Goal: Information Seeking & Learning: Learn about a topic

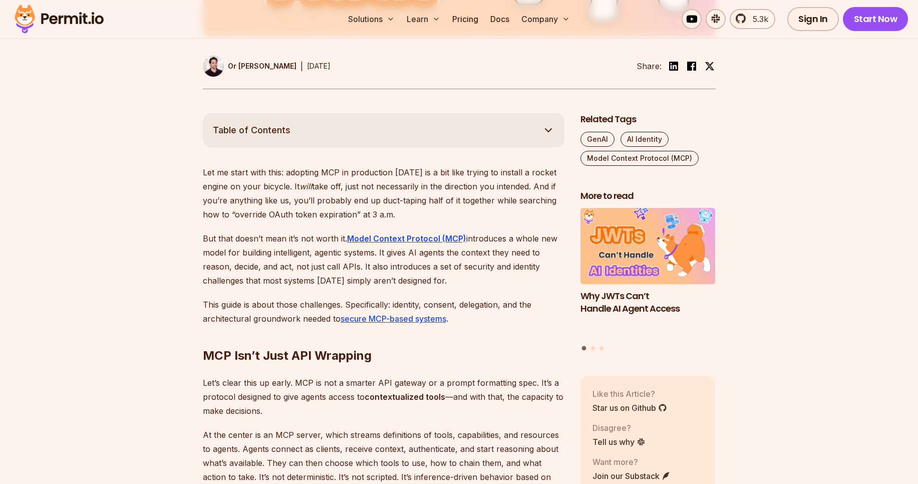
scroll to position [456, 0]
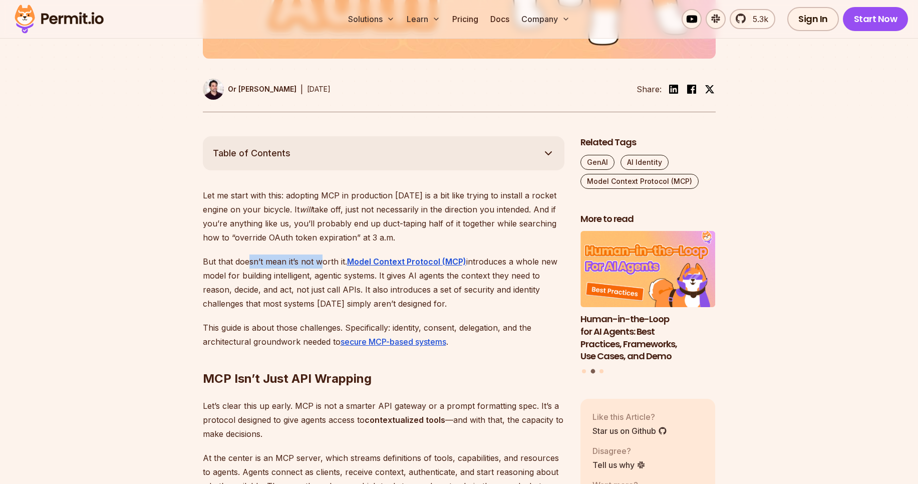
drag, startPoint x: 247, startPoint y: 260, endPoint x: 321, endPoint y: 257, distance: 73.2
click at [321, 257] on p "But that doesn’t mean it’s not worth it. Model Context Protocol (MCP) introduce…" at bounding box center [384, 282] width 362 height 56
click at [334, 197] on p "Let me start with this: adopting MCP in production [DATE] is a bit like trying …" at bounding box center [384, 216] width 362 height 56
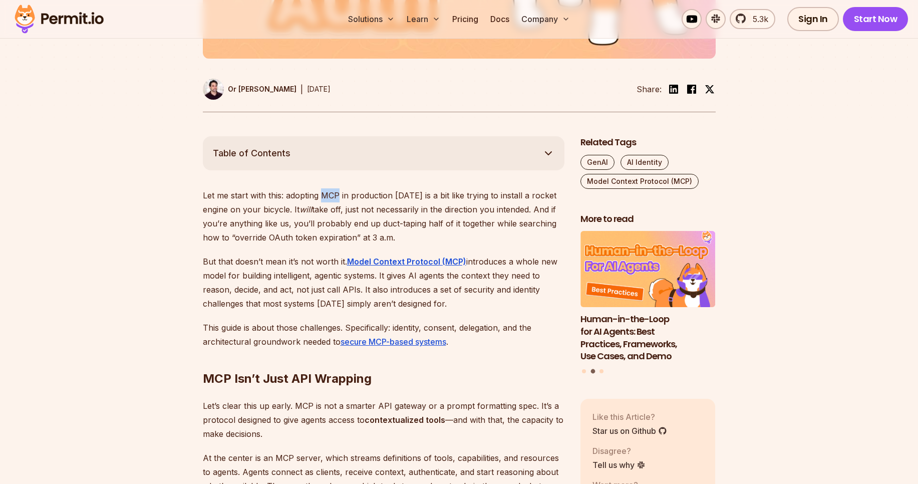
click at [334, 197] on p "Let me start with this: adopting MCP in production [DATE] is a bit like trying …" at bounding box center [384, 216] width 362 height 56
click at [358, 199] on p "Let me start with this: adopting MCP in production [DATE] is a bit like trying …" at bounding box center [384, 216] width 362 height 56
drag, startPoint x: 358, startPoint y: 199, endPoint x: 502, endPoint y: 194, distance: 144.3
click at [502, 194] on p "Let me start with this: adopting MCP in production [DATE] is a bit like trying …" at bounding box center [384, 216] width 362 height 56
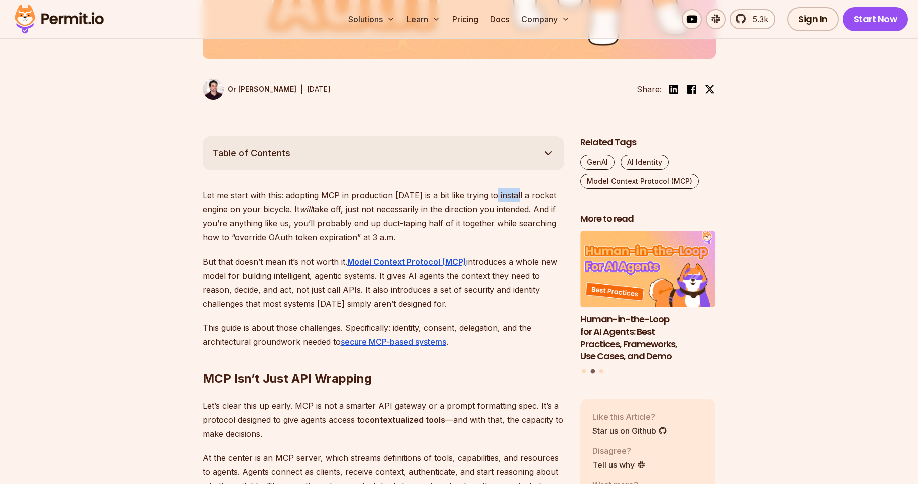
click at [502, 194] on p "Let me start with this: adopting MCP in production [DATE] is a bit like trying …" at bounding box center [384, 216] width 362 height 56
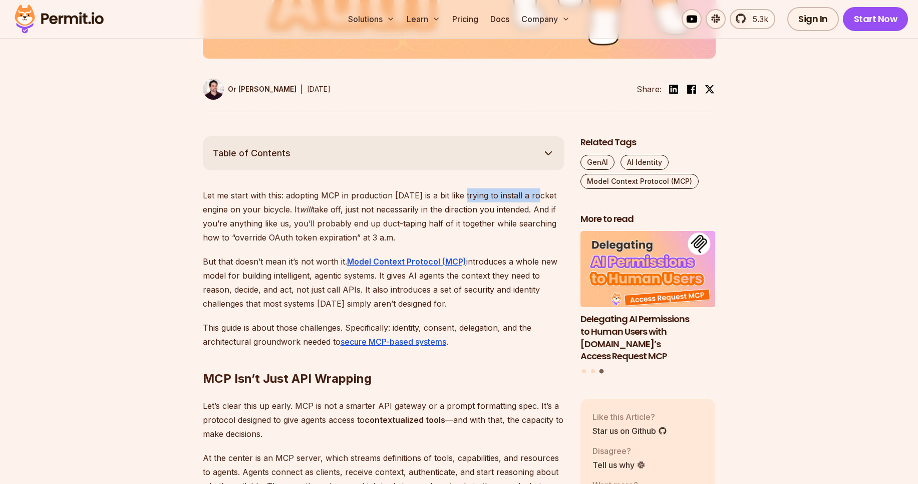
drag, startPoint x: 462, startPoint y: 195, endPoint x: 537, endPoint y: 192, distance: 75.7
click at [537, 192] on p "Let me start with this: adopting MCP in production [DATE] is a bit like trying …" at bounding box center [384, 216] width 362 height 56
drag, startPoint x: 283, startPoint y: 208, endPoint x: 215, endPoint y: 211, distance: 68.7
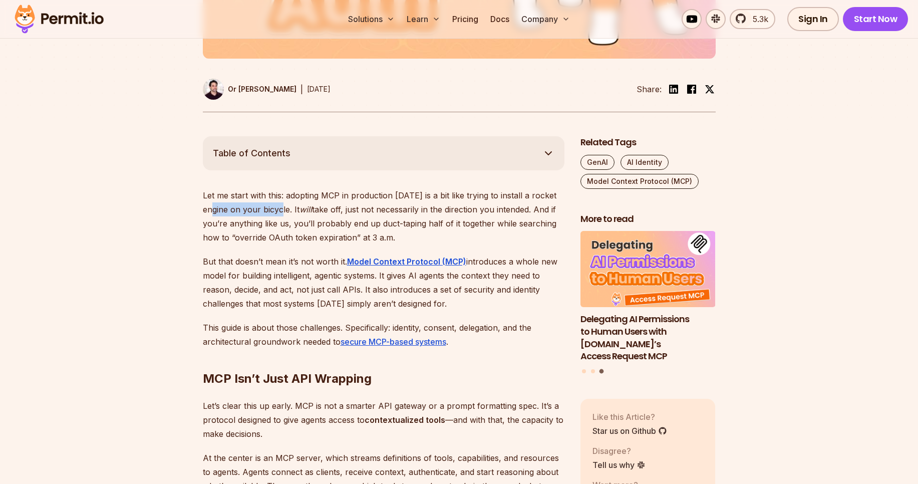
click at [215, 211] on p "Let me start with this: adopting MCP in production [DATE] is a bit like trying …" at bounding box center [384, 216] width 362 height 56
drag, startPoint x: 290, startPoint y: 213, endPoint x: 406, endPoint y: 212, distance: 115.7
click at [406, 212] on p "Let me start with this: adopting MCP in production [DATE] is a bit like trying …" at bounding box center [384, 216] width 362 height 56
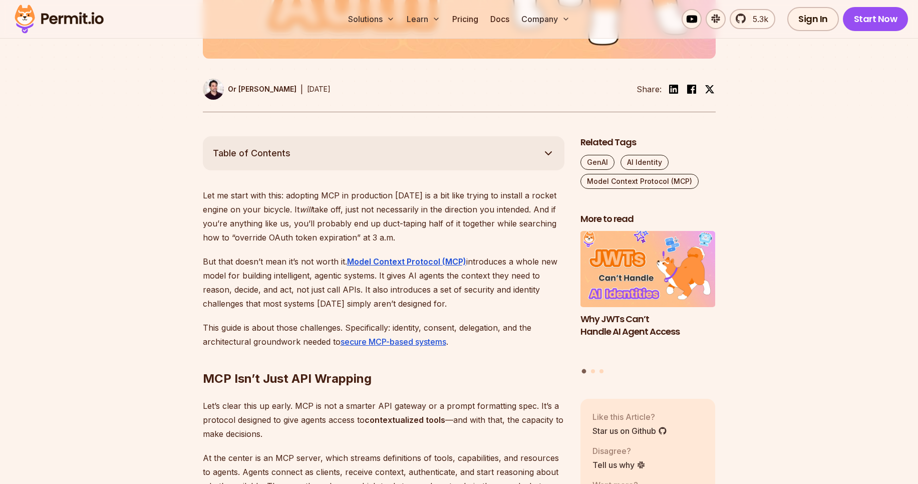
click at [449, 211] on p "Let me start with this: adopting MCP in production [DATE] is a bit like trying …" at bounding box center [384, 216] width 362 height 56
click at [255, 222] on p "Let me start with this: adopting MCP in production [DATE] is a bit like trying …" at bounding box center [384, 216] width 362 height 56
click at [280, 227] on p "Let me start with this: adopting MCP in production [DATE] is a bit like trying …" at bounding box center [384, 216] width 362 height 56
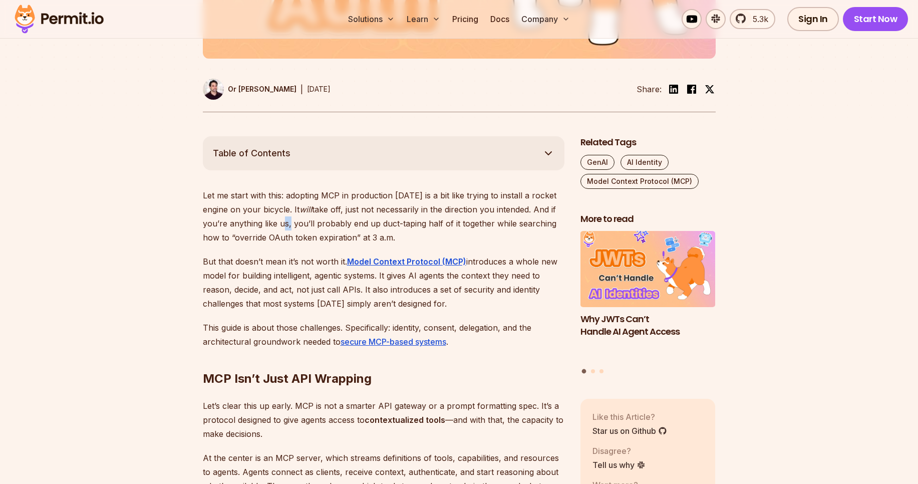
click at [280, 227] on p "Let me start with this: adopting MCP in production [DATE] is a bit like trying …" at bounding box center [384, 216] width 362 height 56
click at [268, 225] on p "Let me start with this: adopting MCP in production [DATE] is a bit like trying …" at bounding box center [384, 216] width 362 height 56
drag, startPoint x: 287, startPoint y: 225, endPoint x: 382, endPoint y: 225, distance: 94.7
click at [382, 225] on p "Let me start with this: adopting MCP in production [DATE] is a bit like trying …" at bounding box center [384, 216] width 362 height 56
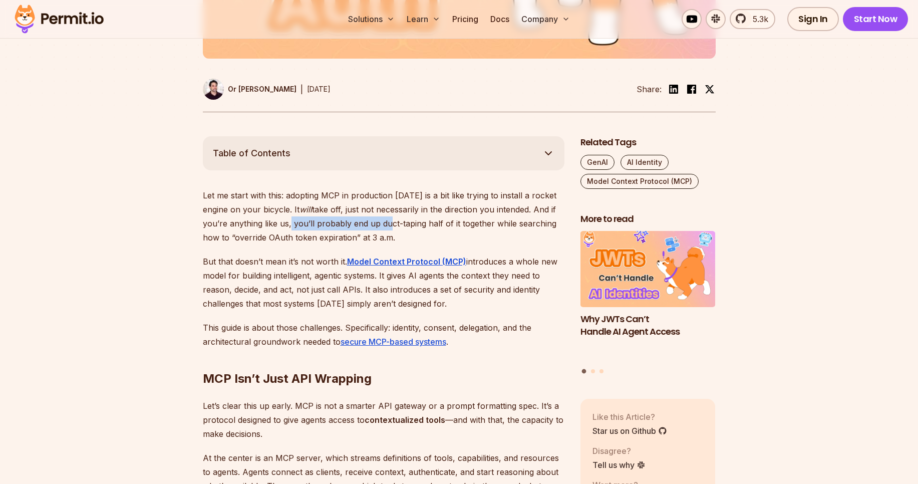
click at [382, 225] on p "Let me start with this: adopting MCP in production [DATE] is a bit like trying …" at bounding box center [384, 216] width 362 height 56
click at [400, 228] on p "Let me start with this: adopting MCP in production [DATE] is a bit like trying …" at bounding box center [384, 216] width 362 height 56
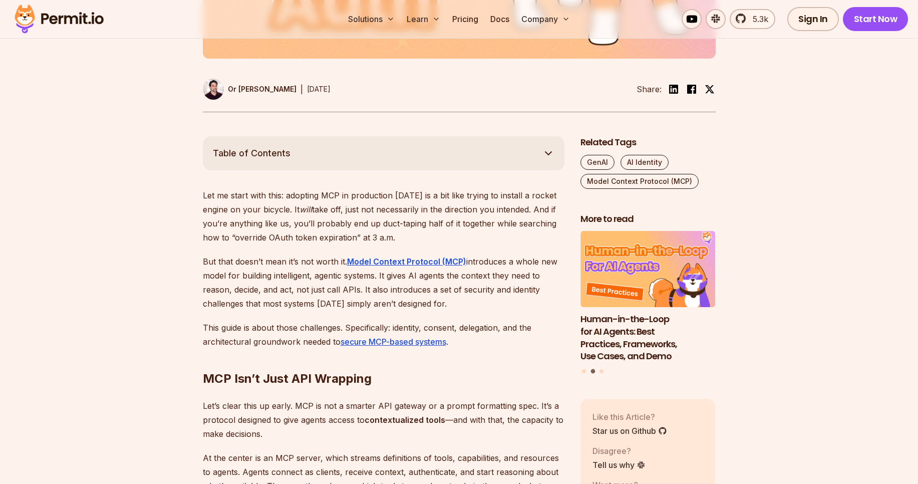
click at [329, 297] on p "But that doesn’t mean it’s not worth it. Model Context Protocol (MCP) introduce…" at bounding box center [384, 282] width 362 height 56
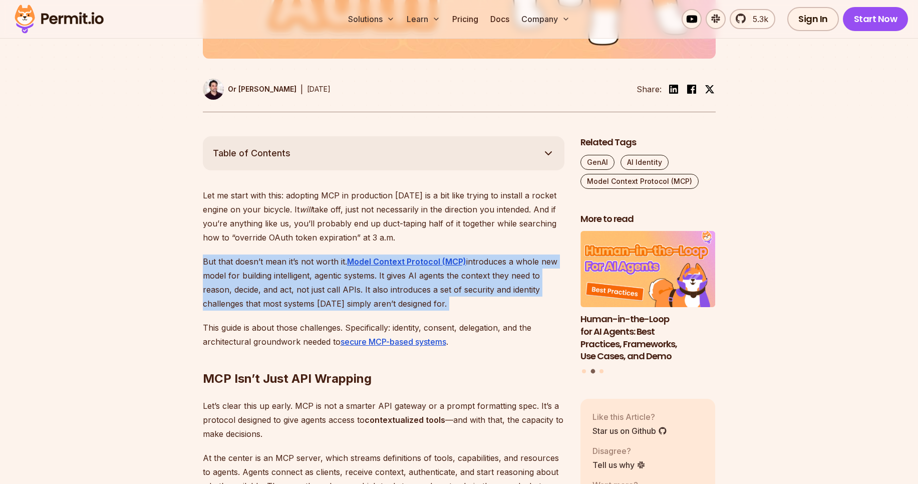
click at [329, 297] on p "But that doesn’t mean it’s not worth it. Model Context Protocol (MCP) introduce…" at bounding box center [384, 282] width 362 height 56
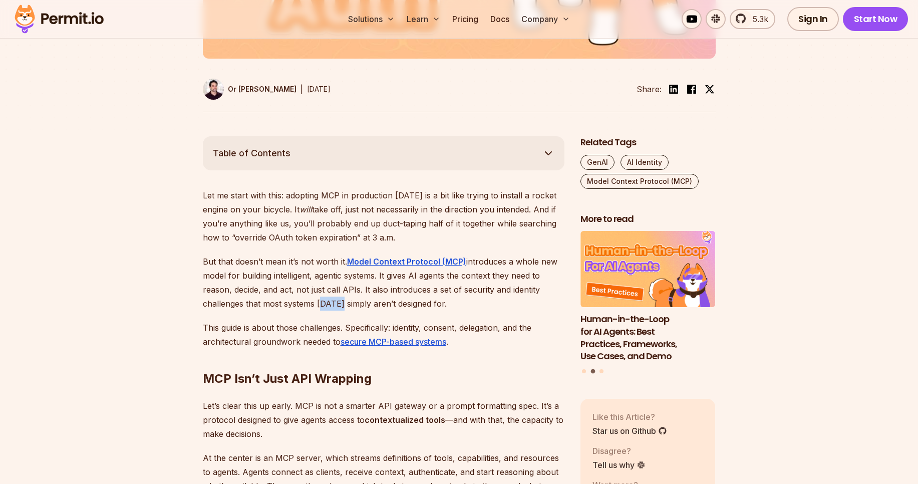
click at [329, 297] on p "But that doesn’t mean it’s not worth it. Model Context Protocol (MCP) introduce…" at bounding box center [384, 282] width 362 height 56
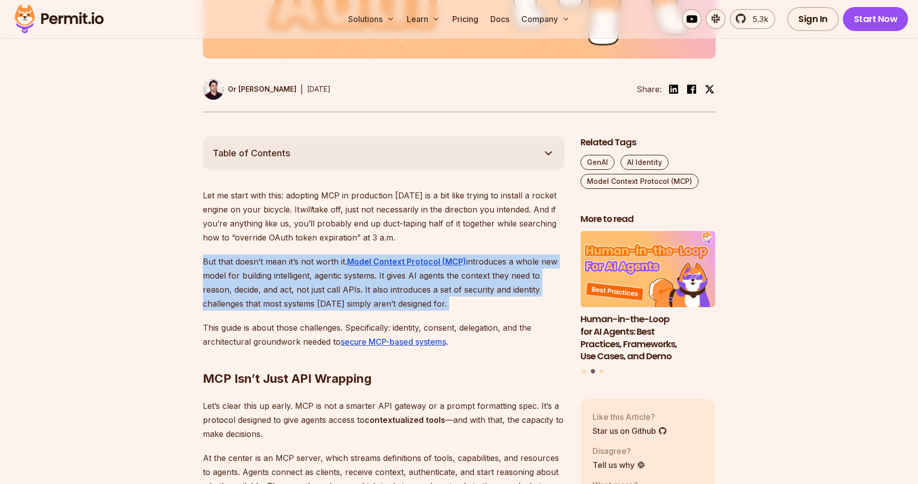
click at [329, 297] on p "But that doesn’t mean it’s not worth it. Model Context Protocol (MCP) introduce…" at bounding box center [384, 282] width 362 height 56
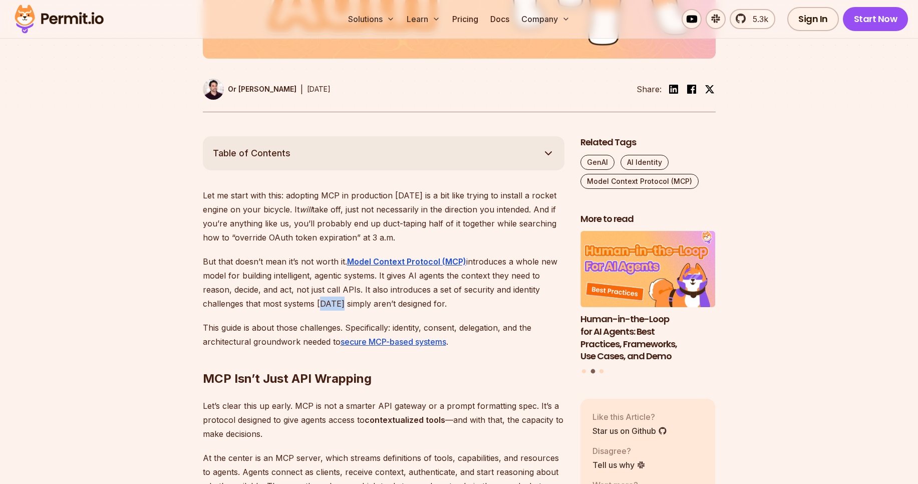
click at [329, 297] on p "But that doesn’t mean it’s not worth it. Model Context Protocol (MCP) introduce…" at bounding box center [384, 282] width 362 height 56
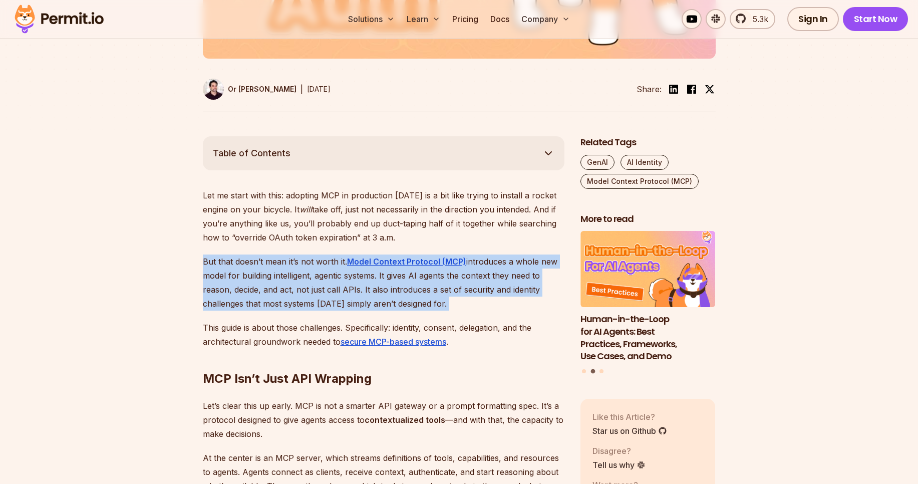
click at [329, 297] on p "But that doesn’t mean it’s not worth it. Model Context Protocol (MCP) introduce…" at bounding box center [384, 282] width 362 height 56
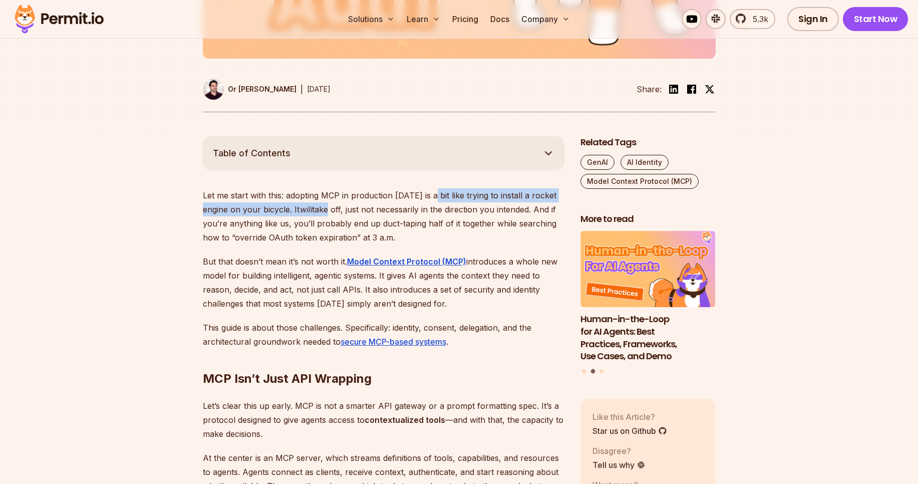
drag, startPoint x: 433, startPoint y: 192, endPoint x: 331, endPoint y: 213, distance: 104.9
click at [331, 213] on p "Let me start with this: adopting MCP in production [DATE] is a bit like trying …" at bounding box center [384, 216] width 362 height 56
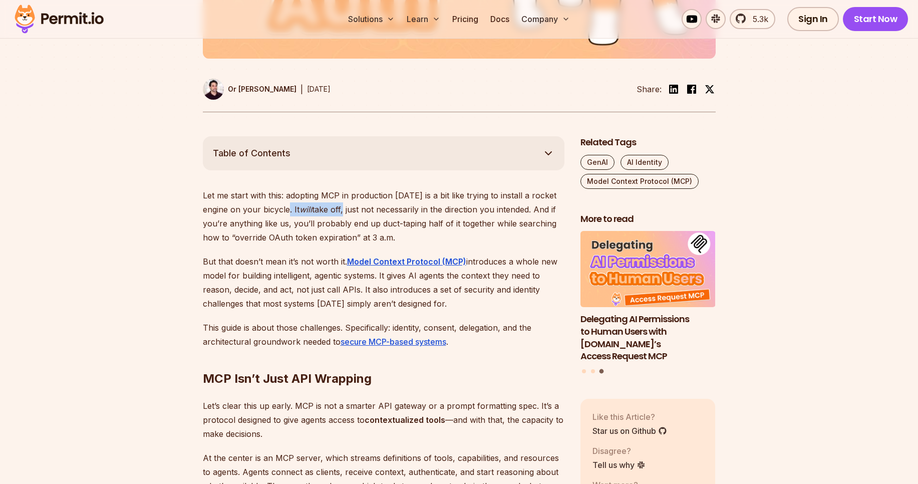
drag, startPoint x: 290, startPoint y: 209, endPoint x: 344, endPoint y: 211, distance: 53.6
click at [344, 211] on p "Let me start with this: adopting MCP in production [DATE] is a bit like trying …" at bounding box center [384, 216] width 362 height 56
drag, startPoint x: 231, startPoint y: 221, endPoint x: 287, endPoint y: 223, distance: 56.1
click at [287, 223] on p "Let me start with this: adopting MCP in production [DATE] is a bit like trying …" at bounding box center [384, 216] width 362 height 56
click at [301, 229] on p "Let me start with this: adopting MCP in production [DATE] is a bit like trying …" at bounding box center [384, 216] width 362 height 56
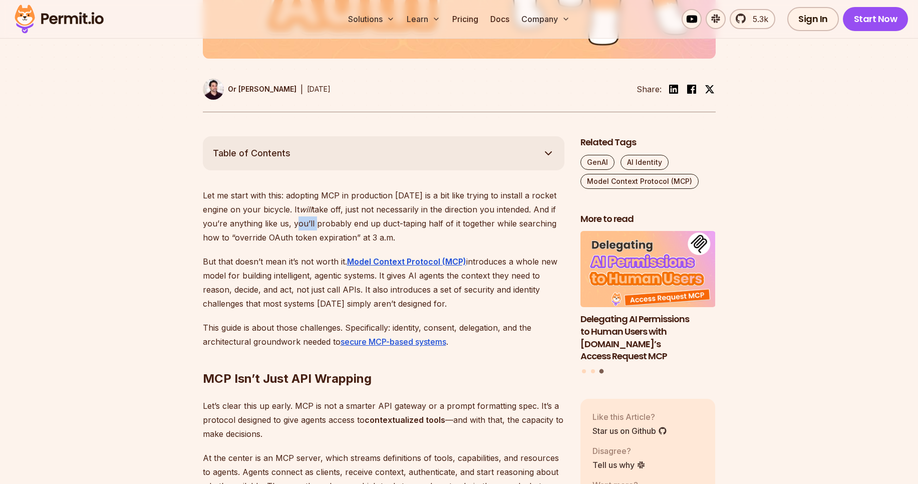
click at [301, 229] on p "Let me start with this: adopting MCP in production [DATE] is a bit like trying …" at bounding box center [384, 216] width 362 height 56
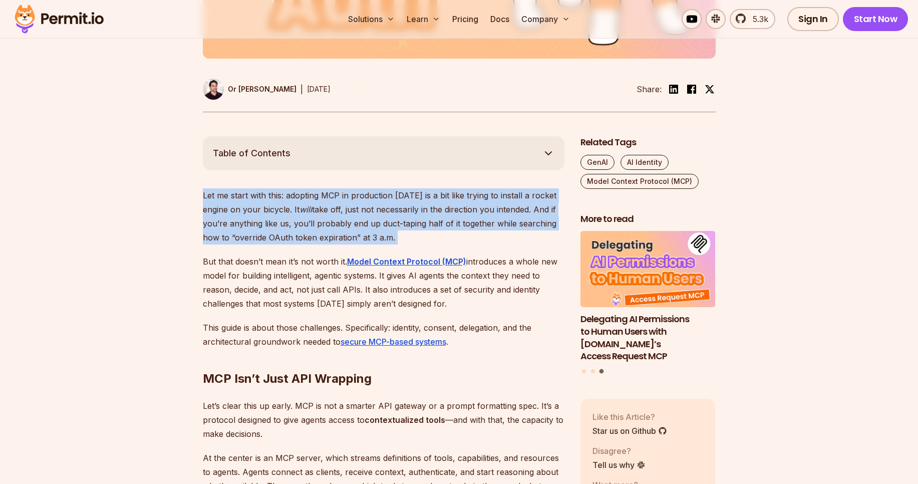
click at [301, 229] on p "Let me start with this: adopting MCP in production [DATE] is a bit like trying …" at bounding box center [384, 216] width 362 height 56
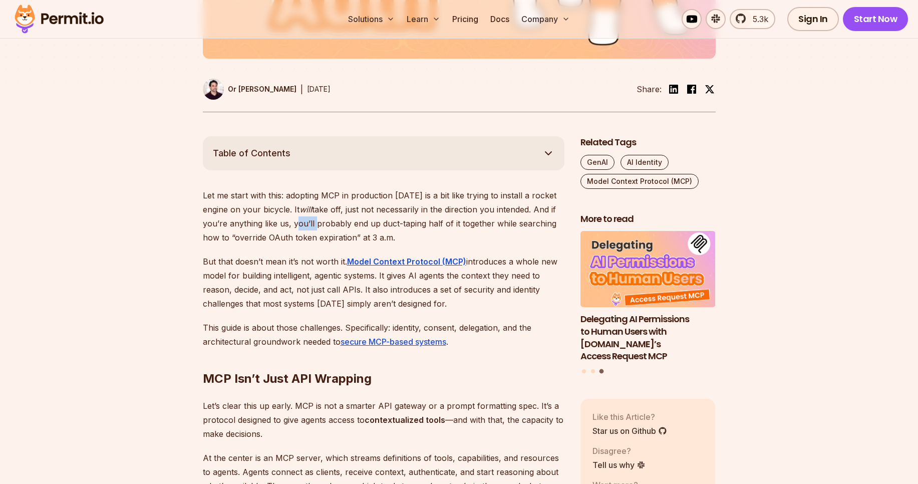
click at [301, 229] on p "Let me start with this: adopting MCP in production [DATE] is a bit like trying …" at bounding box center [384, 216] width 362 height 56
drag, startPoint x: 345, startPoint y: 210, endPoint x: 509, endPoint y: 207, distance: 164.8
click at [509, 207] on p "Let me start with this: adopting MCP in production [DATE] is a bit like trying …" at bounding box center [384, 216] width 362 height 56
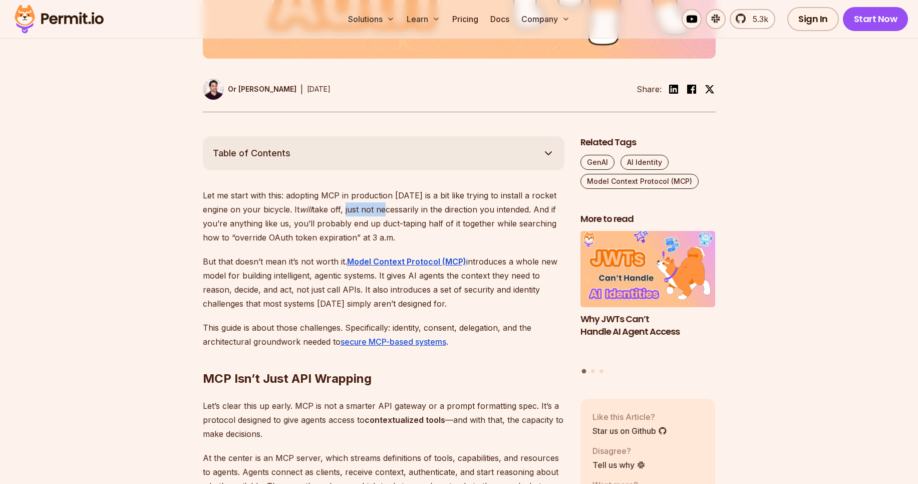
drag, startPoint x: 346, startPoint y: 209, endPoint x: 383, endPoint y: 213, distance: 37.7
click at [383, 213] on p "Let me start with this: adopting MCP in production [DATE] is a bit like trying …" at bounding box center [384, 216] width 362 height 56
drag, startPoint x: 344, startPoint y: 213, endPoint x: 396, endPoint y: 207, distance: 52.9
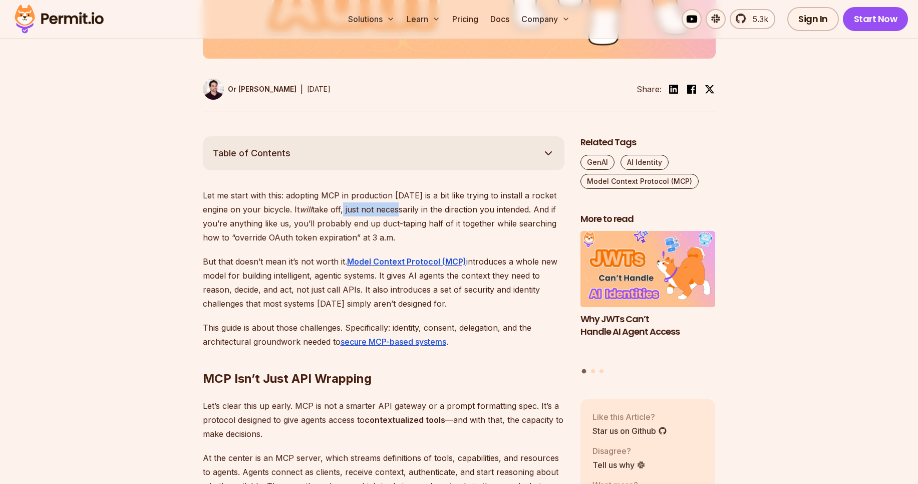
click at [396, 207] on p "Let me start with this: adopting MCP in production [DATE] is a bit like trying …" at bounding box center [384, 216] width 362 height 56
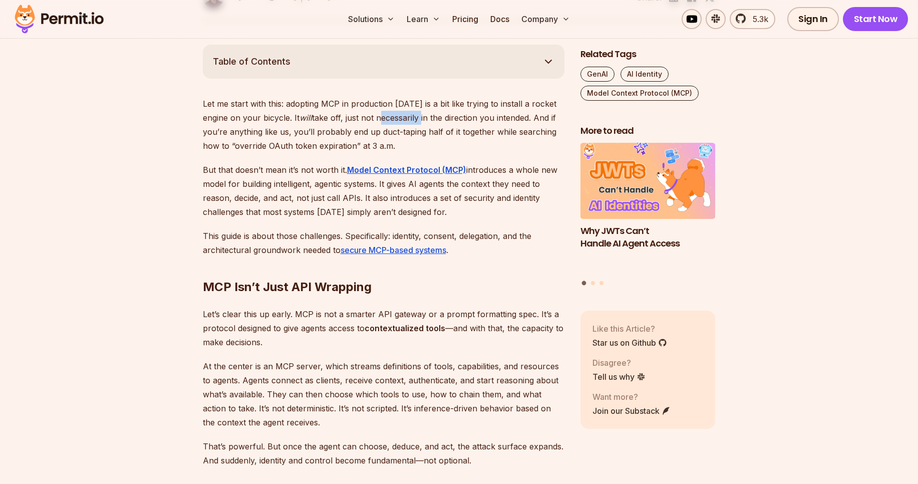
scroll to position [549, 0]
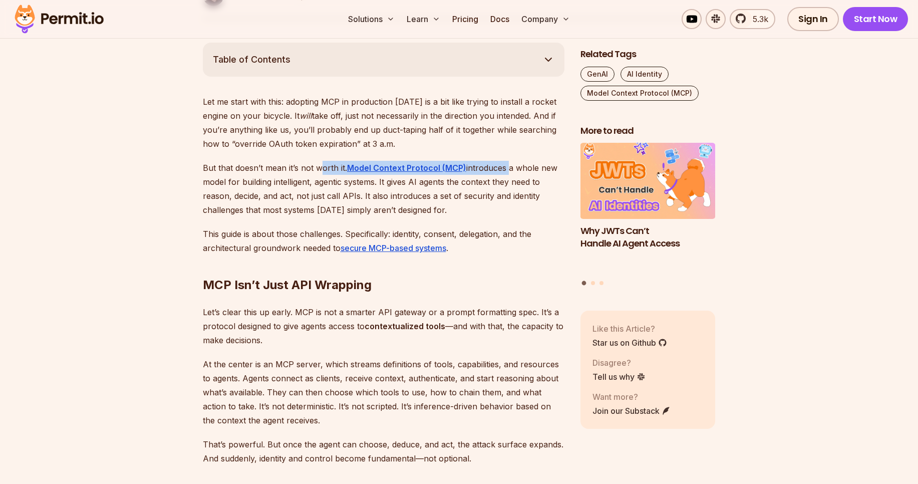
drag, startPoint x: 321, startPoint y: 169, endPoint x: 508, endPoint y: 171, distance: 187.3
click at [508, 171] on p "But that doesn’t mean it’s not worth it. Model Context Protocol (MCP) introduce…" at bounding box center [384, 189] width 362 height 56
drag, startPoint x: 344, startPoint y: 187, endPoint x: 397, endPoint y: 183, distance: 53.2
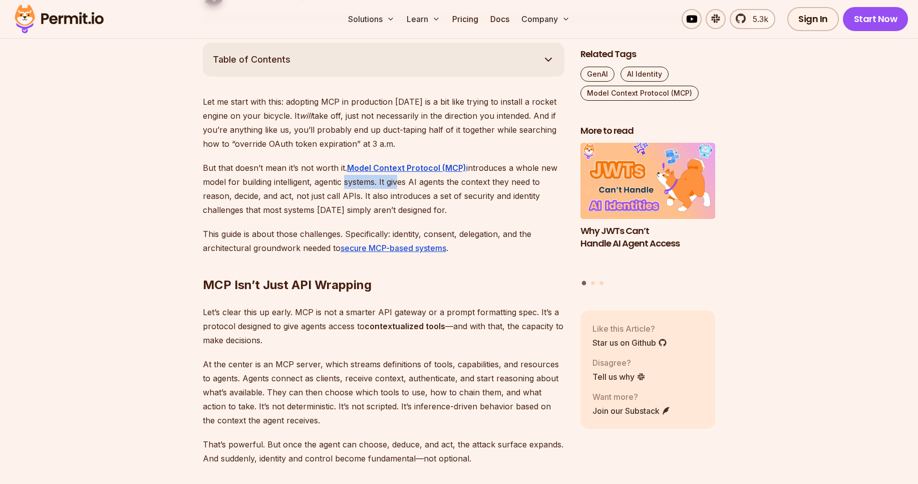
click at [397, 183] on p "But that doesn’t mean it’s not worth it. Model Context Protocol (MCP) introduce…" at bounding box center [384, 189] width 362 height 56
click at [399, 183] on p "But that doesn’t mean it’s not worth it. Model Context Protocol (MCP) introduce…" at bounding box center [384, 189] width 362 height 56
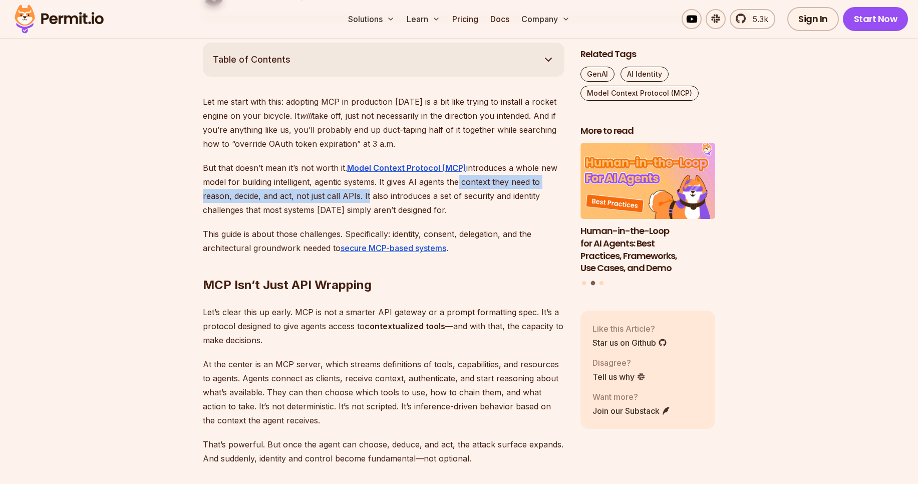
drag, startPoint x: 454, startPoint y: 183, endPoint x: 366, endPoint y: 197, distance: 89.2
click at [366, 197] on p "But that doesn’t mean it’s not worth it. Model Context Protocol (MCP) introduce…" at bounding box center [384, 189] width 362 height 56
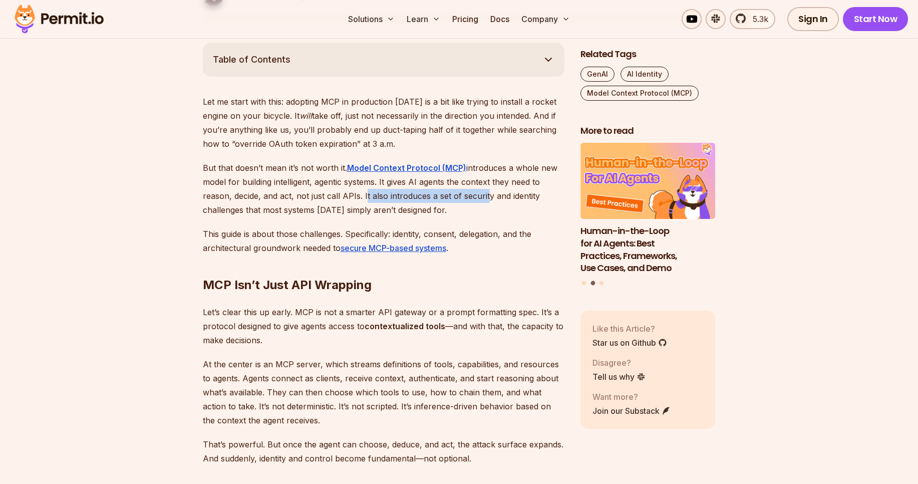
drag, startPoint x: 363, startPoint y: 197, endPoint x: 485, endPoint y: 196, distance: 121.7
click at [485, 196] on p "But that doesn’t mean it’s not worth it. Model Context Protocol (MCP) introduce…" at bounding box center [384, 189] width 362 height 56
click at [506, 197] on p "But that doesn’t mean it’s not worth it. Model Context Protocol (MCP) introduce…" at bounding box center [384, 189] width 362 height 56
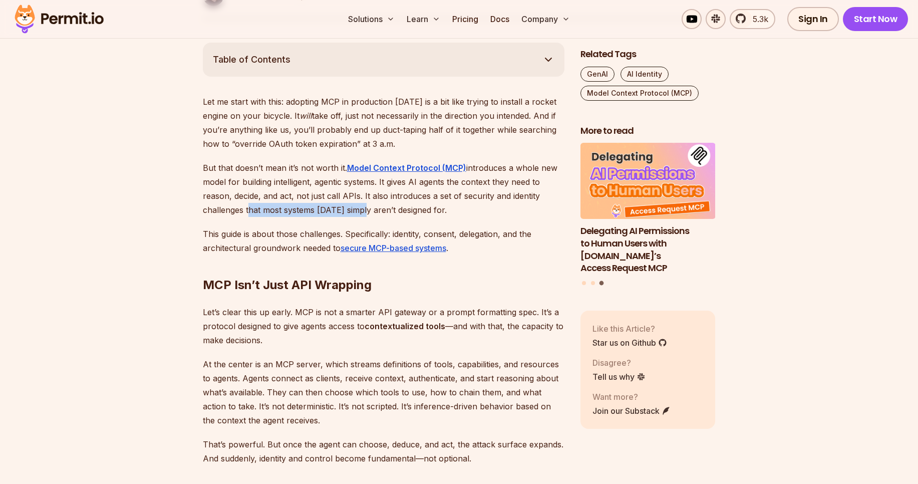
drag, startPoint x: 247, startPoint y: 209, endPoint x: 360, endPoint y: 209, distance: 113.2
click at [360, 209] on p "But that doesn’t mean it’s not worth it. Model Context Protocol (MCP) introduce…" at bounding box center [384, 189] width 362 height 56
click at [408, 207] on p "But that doesn’t mean it’s not worth it. Model Context Protocol (MCP) introduce…" at bounding box center [384, 189] width 362 height 56
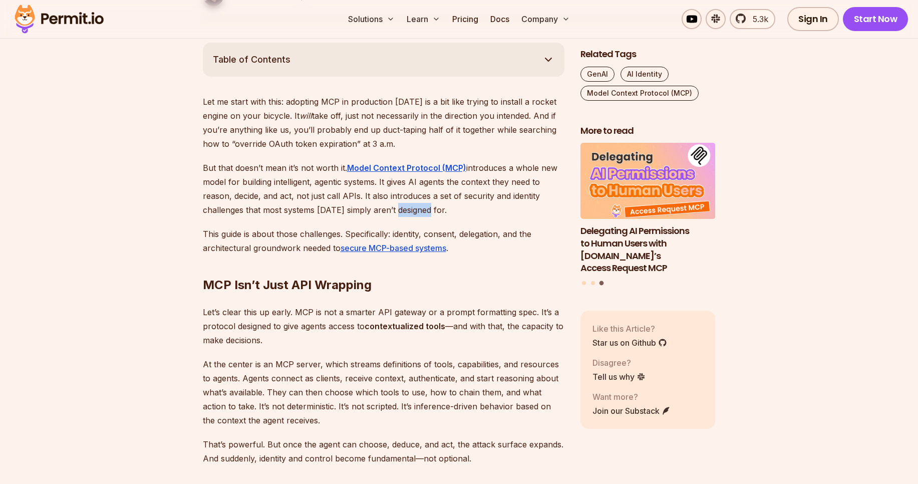
click at [408, 207] on p "But that doesn’t mean it’s not worth it. Model Context Protocol (MCP) introduce…" at bounding box center [384, 189] width 362 height 56
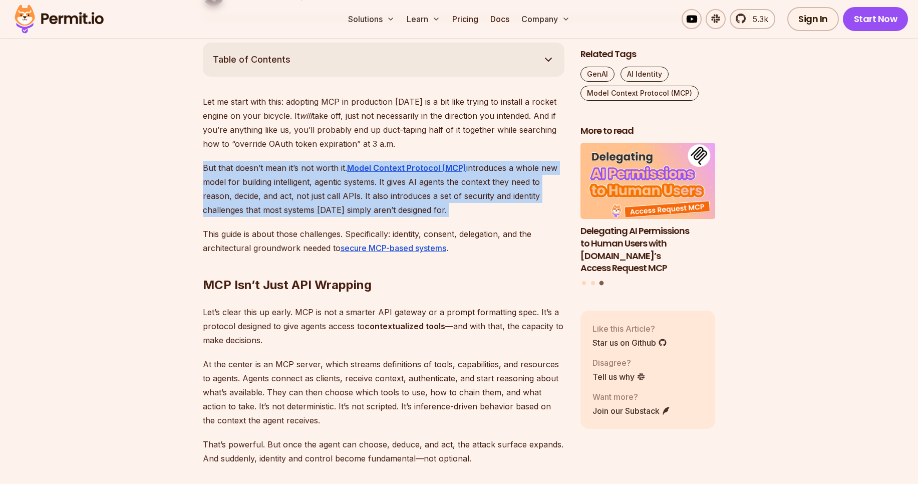
click at [408, 207] on p "But that doesn’t mean it’s not worth it. Model Context Protocol (MCP) introduce…" at bounding box center [384, 189] width 362 height 56
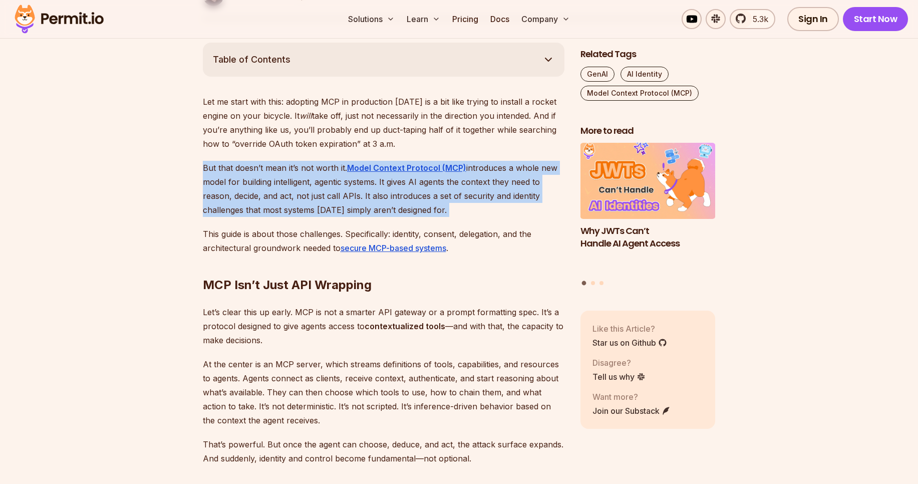
click at [403, 209] on p "But that doesn’t mean it’s not worth it. Model Context Protocol (MCP) introduce…" at bounding box center [384, 189] width 362 height 56
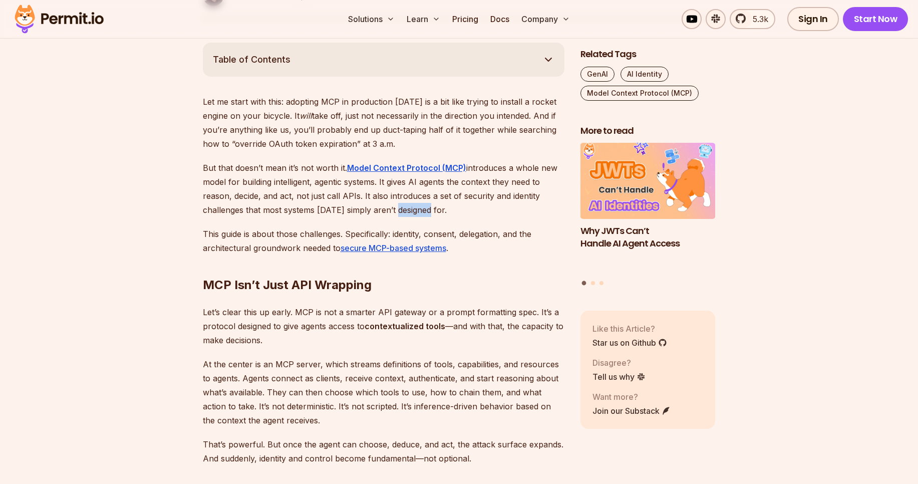
click at [403, 209] on p "But that doesn’t mean it’s not worth it. Model Context Protocol (MCP) introduce…" at bounding box center [384, 189] width 362 height 56
drag, startPoint x: 343, startPoint y: 210, endPoint x: 408, endPoint y: 209, distance: 65.6
click at [408, 209] on p "But that doesn’t mean it’s not worth it. Model Context Protocol (MCP) introduce…" at bounding box center [384, 189] width 362 height 56
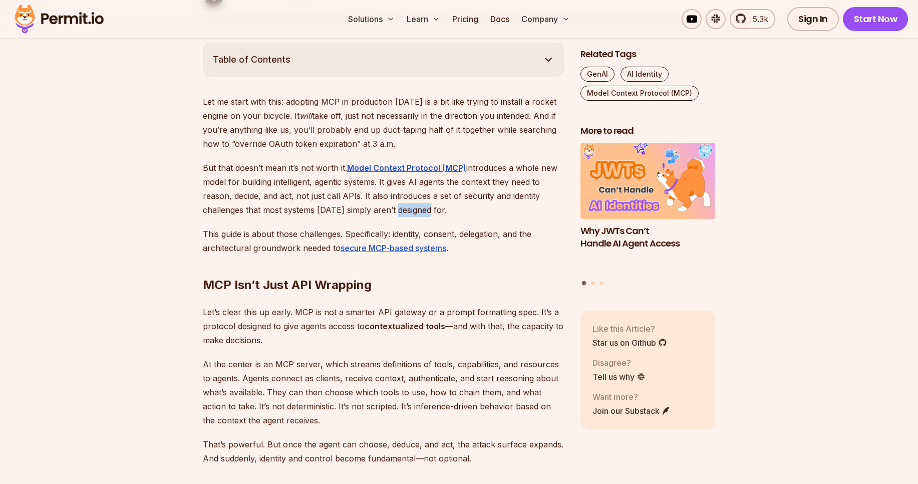
click at [408, 209] on p "But that doesn’t mean it’s not worth it. Model Context Protocol (MCP) introduce…" at bounding box center [384, 189] width 362 height 56
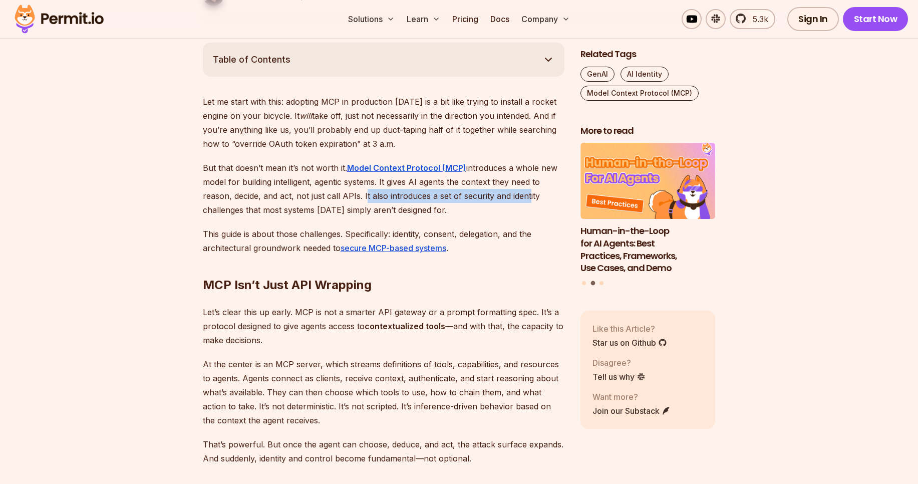
drag, startPoint x: 363, startPoint y: 196, endPoint x: 527, endPoint y: 200, distance: 164.3
click at [527, 200] on p "But that doesn’t mean it’s not worth it. Model Context Protocol (MCP) introduce…" at bounding box center [384, 189] width 362 height 56
click at [474, 200] on p "But that doesn’t mean it’s not worth it. Model Context Protocol (MCP) introduce…" at bounding box center [384, 189] width 362 height 56
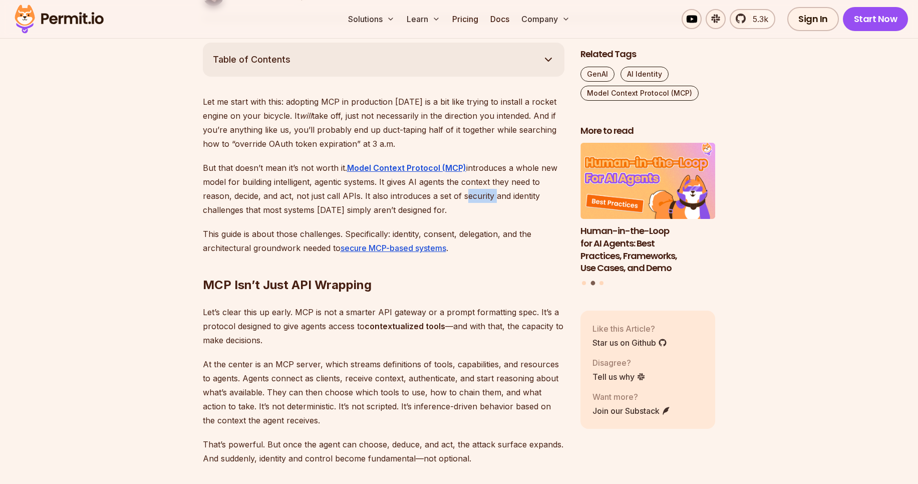
click at [474, 200] on p "But that doesn’t mean it’s not worth it. Model Context Protocol (MCP) introduce…" at bounding box center [384, 189] width 362 height 56
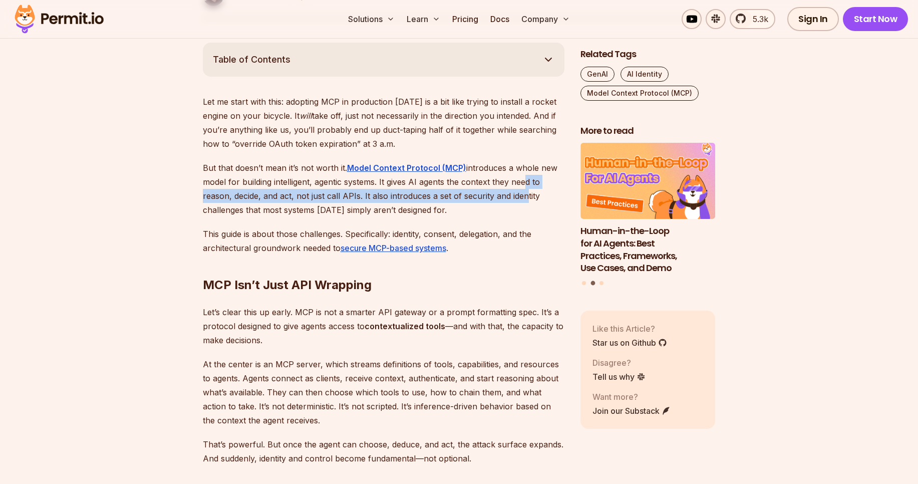
click at [522, 191] on p "But that doesn’t mean it’s not worth it. Model Context Protocol (MCP) introduce…" at bounding box center [384, 189] width 362 height 56
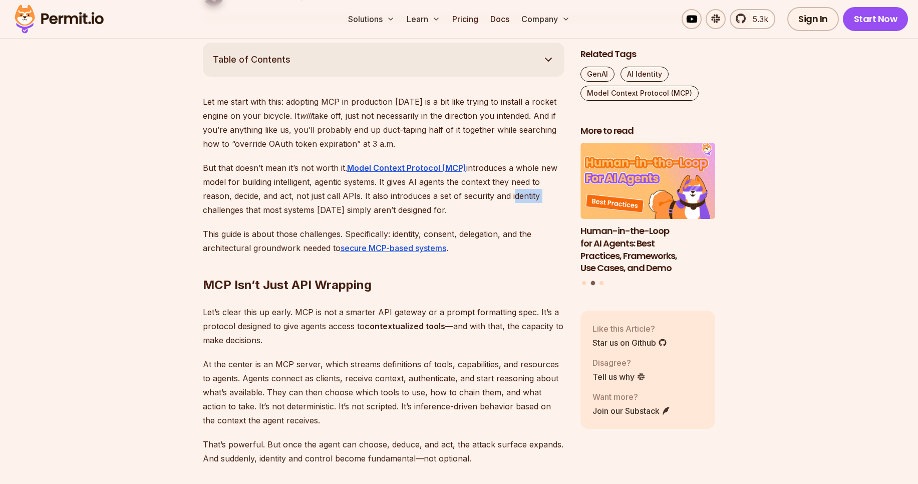
click at [522, 191] on p "But that doesn’t mean it’s not worth it. Model Context Protocol (MCP) introduce…" at bounding box center [384, 189] width 362 height 56
click at [476, 201] on p "But that doesn’t mean it’s not worth it. Model Context Protocol (MCP) introduce…" at bounding box center [384, 189] width 362 height 56
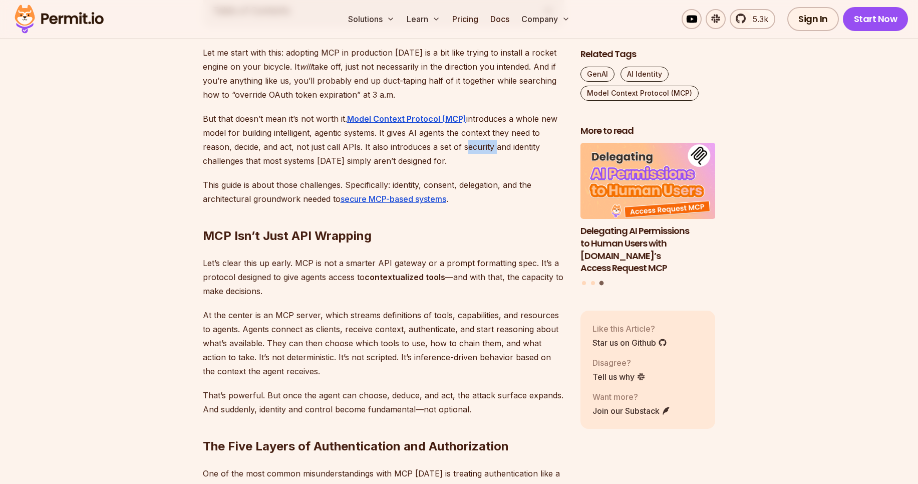
scroll to position [600, 0]
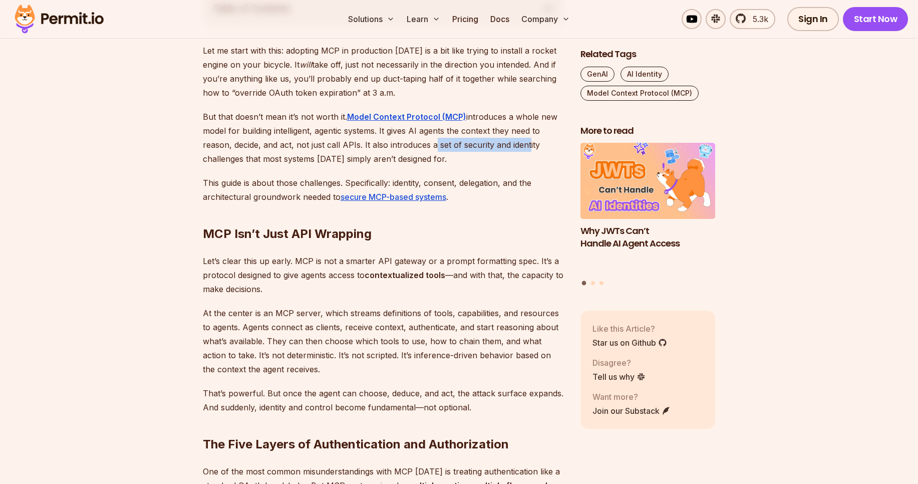
drag, startPoint x: 429, startPoint y: 145, endPoint x: 524, endPoint y: 141, distance: 95.2
click at [524, 141] on p "But that doesn’t mean it’s not worth it. Model Context Protocol (MCP) introduce…" at bounding box center [384, 138] width 362 height 56
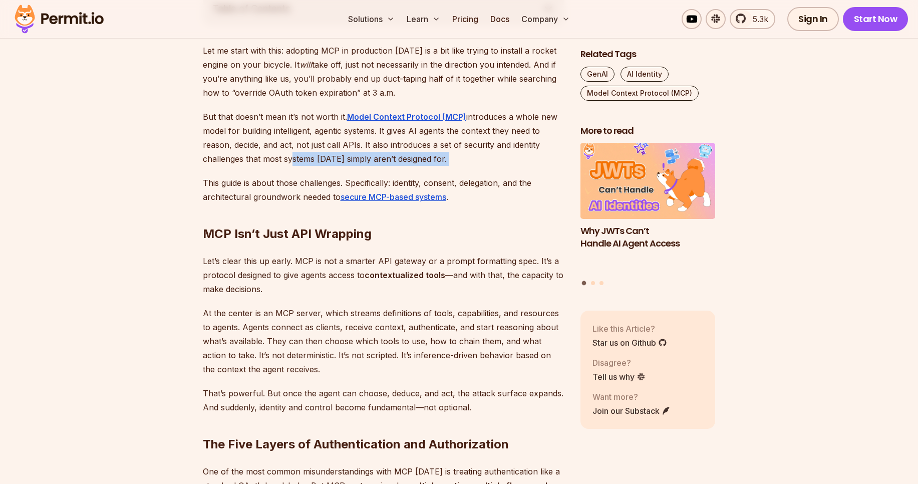
drag, startPoint x: 286, startPoint y: 162, endPoint x: 395, endPoint y: 174, distance: 109.4
drag, startPoint x: 300, startPoint y: 186, endPoint x: 370, endPoint y: 184, distance: 70.2
click at [370, 184] on p "This guide is about those challenges. Specifically: identity, consent, delegati…" at bounding box center [384, 190] width 362 height 28
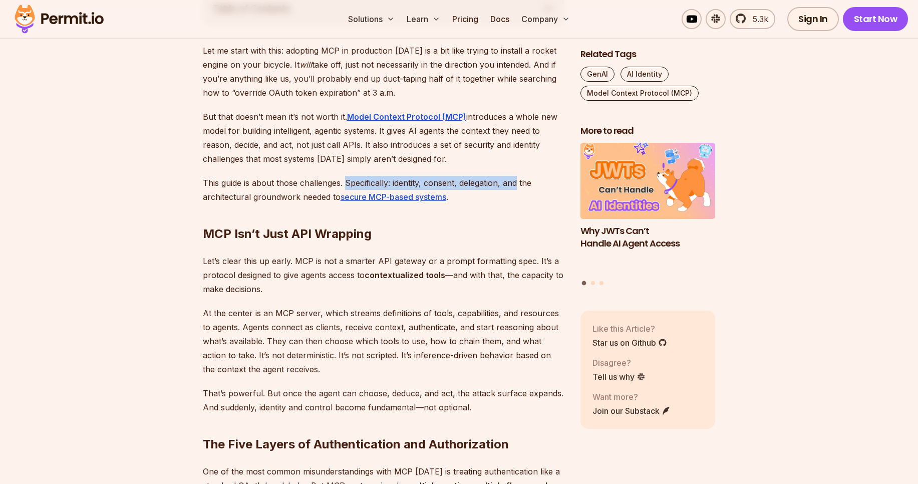
drag, startPoint x: 370, startPoint y: 184, endPoint x: 516, endPoint y: 184, distance: 145.7
click at [516, 184] on p "This guide is about those challenges. Specifically: identity, consent, delegati…" at bounding box center [384, 190] width 362 height 28
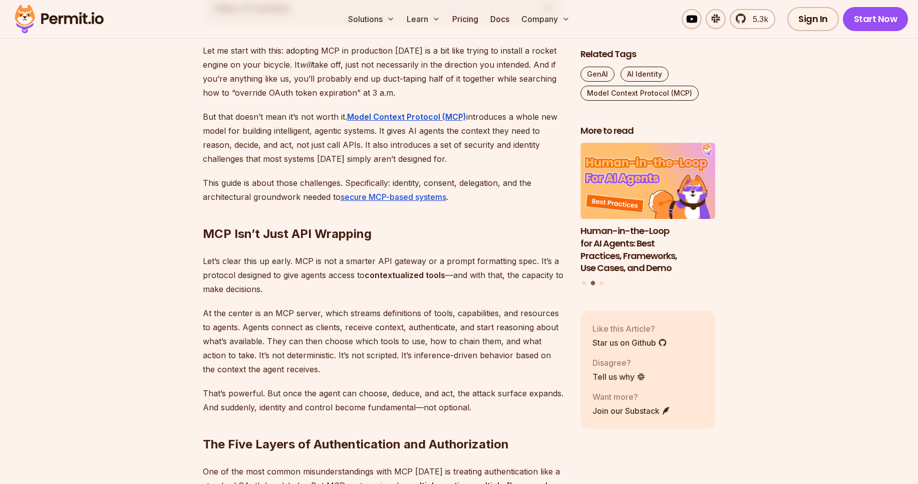
click at [263, 200] on p "This guide is about those challenges. Specifically: identity, consent, delegati…" at bounding box center [384, 190] width 362 height 28
click at [296, 201] on p "This guide is about those challenges. Specifically: identity, consent, delegati…" at bounding box center [384, 190] width 362 height 28
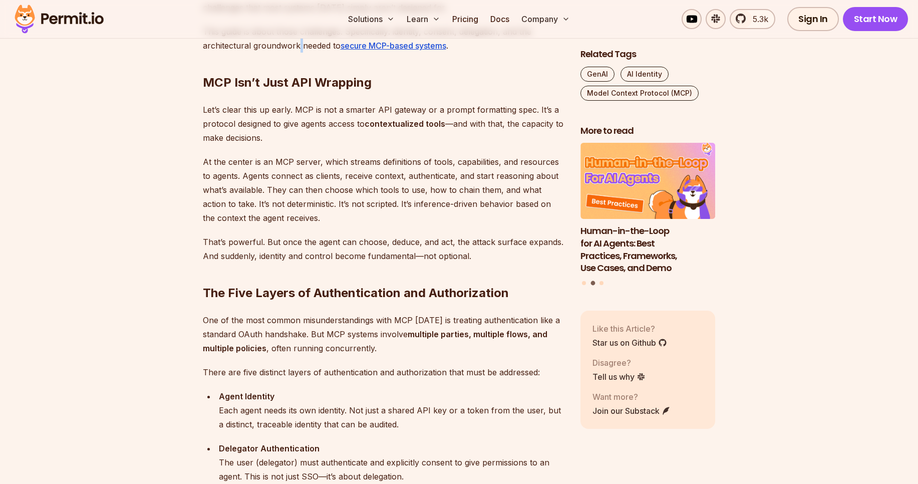
scroll to position [753, 0]
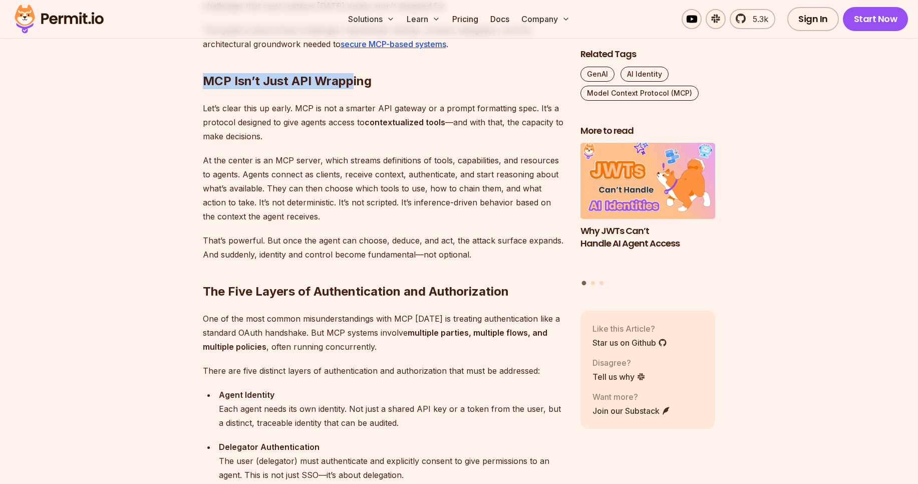
drag, startPoint x: 202, startPoint y: 80, endPoint x: 349, endPoint y: 87, distance: 147.4
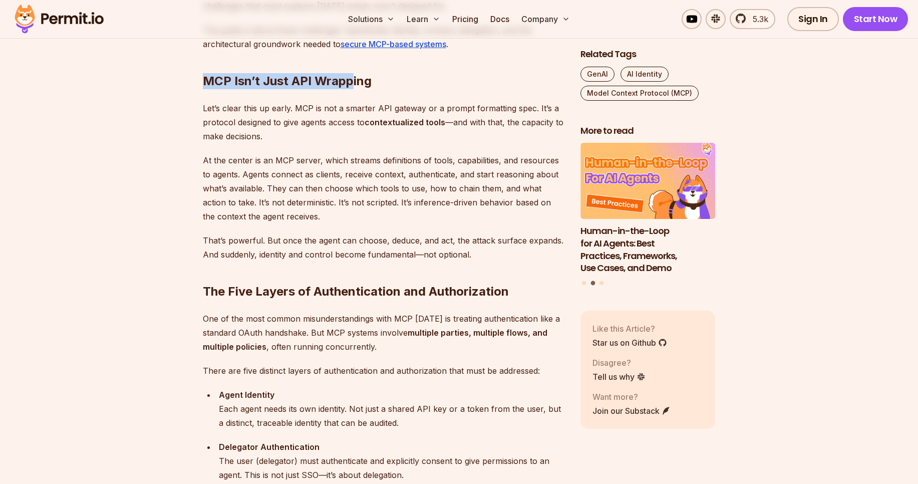
click at [349, 87] on h2 "MCP Isn’t Just API Wrapping" at bounding box center [384, 61] width 362 height 56
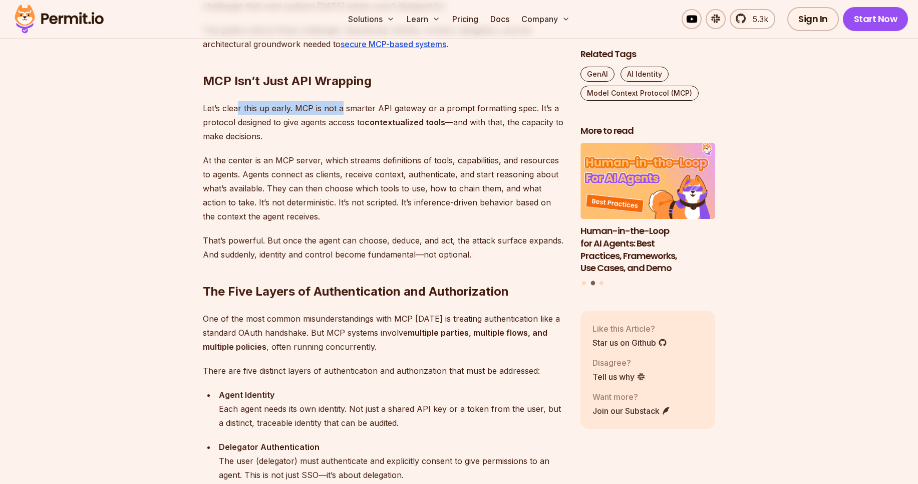
drag, startPoint x: 236, startPoint y: 110, endPoint x: 343, endPoint y: 105, distance: 107.3
click at [343, 105] on p "Let’s clear this up early. MCP is not a smarter API gateway or a prompt formatt…" at bounding box center [384, 122] width 362 height 42
click at [372, 109] on p "Let’s clear this up early. MCP is not a smarter API gateway or a prompt formatt…" at bounding box center [384, 122] width 362 height 42
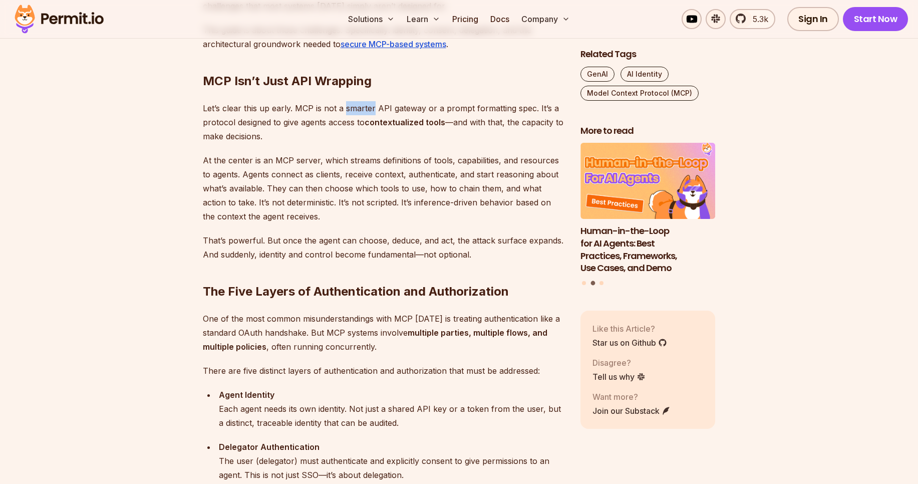
click at [372, 109] on p "Let’s clear this up early. MCP is not a smarter API gateway or a prompt formatt…" at bounding box center [384, 122] width 362 height 42
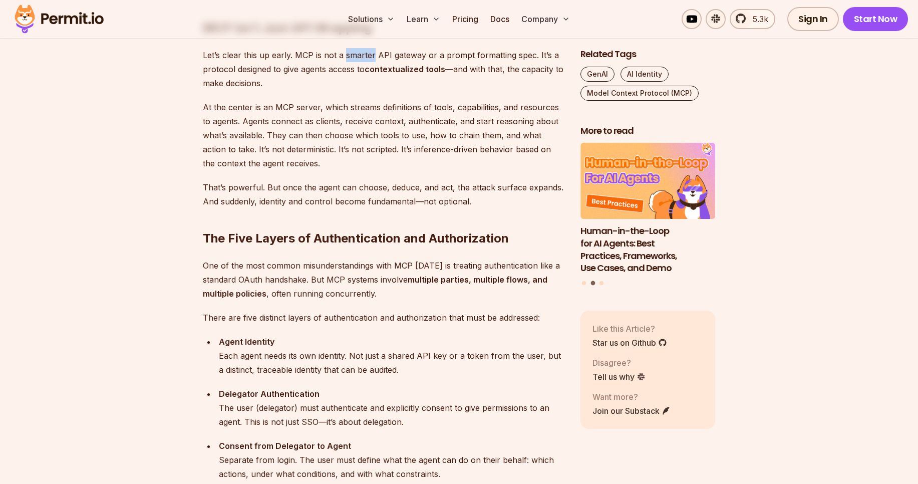
scroll to position [808, 0]
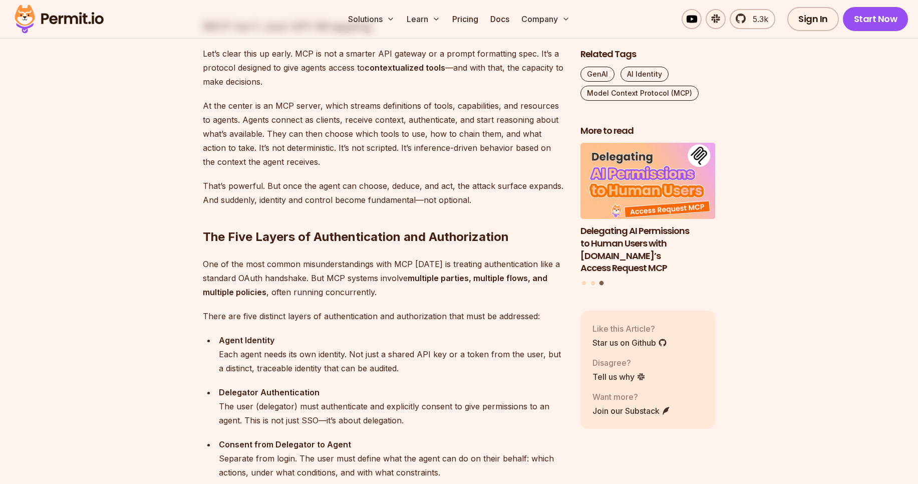
click at [384, 68] on strong "contextualized tools" at bounding box center [405, 68] width 81 height 10
click at [392, 73] on p "Let’s clear this up early. MCP is not a smarter API gateway or a prompt formatt…" at bounding box center [384, 68] width 362 height 42
drag, startPoint x: 445, startPoint y: 68, endPoint x: 278, endPoint y: 78, distance: 167.5
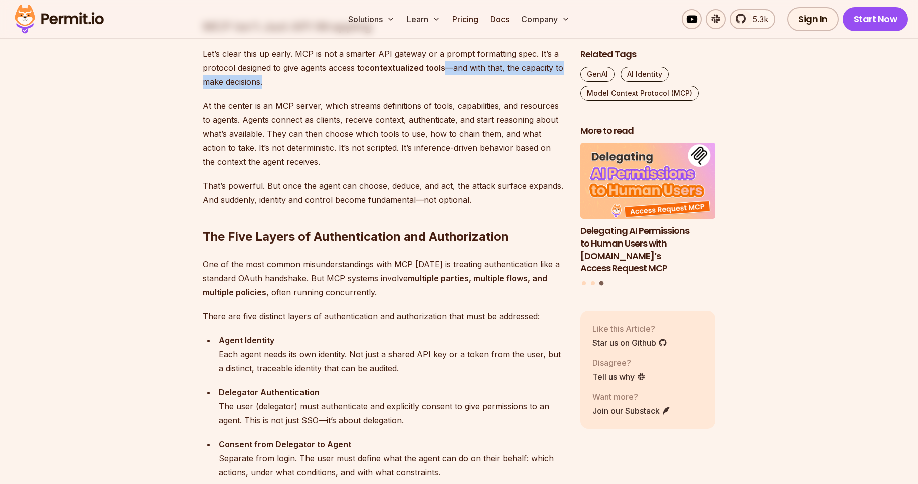
click at [278, 78] on p "Let’s clear this up early. MCP is not a smarter API gateway or a prompt formatt…" at bounding box center [384, 68] width 362 height 42
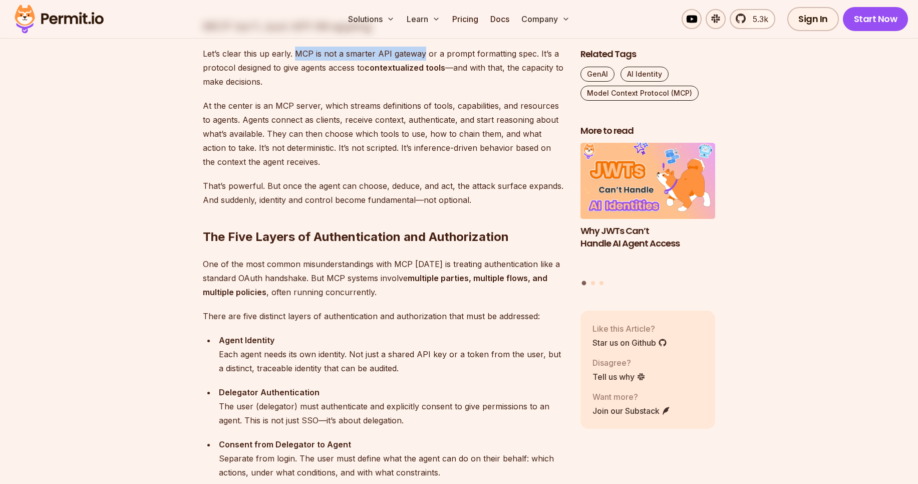
drag, startPoint x: 296, startPoint y: 53, endPoint x: 423, endPoint y: 53, distance: 126.2
click at [423, 53] on p "Let’s clear this up early. MCP is not a smarter API gateway or a prompt formatt…" at bounding box center [384, 68] width 362 height 42
drag, startPoint x: 437, startPoint y: 55, endPoint x: 529, endPoint y: 56, distance: 92.2
click at [529, 56] on p "Let’s clear this up early. MCP is not a smarter API gateway or a prompt formatt…" at bounding box center [384, 68] width 362 height 42
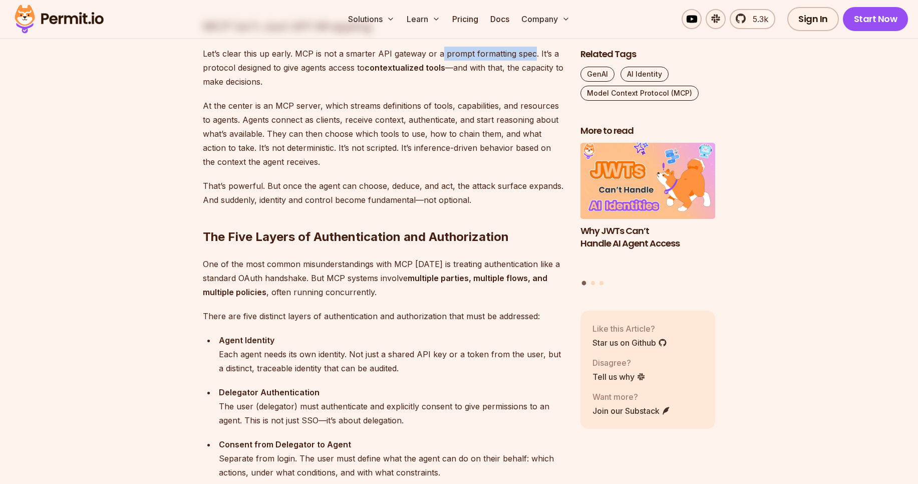
click at [529, 56] on p "Let’s clear this up early. MCP is not a smarter API gateway or a prompt formatt…" at bounding box center [384, 68] width 362 height 42
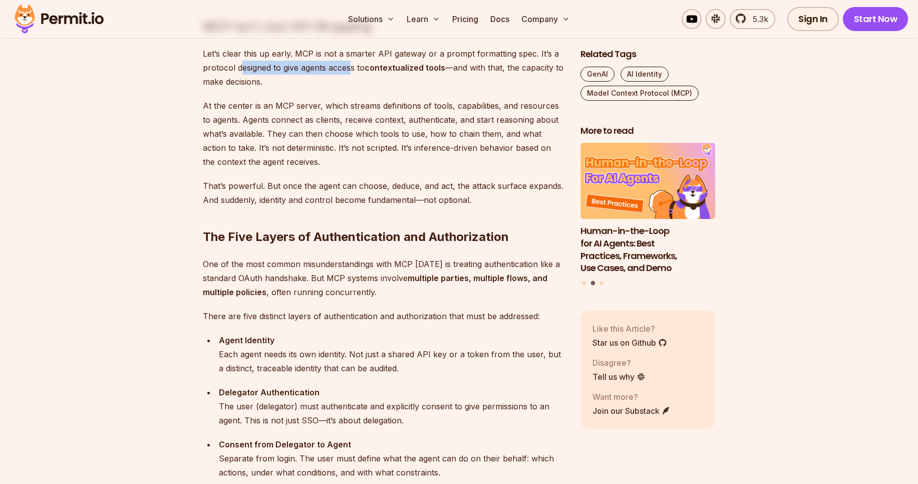
drag, startPoint x: 242, startPoint y: 64, endPoint x: 351, endPoint y: 67, distance: 109.2
click at [351, 67] on p "Let’s clear this up early. MCP is not a smarter API gateway or a prompt formatt…" at bounding box center [384, 68] width 362 height 42
click at [296, 63] on p "Let’s clear this up early. MCP is not a smarter API gateway or a prompt formatt…" at bounding box center [384, 68] width 362 height 42
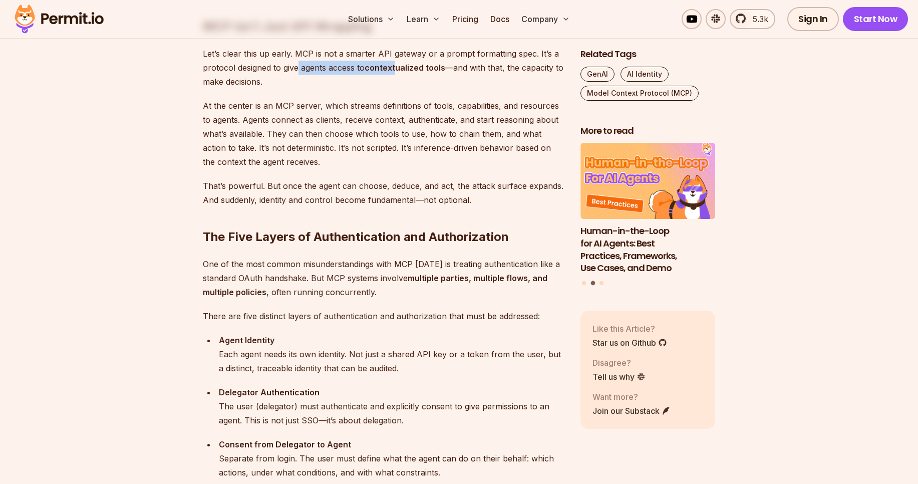
drag, startPoint x: 298, startPoint y: 66, endPoint x: 396, endPoint y: 71, distance: 97.3
click at [396, 71] on p "Let’s clear this up early. MCP is not a smarter API gateway or a prompt formatt…" at bounding box center [384, 68] width 362 height 42
click at [396, 71] on strong "contextualized tools" at bounding box center [405, 68] width 81 height 10
click at [426, 75] on p "Let’s clear this up early. MCP is not a smarter API gateway or a prompt formatt…" at bounding box center [384, 68] width 362 height 42
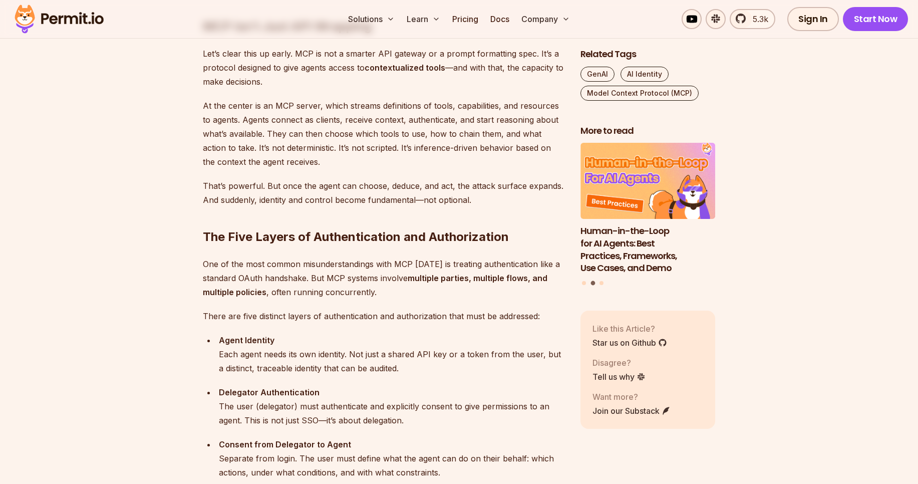
click at [426, 75] on p "Let’s clear this up early. MCP is not a smarter API gateway or a prompt formatt…" at bounding box center [384, 68] width 362 height 42
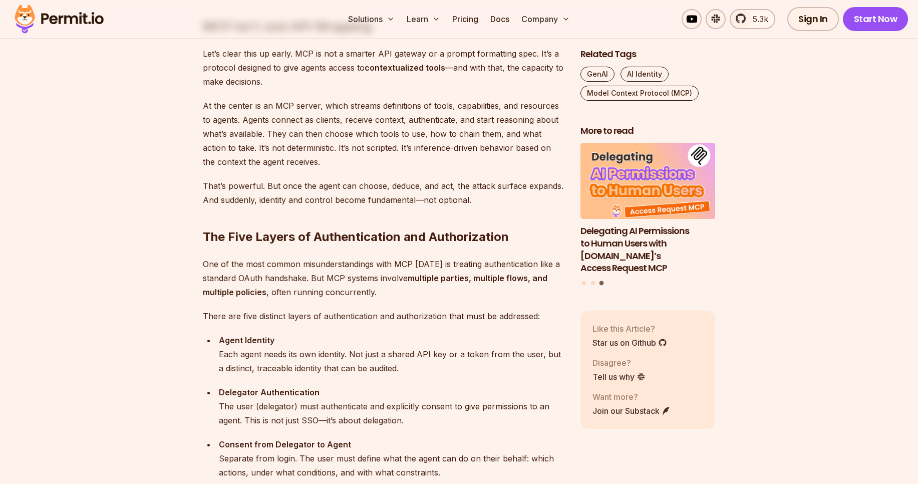
click at [248, 85] on p "Let’s clear this up early. MCP is not a smarter API gateway or a prompt formatt…" at bounding box center [384, 68] width 362 height 42
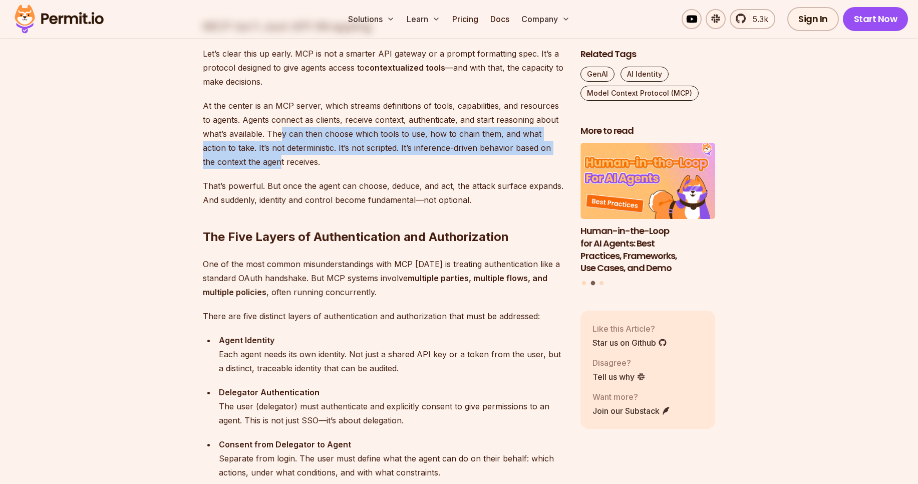
drag, startPoint x: 265, startPoint y: 155, endPoint x: 279, endPoint y: 134, distance: 24.9
click at [279, 134] on p "At the center is an MCP server, which streams definitions of tools, capabilitie…" at bounding box center [384, 134] width 362 height 70
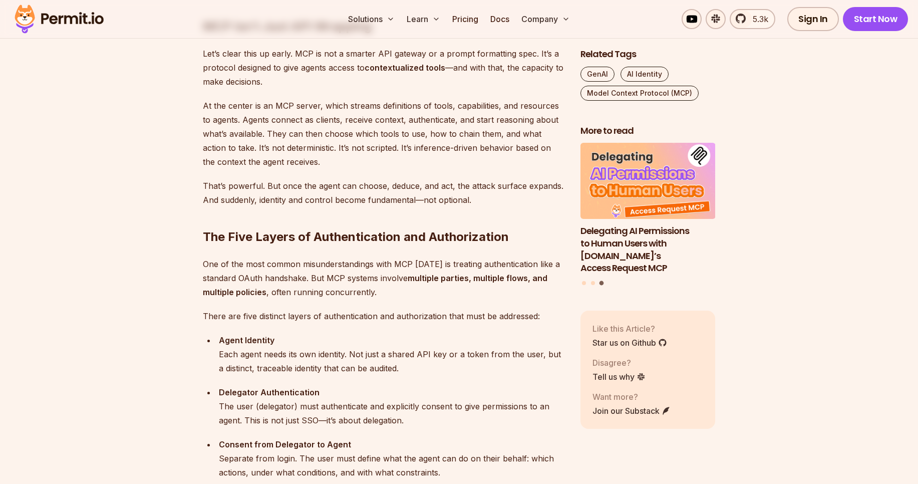
click at [232, 107] on p "At the center is an MCP server, which streams definitions of tools, capabilitie…" at bounding box center [384, 134] width 362 height 70
drag, startPoint x: 232, startPoint y: 107, endPoint x: 388, endPoint y: 107, distance: 156.2
click at [388, 107] on p "At the center is an MCP server, which streams definitions of tools, capabilitie…" at bounding box center [384, 134] width 362 height 70
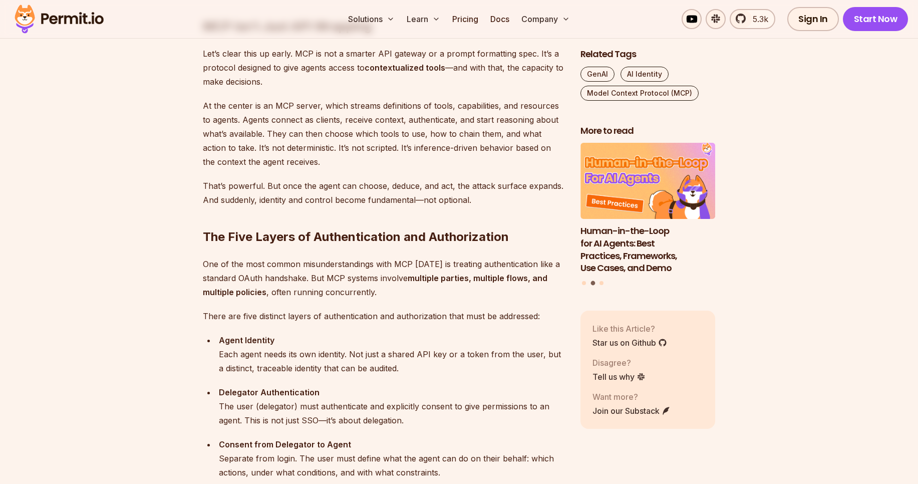
click at [372, 123] on p "At the center is an MCP server, which streams definitions of tools, capabilitie…" at bounding box center [384, 134] width 362 height 70
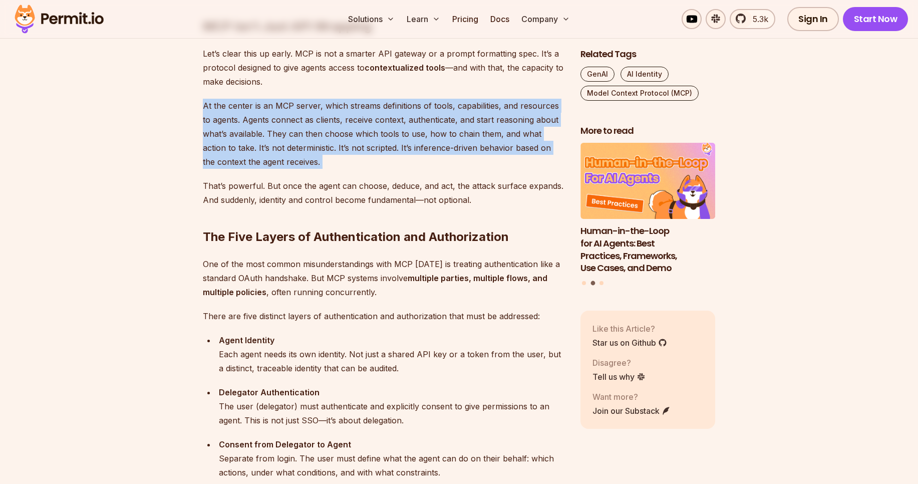
click at [372, 123] on p "At the center is an MCP server, which streams definitions of tools, capabilitie…" at bounding box center [384, 134] width 362 height 70
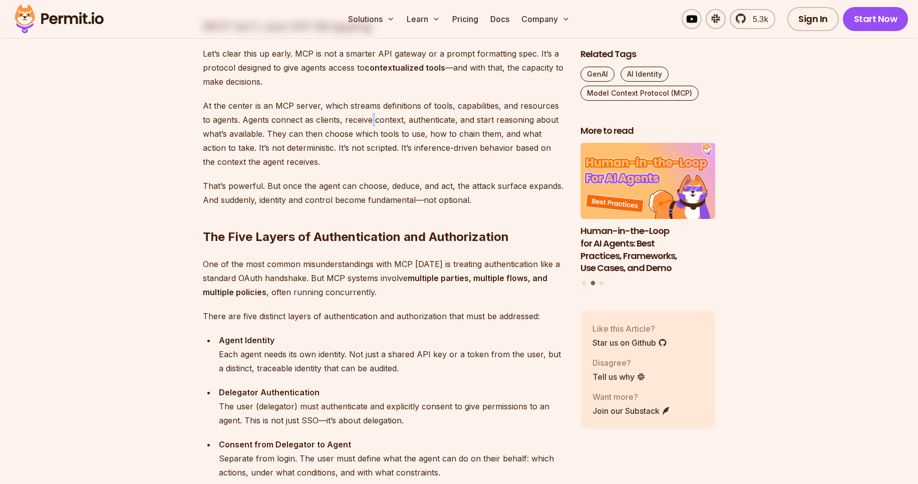
click at [372, 123] on p "At the center is an MCP server, which streams definitions of tools, capabilitie…" at bounding box center [384, 134] width 362 height 70
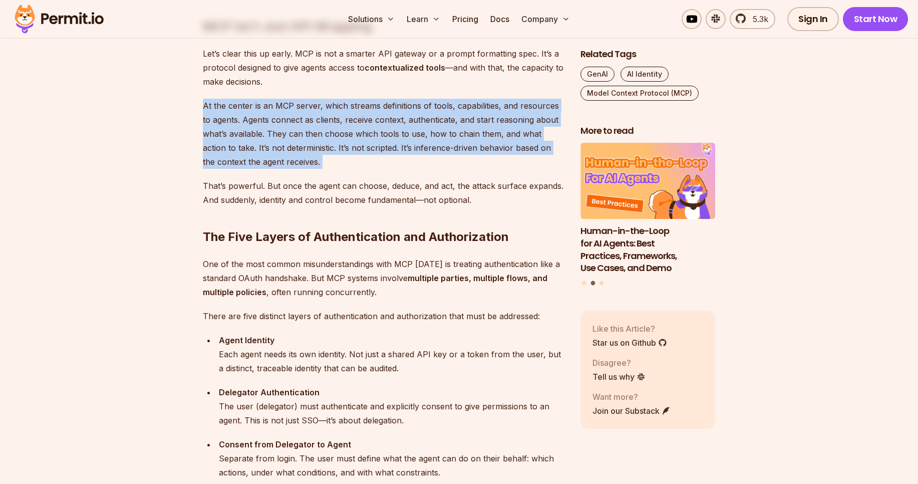
click at [372, 123] on p "At the center is an MCP server, which streams definitions of tools, capabilitie…" at bounding box center [384, 134] width 362 height 70
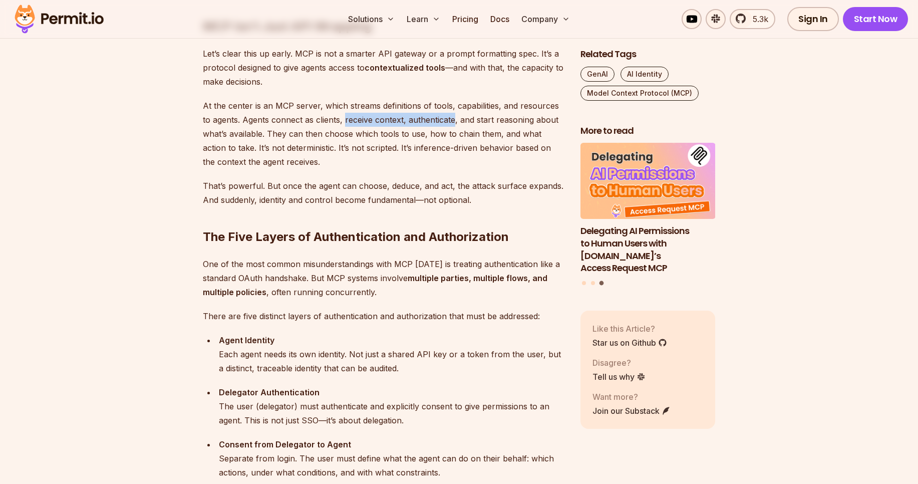
drag, startPoint x: 346, startPoint y: 119, endPoint x: 455, endPoint y: 121, distance: 109.2
click at [455, 121] on p "At the center is an MCP server, which streams definitions of tools, capabilitie…" at bounding box center [384, 134] width 362 height 70
click at [438, 124] on p "At the center is an MCP server, which streams definitions of tools, capabilitie…" at bounding box center [384, 134] width 362 height 70
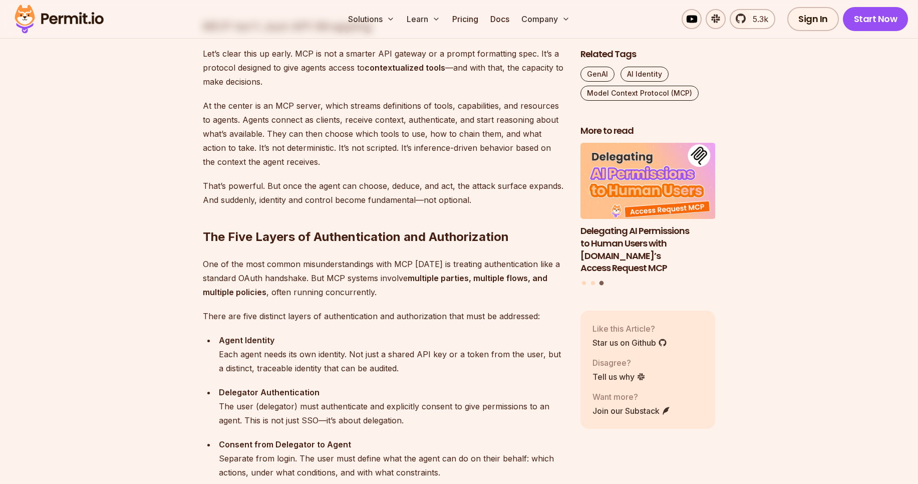
click at [336, 121] on p "At the center is an MCP server, which streams definitions of tools, capabilitie…" at bounding box center [384, 134] width 362 height 70
click at [309, 120] on p "At the center is an MCP server, which streams definitions of tools, capabilitie…" at bounding box center [384, 134] width 362 height 70
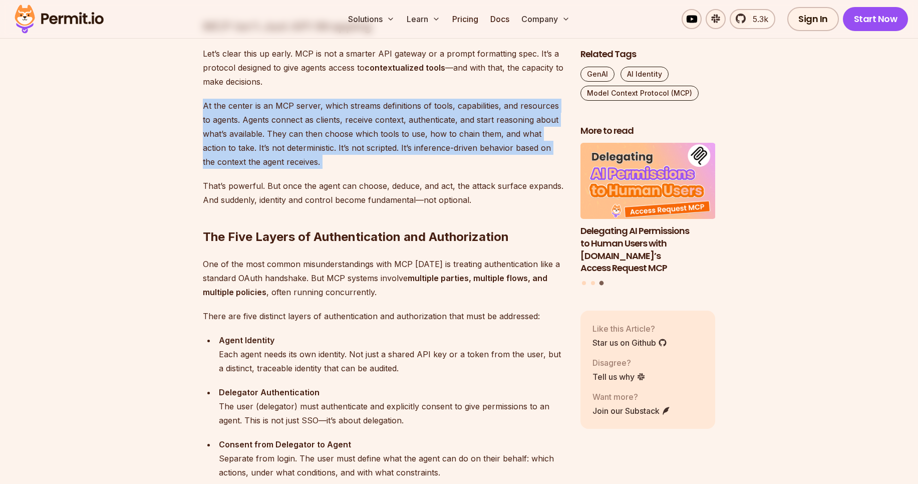
click at [309, 120] on p "At the center is an MCP server, which streams definitions of tools, capabilitie…" at bounding box center [384, 134] width 362 height 70
click at [293, 117] on p "At the center is an MCP server, which streams definitions of tools, capabilitie…" at bounding box center [384, 134] width 362 height 70
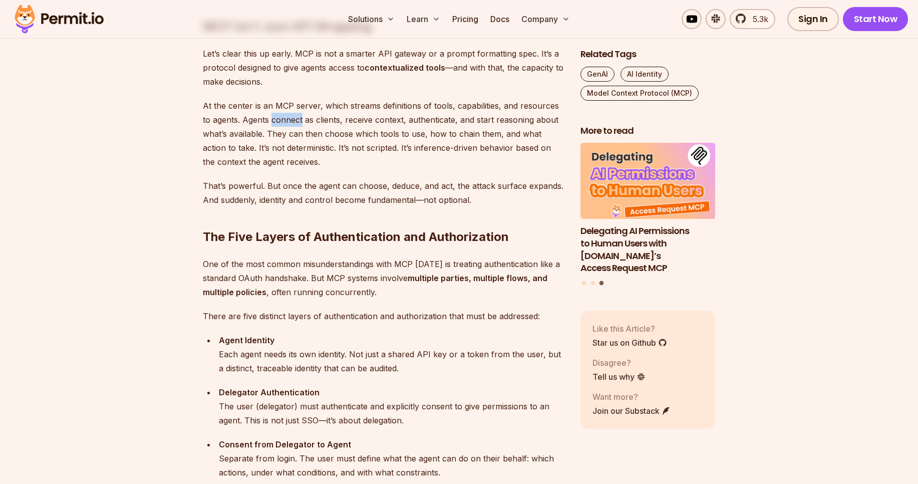
click at [293, 117] on p "At the center is an MCP server, which streams definitions of tools, capabilitie…" at bounding box center [384, 134] width 362 height 70
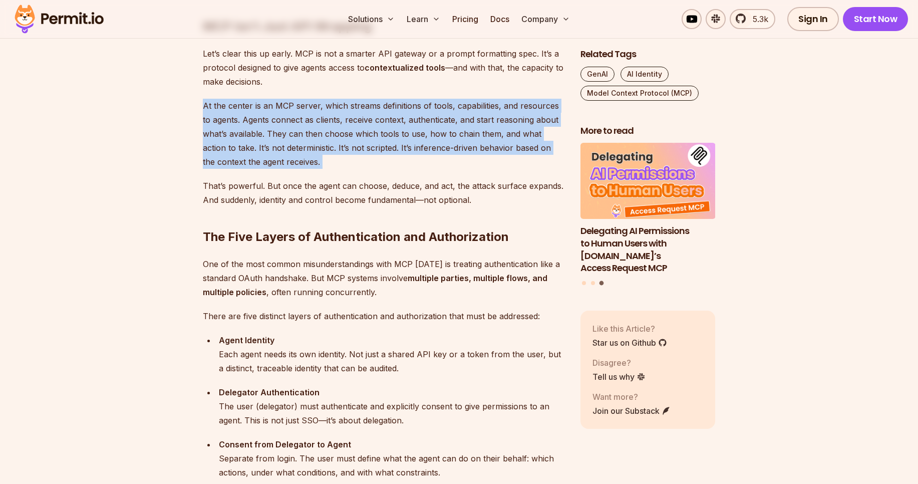
click at [293, 117] on p "At the center is an MCP server, which streams definitions of tools, capabilitie…" at bounding box center [384, 134] width 362 height 70
click at [273, 118] on p "At the center is an MCP server, which streams definitions of tools, capabilitie…" at bounding box center [384, 134] width 362 height 70
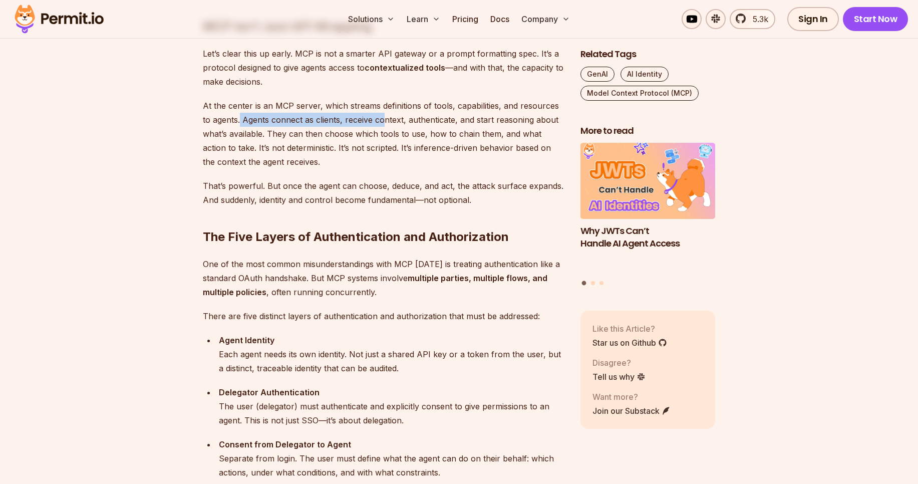
drag, startPoint x: 240, startPoint y: 120, endPoint x: 387, endPoint y: 116, distance: 146.8
click at [387, 116] on p "At the center is an MCP server, which streams definitions of tools, capabilitie…" at bounding box center [384, 134] width 362 height 70
drag, startPoint x: 242, startPoint y: 122, endPoint x: 317, endPoint y: 119, distance: 75.2
click at [317, 119] on p "At the center is an MCP server, which streams definitions of tools, capabilitie…" at bounding box center [384, 134] width 362 height 70
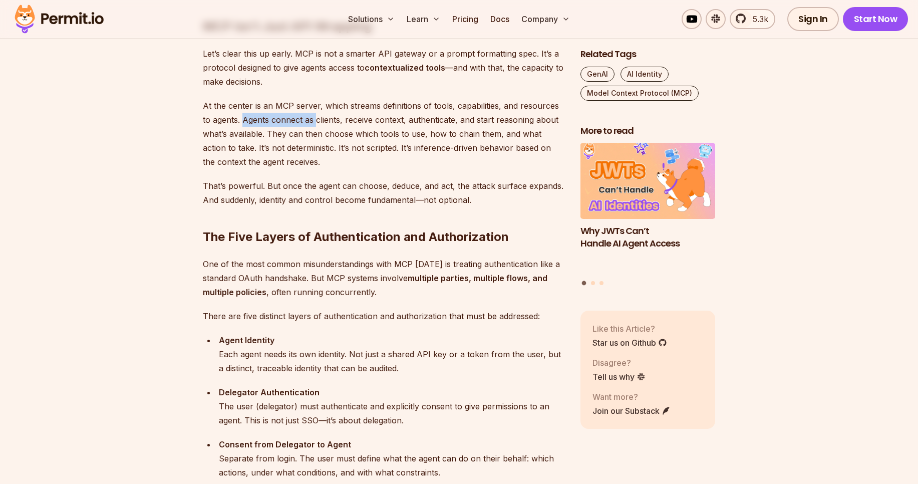
click at [317, 119] on p "At the center is an MCP server, which streams definitions of tools, capabilitie…" at bounding box center [384, 134] width 362 height 70
drag, startPoint x: 203, startPoint y: 107, endPoint x: 463, endPoint y: 102, distance: 259.5
click at [463, 102] on p "At the center is an MCP server, which streams definitions of tools, capabilitie…" at bounding box center [384, 134] width 362 height 70
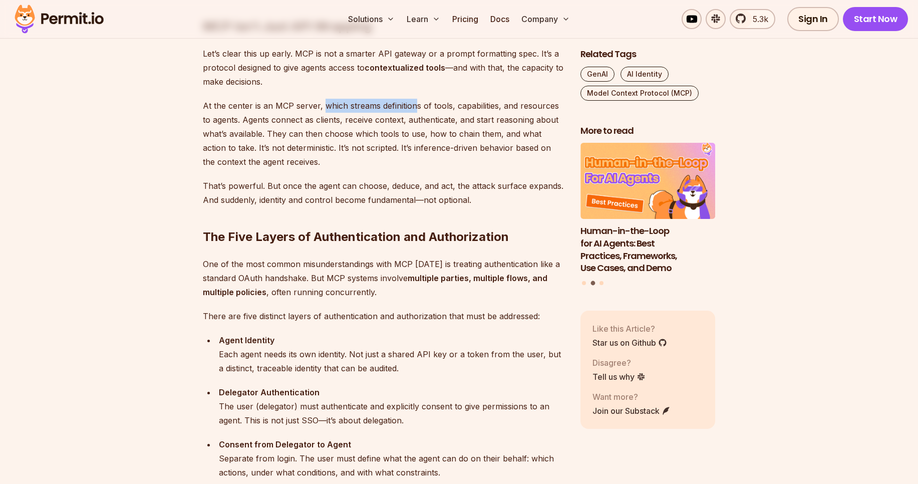
drag, startPoint x: 323, startPoint y: 105, endPoint x: 415, endPoint y: 101, distance: 91.7
click at [415, 101] on p "At the center is an MCP server, which streams definitions of tools, capabilitie…" at bounding box center [384, 134] width 362 height 70
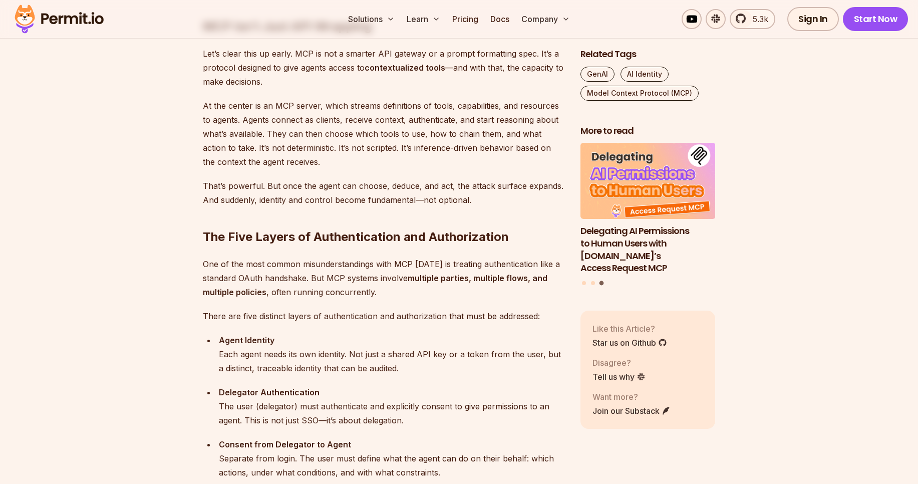
click at [430, 110] on p "At the center is an MCP server, which streams definitions of tools, capabilitie…" at bounding box center [384, 134] width 362 height 70
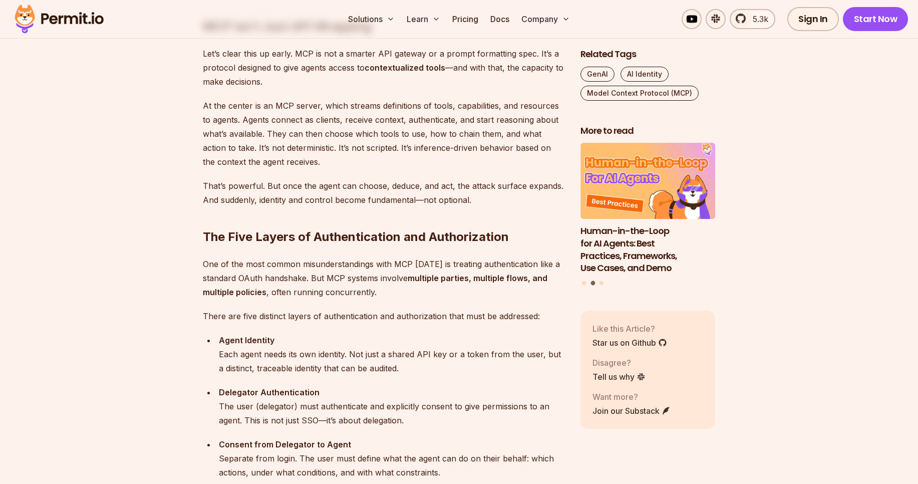
click at [393, 105] on p "At the center is an MCP server, which streams definitions of tools, capabilitie…" at bounding box center [384, 134] width 362 height 70
drag, startPoint x: 248, startPoint y: 107, endPoint x: 450, endPoint y: 100, distance: 202.0
click at [450, 100] on p "At the center is an MCP server, which streams definitions of tools, capabilitie…" at bounding box center [384, 134] width 362 height 70
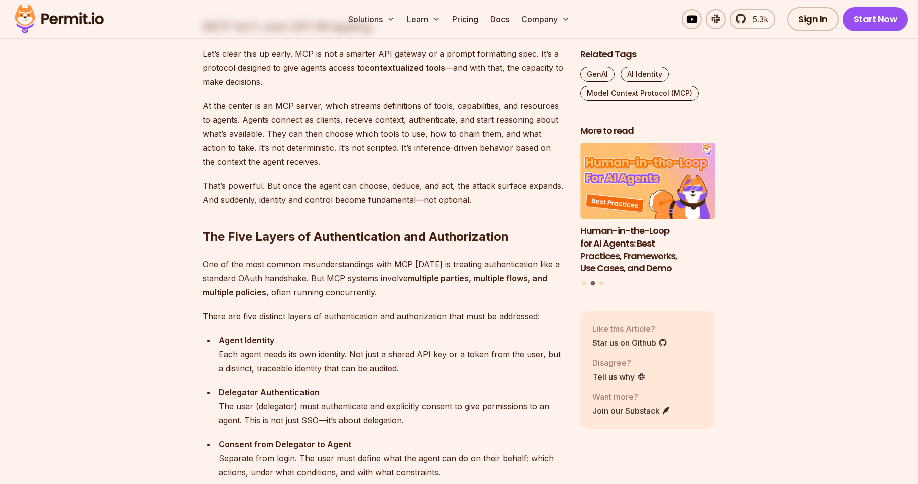
click at [472, 110] on p "At the center is an MCP server, which streams definitions of tools, capabilitie…" at bounding box center [384, 134] width 362 height 70
click at [527, 107] on p "At the center is an MCP server, which streams definitions of tools, capabilitie…" at bounding box center [384, 134] width 362 height 70
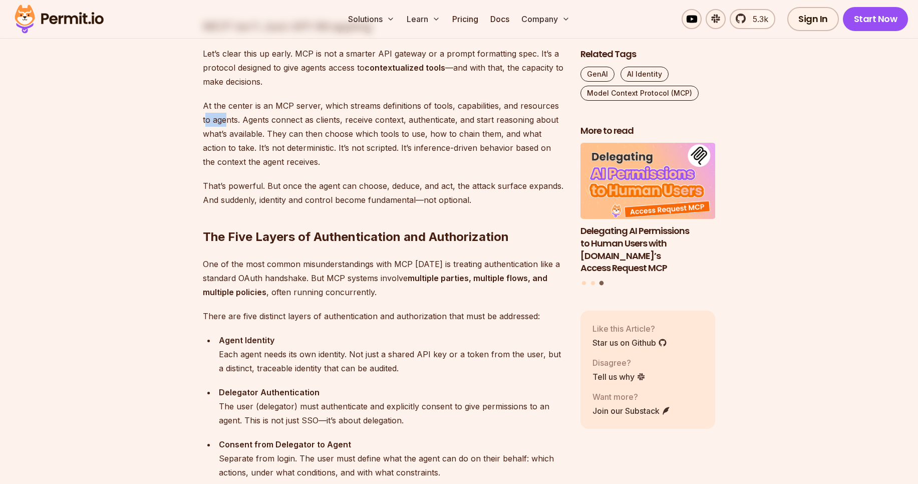
drag, startPoint x: 206, startPoint y: 122, endPoint x: 227, endPoint y: 123, distance: 20.6
click at [227, 123] on p "At the center is an MCP server, which streams definitions of tools, capabilitie…" at bounding box center [384, 134] width 362 height 70
drag, startPoint x: 248, startPoint y: 126, endPoint x: 327, endPoint y: 117, distance: 79.7
click at [327, 117] on p "At the center is an MCP server, which streams definitions of tools, capabilitie…" at bounding box center [384, 134] width 362 height 70
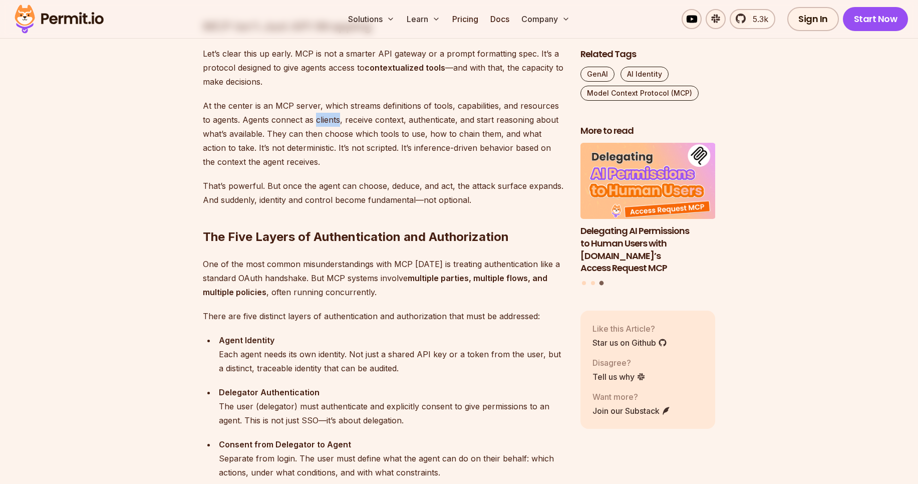
click at [327, 117] on p "At the center is an MCP server, which streams definitions of tools, capabilitie…" at bounding box center [384, 134] width 362 height 70
drag, startPoint x: 288, startPoint y: 121, endPoint x: 384, endPoint y: 119, distance: 95.7
click at [384, 119] on p "At the center is an MCP server, which streams definitions of tools, capabilitie…" at bounding box center [384, 134] width 362 height 70
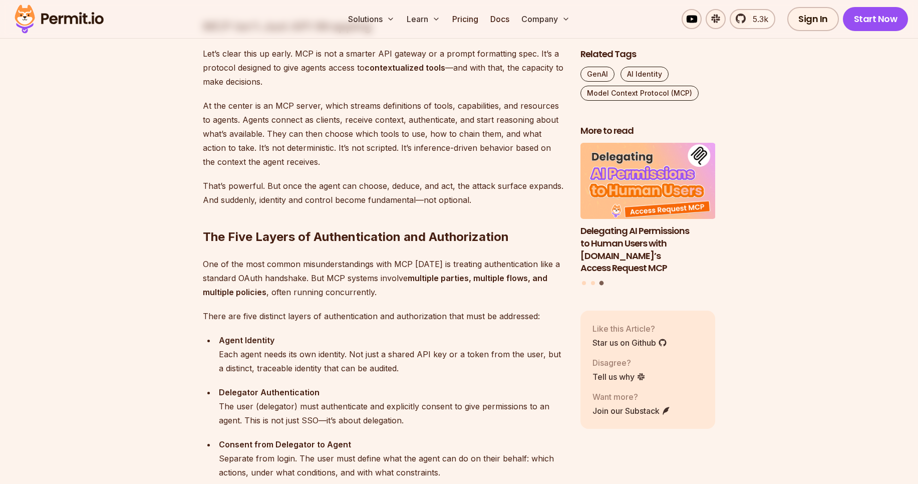
click at [428, 117] on p "At the center is an MCP server, which streams definitions of tools, capabilitie…" at bounding box center [384, 134] width 362 height 70
click at [383, 122] on p "At the center is an MCP server, which streams definitions of tools, capabilitie…" at bounding box center [384, 134] width 362 height 70
click at [430, 120] on p "At the center is an MCP server, which streams definitions of tools, capabilitie…" at bounding box center [384, 134] width 362 height 70
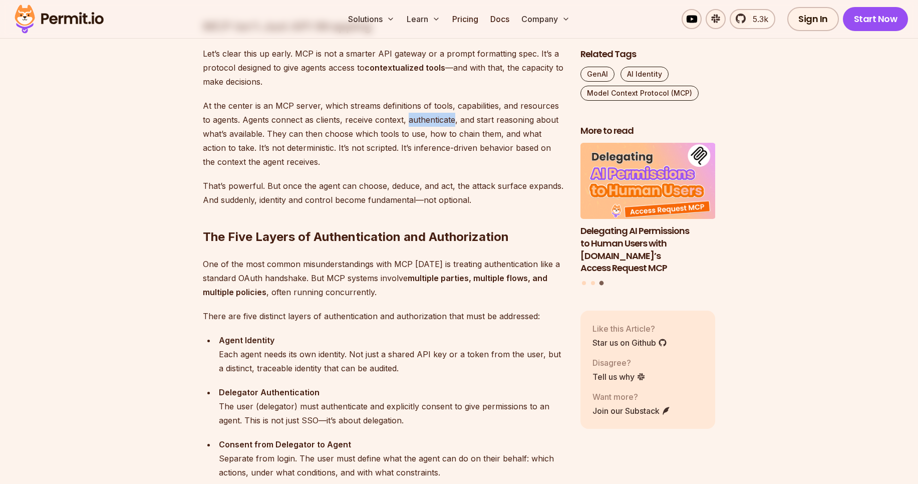
click at [430, 120] on p "At the center is an MCP server, which streams definitions of tools, capabilitie…" at bounding box center [384, 134] width 362 height 70
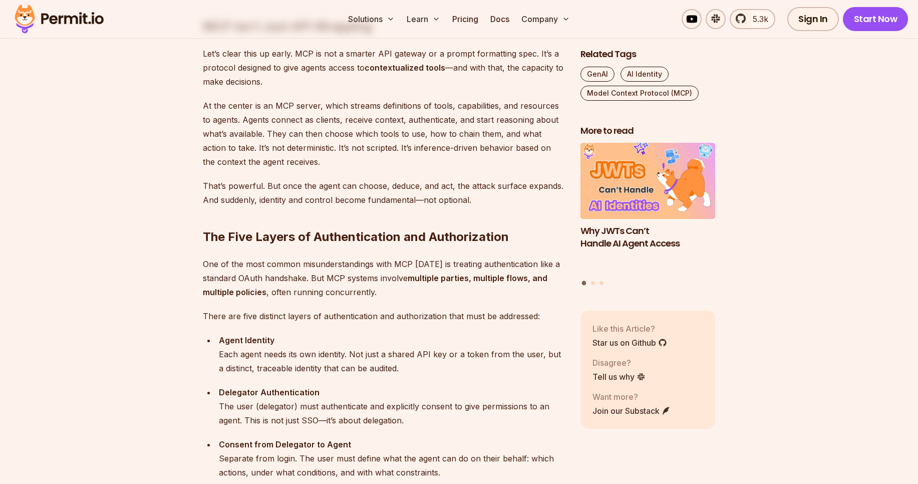
click at [250, 137] on p "At the center is an MCP server, which streams definitions of tools, capabilitie…" at bounding box center [384, 134] width 362 height 70
click at [269, 138] on p "At the center is an MCP server, which streams definitions of tools, capabilitie…" at bounding box center [384, 134] width 362 height 70
drag, startPoint x: 267, startPoint y: 136, endPoint x: 413, endPoint y: 131, distance: 145.3
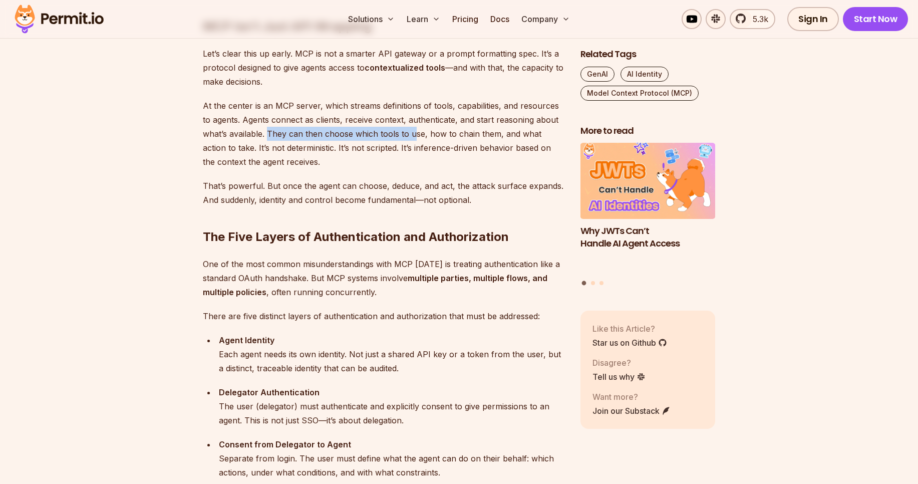
click at [413, 131] on p "At the center is an MCP server, which streams definitions of tools, capabilitie…" at bounding box center [384, 134] width 362 height 70
click at [382, 136] on p "At the center is an MCP server, which streams definitions of tools, capabilitie…" at bounding box center [384, 134] width 362 height 70
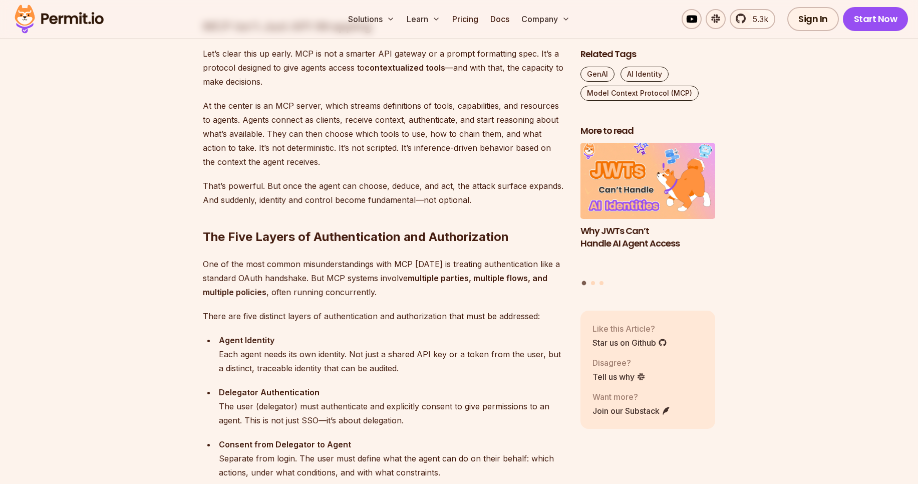
click at [403, 136] on p "At the center is an MCP server, which streams definitions of tools, capabilitie…" at bounding box center [384, 134] width 362 height 70
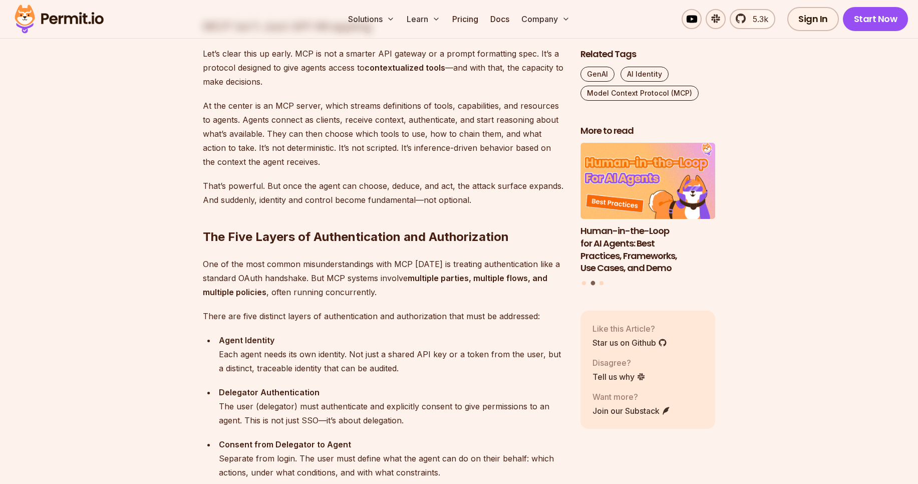
click at [415, 135] on p "At the center is an MCP server, which streams definitions of tools, capabilitie…" at bounding box center [384, 134] width 362 height 70
drag, startPoint x: 267, startPoint y: 133, endPoint x: 438, endPoint y: 133, distance: 170.8
click at [438, 133] on p "At the center is an MCP server, which streams definitions of tools, capabilitie…" at bounding box center [384, 134] width 362 height 70
click at [437, 133] on p "At the center is an MCP server, which streams definitions of tools, capabilitie…" at bounding box center [384, 134] width 362 height 70
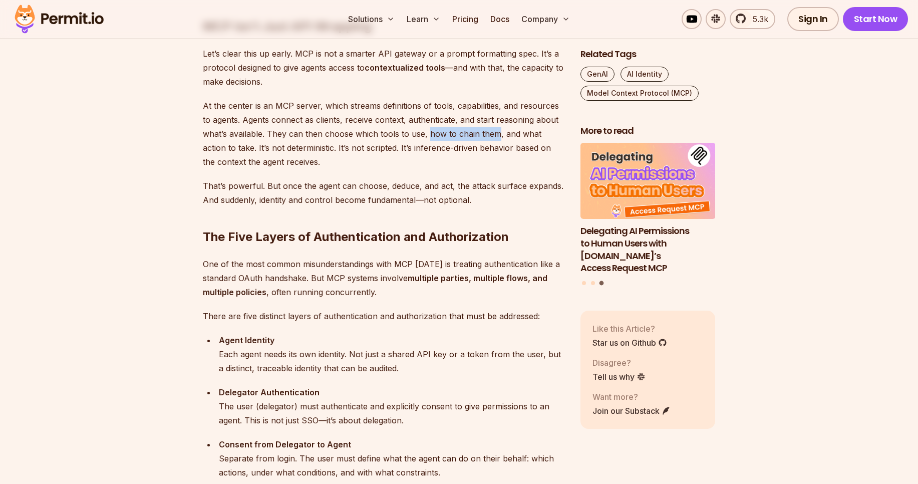
drag, startPoint x: 428, startPoint y: 134, endPoint x: 496, endPoint y: 131, distance: 67.7
click at [496, 131] on p "At the center is an MCP server, which streams definitions of tools, capabilitie…" at bounding box center [384, 134] width 362 height 70
drag, startPoint x: 330, startPoint y: 137, endPoint x: 494, endPoint y: 137, distance: 164.3
click at [494, 137] on p "At the center is an MCP server, which streams definitions of tools, capabilitie…" at bounding box center [384, 134] width 362 height 70
drag, startPoint x: 507, startPoint y: 137, endPoint x: 534, endPoint y: 137, distance: 27.0
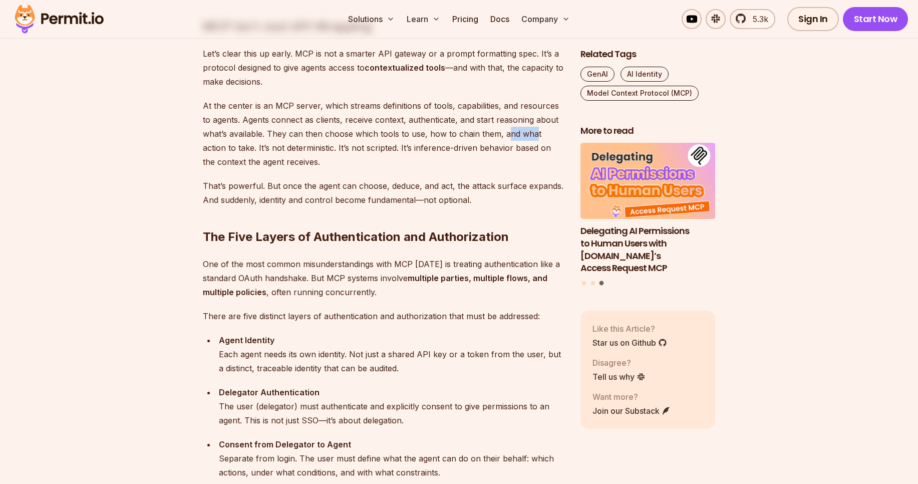
click at [534, 137] on p "At the center is an MCP server, which streams definitions of tools, capabilitie…" at bounding box center [384, 134] width 362 height 70
drag, startPoint x: 233, startPoint y: 148, endPoint x: 293, endPoint y: 144, distance: 59.7
click at [293, 144] on p "At the center is an MCP server, which streams definitions of tools, capabilitie…" at bounding box center [384, 134] width 362 height 70
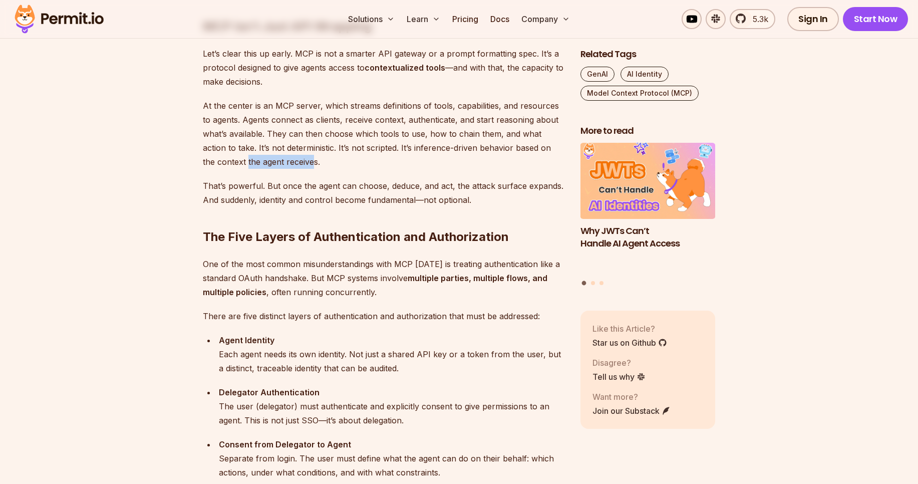
drag, startPoint x: 234, startPoint y: 162, endPoint x: 299, endPoint y: 162, distance: 64.6
click at [299, 162] on p "At the center is an MCP server, which streams definitions of tools, capabilitie…" at bounding box center [384, 134] width 362 height 70
click at [248, 188] on p "That’s powerful. But once the agent can choose, deduce, and act, the attack sur…" at bounding box center [384, 193] width 362 height 28
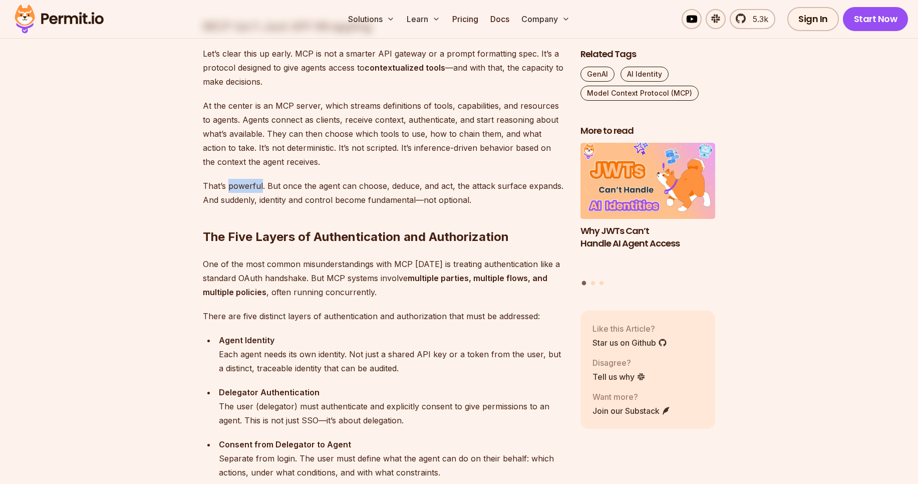
click at [248, 188] on p "That’s powerful. But once the agent can choose, deduce, and act, the attack sur…" at bounding box center [384, 193] width 362 height 28
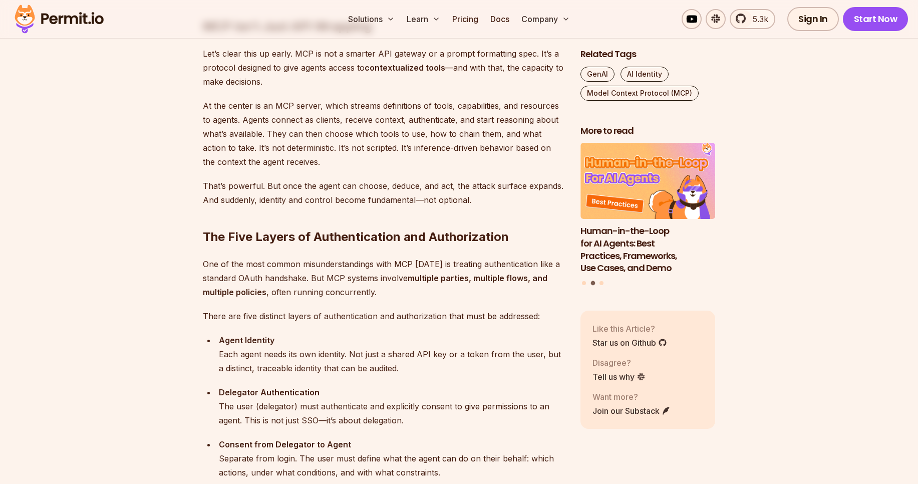
click at [267, 189] on p "That’s powerful. But once the agent can choose, deduce, and act, the attack sur…" at bounding box center [384, 193] width 362 height 28
drag, startPoint x: 267, startPoint y: 189, endPoint x: 334, endPoint y: 189, distance: 66.6
click at [334, 189] on p "That’s powerful. But once the agent can choose, deduce, and act, the attack sur…" at bounding box center [384, 193] width 362 height 28
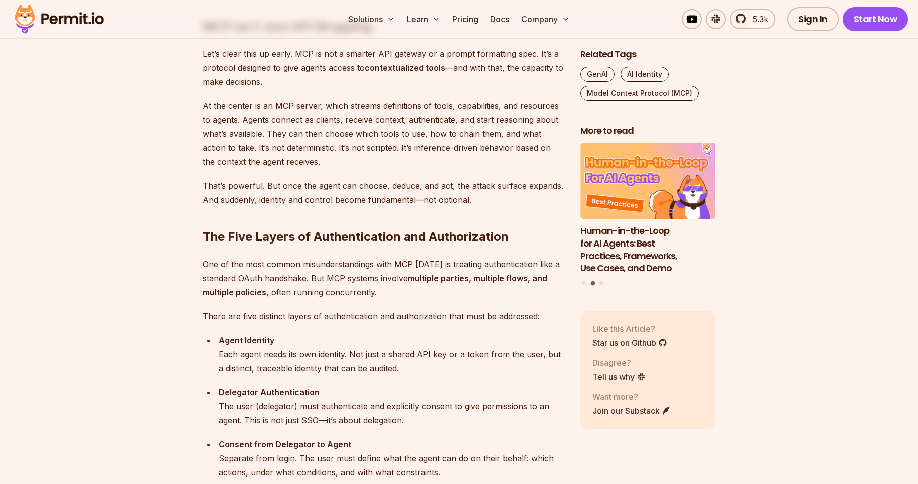
click at [366, 185] on p "That’s powerful. But once the agent can choose, deduce, and act, the attack sur…" at bounding box center [384, 193] width 362 height 28
click at [395, 185] on p "That’s powerful. But once the agent can choose, deduce, and act, the attack sur…" at bounding box center [384, 193] width 362 height 28
click at [443, 185] on p "That’s powerful. But once the agent can choose, deduce, and act, the attack sur…" at bounding box center [384, 193] width 362 height 28
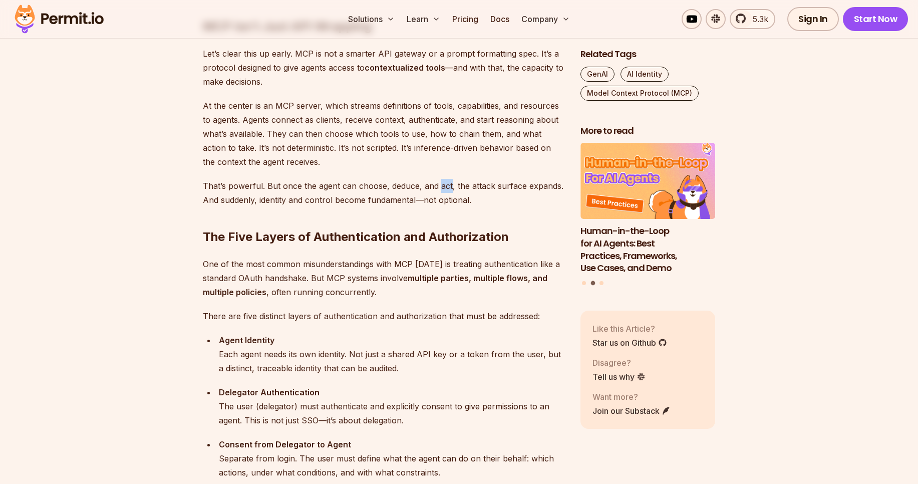
click at [443, 185] on p "That’s powerful. But once the agent can choose, deduce, and act, the attack sur…" at bounding box center [384, 193] width 362 height 28
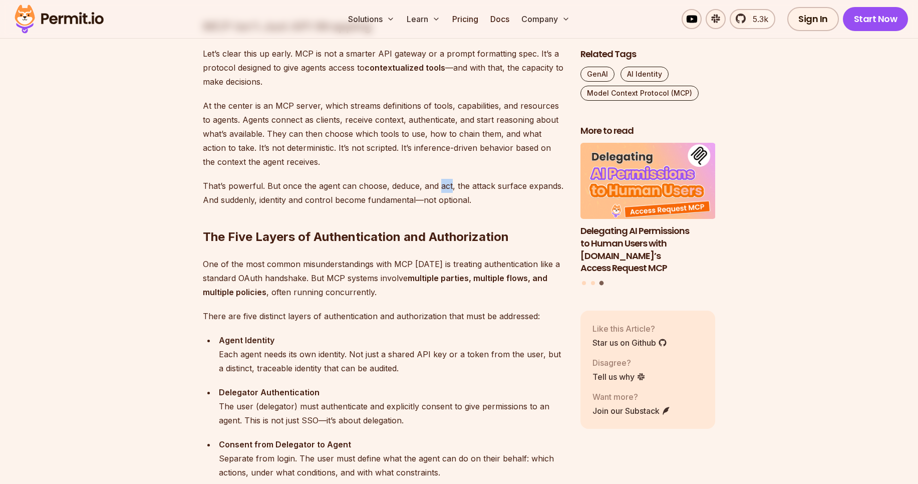
click at [443, 185] on p "That’s powerful. But once the agent can choose, deduce, and act, the attack sur…" at bounding box center [384, 193] width 362 height 28
click at [405, 187] on p "That’s powerful. But once the agent can choose, deduce, and act, the attack sur…" at bounding box center [384, 193] width 362 height 28
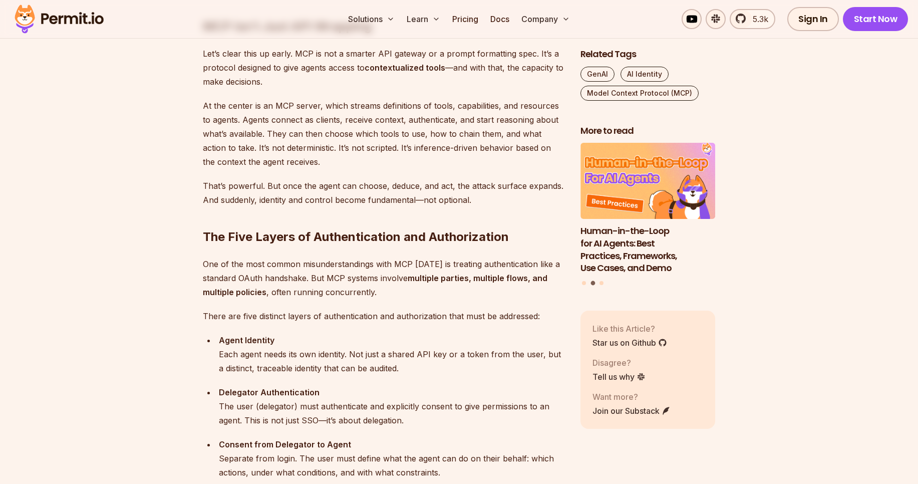
click at [428, 187] on p "That’s powerful. But once the agent can choose, deduce, and act, the attack sur…" at bounding box center [384, 193] width 362 height 28
click at [402, 187] on p "That’s powerful. But once the agent can choose, deduce, and act, the attack sur…" at bounding box center [384, 193] width 362 height 28
click at [430, 190] on p "That’s powerful. But once the agent can choose, deduce, and act, the attack sur…" at bounding box center [384, 193] width 362 height 28
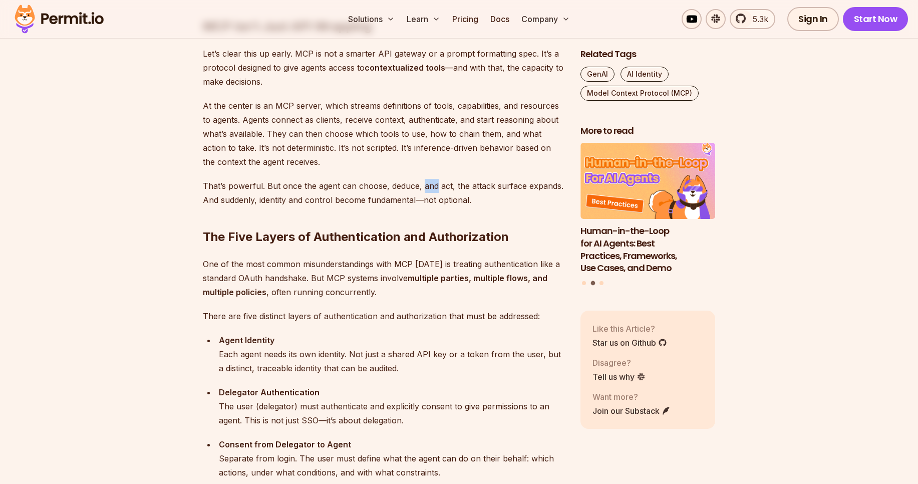
click at [430, 190] on p "That’s powerful. But once the agent can choose, deduce, and act, the attack sur…" at bounding box center [384, 193] width 362 height 28
click at [442, 190] on p "That’s powerful. But once the agent can choose, deduce, and act, the attack sur…" at bounding box center [384, 193] width 362 height 28
click at [410, 187] on p "That’s powerful. But once the agent can choose, deduce, and act, the attack sur…" at bounding box center [384, 193] width 362 height 28
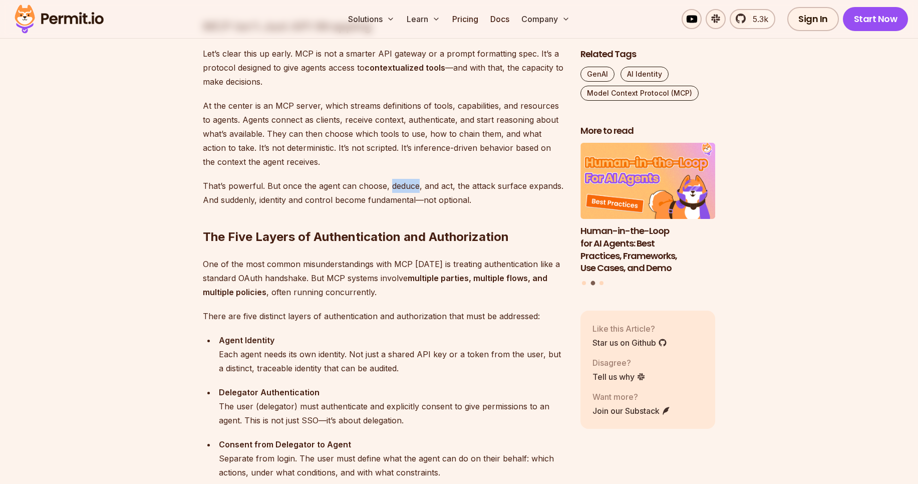
copy p "deduce"
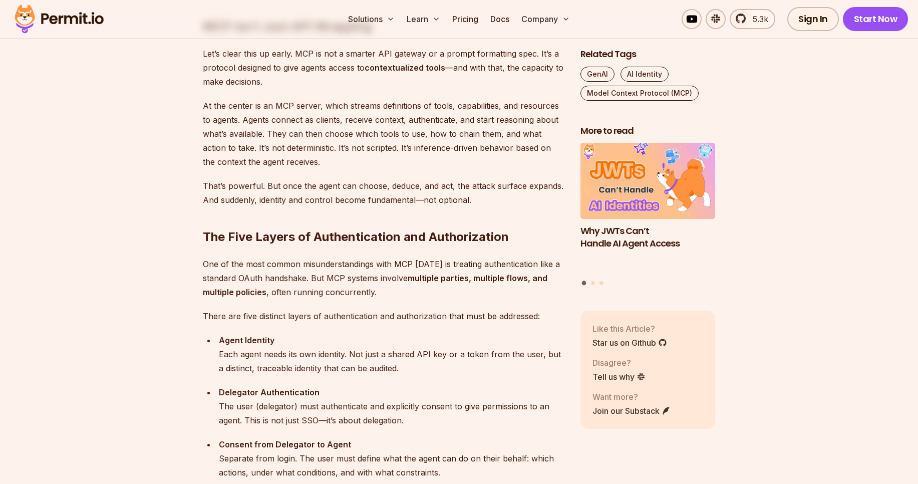
click at [444, 191] on p "That’s powerful. But once the agent can choose, deduce, and act, the attack sur…" at bounding box center [384, 193] width 362 height 28
click at [486, 188] on p "That’s powerful. But once the agent can choose, deduce, and act, the attack sur…" at bounding box center [384, 193] width 362 height 28
click at [498, 190] on p "That’s powerful. But once the agent can choose, deduce, and act, the attack sur…" at bounding box center [384, 193] width 362 height 28
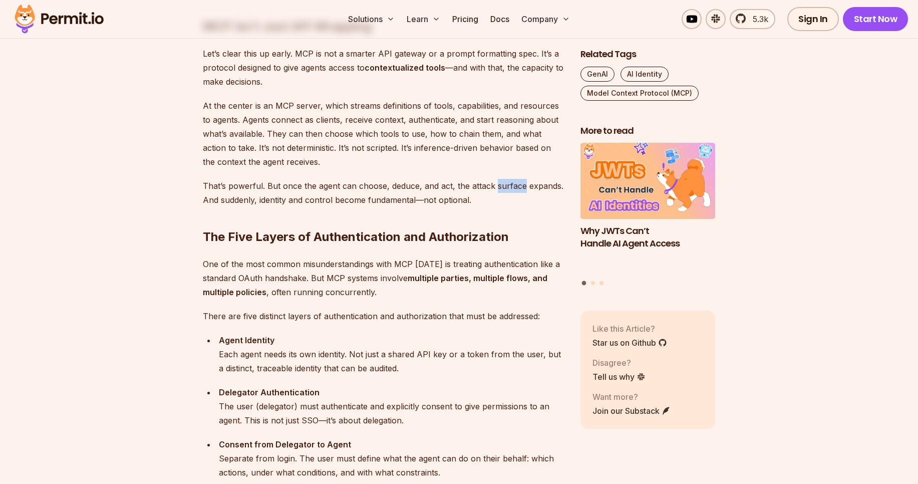
click at [498, 190] on p "That’s powerful. But once the agent can choose, deduce, and act, the attack sur…" at bounding box center [384, 193] width 362 height 28
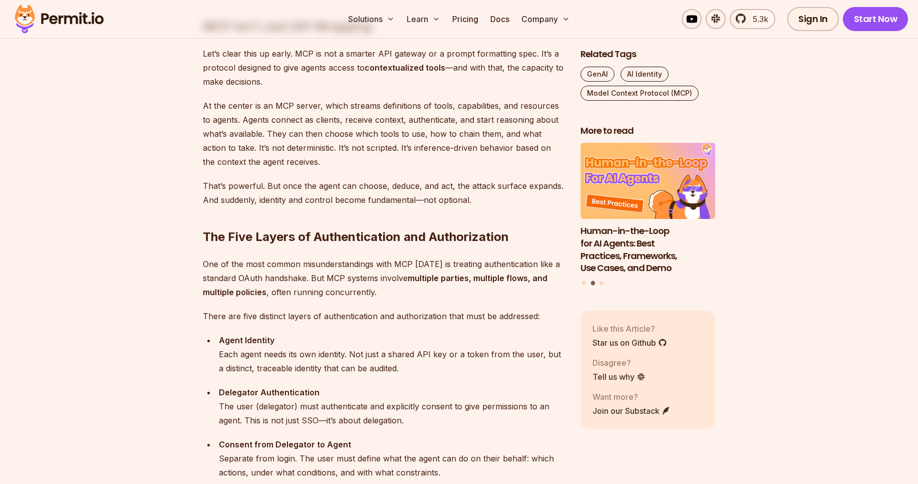
click at [245, 196] on p "That’s powerful. But once the agent can choose, deduce, and act, the attack sur…" at bounding box center [384, 193] width 362 height 28
click at [272, 200] on p "That’s powerful. But once the agent can choose, deduce, and act, the attack sur…" at bounding box center [384, 193] width 362 height 28
drag, startPoint x: 302, startPoint y: 201, endPoint x: 394, endPoint y: 200, distance: 91.7
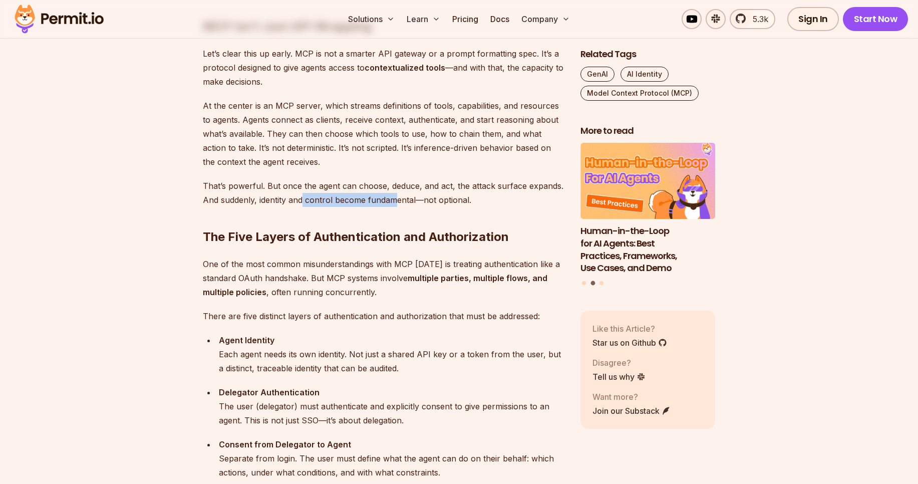
click at [394, 200] on p "That’s powerful. But once the agent can choose, deduce, and act, the attack sur…" at bounding box center [384, 193] width 362 height 28
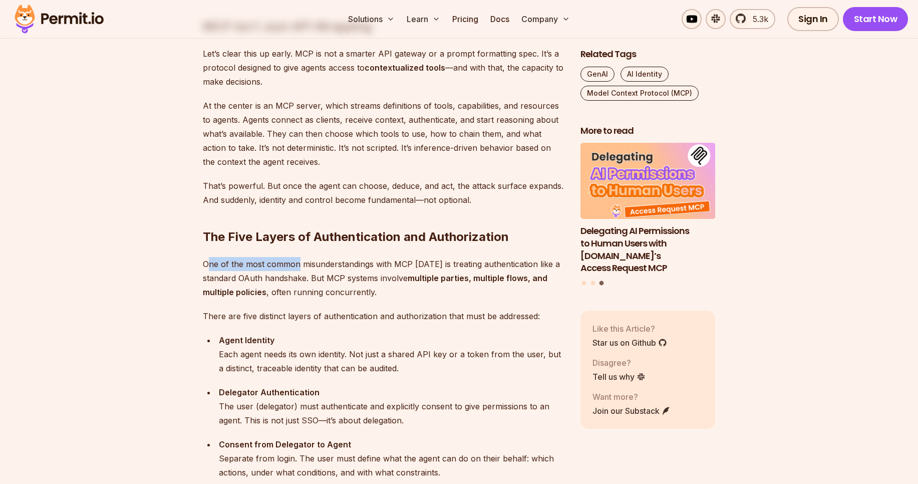
drag, startPoint x: 208, startPoint y: 269, endPoint x: 299, endPoint y: 267, distance: 91.2
click at [299, 267] on p "One of the most common misunderstandings with MCP [DATE] is treating authentica…" at bounding box center [384, 278] width 362 height 42
drag, startPoint x: 299, startPoint y: 267, endPoint x: 312, endPoint y: 269, distance: 13.2
click at [312, 269] on p "One of the most common misunderstandings with MCP [DATE] is treating authentica…" at bounding box center [384, 278] width 362 height 42
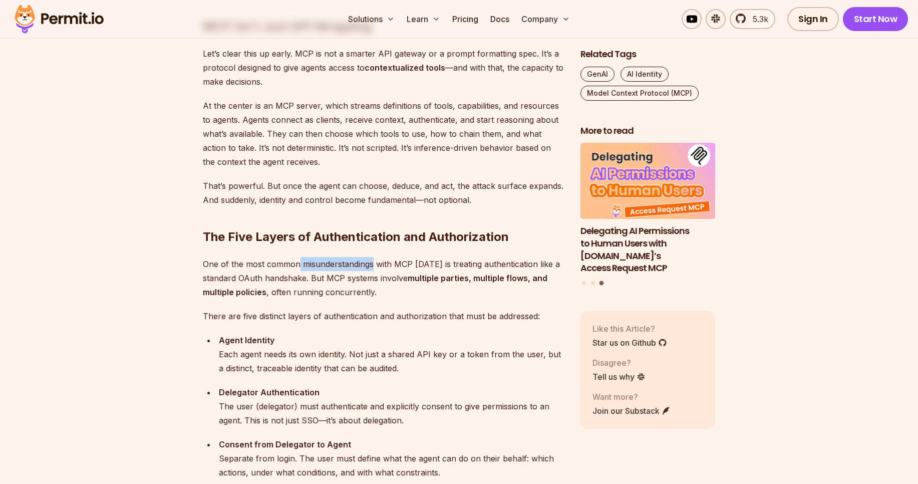
click at [312, 269] on p "One of the most common misunderstandings with MCP [DATE] is treating authentica…" at bounding box center [384, 278] width 362 height 42
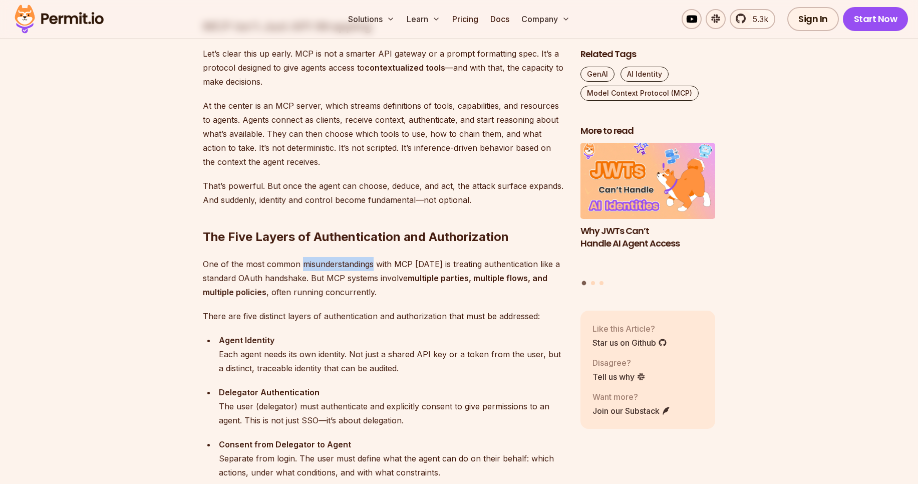
click at [312, 269] on p "One of the most common misunderstandings with MCP [DATE] is treating authentica…" at bounding box center [384, 278] width 362 height 42
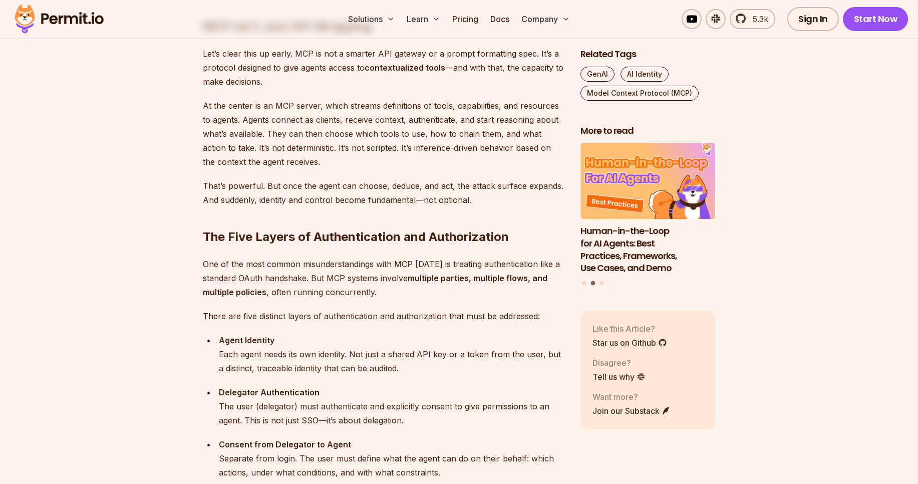
click at [254, 262] on p "One of the most common misunderstandings with MCP [DATE] is treating authentica…" at bounding box center [384, 278] width 362 height 42
click at [364, 267] on p "One of the most common misunderstandings with MCP [DATE] is treating authentica…" at bounding box center [384, 278] width 362 height 42
click at [392, 267] on p "One of the most common misunderstandings with MCP [DATE] is treating authentica…" at bounding box center [384, 278] width 362 height 42
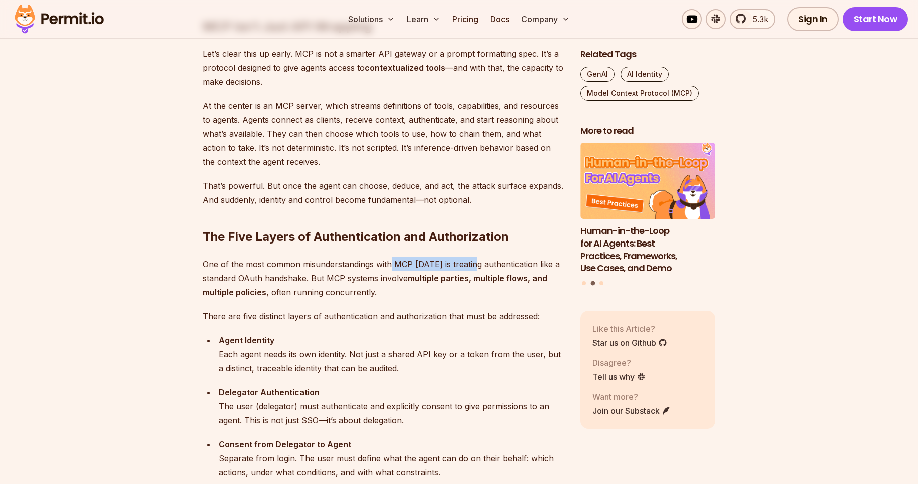
drag, startPoint x: 392, startPoint y: 267, endPoint x: 456, endPoint y: 268, distance: 64.1
click at [456, 268] on p "One of the most common misunderstandings with MCP [DATE] is treating authentica…" at bounding box center [384, 278] width 362 height 42
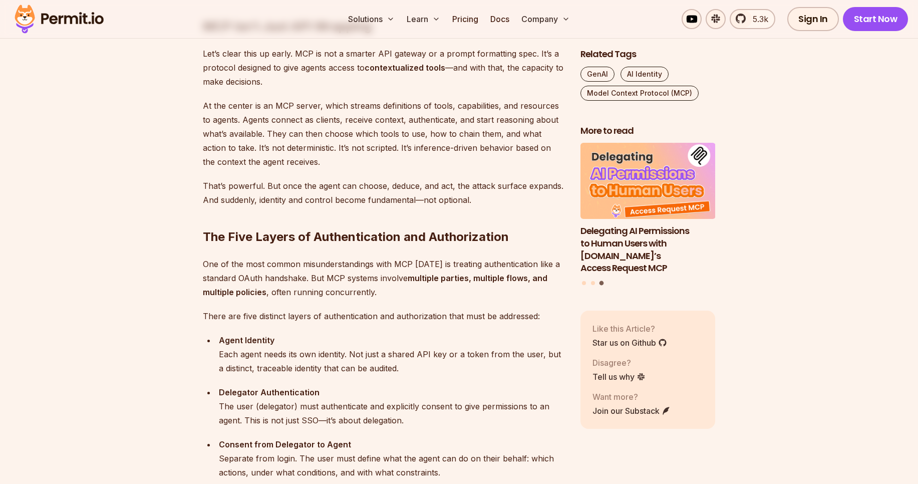
click at [491, 271] on p "One of the most common misunderstandings with MCP [DATE] is treating authentica…" at bounding box center [384, 278] width 362 height 42
click at [485, 265] on p "One of the most common misunderstandings with MCP [DATE] is treating authentica…" at bounding box center [384, 278] width 362 height 42
drag, startPoint x: 218, startPoint y: 279, endPoint x: 282, endPoint y: 282, distance: 64.2
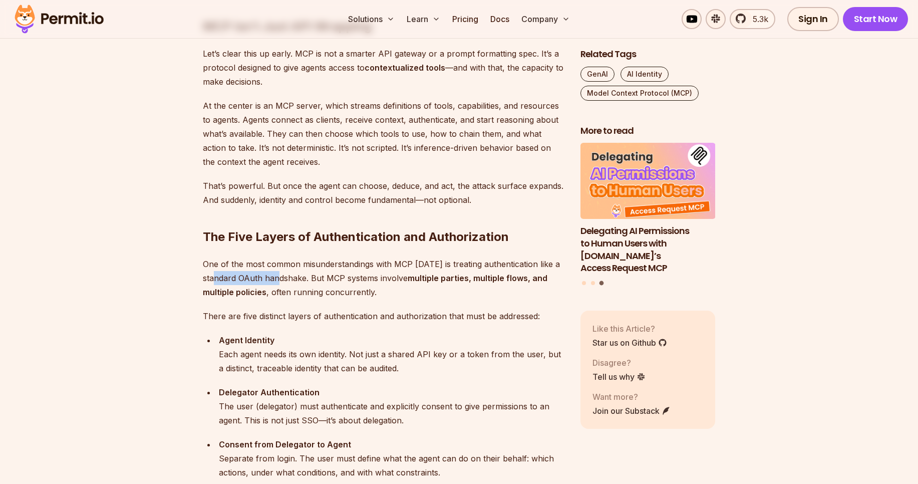
click at [282, 282] on p "One of the most common misunderstandings with MCP [DATE] is treating authentica…" at bounding box center [384, 278] width 362 height 42
click at [251, 284] on p "One of the most common misunderstandings with MCP [DATE] is treating authentica…" at bounding box center [384, 278] width 362 height 42
click at [250, 281] on p "One of the most common misunderstandings with MCP [DATE] is treating authentica…" at bounding box center [384, 278] width 362 height 42
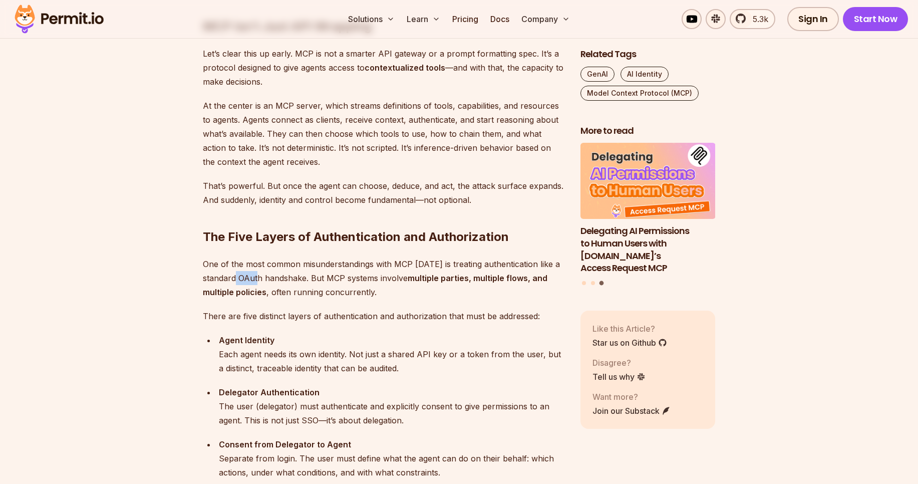
click at [250, 281] on p "One of the most common misunderstandings with MCP [DATE] is treating authentica…" at bounding box center [384, 278] width 362 height 42
click at [289, 272] on p "One of the most common misunderstandings with MCP [DATE] is treating authentica…" at bounding box center [384, 278] width 362 height 42
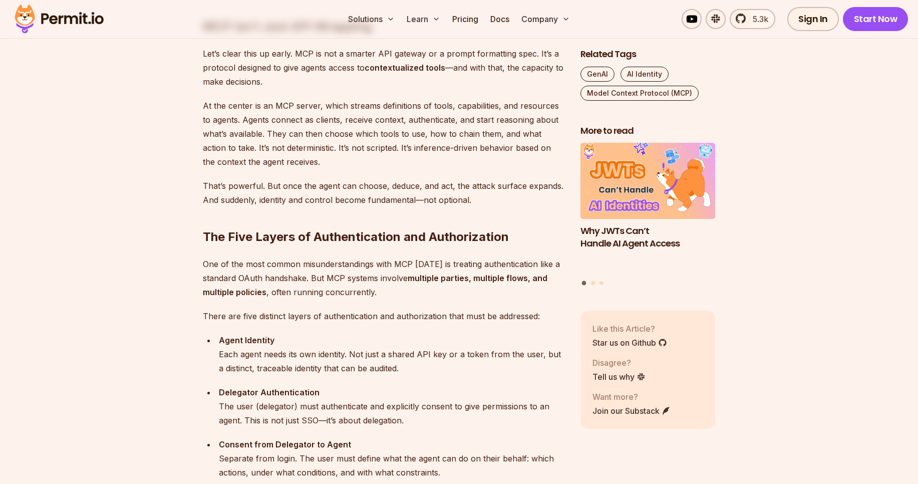
click at [389, 279] on p "One of the most common misunderstandings with MCP [DATE] is treating authentica…" at bounding box center [384, 278] width 362 height 42
click at [430, 281] on strong "multiple parties, multiple flows, and multiple policies" at bounding box center [375, 285] width 345 height 24
drag, startPoint x: 430, startPoint y: 281, endPoint x: 448, endPoint y: 283, distance: 18.1
click at [448, 283] on p "One of the most common misunderstandings with MCP [DATE] is treating authentica…" at bounding box center [384, 278] width 362 height 42
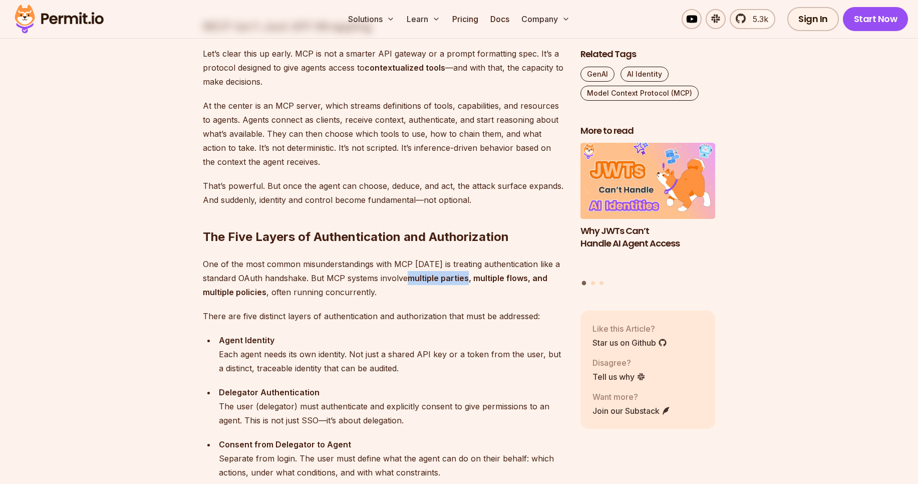
click at [448, 283] on p "One of the most common misunderstandings with MCP [DATE] is treating authentica…" at bounding box center [384, 278] width 362 height 42
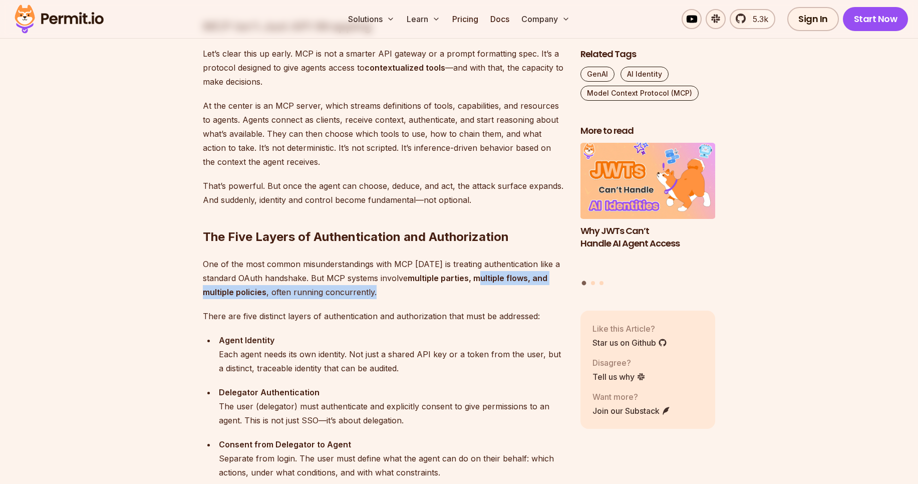
click at [480, 281] on p "One of the most common misunderstandings with MCP [DATE] is treating authentica…" at bounding box center [384, 278] width 362 height 42
click at [480, 281] on strong "multiple parties, multiple flows, and multiple policies" at bounding box center [375, 285] width 345 height 24
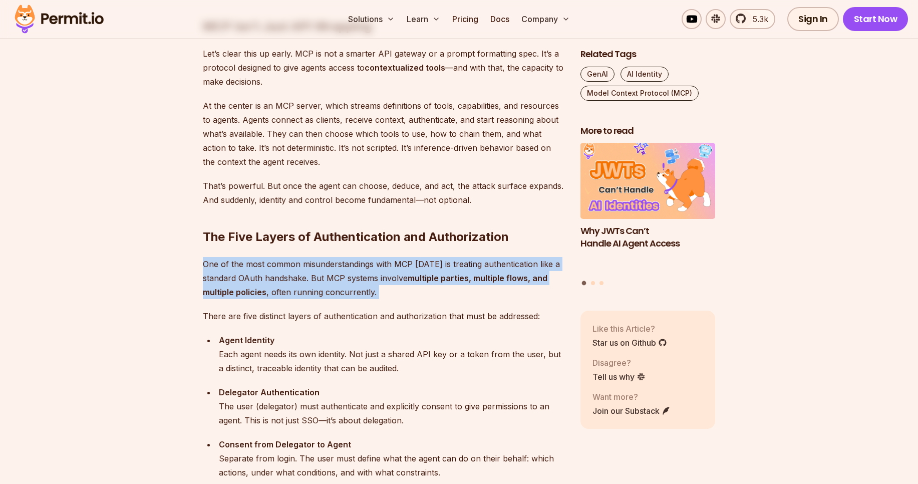
click at [480, 281] on strong "multiple parties, multiple flows, and multiple policies" at bounding box center [375, 285] width 345 height 24
click at [242, 289] on strong "multiple parties, multiple flows, and multiple policies" at bounding box center [375, 285] width 345 height 24
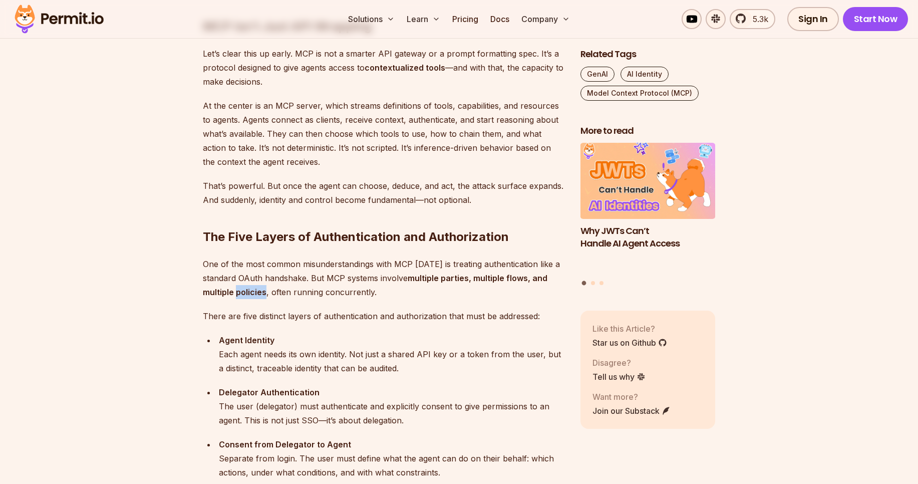
click at [242, 289] on strong "multiple parties, multiple flows, and multiple policies" at bounding box center [375, 285] width 345 height 24
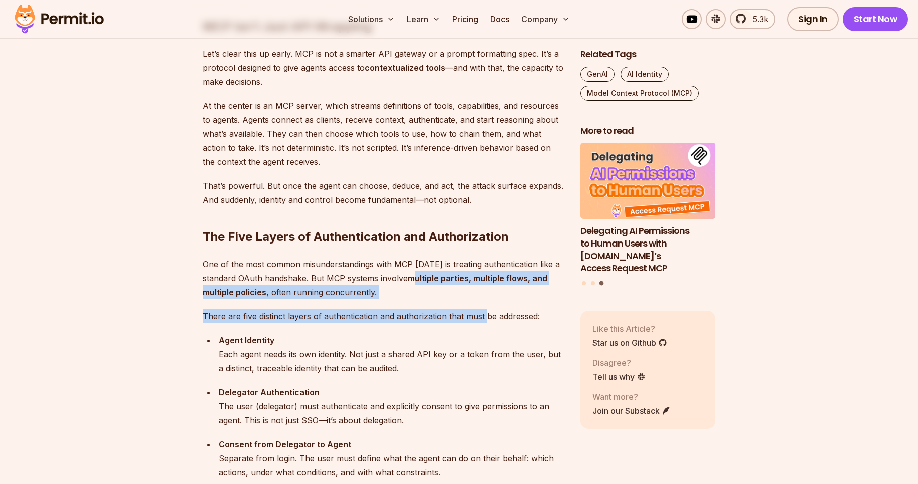
drag, startPoint x: 416, startPoint y: 280, endPoint x: 483, endPoint y: 312, distance: 74.4
click at [329, 313] on p "There are five distinct layers of authentication and authorization that must be…" at bounding box center [384, 316] width 362 height 14
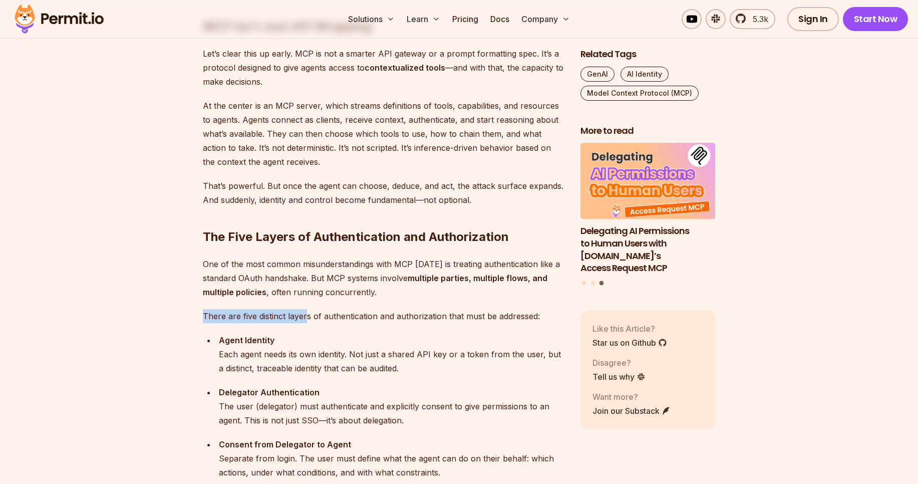
drag, startPoint x: 204, startPoint y: 320, endPoint x: 305, endPoint y: 321, distance: 101.7
click at [305, 321] on p "There are five distinct layers of authentication and authorization that must be…" at bounding box center [384, 316] width 362 height 14
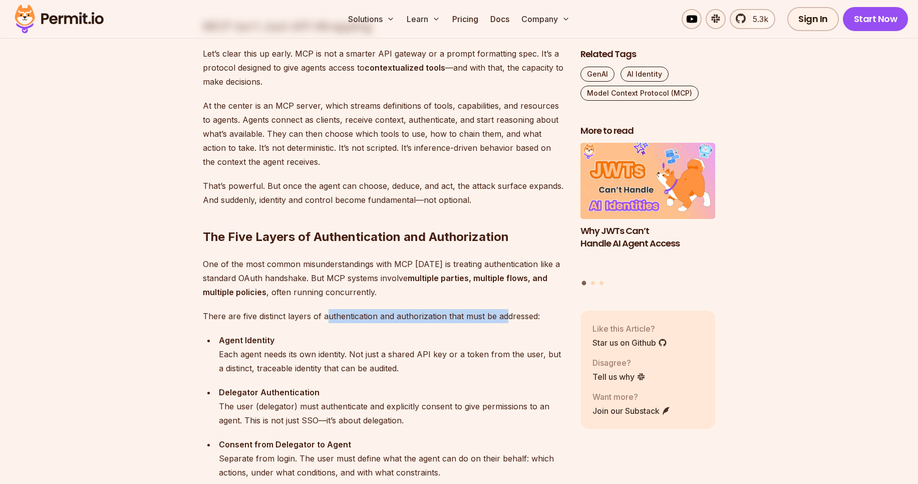
drag, startPoint x: 325, startPoint y: 320, endPoint x: 506, endPoint y: 315, distance: 181.9
click at [506, 315] on p "There are five distinct layers of authentication and authorization that must be…" at bounding box center [384, 316] width 362 height 14
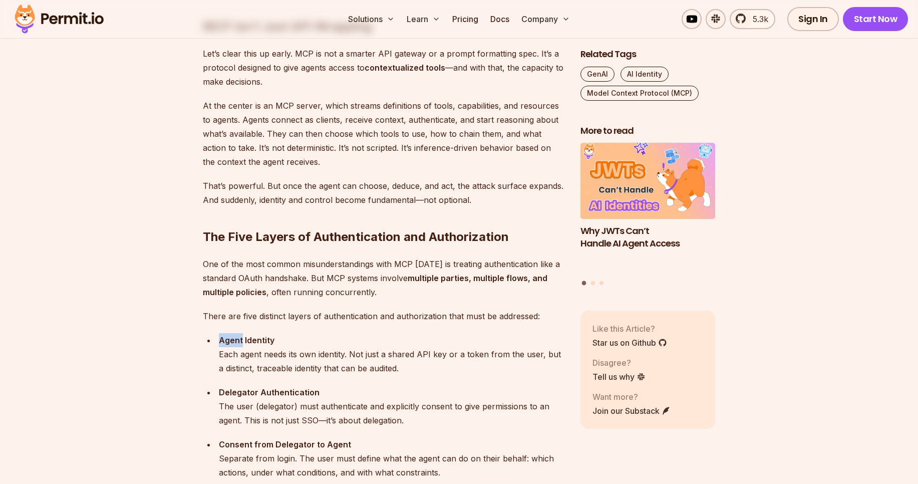
click at [343, 314] on p "There are five distinct layers of authentication and authorization that must be…" at bounding box center [384, 316] width 362 height 14
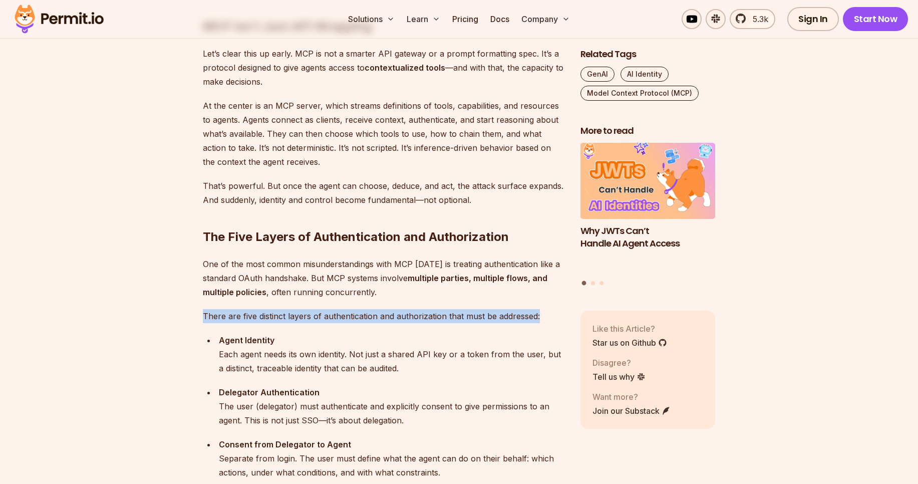
click at [343, 314] on p "There are five distinct layers of authentication and authorization that must be…" at bounding box center [384, 316] width 362 height 14
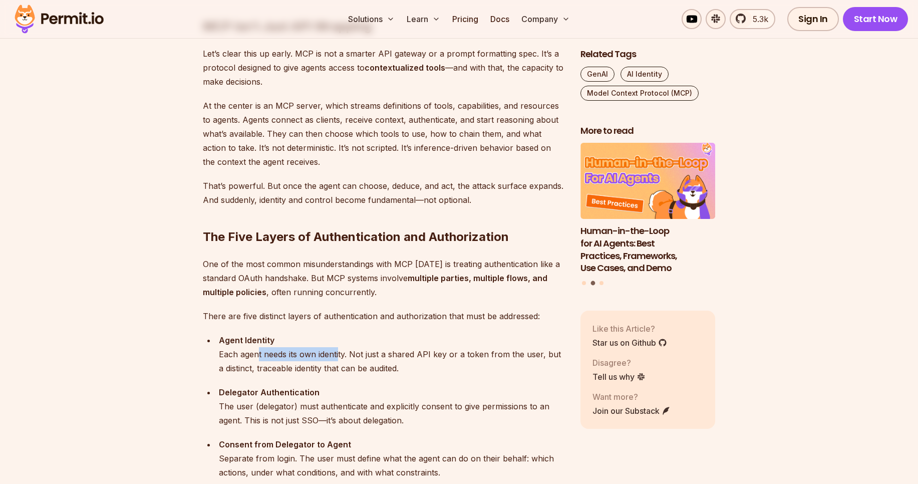
drag, startPoint x: 258, startPoint y: 353, endPoint x: 340, endPoint y: 356, distance: 81.2
click at [340, 356] on div "Agent Identity Each agent needs its own identity. Not just a shared API key or …" at bounding box center [392, 354] width 346 height 42
drag, startPoint x: 356, startPoint y: 357, endPoint x: 448, endPoint y: 353, distance: 91.7
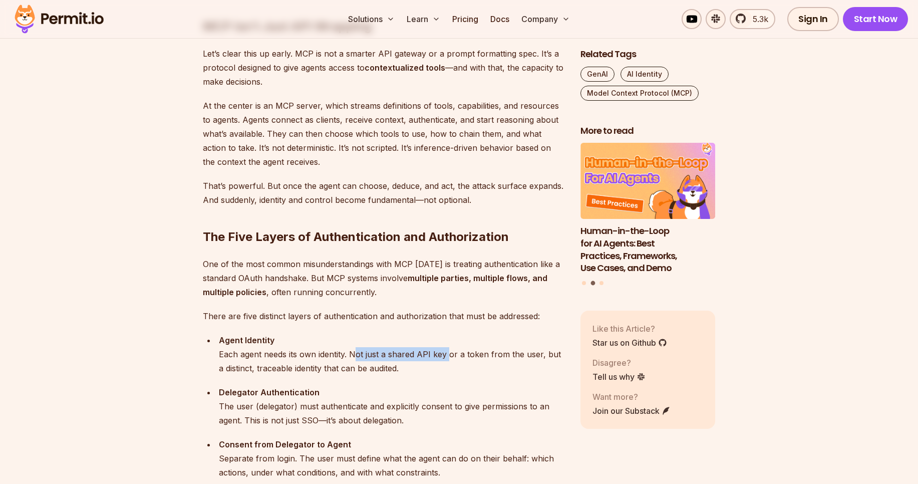
click at [448, 353] on div "Agent Identity Each agent needs its own identity. Not just a shared API key or …" at bounding box center [392, 354] width 346 height 42
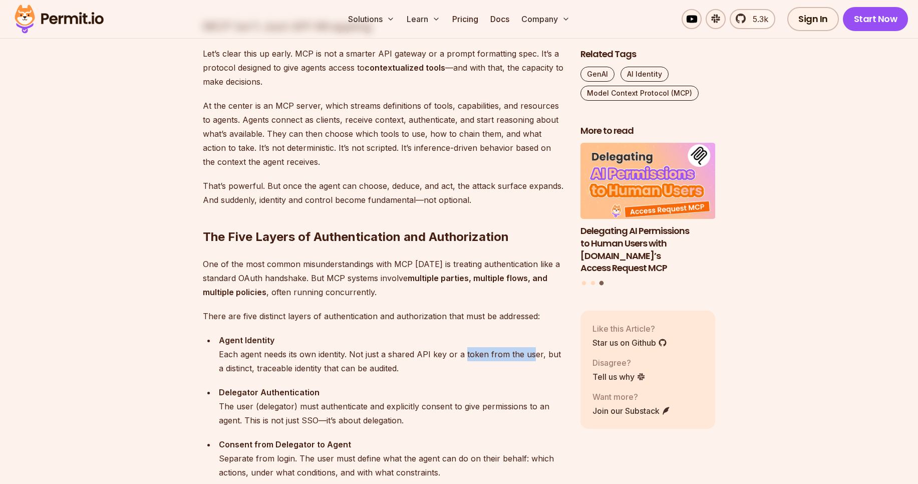
drag, startPoint x: 463, startPoint y: 356, endPoint x: 530, endPoint y: 354, distance: 66.6
click at [530, 354] on div "Agent Identity Each agent needs its own identity. Not just a shared API key or …" at bounding box center [392, 354] width 346 height 42
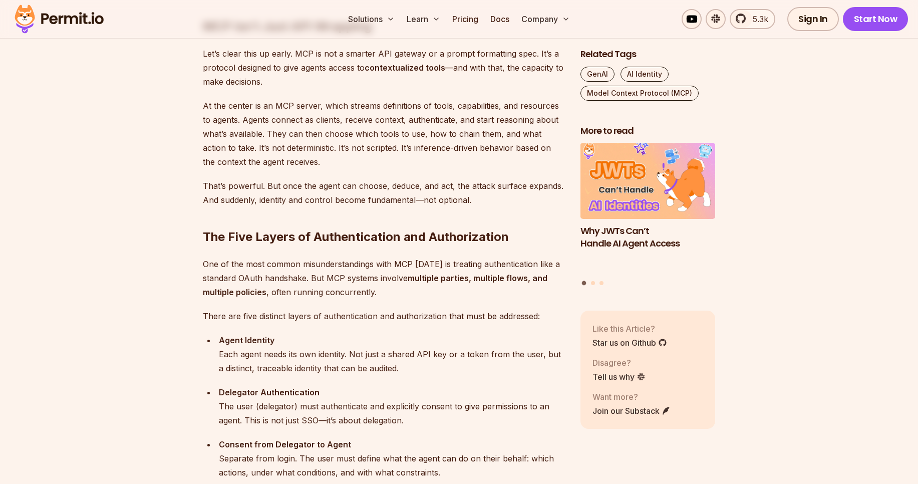
click at [245, 391] on strong "Delegator Authentication" at bounding box center [269, 392] width 101 height 10
click at [281, 397] on strong "Delegator Authentication" at bounding box center [269, 392] width 101 height 10
click at [238, 409] on div "Delegator Authentication The user (delegator) must authenticate and explicitly …" at bounding box center [392, 406] width 346 height 42
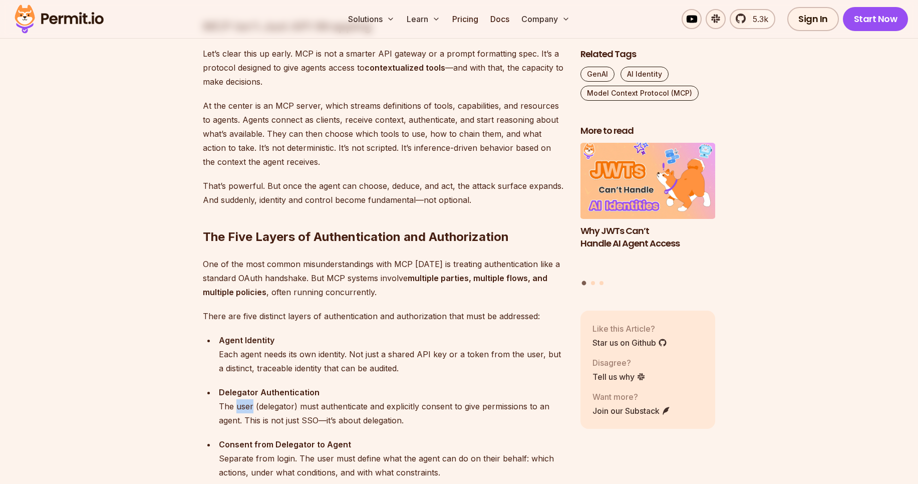
click at [238, 409] on div "Delegator Authentication The user (delegator) must authenticate and explicitly …" at bounding box center [392, 406] width 346 height 42
click at [271, 411] on div "Delegator Authentication The user (delegator) must authenticate and explicitly …" at bounding box center [392, 406] width 346 height 42
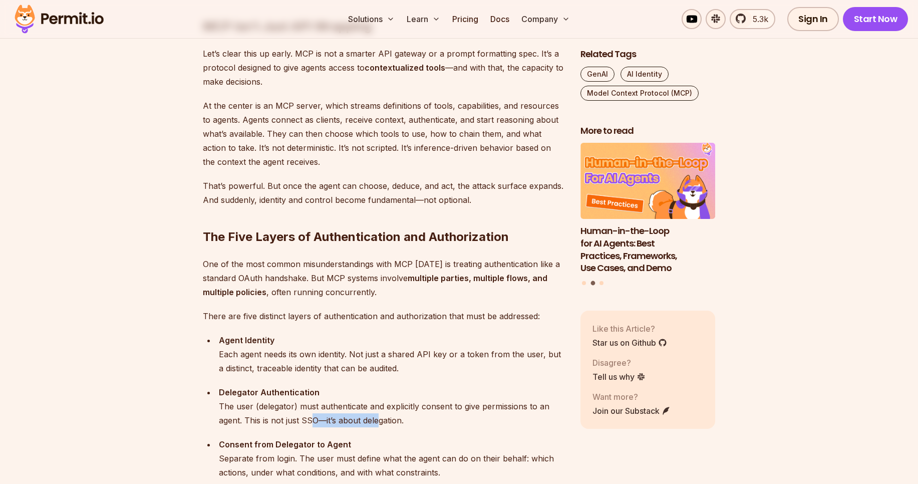
drag, startPoint x: 315, startPoint y: 421, endPoint x: 379, endPoint y: 421, distance: 64.1
click at [379, 421] on div "Delegator Authentication The user (delegator) must authenticate and explicitly …" at bounding box center [392, 406] width 346 height 42
copy div "delegation"
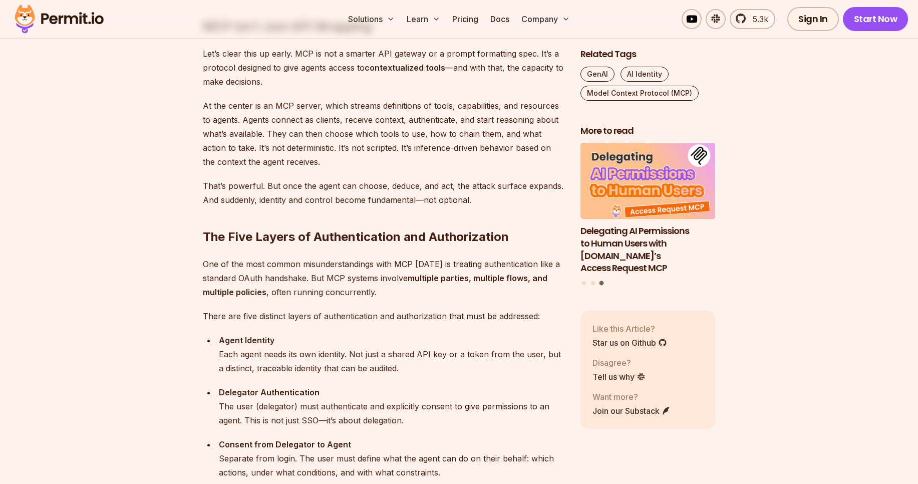
click at [353, 415] on div "Delegator Authentication The user (delegator) must authenticate and explicitly …" at bounding box center [392, 406] width 346 height 42
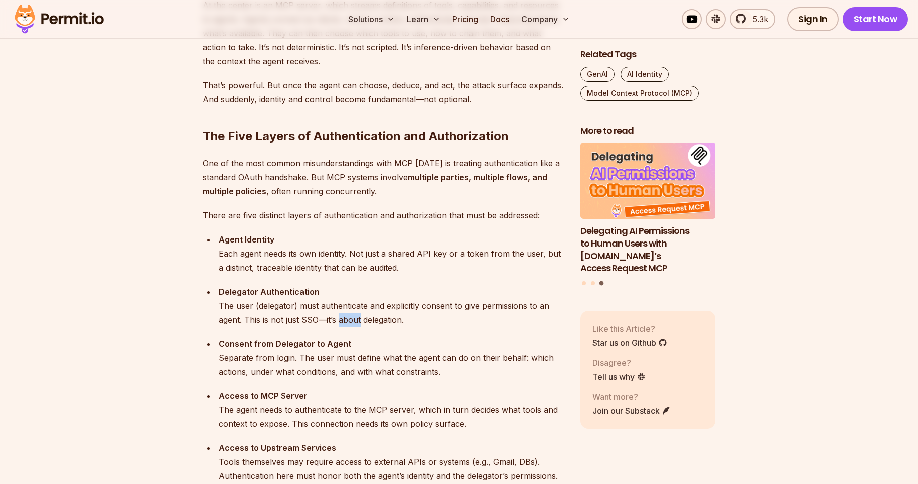
scroll to position [910, 0]
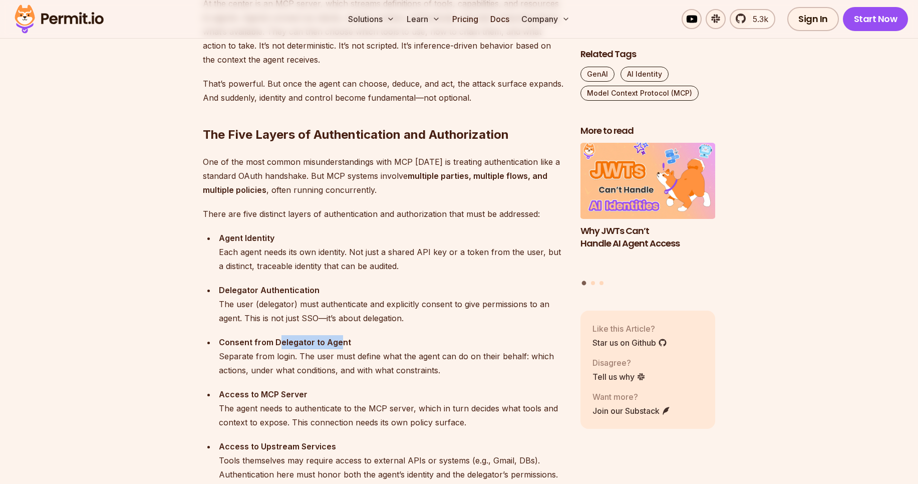
drag, startPoint x: 276, startPoint y: 343, endPoint x: 341, endPoint y: 342, distance: 64.6
click at [341, 342] on strong "Consent from Delegator to Agent" at bounding box center [285, 342] width 132 height 10
click at [258, 359] on div "Consent from Delegator to Agent Separate from login. The user must define what …" at bounding box center [392, 356] width 346 height 42
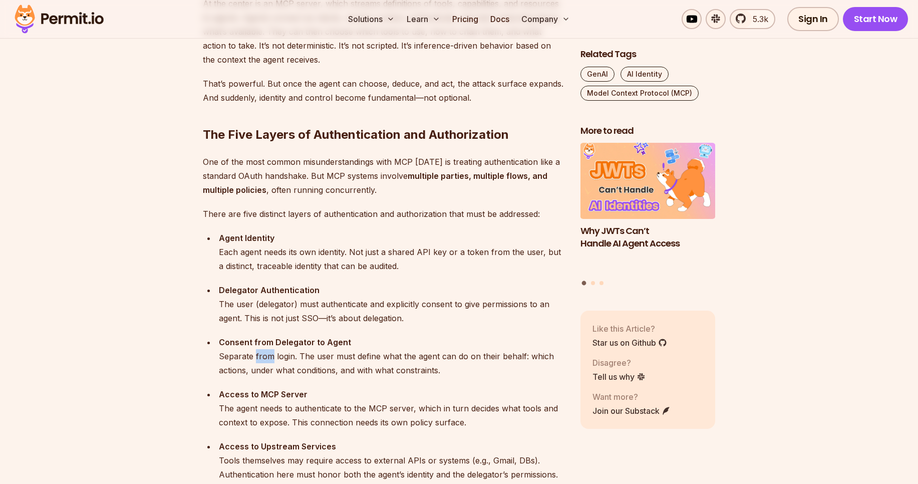
click at [258, 359] on div "Consent from Delegator to Agent Separate from login. The user must define what …" at bounding box center [392, 356] width 346 height 42
click at [291, 360] on div "Consent from Delegator to Agent Separate from login. The user must define what …" at bounding box center [392, 356] width 346 height 42
click at [278, 356] on div "Consent from Delegator to Agent Separate from login. The user must define what …" at bounding box center [392, 356] width 346 height 42
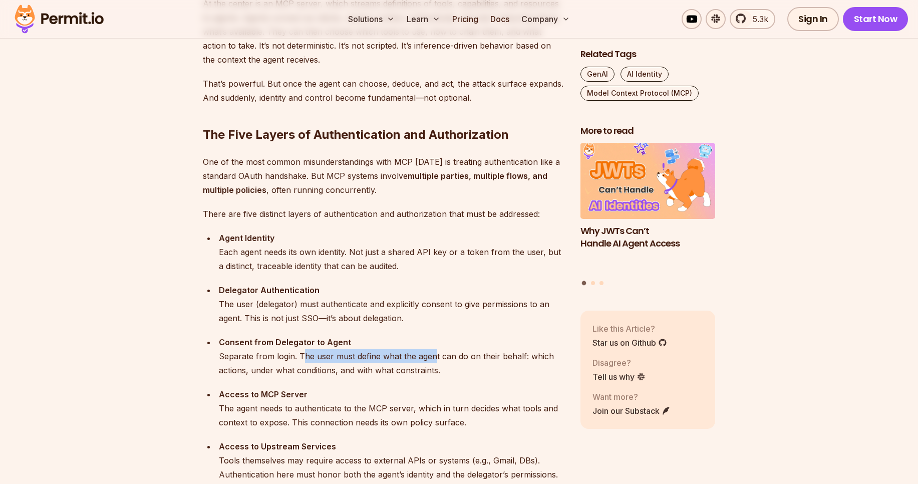
drag, startPoint x: 300, startPoint y: 360, endPoint x: 433, endPoint y: 358, distance: 132.7
click at [433, 358] on div "Consent from Delegator to Agent Separate from login. The user must define what …" at bounding box center [392, 356] width 346 height 42
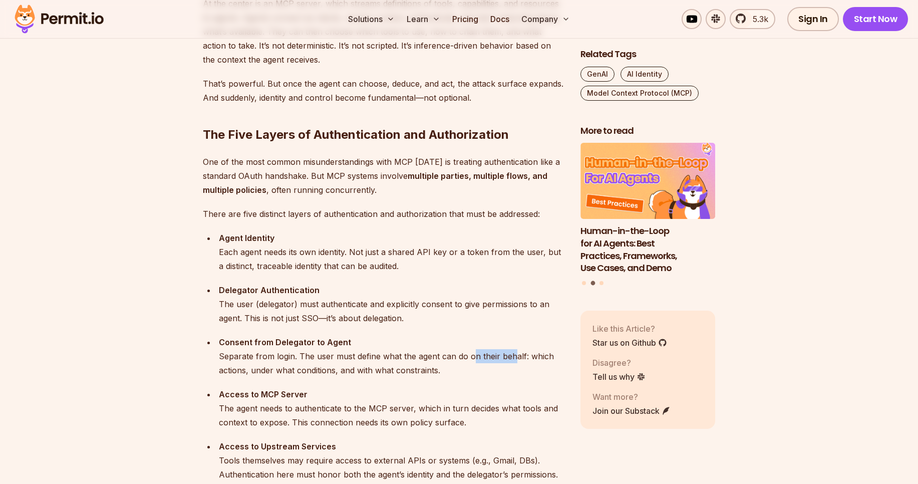
drag, startPoint x: 474, startPoint y: 357, endPoint x: 511, endPoint y: 357, distance: 37.1
click at [511, 357] on div "Consent from Delegator to Agent Separate from login. The user must define what …" at bounding box center [392, 356] width 346 height 42
click at [243, 372] on div "Consent from Delegator to Agent Separate from login. The user must define what …" at bounding box center [392, 356] width 346 height 42
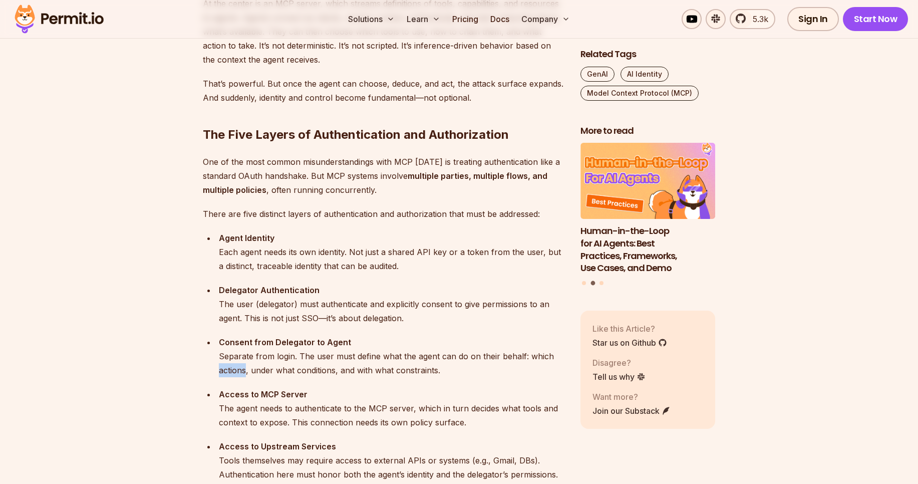
click at [243, 372] on div "Consent from Delegator to Agent Separate from login. The user must define what …" at bounding box center [392, 356] width 346 height 42
click at [318, 375] on div "Consent from Delegator to Agent Separate from login. The user must define what …" at bounding box center [392, 356] width 346 height 42
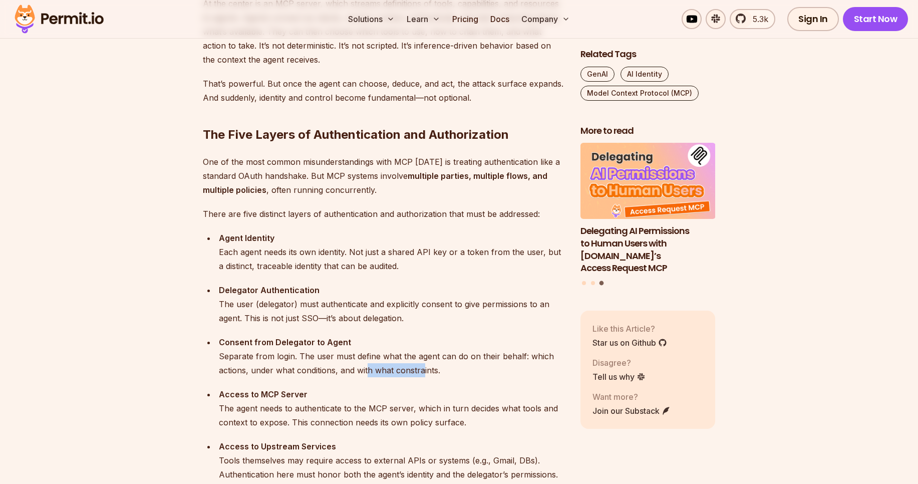
drag, startPoint x: 369, startPoint y: 373, endPoint x: 424, endPoint y: 369, distance: 55.2
click at [424, 369] on div "Consent from Delegator to Agent Separate from login. The user must define what …" at bounding box center [392, 356] width 346 height 42
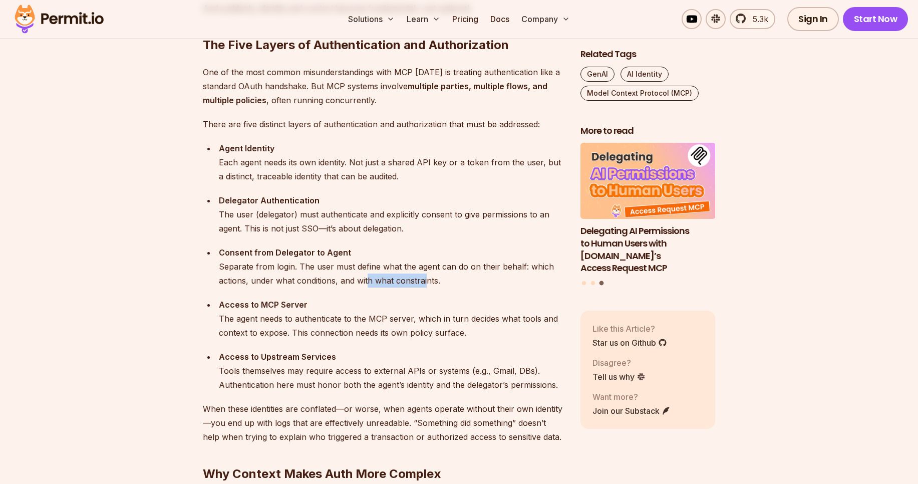
scroll to position [1002, 0]
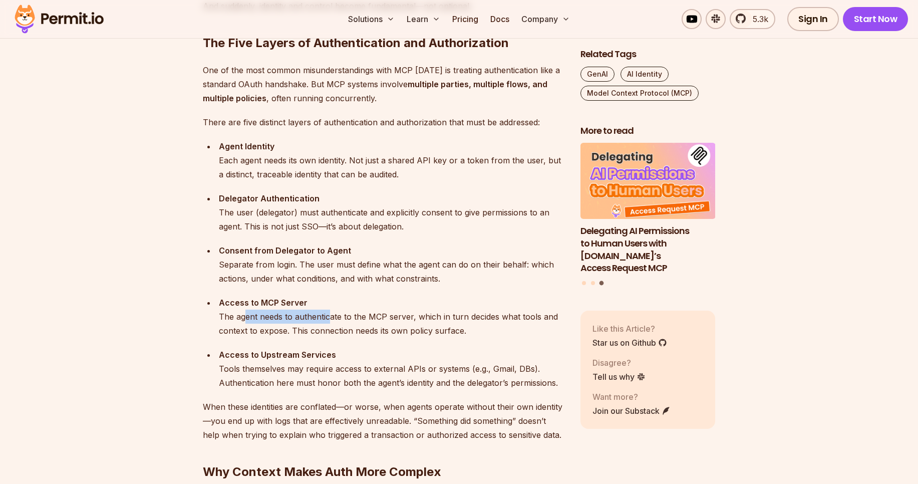
drag, startPoint x: 246, startPoint y: 319, endPoint x: 330, endPoint y: 318, distance: 83.1
click at [330, 318] on div "Access to MCP Server The agent needs to authenticate to the MCP server, which i…" at bounding box center [392, 316] width 346 height 42
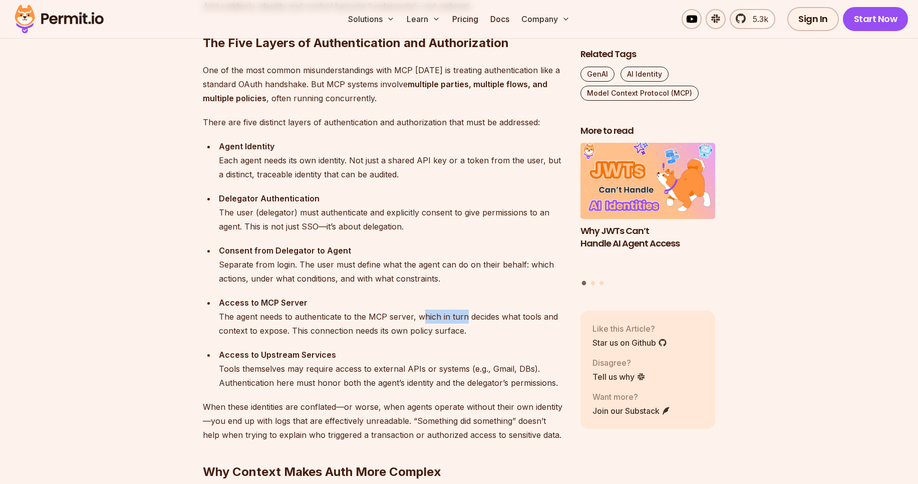
drag, startPoint x: 420, startPoint y: 318, endPoint x: 463, endPoint y: 317, distance: 43.1
click at [463, 317] on div "Access to MCP Server The agent needs to authenticate to the MCP server, which i…" at bounding box center [392, 316] width 346 height 42
click at [483, 319] on div "Access to MCP Server The agent needs to authenticate to the MCP server, which i…" at bounding box center [392, 316] width 346 height 42
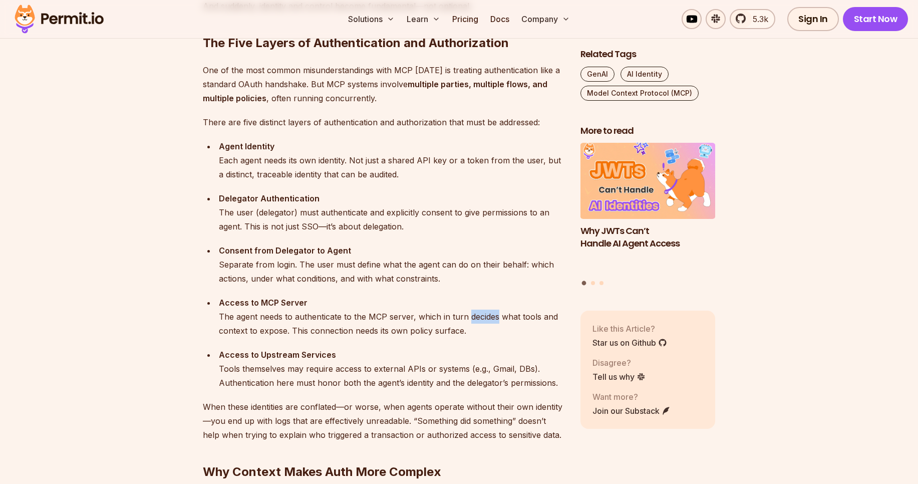
click at [483, 319] on div "Access to MCP Server The agent needs to authenticate to the MCP server, which i…" at bounding box center [392, 316] width 346 height 42
click at [504, 320] on div "Access to MCP Server The agent needs to authenticate to the MCP server, which i…" at bounding box center [392, 316] width 346 height 42
click at [235, 327] on div "Access to MCP Server The agent needs to authenticate to the MCP server, which i…" at bounding box center [392, 316] width 346 height 42
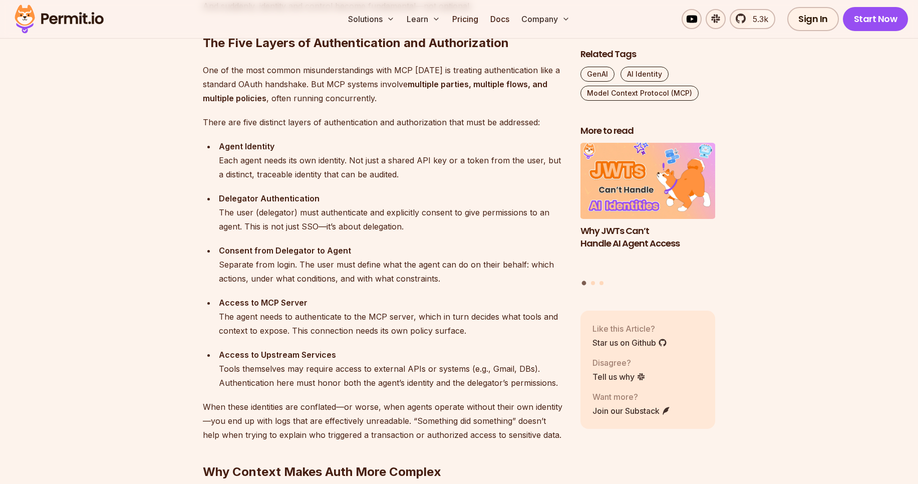
click at [264, 331] on div "Access to MCP Server The agent needs to authenticate to the MCP server, which i…" at bounding box center [392, 316] width 346 height 42
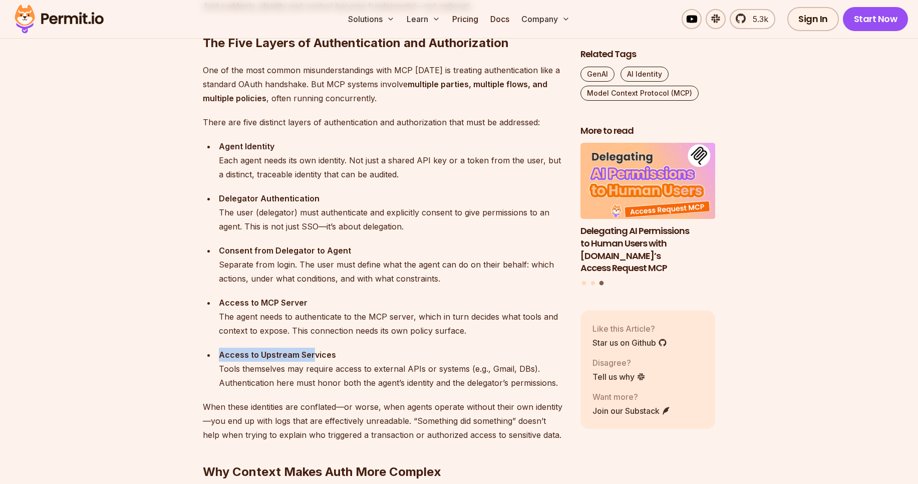
drag, startPoint x: 219, startPoint y: 356, endPoint x: 314, endPoint y: 356, distance: 94.2
click at [314, 356] on strong "Access to Upstream Services" at bounding box center [277, 355] width 117 height 10
click at [268, 374] on div "Access to Upstream Services Tools themselves may require access to external API…" at bounding box center [392, 369] width 346 height 42
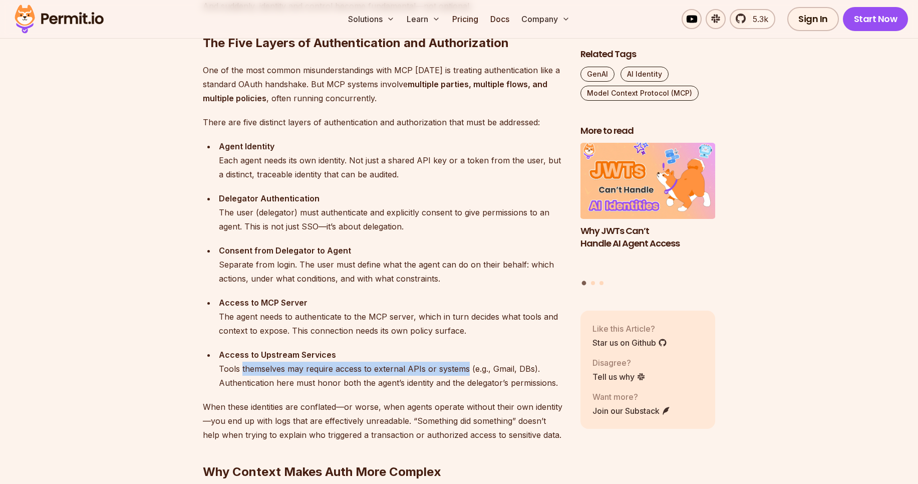
drag, startPoint x: 268, startPoint y: 374, endPoint x: 438, endPoint y: 372, distance: 169.8
click at [438, 372] on div "Access to Upstream Services Tools themselves may require access to external API…" at bounding box center [392, 369] width 346 height 42
drag, startPoint x: 231, startPoint y: 387, endPoint x: 349, endPoint y: 383, distance: 117.3
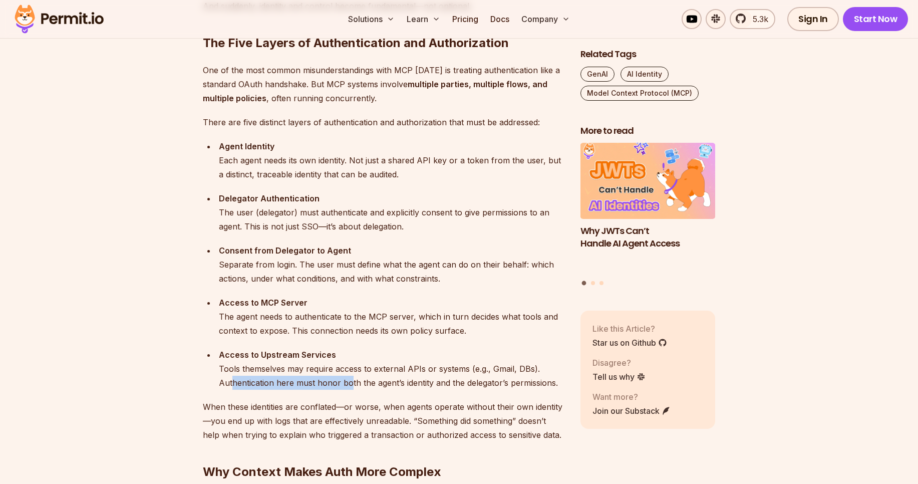
click at [349, 383] on div "Access to Upstream Services Tools themselves may require access to external API…" at bounding box center [392, 369] width 346 height 42
click at [386, 382] on div "Access to Upstream Services Tools themselves may require access to external API…" at bounding box center [392, 369] width 346 height 42
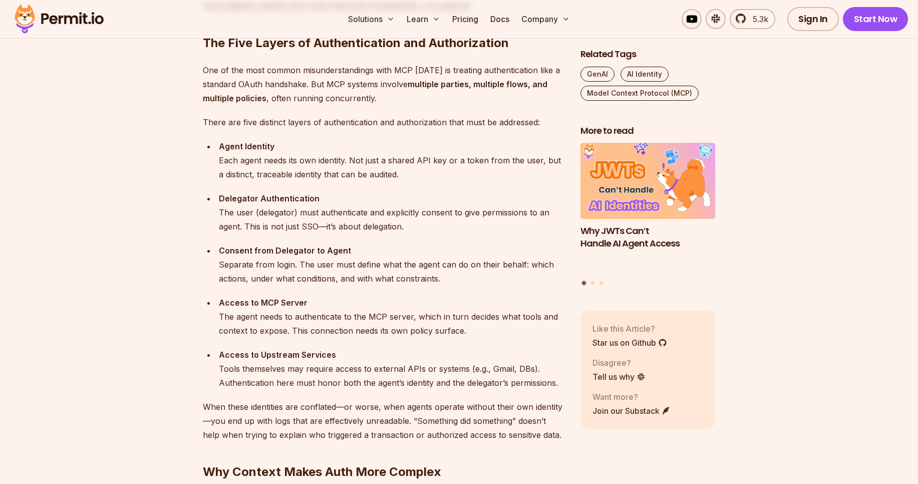
click at [412, 380] on div "Access to Upstream Services Tools themselves may require access to external API…" at bounding box center [392, 369] width 346 height 42
drag, startPoint x: 412, startPoint y: 380, endPoint x: 423, endPoint y: 397, distance: 20.0
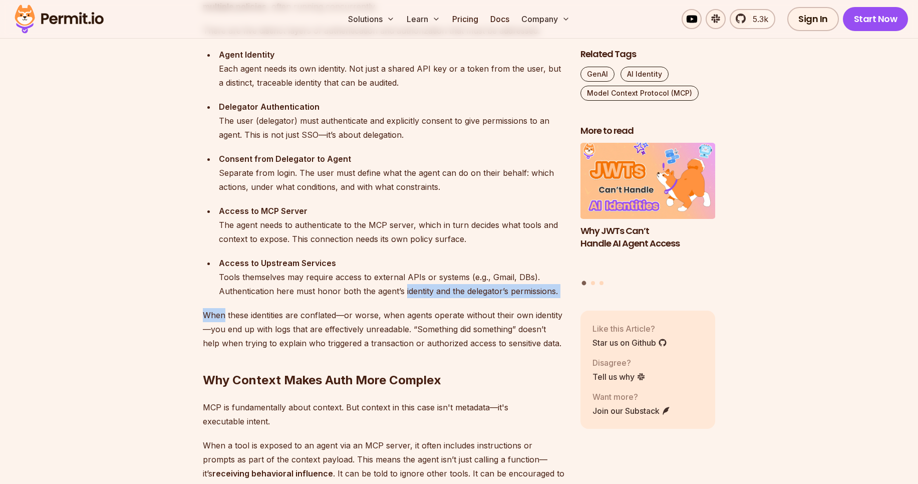
scroll to position [1102, 0]
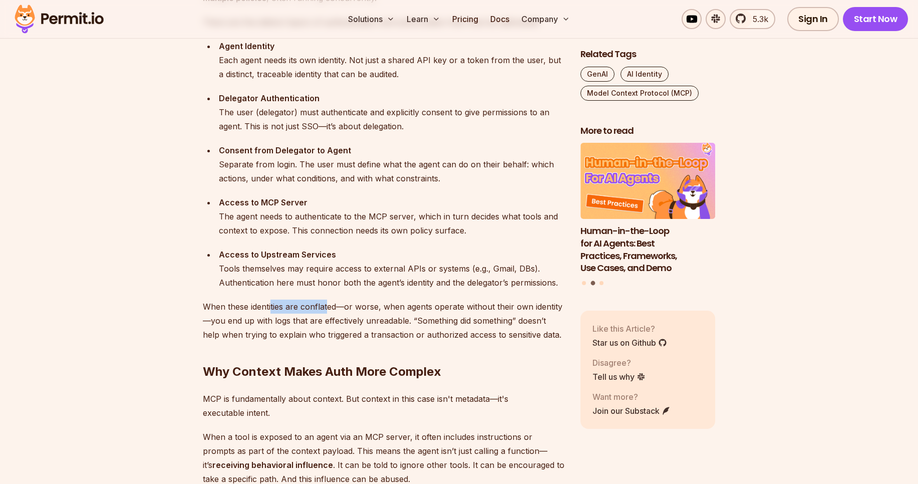
drag, startPoint x: 270, startPoint y: 308, endPoint x: 328, endPoint y: 308, distance: 57.6
click at [328, 308] on p "When these identities are conflated—or worse, when agents operate without their…" at bounding box center [384, 320] width 362 height 42
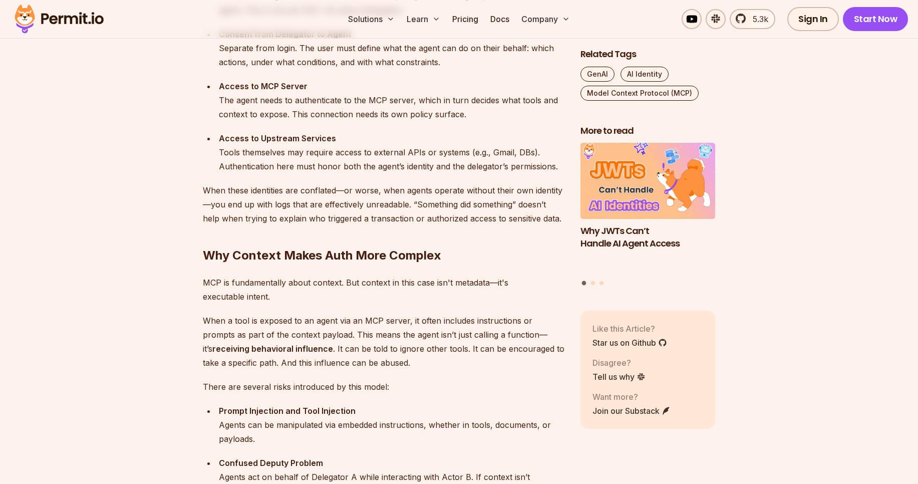
scroll to position [1220, 0]
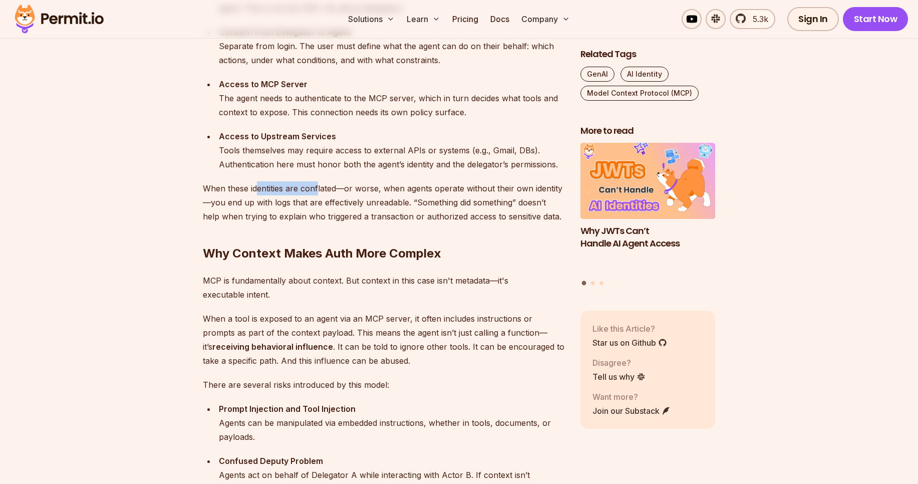
drag, startPoint x: 258, startPoint y: 187, endPoint x: 320, endPoint y: 187, distance: 61.6
click at [320, 187] on p "When these identities are conflated—or worse, when agents operate without their…" at bounding box center [384, 202] width 362 height 42
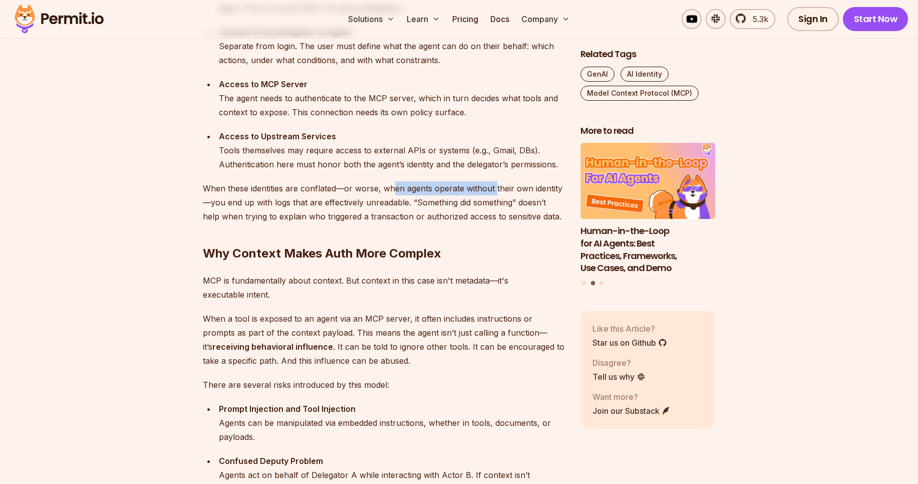
drag, startPoint x: 396, startPoint y: 189, endPoint x: 495, endPoint y: 195, distance: 99.8
click at [495, 195] on p "When these identities are conflated—or worse, when agents operate without their…" at bounding box center [384, 202] width 362 height 42
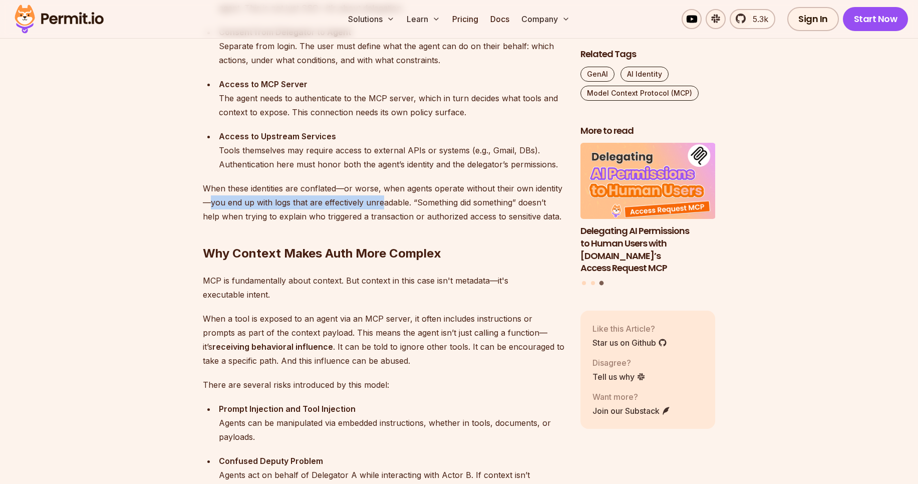
drag, startPoint x: 210, startPoint y: 206, endPoint x: 383, endPoint y: 204, distance: 172.3
click at [383, 204] on p "When these identities are conflated—or worse, when agents operate without their…" at bounding box center [384, 202] width 362 height 42
click at [341, 207] on p "When these identities are conflated—or worse, when agents operate without their…" at bounding box center [384, 202] width 362 height 42
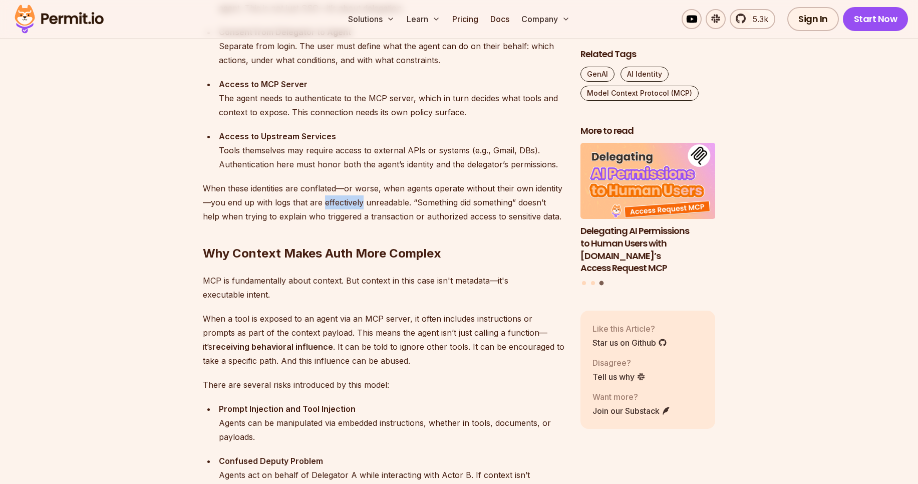
click at [341, 207] on p "When these identities are conflated—or worse, when agents operate without their…" at bounding box center [384, 202] width 362 height 42
drag, startPoint x: 301, startPoint y: 217, endPoint x: 381, endPoint y: 216, distance: 80.1
click at [381, 216] on p "When these identities are conflated—or worse, when agents operate without their…" at bounding box center [384, 202] width 362 height 42
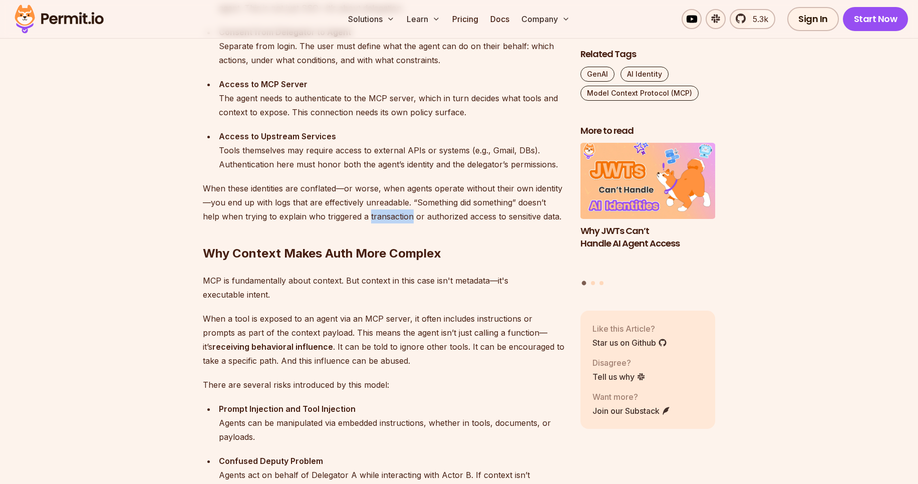
click at [381, 216] on p "When these identities are conflated—or worse, when agents operate without their…" at bounding box center [384, 202] width 362 height 42
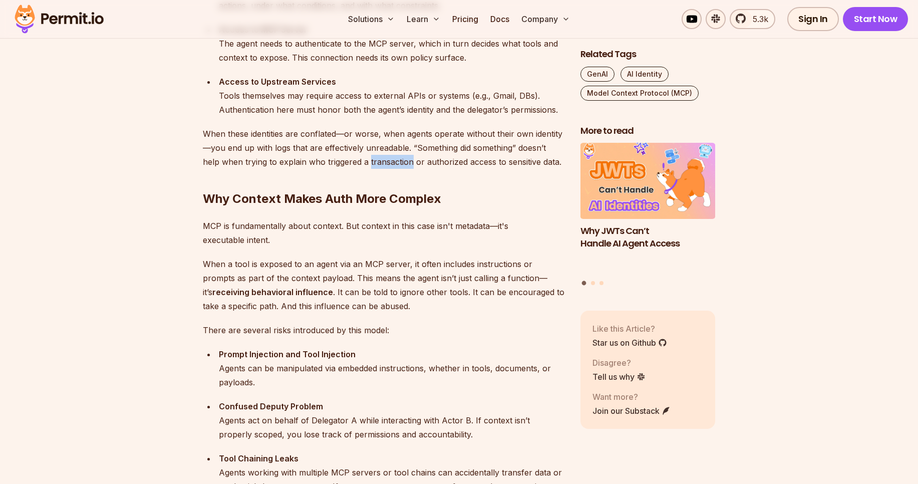
scroll to position [1278, 0]
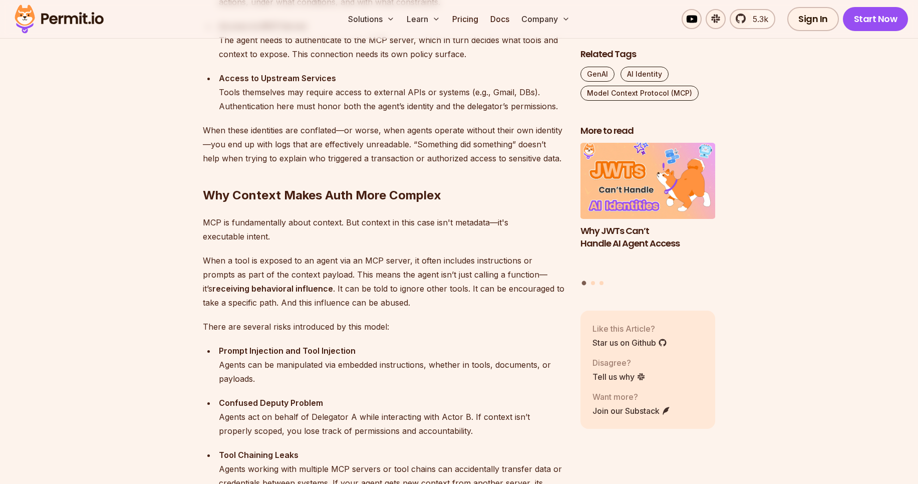
click at [270, 198] on h2 "Why Context Makes Auth More Complex" at bounding box center [384, 175] width 362 height 56
click at [308, 199] on h2 "Why Context Makes Auth More Complex" at bounding box center [384, 175] width 362 height 56
drag, startPoint x: 308, startPoint y: 199, endPoint x: 343, endPoint y: 198, distance: 35.1
click at [343, 198] on h2 "Why Context Makes Auth More Complex" at bounding box center [384, 175] width 362 height 56
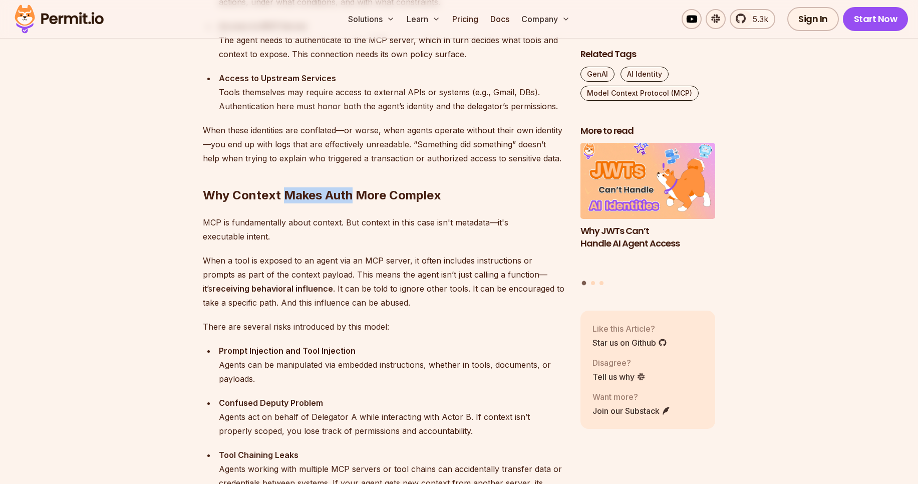
click at [343, 198] on h2 "Why Context Makes Auth More Complex" at bounding box center [384, 175] width 362 height 56
click at [368, 198] on h2 "Why Context Makes Auth More Complex" at bounding box center [384, 175] width 362 height 56
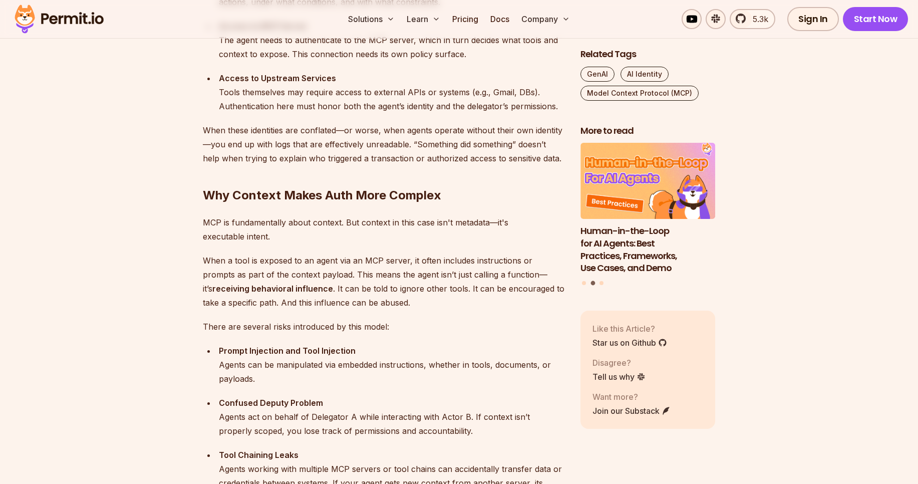
click at [416, 198] on h2 "Why Context Makes Auth More Complex" at bounding box center [384, 175] width 362 height 56
click at [238, 221] on p "MCP is fundamentally about context. But context in this case isn't metadata—it'…" at bounding box center [384, 229] width 362 height 28
drag, startPoint x: 238, startPoint y: 221, endPoint x: 323, endPoint y: 223, distance: 84.7
click at [323, 223] on p "MCP is fundamentally about context. But context in this case isn't metadata—it'…" at bounding box center [384, 229] width 362 height 28
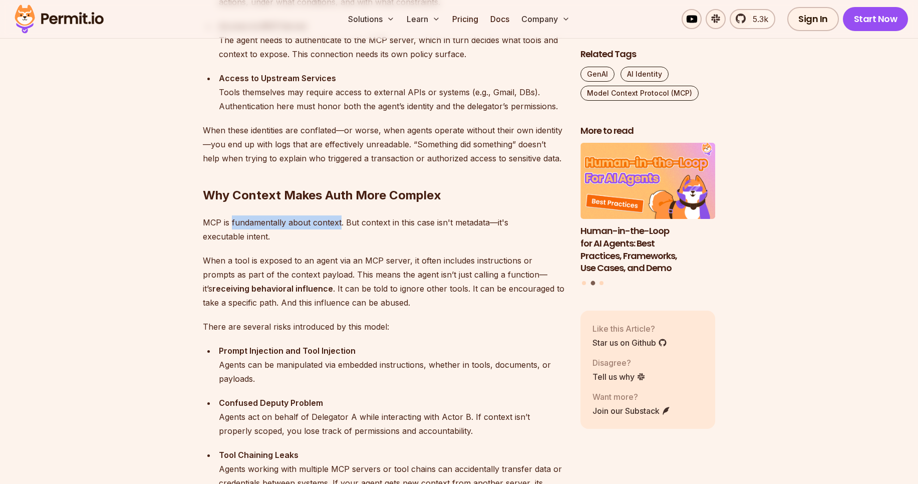
click at [323, 223] on p "MCP is fundamentally about context. But context in this case isn't metadata—it'…" at bounding box center [384, 229] width 362 height 28
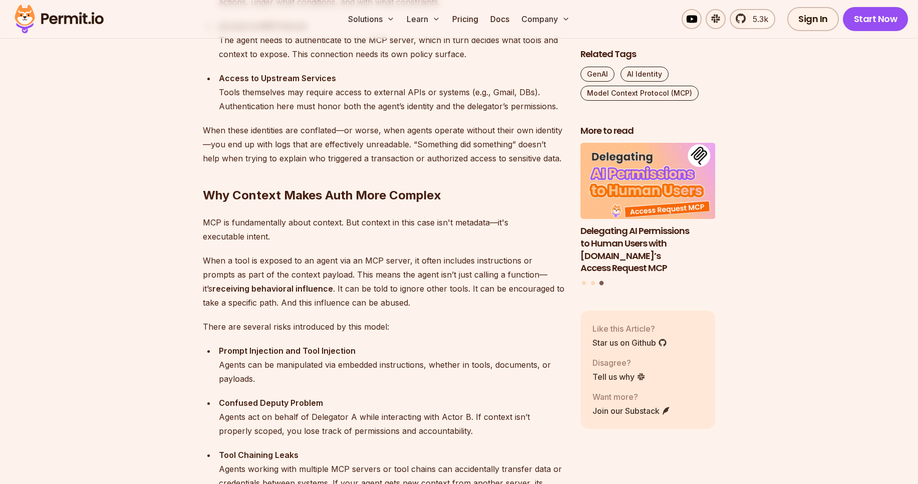
click at [261, 238] on p "MCP is fundamentally about context. But context in this case isn't metadata—it'…" at bounding box center [384, 229] width 362 height 28
drag, startPoint x: 208, startPoint y: 260, endPoint x: 236, endPoint y: 259, distance: 28.0
click at [236, 259] on p "When a tool is exposed to an agent via an MCP server, it often includes instruc…" at bounding box center [384, 281] width 362 height 56
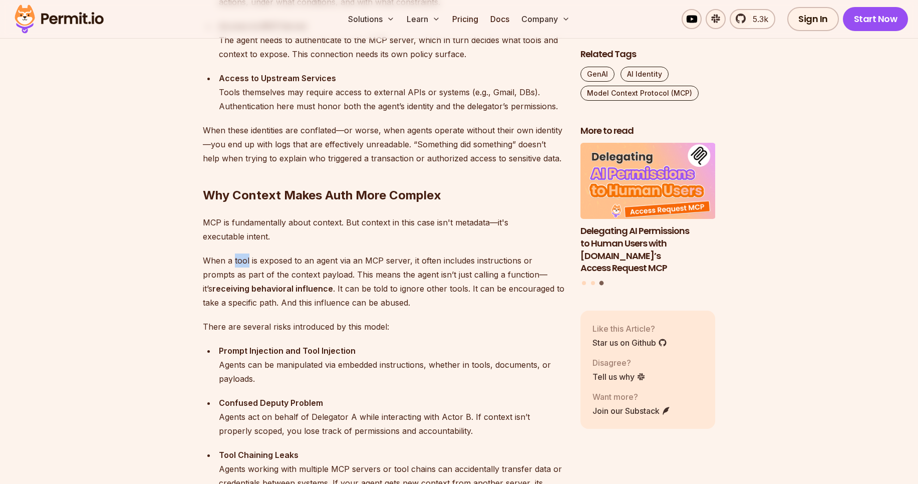
click at [236, 259] on p "When a tool is exposed to an agent via an MCP server, it often includes instruc…" at bounding box center [384, 281] width 362 height 56
drag, startPoint x: 258, startPoint y: 262, endPoint x: 404, endPoint y: 259, distance: 145.3
click at [404, 259] on p "When a tool is exposed to an agent via an MCP server, it often includes instruc…" at bounding box center [384, 281] width 362 height 56
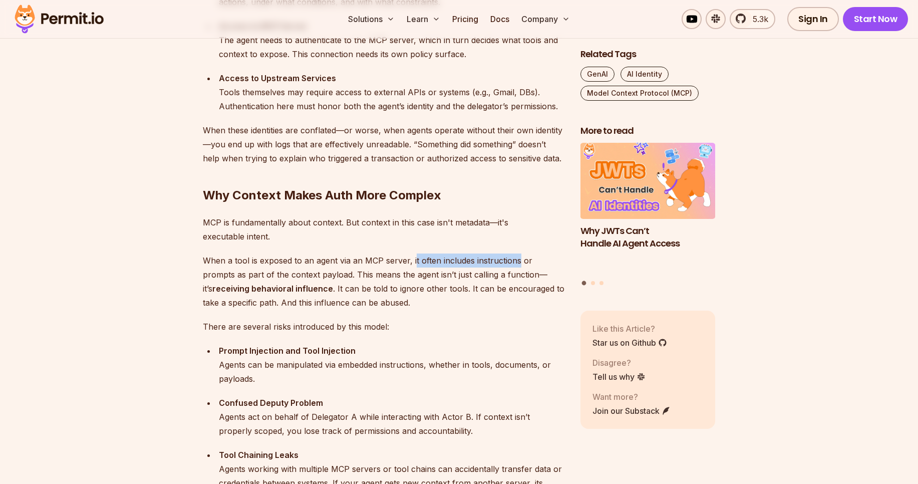
drag, startPoint x: 413, startPoint y: 260, endPoint x: 517, endPoint y: 262, distance: 104.7
click at [517, 262] on p "When a tool is exposed to an agent via an MCP server, it often includes instruc…" at bounding box center [384, 281] width 362 height 56
drag, startPoint x: 236, startPoint y: 278, endPoint x: 273, endPoint y: 277, distance: 37.1
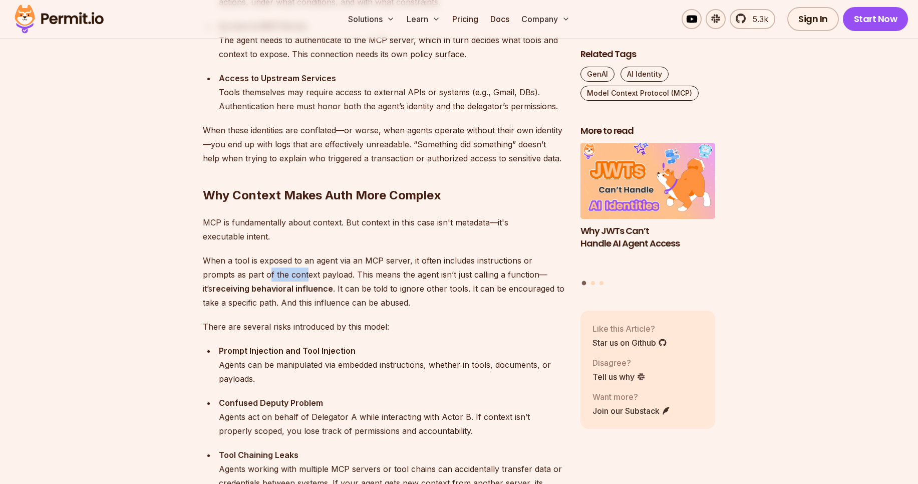
click at [273, 277] on p "When a tool is exposed to an agent via an MCP server, it often includes instruc…" at bounding box center [384, 281] width 362 height 56
click at [291, 277] on p "When a tool is exposed to an agent via an MCP server, it often includes instruc…" at bounding box center [384, 281] width 362 height 56
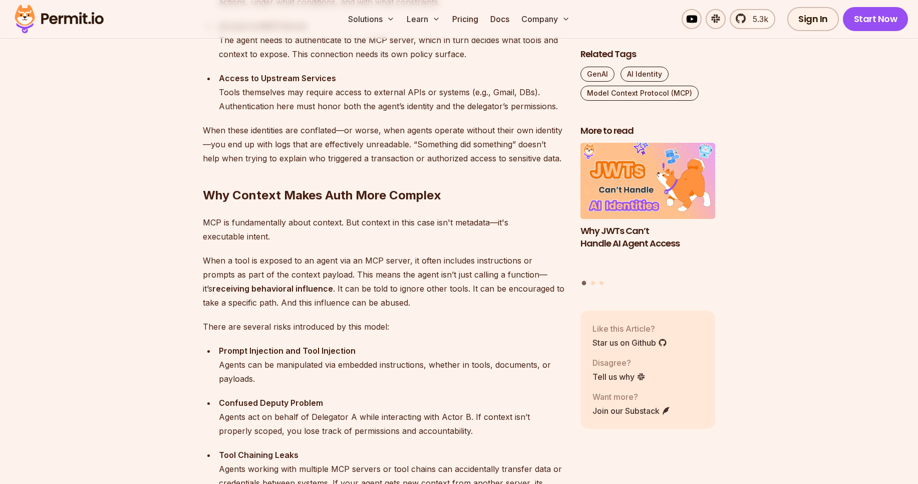
click at [264, 275] on p "When a tool is exposed to an agent via an MCP server, it often includes instruc…" at bounding box center [384, 281] width 362 height 56
drag, startPoint x: 319, startPoint y: 276, endPoint x: 489, endPoint y: 274, distance: 170.3
click at [489, 274] on p "When a tool is exposed to an agent via an MCP server, it often includes instruc…" at bounding box center [384, 281] width 362 height 56
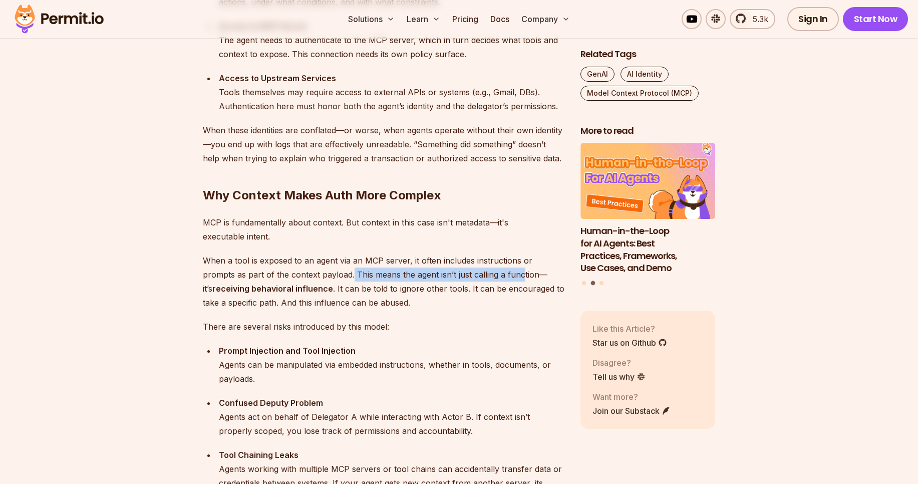
click at [489, 274] on p "When a tool is exposed to an agent via an MCP server, it often includes instruc…" at bounding box center [384, 281] width 362 height 56
click at [259, 289] on strong "receiving behavioral influence" at bounding box center [272, 288] width 121 height 10
drag, startPoint x: 288, startPoint y: 288, endPoint x: 404, endPoint y: 290, distance: 116.2
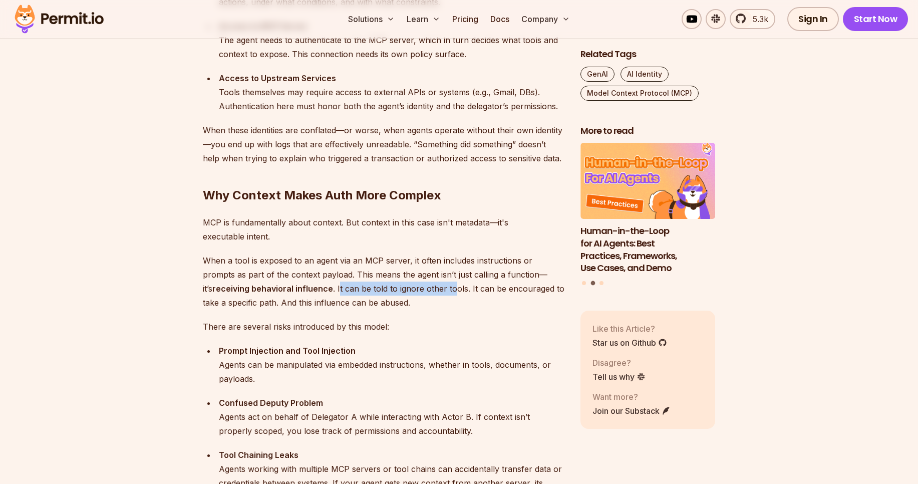
click at [404, 290] on p "When a tool is exposed to an agent via an MCP server, it often includes instruc…" at bounding box center [384, 281] width 362 height 56
click at [390, 290] on p "When a tool is exposed to an agent via an MCP server, it often includes instruc…" at bounding box center [384, 281] width 362 height 56
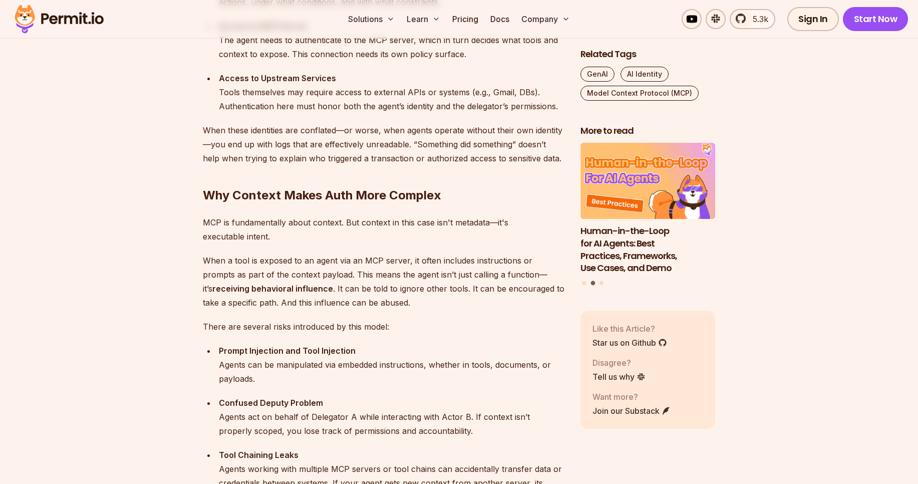
click at [400, 292] on p "When a tool is exposed to an agent via an MCP server, it often includes instruc…" at bounding box center [384, 281] width 362 height 56
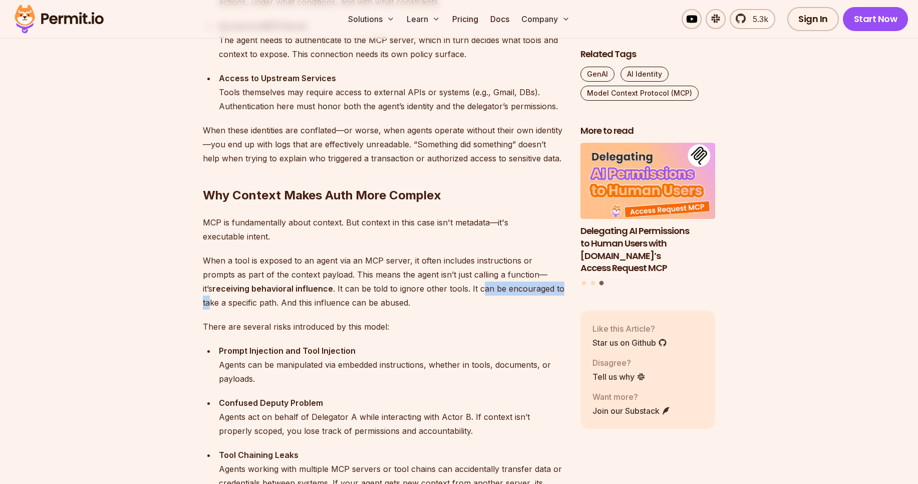
drag, startPoint x: 431, startPoint y: 291, endPoint x: 519, endPoint y: 292, distance: 88.7
click at [519, 292] on p "When a tool is exposed to an agent via an MCP server, it often includes instruc…" at bounding box center [384, 281] width 362 height 56
drag, startPoint x: 255, startPoint y: 301, endPoint x: 372, endPoint y: 305, distance: 117.3
click at [372, 305] on p "When a tool is exposed to an agent via an MCP server, it often includes instruc…" at bounding box center [384, 281] width 362 height 56
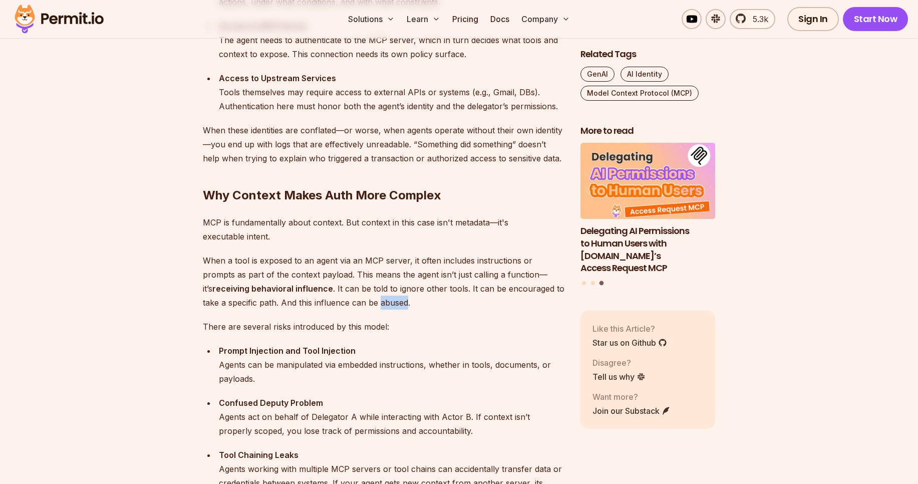
click at [372, 305] on p "When a tool is exposed to an agent via an MCP server, it often includes instruc…" at bounding box center [384, 281] width 362 height 56
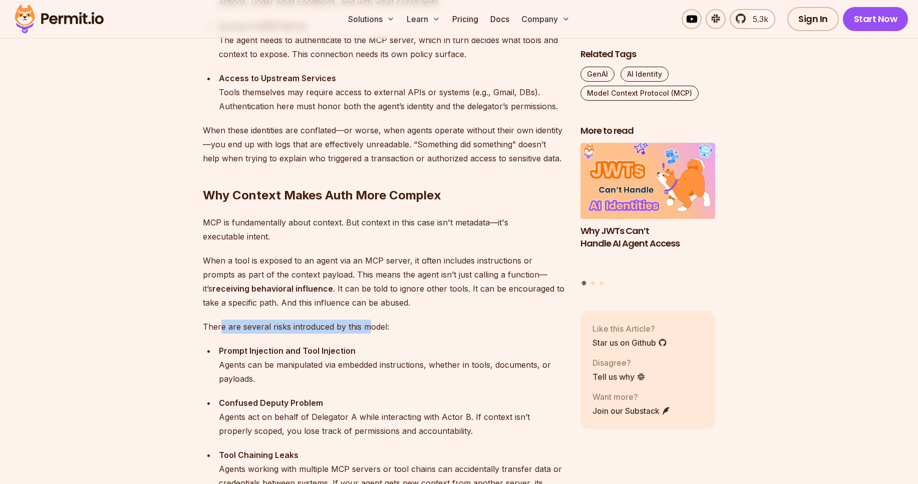
drag, startPoint x: 222, startPoint y: 329, endPoint x: 373, endPoint y: 326, distance: 150.8
click at [373, 326] on p "There are several risks introduced by this model:" at bounding box center [384, 327] width 362 height 14
drag, startPoint x: 206, startPoint y: 328, endPoint x: 276, endPoint y: 329, distance: 70.6
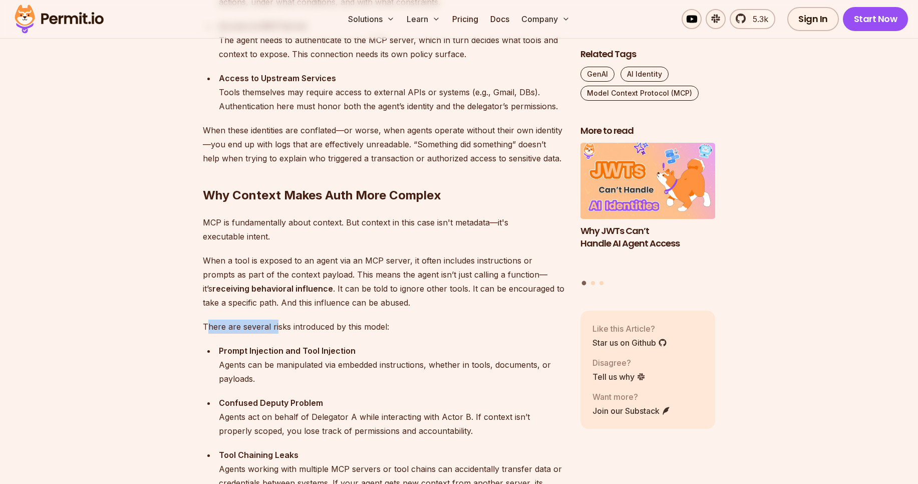
click at [276, 329] on p "There are several risks introduced by this model:" at bounding box center [384, 327] width 362 height 14
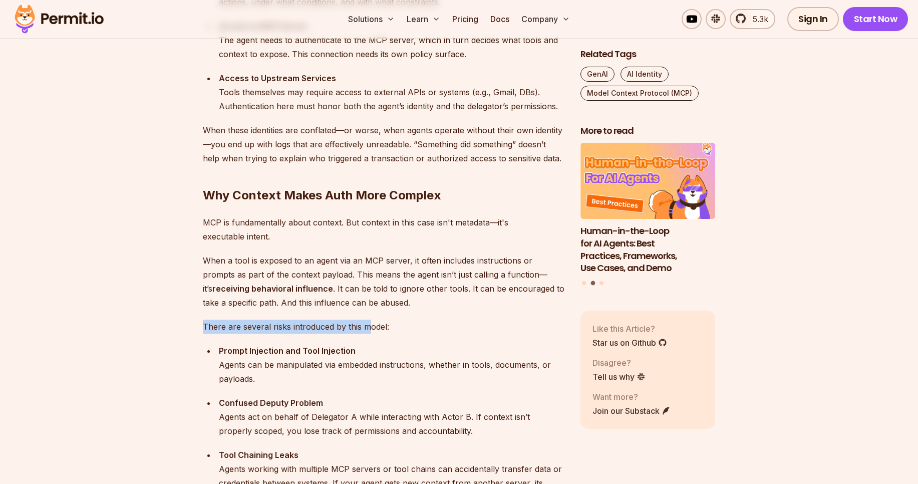
drag, startPoint x: 203, startPoint y: 325, endPoint x: 366, endPoint y: 323, distance: 162.8
click at [366, 323] on p "There are several risks introduced by this model:" at bounding box center [384, 327] width 362 height 14
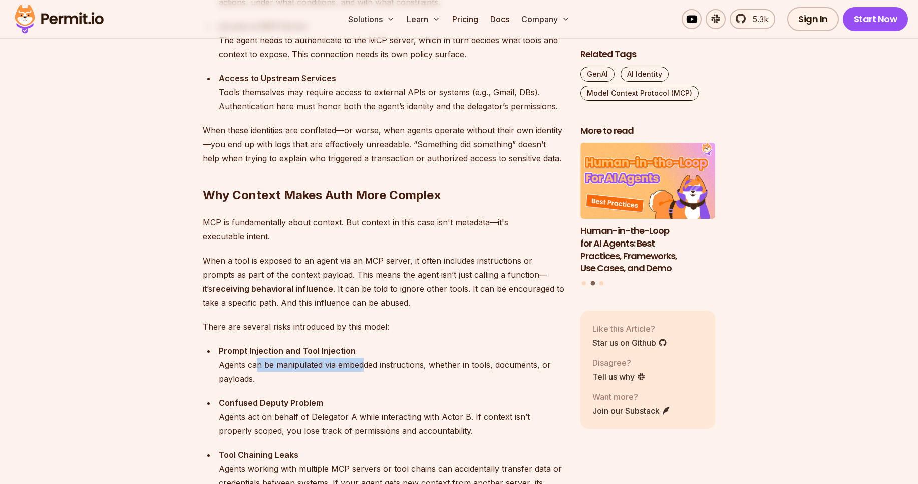
drag, startPoint x: 255, startPoint y: 369, endPoint x: 363, endPoint y: 363, distance: 107.9
click at [363, 363] on div "Prompt Injection and Tool Injection Agents can be manipulated via embedded inst…" at bounding box center [392, 365] width 346 height 42
click at [395, 369] on div "Prompt Injection and Tool Injection Agents can be manipulated via embedded inst…" at bounding box center [392, 365] width 346 height 42
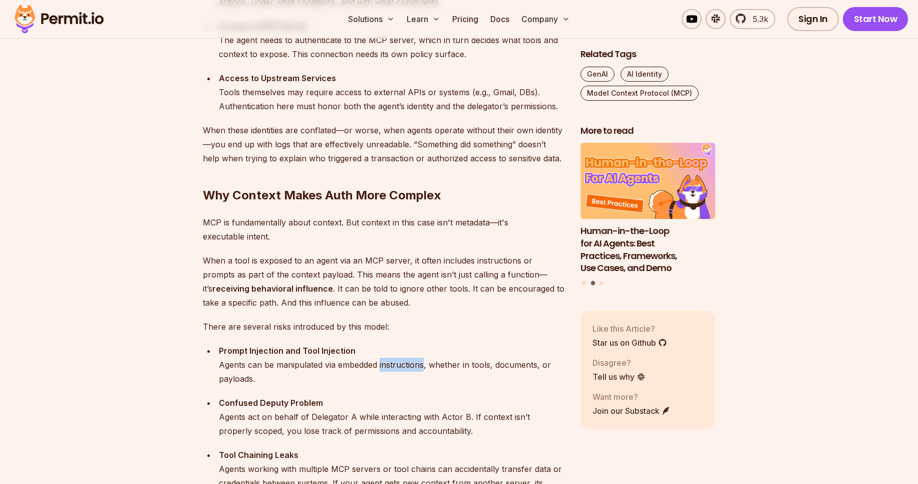
click at [395, 369] on div "Prompt Injection and Tool Injection Agents can be manipulated via embedded inst…" at bounding box center [392, 365] width 346 height 42
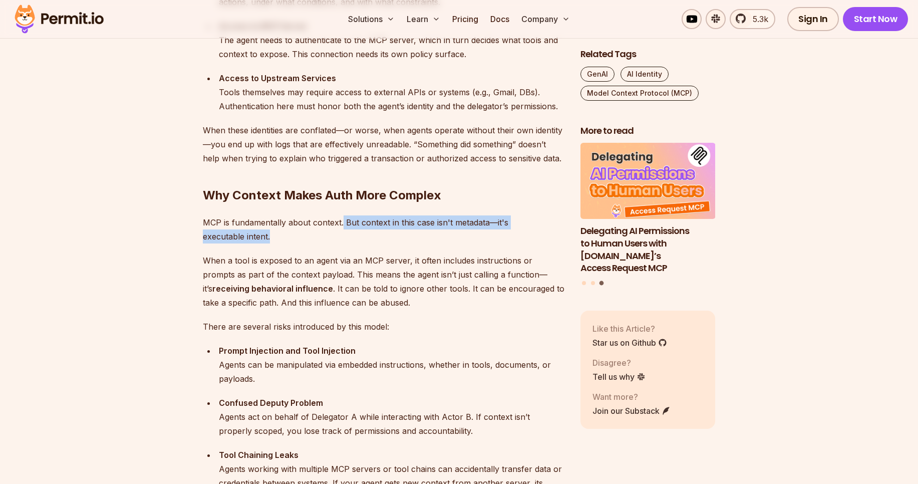
drag, startPoint x: 345, startPoint y: 230, endPoint x: 342, endPoint y: 224, distance: 6.5
click at [342, 224] on p "MCP is fundamentally about context. But context in this case isn't metadata—it'…" at bounding box center [384, 229] width 362 height 28
click at [278, 234] on p "MCP is fundamentally about context. But context in this case isn't metadata—it'…" at bounding box center [384, 229] width 362 height 28
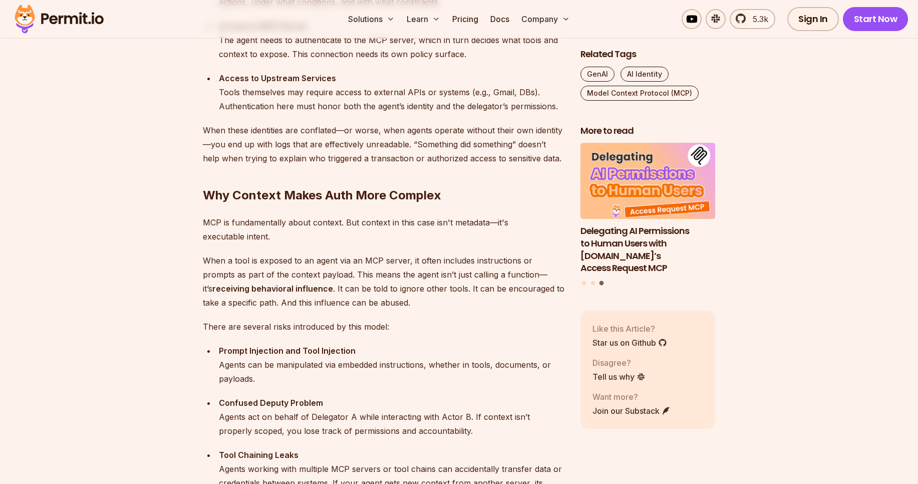
click at [254, 228] on p "MCP is fundamentally about context. But context in this case isn't metadata—it'…" at bounding box center [384, 229] width 362 height 28
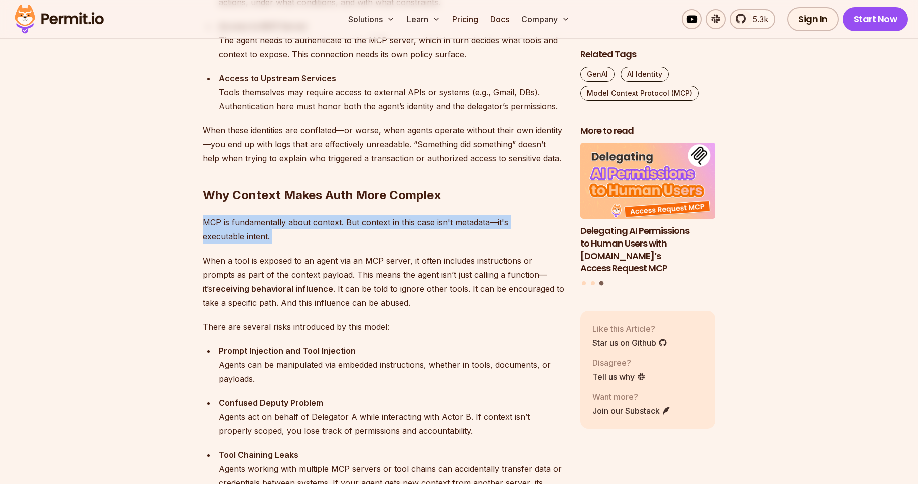
click at [254, 228] on p "MCP is fundamentally about context. But context in this case isn't metadata—it'…" at bounding box center [384, 229] width 362 height 28
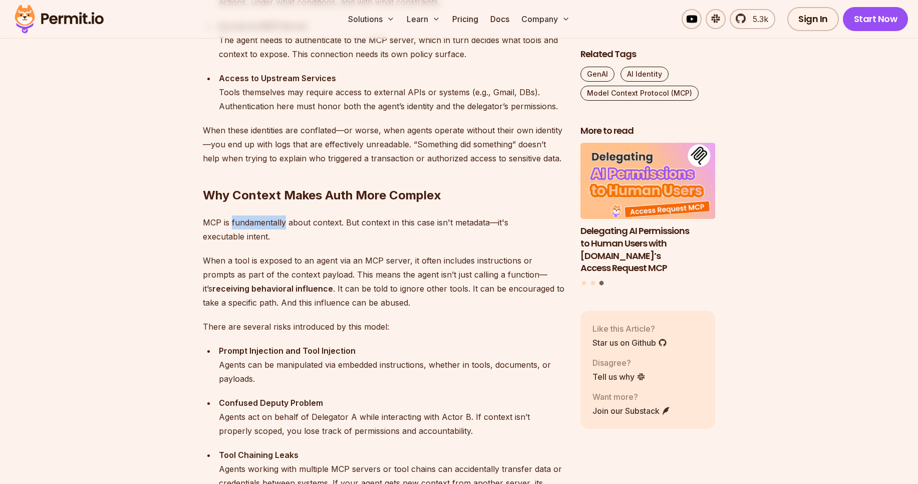
click at [254, 228] on p "MCP is fundamentally about context. But context in this case isn't metadata—it'…" at bounding box center [384, 229] width 362 height 28
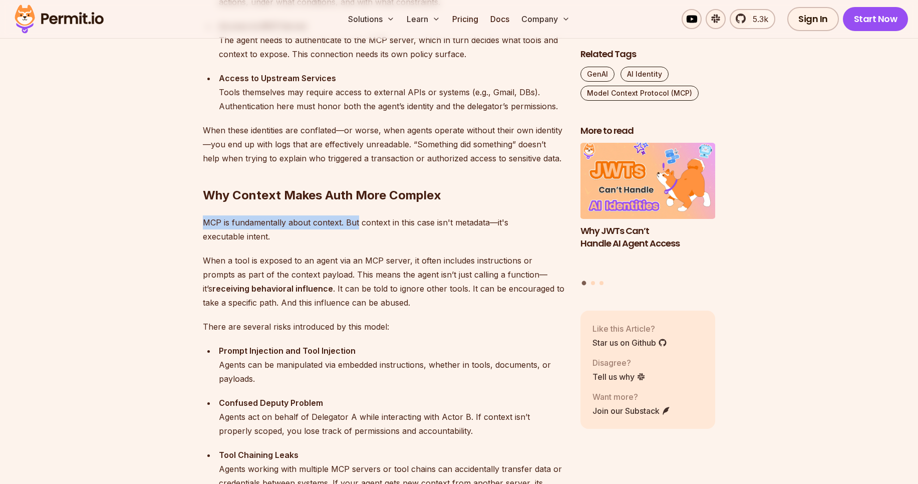
drag, startPoint x: 201, startPoint y: 225, endPoint x: 357, endPoint y: 222, distance: 155.8
click at [357, 222] on p "MCP is fundamentally about context. But context in this case isn't metadata—it'…" at bounding box center [384, 229] width 362 height 28
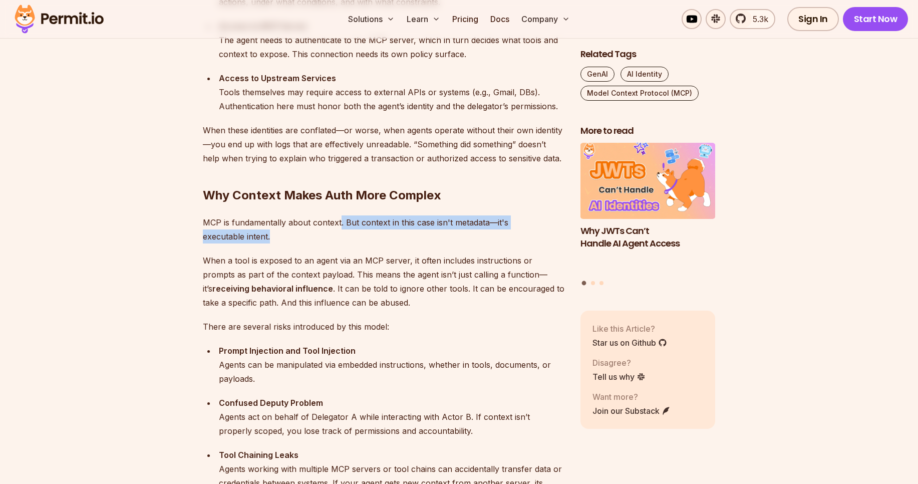
drag, startPoint x: 340, startPoint y: 223, endPoint x: 438, endPoint y: 230, distance: 98.9
click at [438, 230] on p "MCP is fundamentally about context. But context in this case isn't metadata—it'…" at bounding box center [384, 229] width 362 height 28
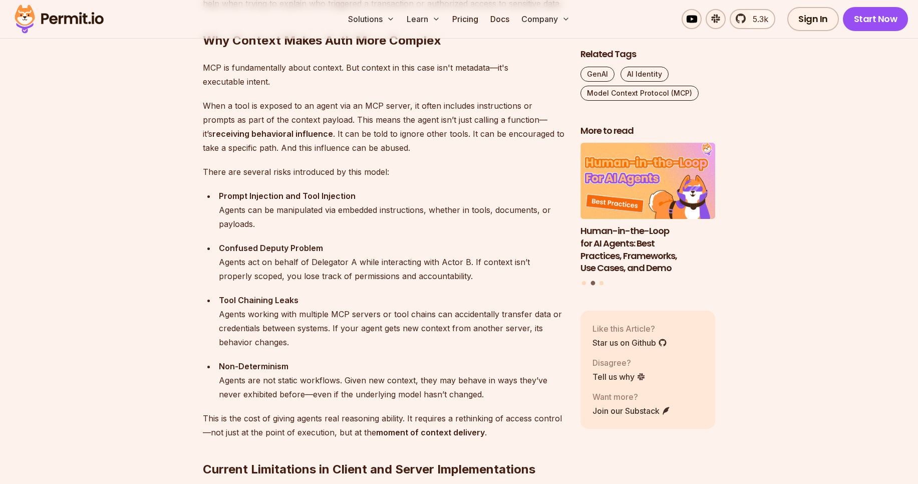
scroll to position [1431, 0]
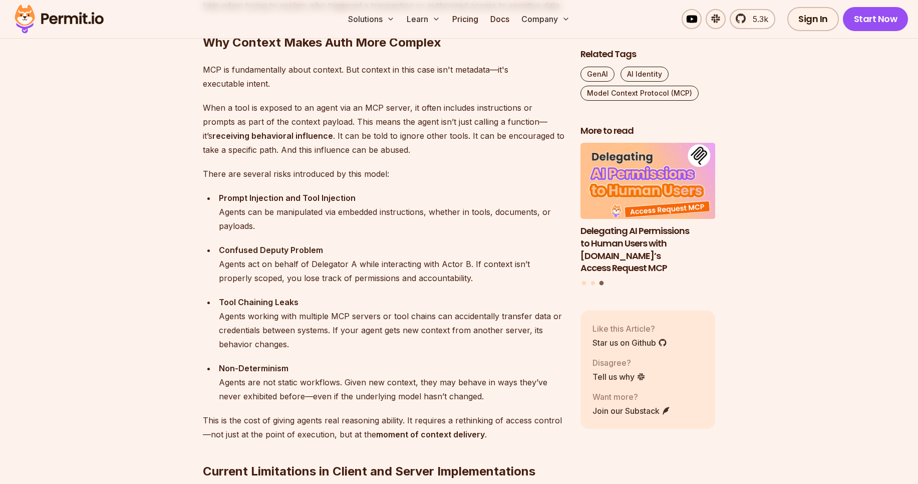
click at [388, 111] on p "When a tool is exposed to an agent via an MCP server, it often includes instruc…" at bounding box center [384, 129] width 362 height 56
drag, startPoint x: 388, startPoint y: 111, endPoint x: 193, endPoint y: 107, distance: 194.8
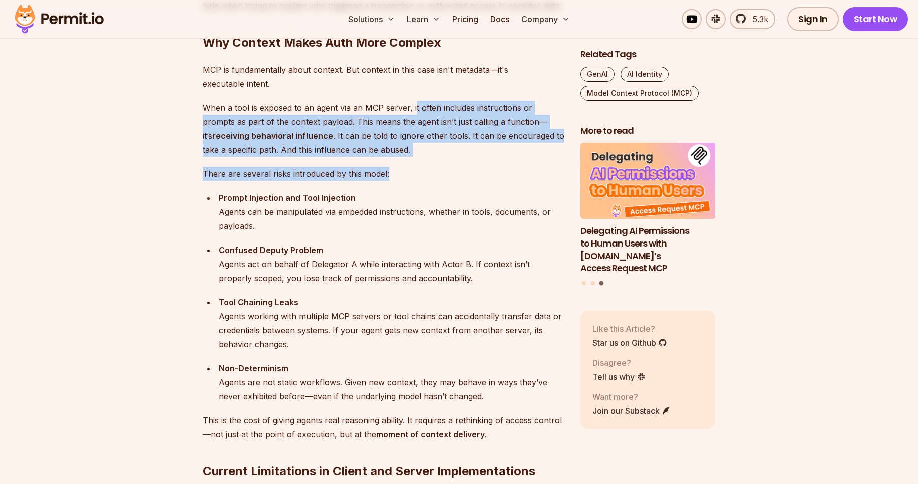
drag, startPoint x: 413, startPoint y: 111, endPoint x: 493, endPoint y: 181, distance: 106.5
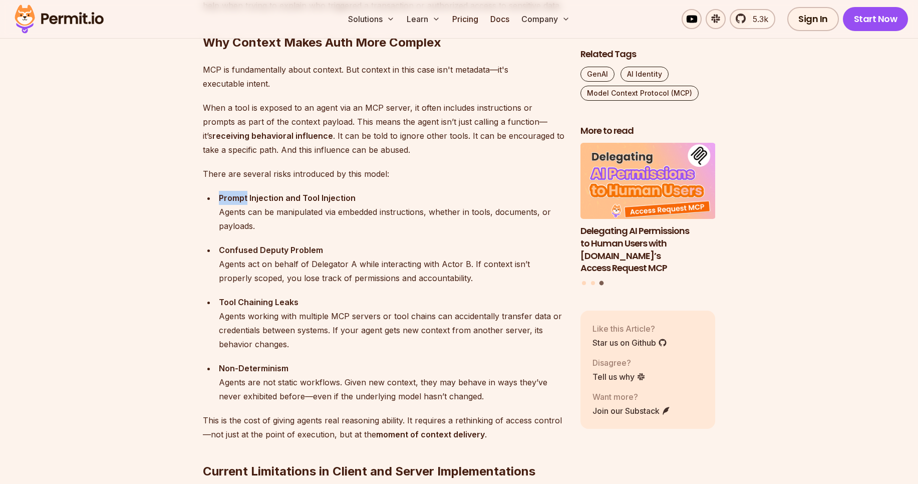
click at [287, 205] on div "Prompt Injection and Tool Injection Agents can be manipulated via embedded inst…" at bounding box center [392, 212] width 346 height 42
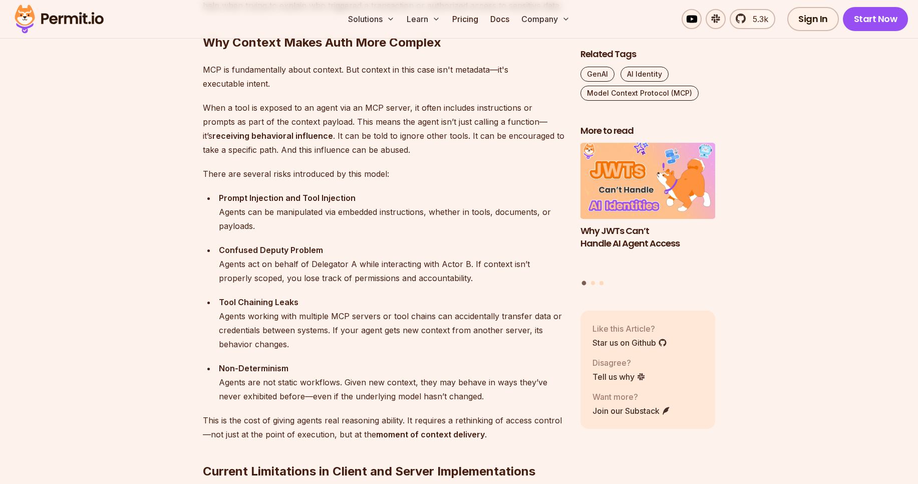
click at [315, 197] on strong "Prompt Injection and Tool Injection" at bounding box center [287, 198] width 137 height 10
drag, startPoint x: 315, startPoint y: 197, endPoint x: 331, endPoint y: 200, distance: 16.2
click at [331, 200] on strong "Prompt Injection and Tool Injection" at bounding box center [287, 198] width 137 height 10
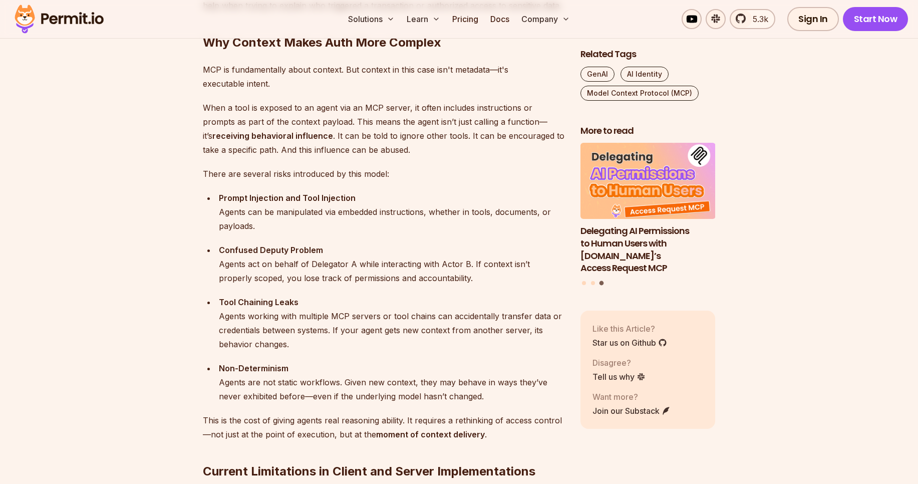
click at [285, 218] on div "Prompt Injection and Tool Injection Agents can be manipulated via embedded inst…" at bounding box center [392, 212] width 346 height 42
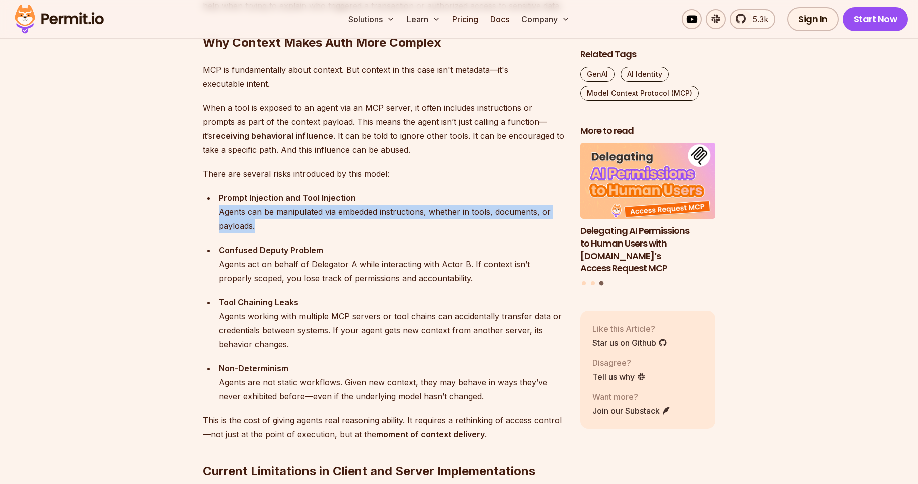
click at [285, 218] on div "Prompt Injection and Tool Injection Agents can be manipulated via embedded inst…" at bounding box center [392, 212] width 346 height 42
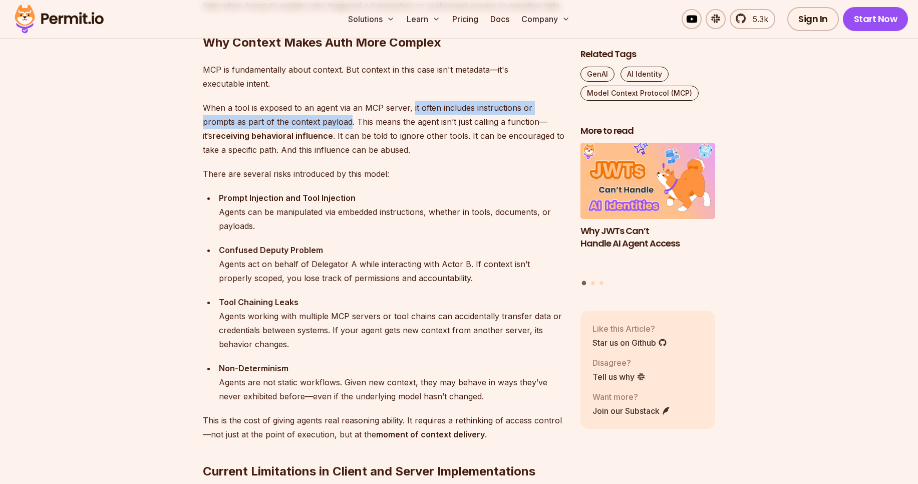
drag, startPoint x: 410, startPoint y: 106, endPoint x: 315, endPoint y: 125, distance: 97.5
click at [315, 125] on p "When a tool is exposed to an agent via an MCP server, it often includes instruc…" at bounding box center [384, 129] width 362 height 56
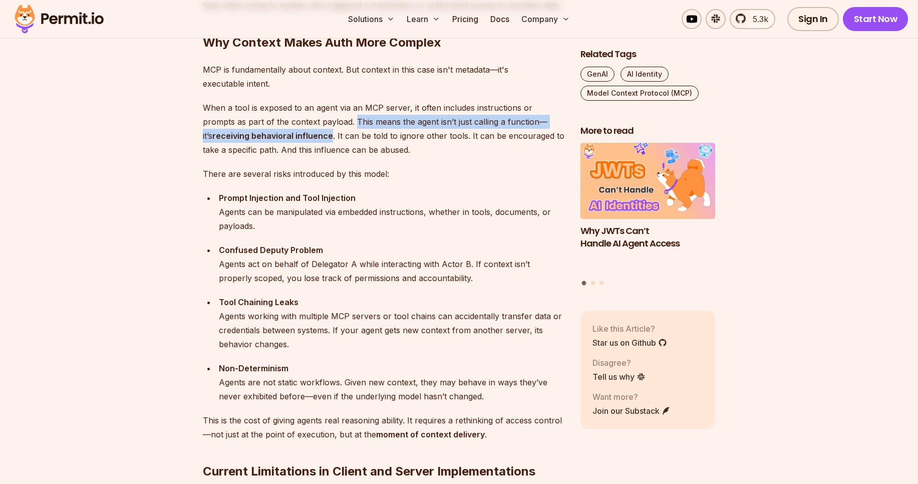
drag, startPoint x: 323, startPoint y: 124, endPoint x: 282, endPoint y: 138, distance: 42.9
click at [282, 138] on p "When a tool is exposed to an agent via an MCP server, it often includes instruc…" at bounding box center [384, 129] width 362 height 56
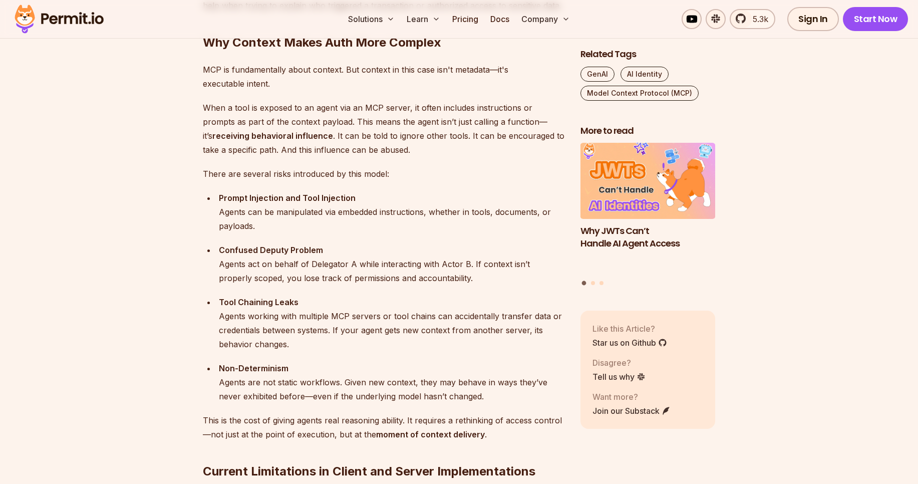
click at [282, 138] on p "When a tool is exposed to an agent via an MCP server, it often includes instruc…" at bounding box center [384, 129] width 362 height 56
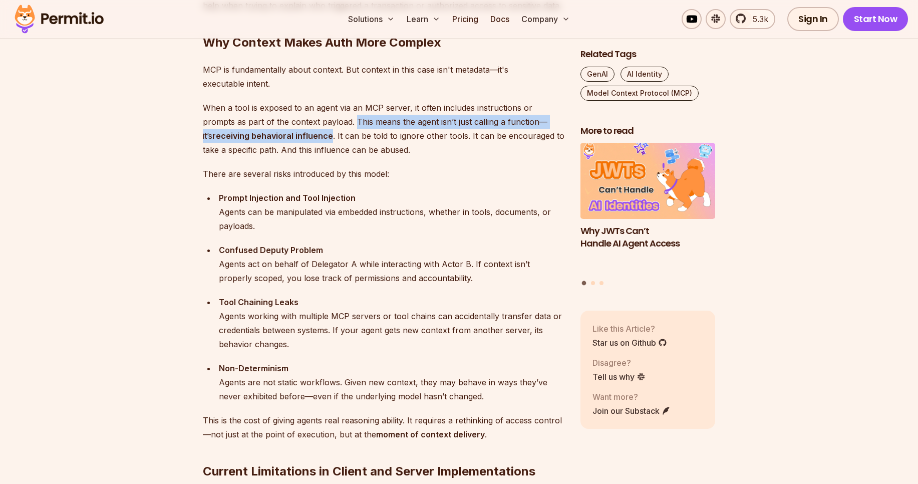
drag, startPoint x: 321, startPoint y: 125, endPoint x: 282, endPoint y: 134, distance: 39.5
click at [282, 134] on p "When a tool is exposed to an agent via an MCP server, it often includes instruc…" at bounding box center [384, 129] width 362 height 56
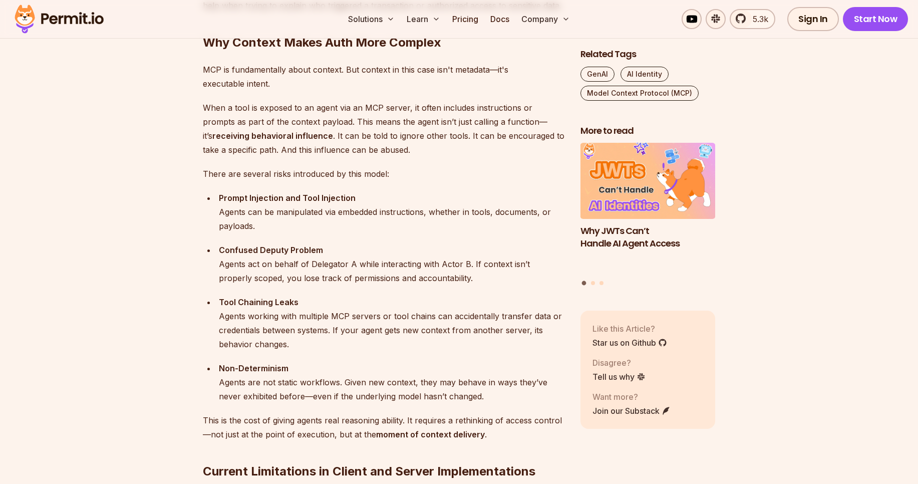
click at [312, 215] on div "Prompt Injection and Tool Injection Agents can be manipulated via embedded inst…" at bounding box center [392, 212] width 346 height 42
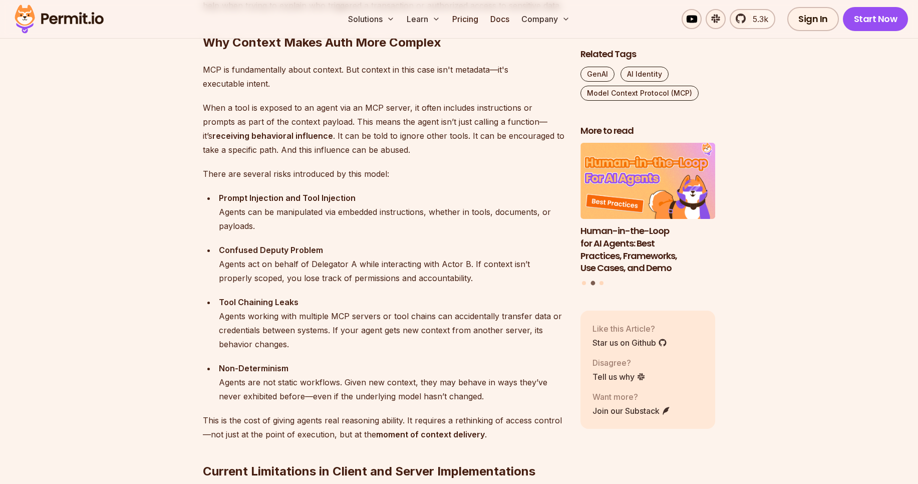
click at [312, 215] on div "Prompt Injection and Tool Injection Agents can be manipulated via embedded inst…" at bounding box center [392, 212] width 346 height 42
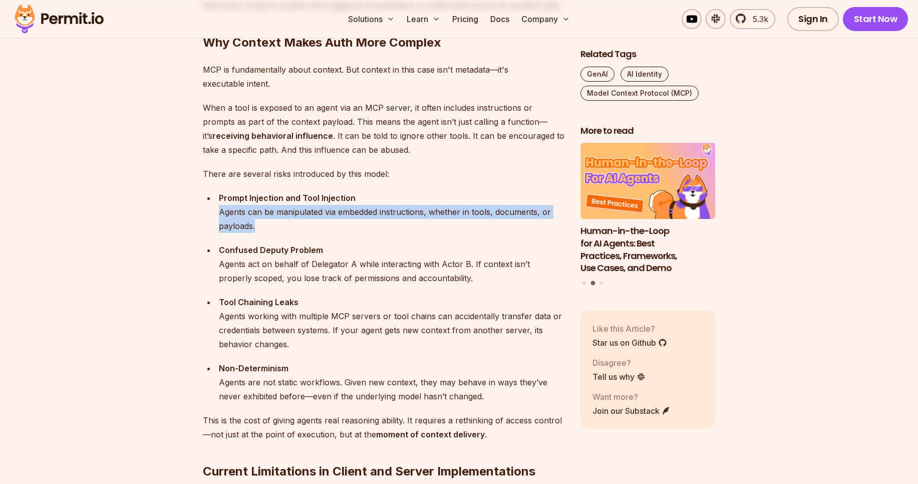
click at [312, 215] on div "Prompt Injection and Tool Injection Agents can be manipulated via embedded inst…" at bounding box center [392, 212] width 346 height 42
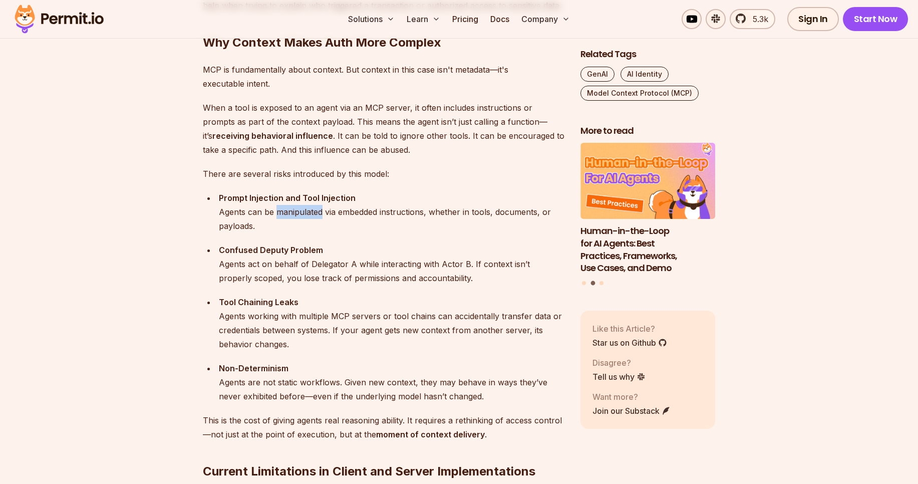
click at [312, 215] on div "Prompt Injection and Tool Injection Agents can be manipulated via embedded inst…" at bounding box center [392, 212] width 346 height 42
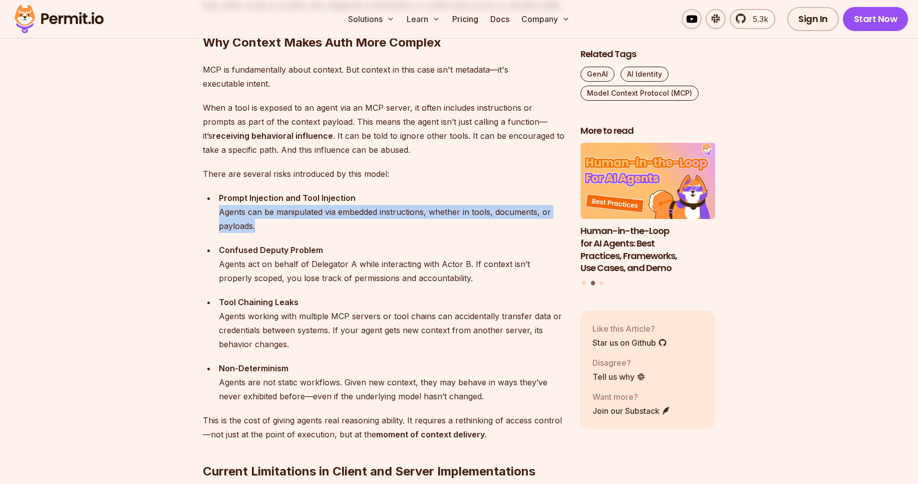
click at [312, 215] on div "Prompt Injection and Tool Injection Agents can be manipulated via embedded inst…" at bounding box center [392, 212] width 346 height 42
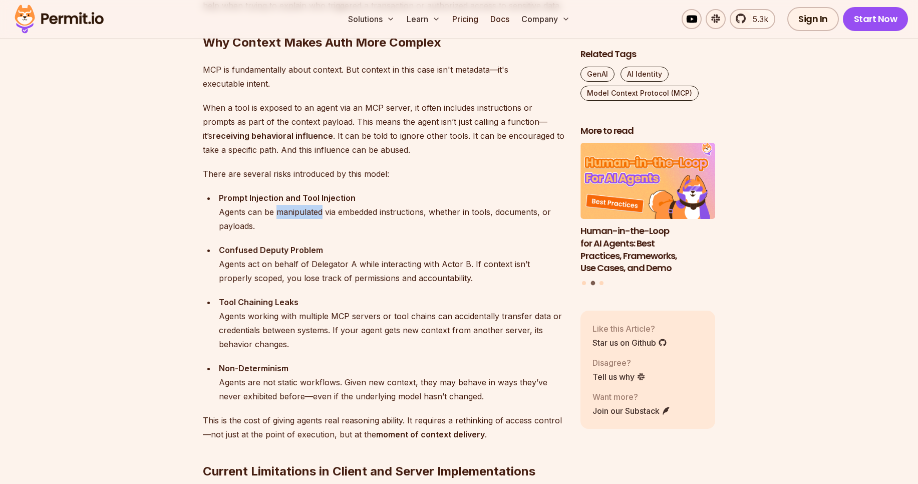
click at [312, 215] on div "Prompt Injection and Tool Injection Agents can be manipulated via embedded inst…" at bounding box center [392, 212] width 346 height 42
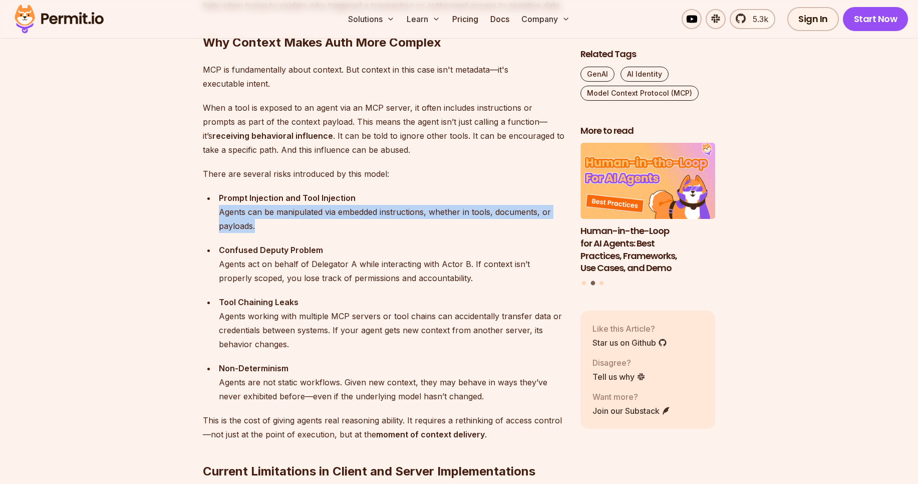
click at [312, 215] on div "Prompt Injection and Tool Injection Agents can be manipulated via embedded inst…" at bounding box center [392, 212] width 346 height 42
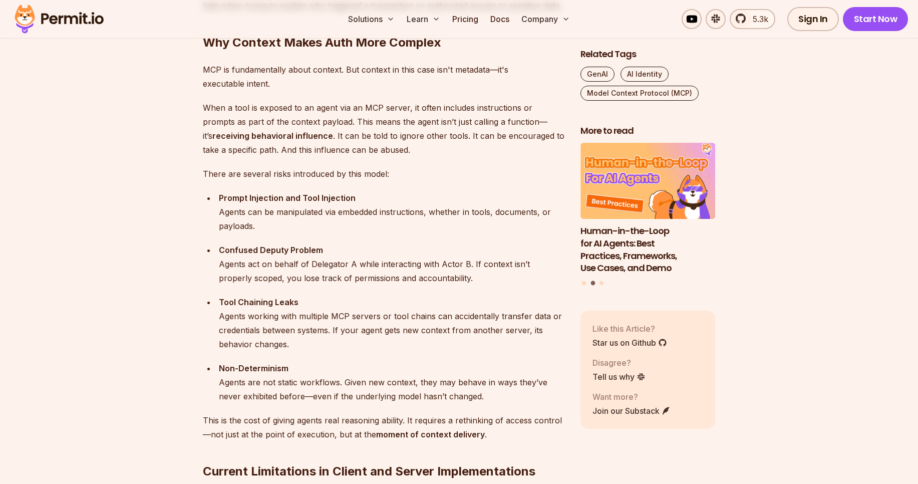
click at [312, 215] on div "Prompt Injection and Tool Injection Agents can be manipulated via embedded inst…" at bounding box center [392, 212] width 346 height 42
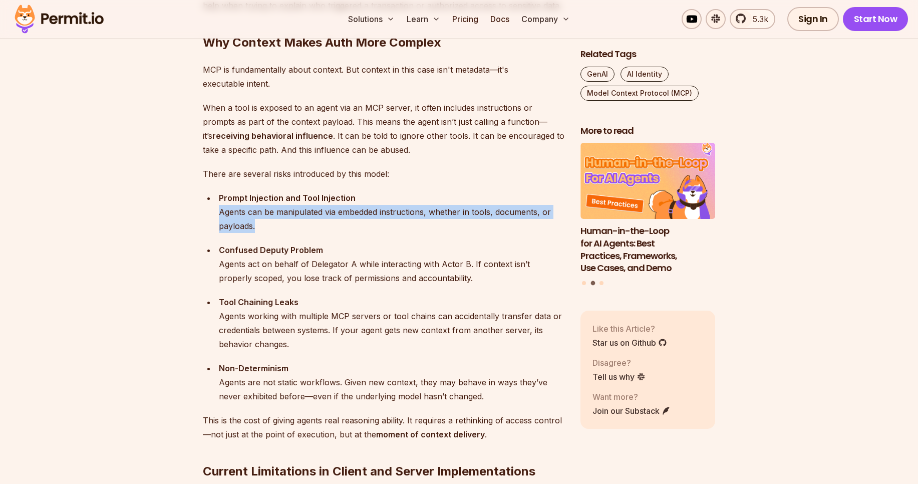
click at [312, 215] on div "Prompt Injection and Tool Injection Agents can be manipulated via embedded inst…" at bounding box center [392, 212] width 346 height 42
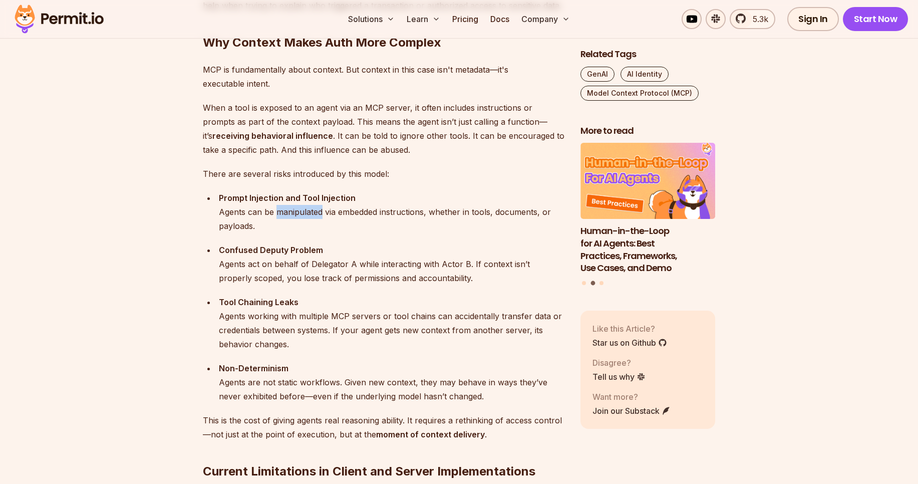
click at [312, 215] on div "Prompt Injection and Tool Injection Agents can be manipulated via embedded inst…" at bounding box center [392, 212] width 346 height 42
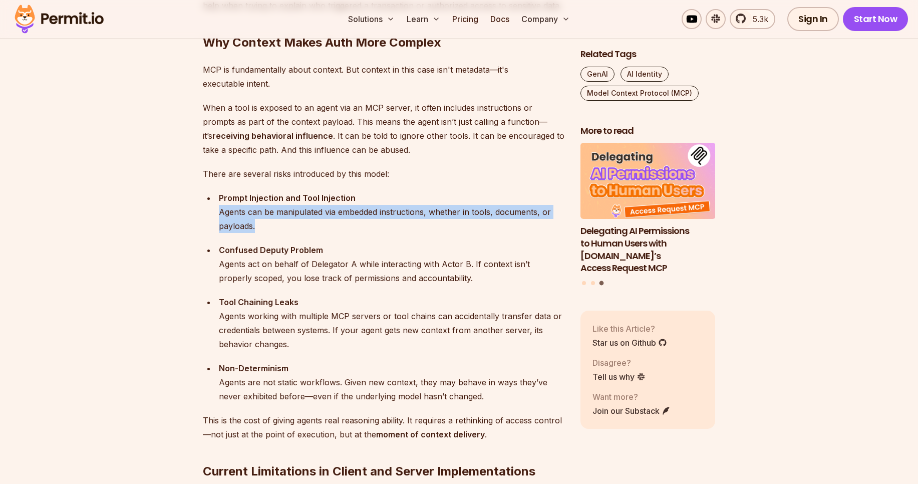
click at [312, 215] on div "Prompt Injection and Tool Injection Agents can be manipulated via embedded inst…" at bounding box center [392, 212] width 346 height 42
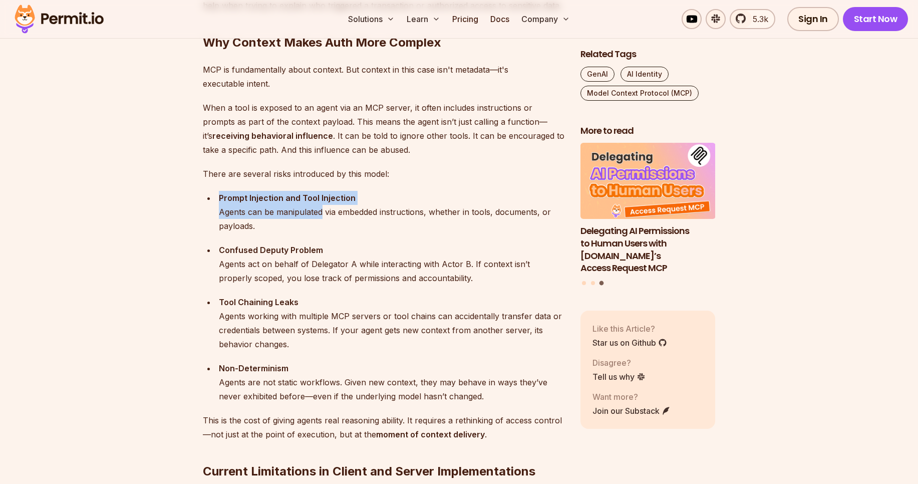
drag, startPoint x: 217, startPoint y: 198, endPoint x: 321, endPoint y: 205, distance: 103.9
click at [321, 205] on li "Prompt Injection and Tool Injection Agents can be manipulated via embedded inst…" at bounding box center [390, 212] width 349 height 42
click at [309, 211] on div "Prompt Injection and Tool Injection Agents can be manipulated via embedded inst…" at bounding box center [392, 212] width 346 height 42
drag, startPoint x: 339, startPoint y: 217, endPoint x: 396, endPoint y: 213, distance: 57.2
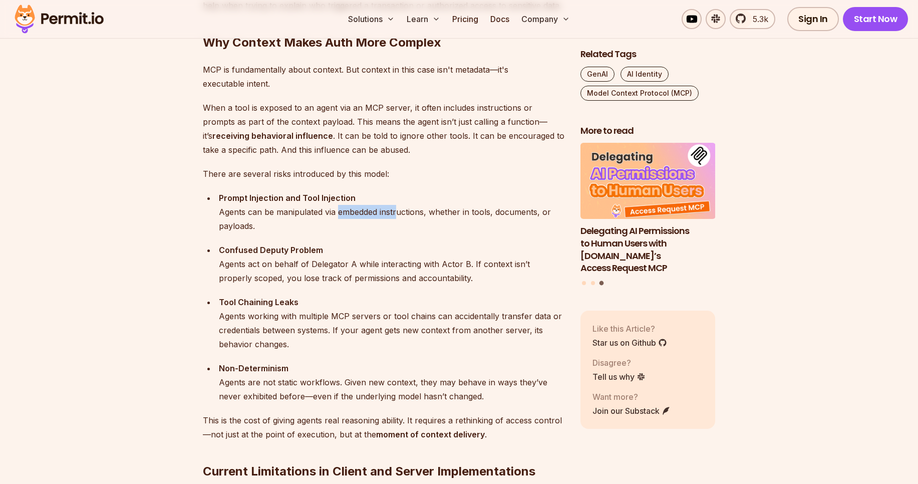
click at [396, 213] on div "Prompt Injection and Tool Injection Agents can be manipulated via embedded inst…" at bounding box center [392, 212] width 346 height 42
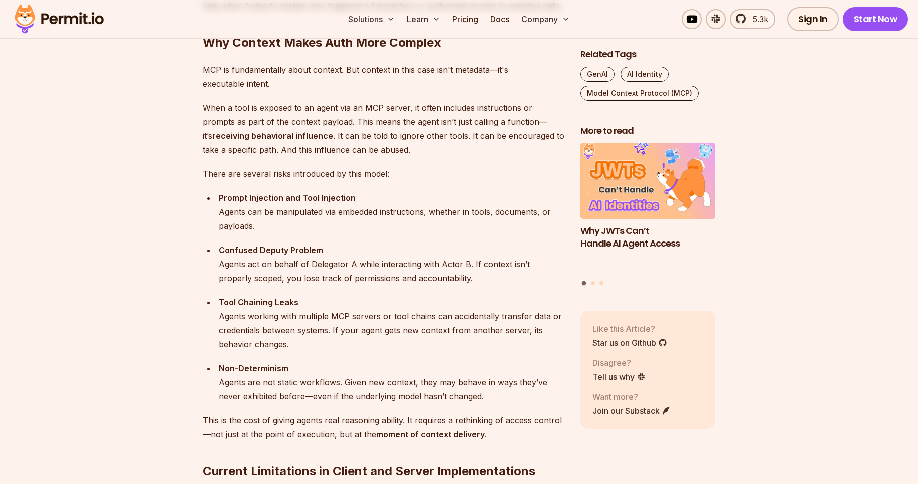
click at [246, 226] on div "Prompt Injection and Tool Injection Agents can be manipulated via embedded inst…" at bounding box center [392, 212] width 346 height 42
drag, startPoint x: 222, startPoint y: 251, endPoint x: 302, endPoint y: 252, distance: 80.6
click at [302, 252] on strong "Confused Deputy Problem" at bounding box center [271, 250] width 104 height 10
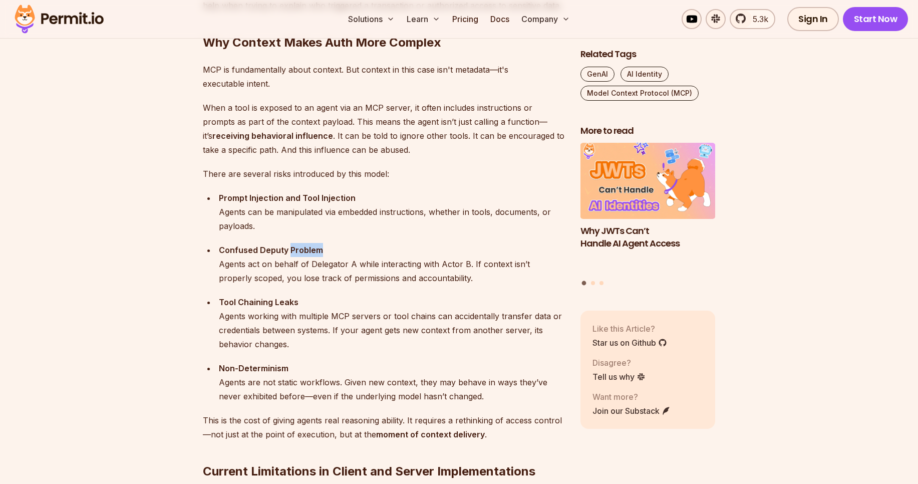
click at [302, 252] on strong "Confused Deputy Problem" at bounding box center [271, 250] width 104 height 10
click at [280, 254] on strong "Confused Deputy Problem" at bounding box center [271, 250] width 104 height 10
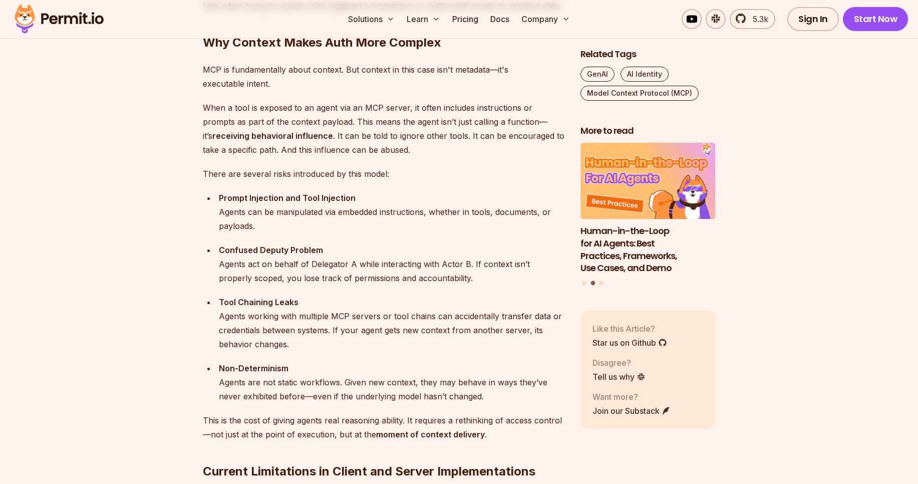
click at [245, 250] on strong "Confused Deputy Problem" at bounding box center [271, 250] width 104 height 10
drag, startPoint x: 245, startPoint y: 250, endPoint x: 267, endPoint y: 264, distance: 25.7
click at [267, 264] on div "Confused Deputy Problem Agents act on behalf of Delegator A while interacting w…" at bounding box center [392, 264] width 346 height 42
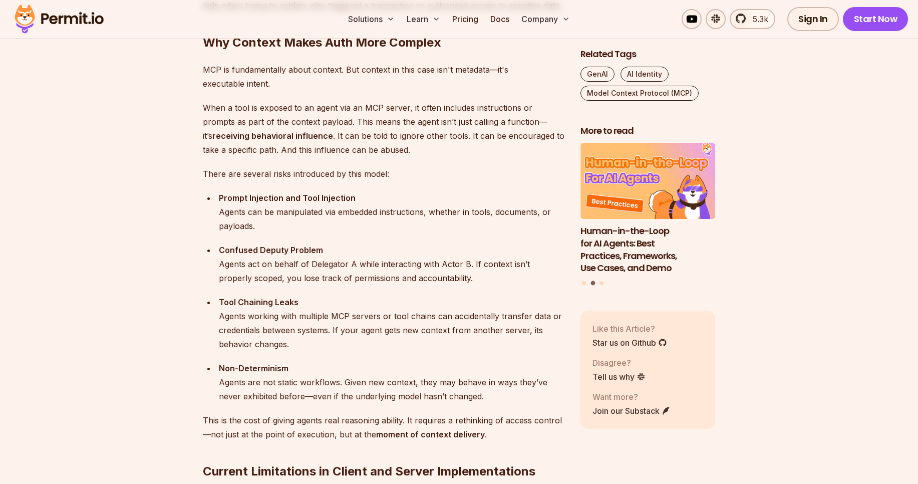
click at [288, 265] on div "Confused Deputy Problem Agents act on behalf of Delegator A while interacting w…" at bounding box center [392, 264] width 346 height 42
click at [321, 266] on div "Confused Deputy Problem Agents act on behalf of Delegator A while interacting w…" at bounding box center [392, 264] width 346 height 42
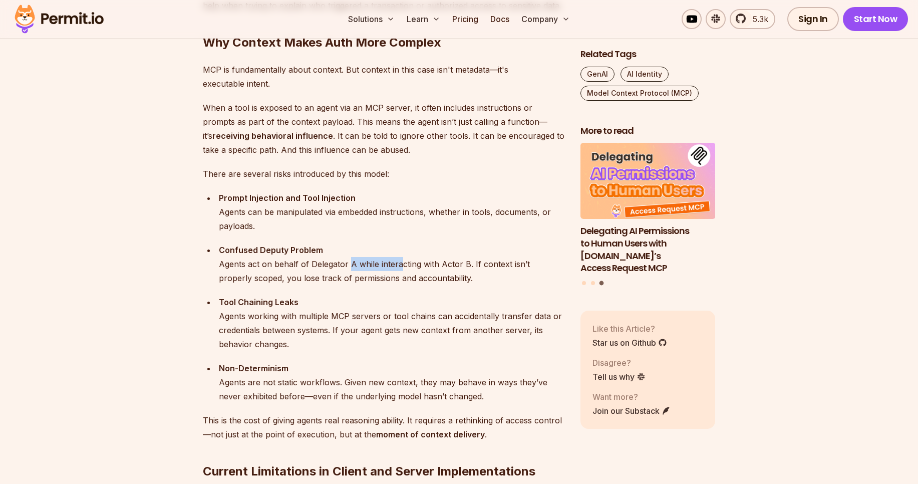
drag, startPoint x: 350, startPoint y: 264, endPoint x: 399, endPoint y: 263, distance: 49.1
click at [399, 263] on div "Confused Deputy Problem Agents act on behalf of Delegator A while interacting w…" at bounding box center [392, 264] width 346 height 42
click at [372, 264] on div "Confused Deputy Problem Agents act on behalf of Delegator A while interacting w…" at bounding box center [392, 264] width 346 height 42
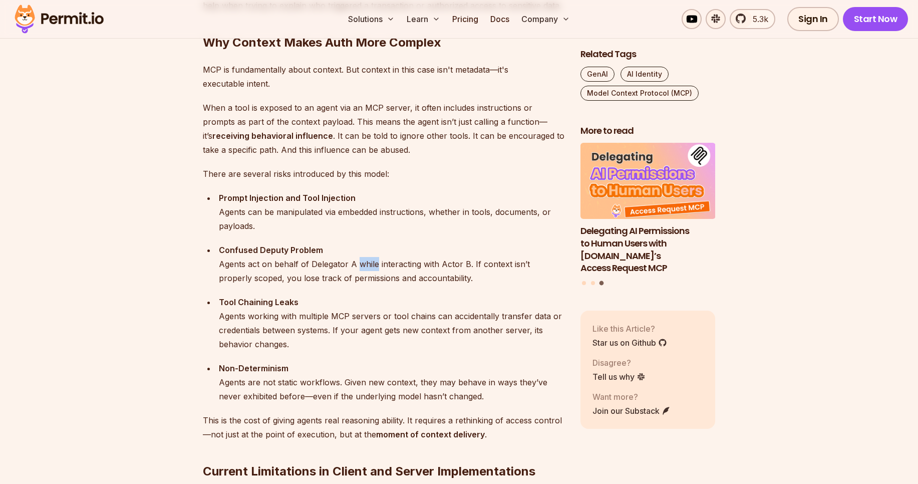
click at [372, 264] on div "Confused Deputy Problem Agents act on behalf of Delegator A while interacting w…" at bounding box center [392, 264] width 346 height 42
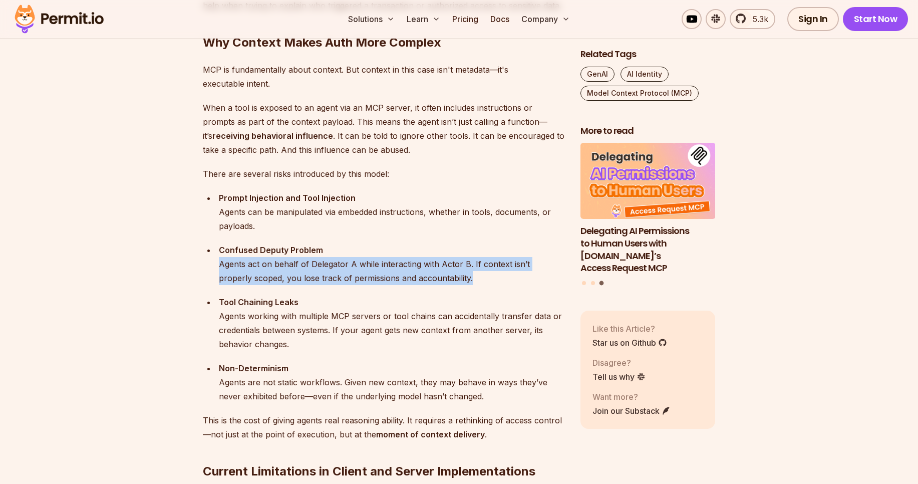
click at [372, 264] on div "Confused Deputy Problem Agents act on behalf of Delegator A while interacting w…" at bounding box center [392, 264] width 346 height 42
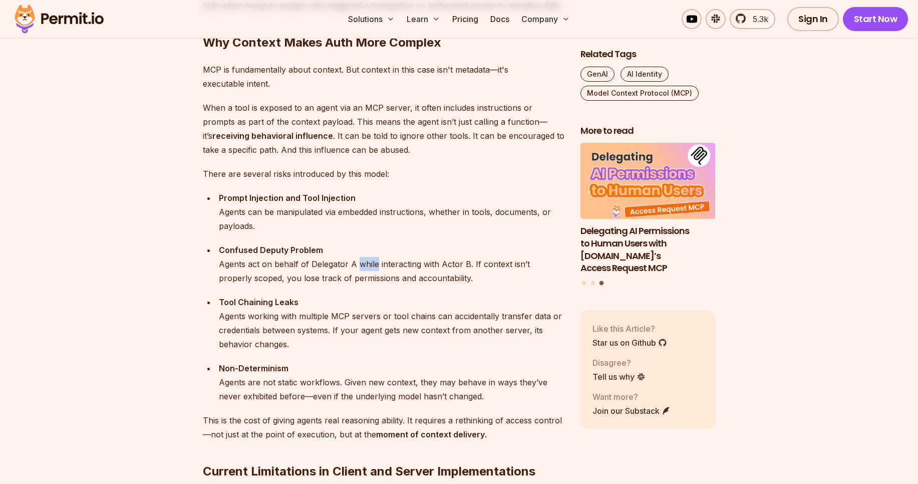
click at [372, 264] on div "Confused Deputy Problem Agents act on behalf of Delegator A while interacting w…" at bounding box center [392, 264] width 346 height 42
click at [399, 267] on div "Confused Deputy Problem Agents act on behalf of Delegator A while interacting w…" at bounding box center [392, 264] width 346 height 42
drag, startPoint x: 399, startPoint y: 267, endPoint x: 465, endPoint y: 267, distance: 66.1
click at [465, 267] on div "Confused Deputy Problem Agents act on behalf of Delegator A while interacting w…" at bounding box center [392, 264] width 346 height 42
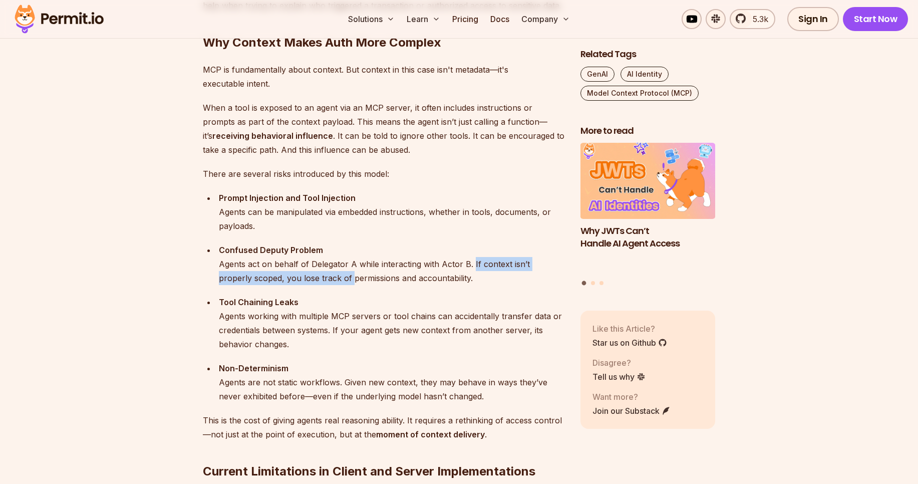
drag, startPoint x: 472, startPoint y: 266, endPoint x: 317, endPoint y: 279, distance: 155.3
click at [317, 279] on div "Confused Deputy Problem Agents act on behalf of Delegator A while interacting w…" at bounding box center [392, 264] width 346 height 42
click at [258, 282] on div "Confused Deputy Problem Agents act on behalf of Delegator A while interacting w…" at bounding box center [392, 264] width 346 height 42
drag, startPoint x: 257, startPoint y: 282, endPoint x: 414, endPoint y: 282, distance: 157.3
click at [414, 282] on div "Confused Deputy Problem Agents act on behalf of Delegator A while interacting w…" at bounding box center [392, 264] width 346 height 42
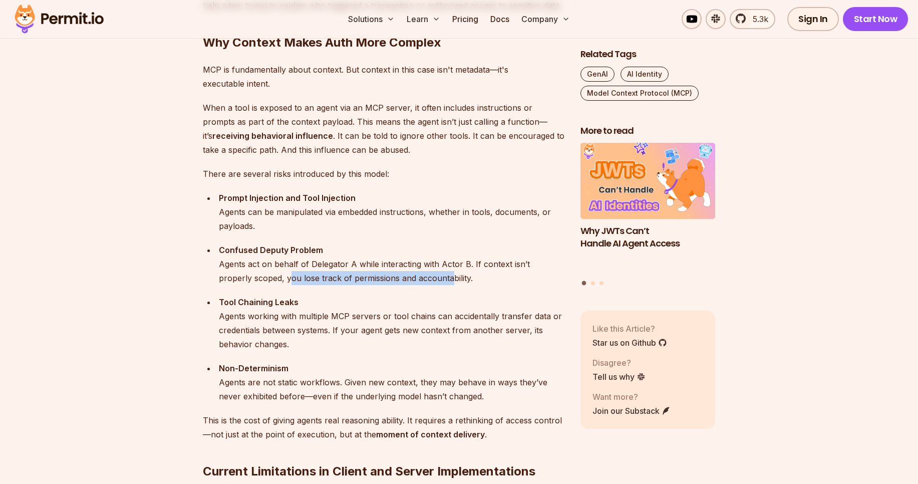
click at [414, 282] on div "Confused Deputy Problem Agents act on behalf of Delegator A while interacting w…" at bounding box center [392, 264] width 346 height 42
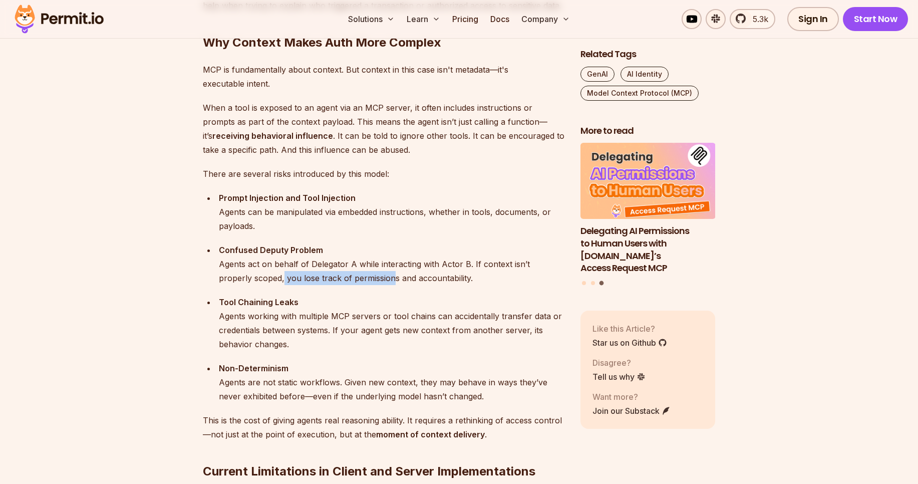
drag, startPoint x: 250, startPoint y: 281, endPoint x: 360, endPoint y: 281, distance: 110.2
click at [360, 281] on div "Confused Deputy Problem Agents act on behalf of Delegator A while interacting w…" at bounding box center [392, 264] width 346 height 42
click at [405, 280] on div "Confused Deputy Problem Agents act on behalf of Delegator A while interacting w…" at bounding box center [392, 264] width 346 height 42
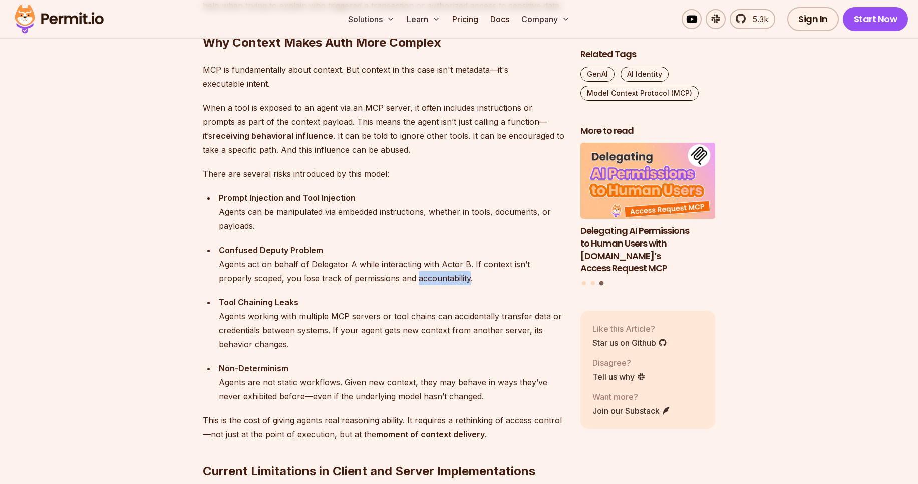
click at [405, 280] on div "Confused Deputy Problem Agents act on behalf of Delegator A while interacting w…" at bounding box center [392, 264] width 346 height 42
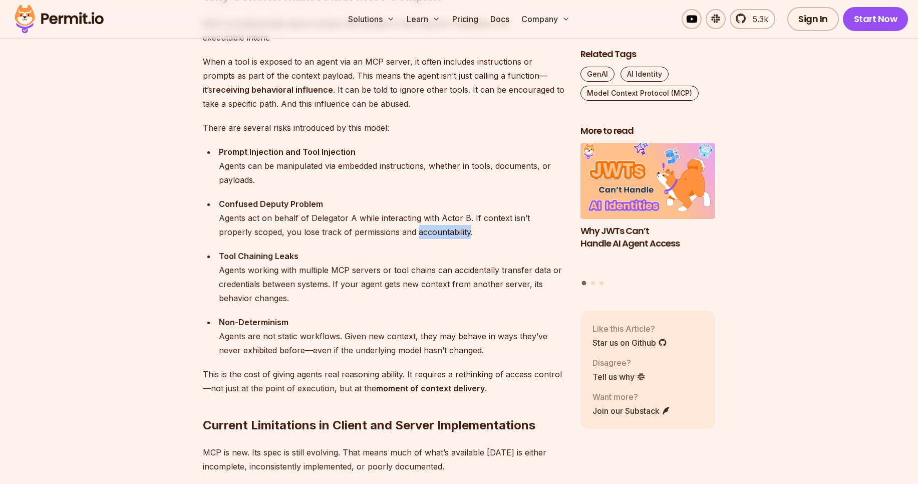
scroll to position [1491, 0]
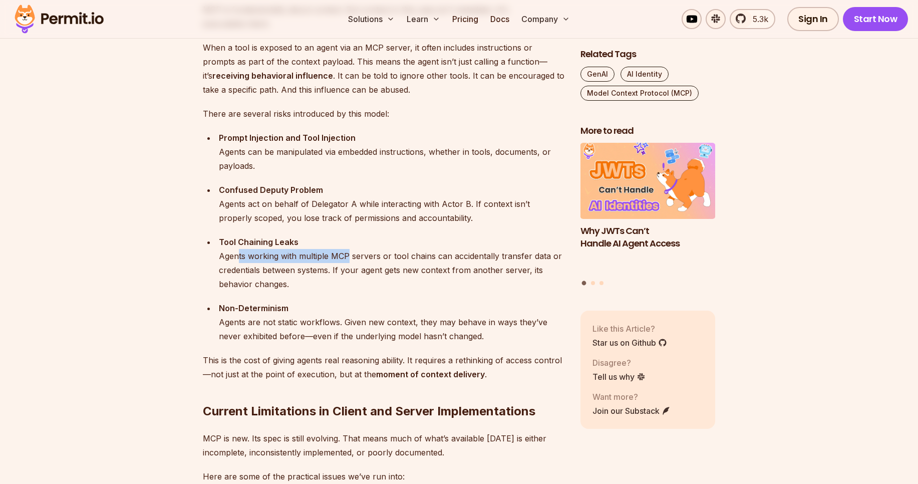
drag, startPoint x: 237, startPoint y: 257, endPoint x: 347, endPoint y: 251, distance: 109.9
click at [347, 251] on div "Tool Chaining Leaks Agents working with multiple MCP servers or tool chains can…" at bounding box center [392, 263] width 346 height 56
click at [372, 252] on div "Tool Chaining Leaks Agents working with multiple MCP servers or tool chains can…" at bounding box center [392, 263] width 346 height 56
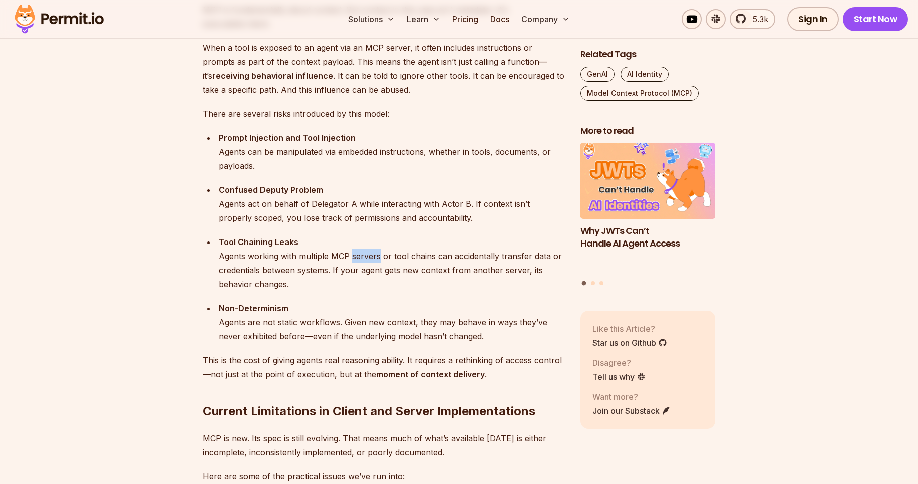
click at [372, 252] on div "Tool Chaining Leaks Agents working with multiple MCP servers or tool chains can…" at bounding box center [392, 263] width 346 height 56
click at [402, 255] on div "Tool Chaining Leaks Agents working with multiple MCP servers or tool chains can…" at bounding box center [392, 263] width 346 height 56
drag, startPoint x: 402, startPoint y: 255, endPoint x: 486, endPoint y: 249, distance: 84.8
click at [486, 249] on div "Tool Chaining Leaks Agents working with multiple MCP servers or tool chains can…" at bounding box center [392, 263] width 346 height 56
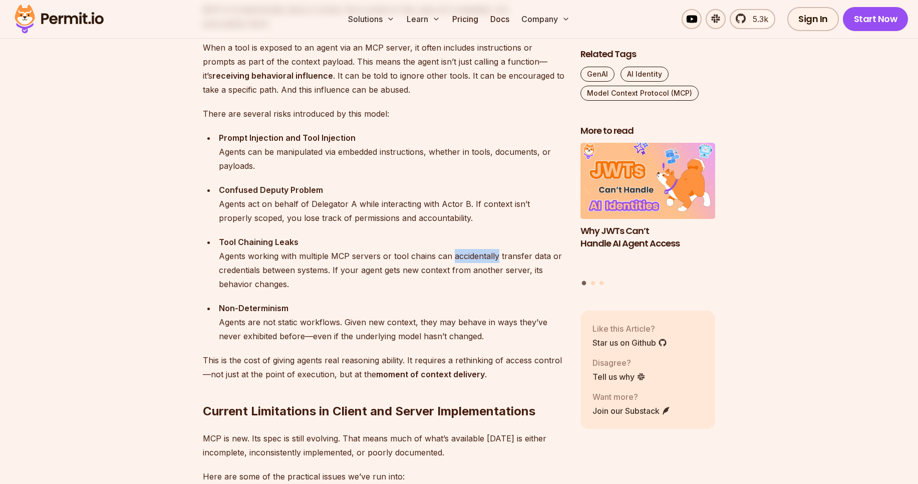
click at [486, 249] on div "Tool Chaining Leaks Agents working with multiple MCP servers or tool chains can…" at bounding box center [392, 263] width 346 height 56
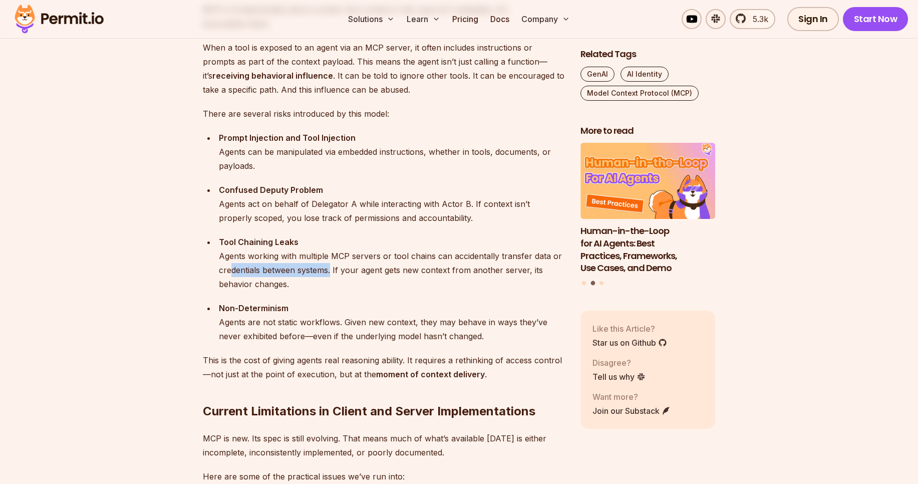
drag, startPoint x: 231, startPoint y: 268, endPoint x: 331, endPoint y: 270, distance: 99.2
click at [331, 270] on div "Tool Chaining Leaks Agents working with multiple MCP servers or tool chains can…" at bounding box center [392, 263] width 346 height 56
click at [341, 270] on div "Tool Chaining Leaks Agents working with multiple MCP servers or tool chains can…" at bounding box center [392, 263] width 346 height 56
drag, startPoint x: 335, startPoint y: 270, endPoint x: 460, endPoint y: 266, distance: 125.2
click at [460, 266] on div "Tool Chaining Leaks Agents working with multiple MCP servers or tool chains can…" at bounding box center [392, 263] width 346 height 56
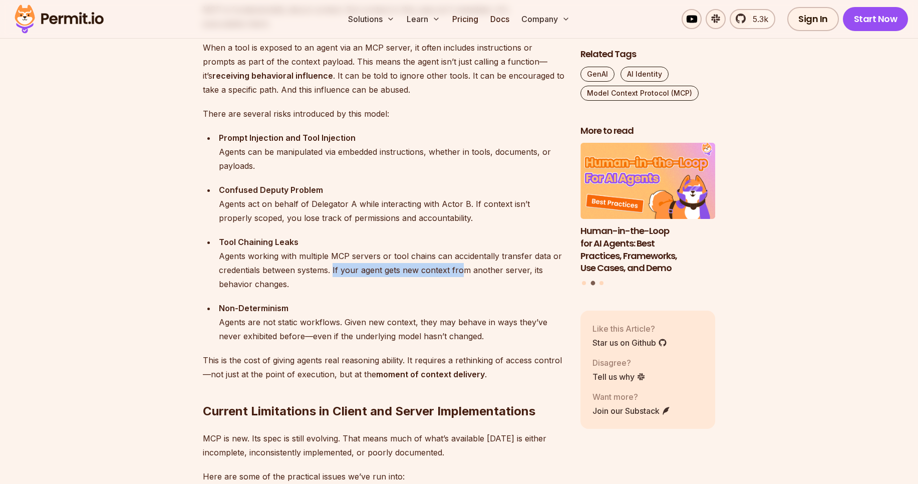
click at [460, 266] on div "Tool Chaining Leaks Agents working with multiple MCP servers or tool chains can…" at bounding box center [392, 263] width 346 height 56
click at [511, 272] on div "Tool Chaining Leaks Agents working with multiple MCP servers or tool chains can…" at bounding box center [392, 263] width 346 height 56
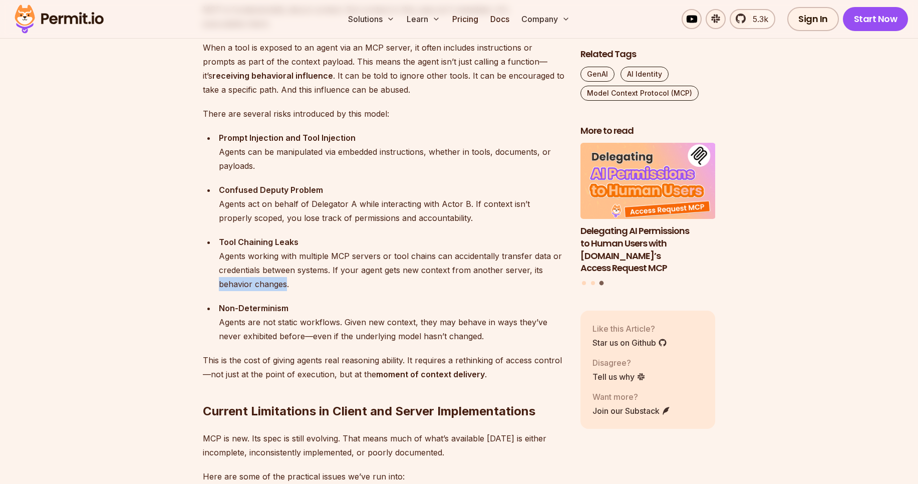
drag, startPoint x: 286, startPoint y: 286, endPoint x: 213, endPoint y: 289, distance: 73.2
click at [213, 289] on ul "Prompt Injection and Tool Injection Agents can be manipulated via embedded inst…" at bounding box center [384, 237] width 362 height 212
drag, startPoint x: 221, startPoint y: 312, endPoint x: 292, endPoint y: 306, distance: 71.9
click at [292, 306] on div "Non-Determinism Agents are not static workflows. Given new context, they may be…" at bounding box center [392, 322] width 346 height 42
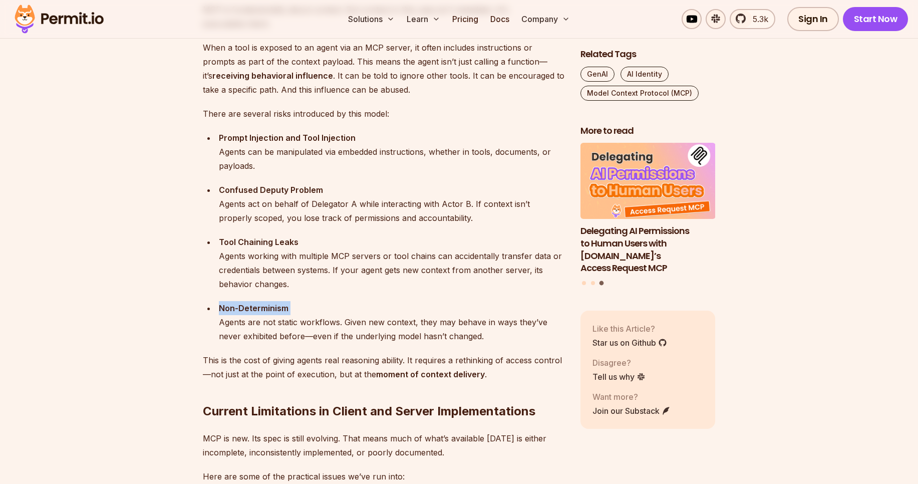
click at [292, 306] on div "Non-Determinism Agents are not static workflows. Given new context, they may be…" at bounding box center [392, 322] width 346 height 42
click at [260, 310] on strong "Non-Determinism" at bounding box center [254, 308] width 70 height 10
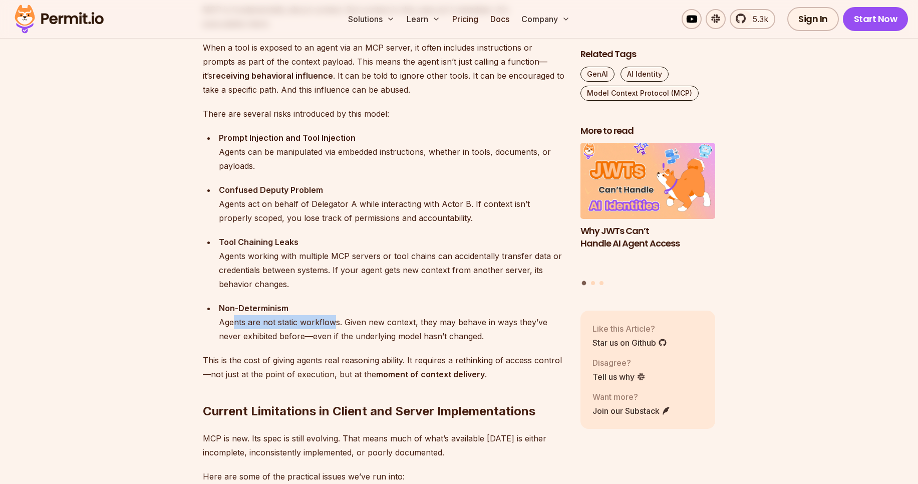
drag, startPoint x: 235, startPoint y: 326, endPoint x: 334, endPoint y: 317, distance: 99.0
click at [334, 317] on div "Non-Determinism Agents are not static workflows. Given new context, they may be…" at bounding box center [392, 322] width 346 height 42
click at [353, 315] on div "Non-Determinism Agents are not static workflows. Given new context, they may be…" at bounding box center [392, 322] width 346 height 42
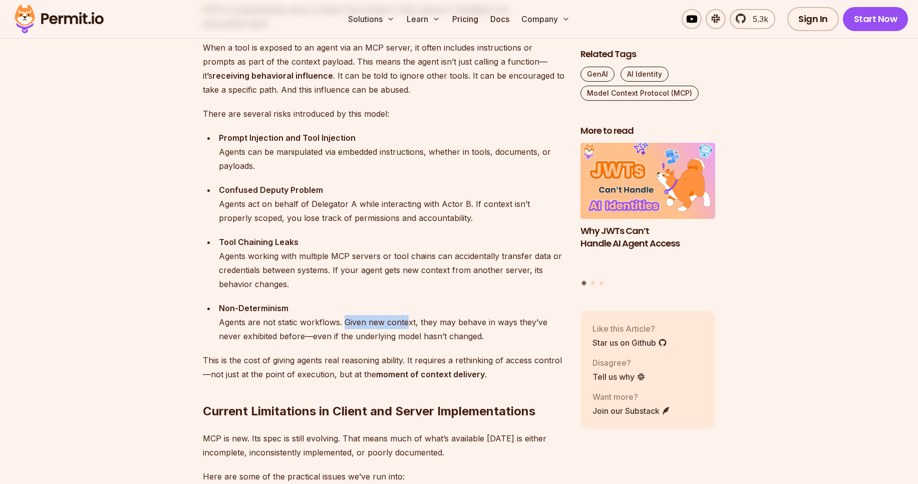
drag, startPoint x: 343, startPoint y: 323, endPoint x: 408, endPoint y: 318, distance: 65.3
click at [408, 318] on div "Non-Determinism Agents are not static workflows. Given new context, they may be…" at bounding box center [392, 322] width 346 height 42
drag, startPoint x: 343, startPoint y: 325, endPoint x: 393, endPoint y: 322, distance: 50.2
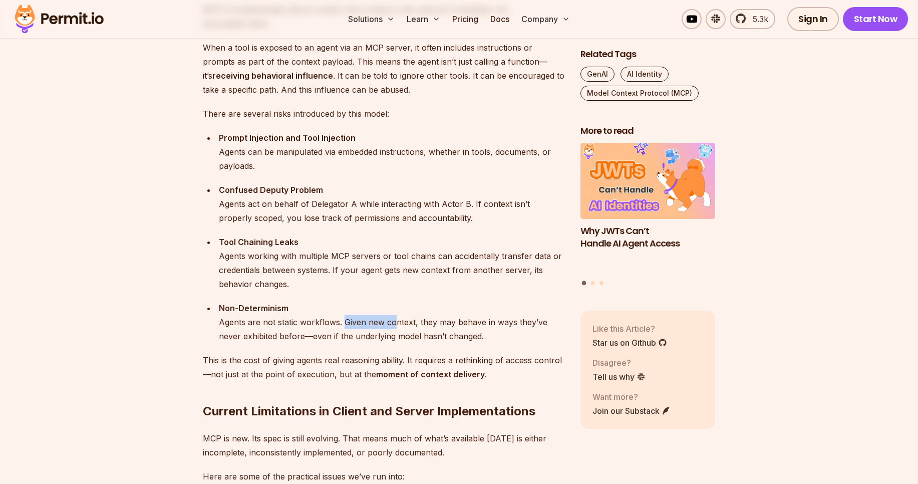
click at [393, 322] on div "Non-Determinism Agents are not static workflows. Given new context, they may be…" at bounding box center [392, 322] width 346 height 42
click at [337, 327] on div "Non-Determinism Agents are not static workflows. Given new context, they may be…" at bounding box center [392, 322] width 346 height 42
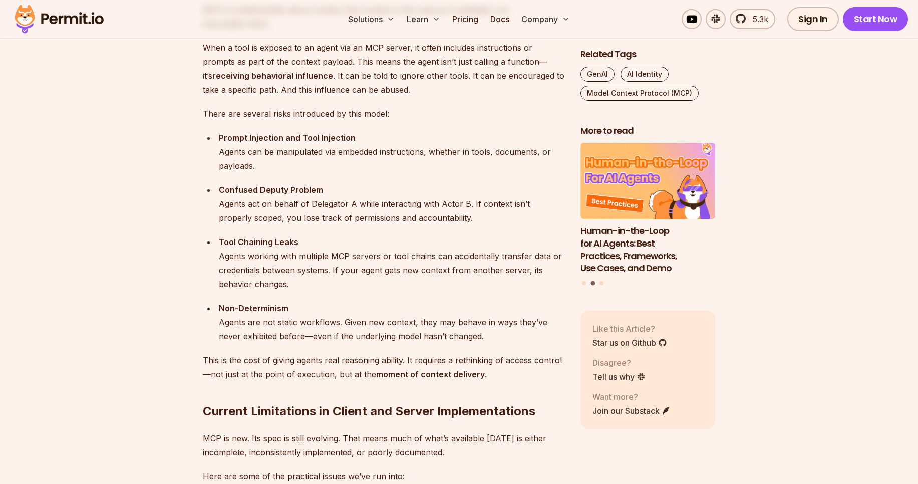
click at [322, 326] on div "Non-Determinism Agents are not static workflows. Given new context, they may be…" at bounding box center [392, 322] width 346 height 42
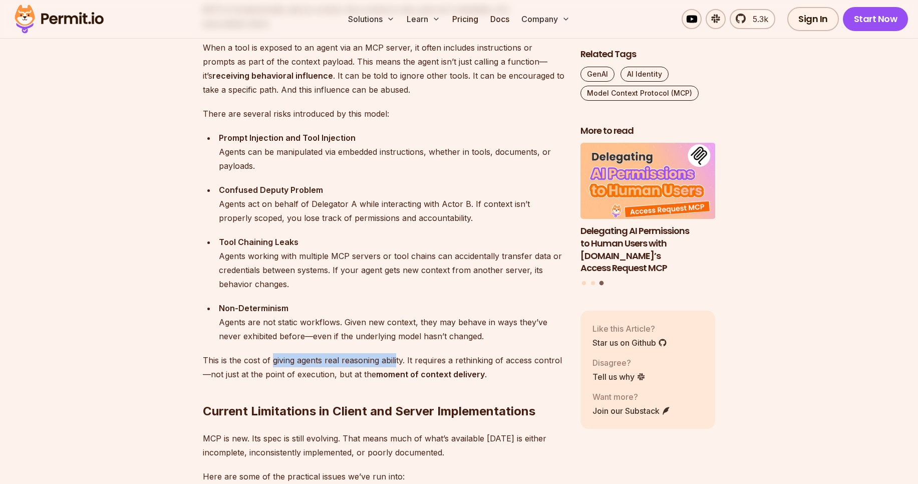
drag, startPoint x: 273, startPoint y: 361, endPoint x: 397, endPoint y: 356, distance: 123.8
click at [397, 356] on p "This is the cost of giving agents real reasoning ability. It requires a rethink…" at bounding box center [384, 367] width 362 height 28
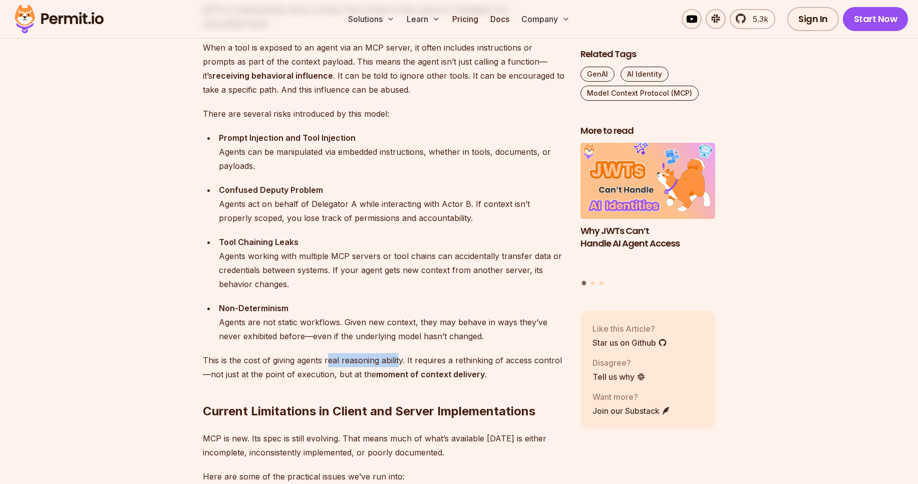
drag, startPoint x: 330, startPoint y: 361, endPoint x: 399, endPoint y: 362, distance: 69.6
click at [399, 362] on p "This is the cost of giving agents real reasoning ability. It requires a rethink…" at bounding box center [384, 367] width 362 height 28
click at [388, 367] on p "This is the cost of giving agents real reasoning ability. It requires a rethink…" at bounding box center [384, 367] width 362 height 28
drag, startPoint x: 404, startPoint y: 362, endPoint x: 326, endPoint y: 360, distance: 77.6
click at [326, 360] on p "This is the cost of giving agents real reasoning ability. It requires a rethink…" at bounding box center [384, 367] width 362 height 28
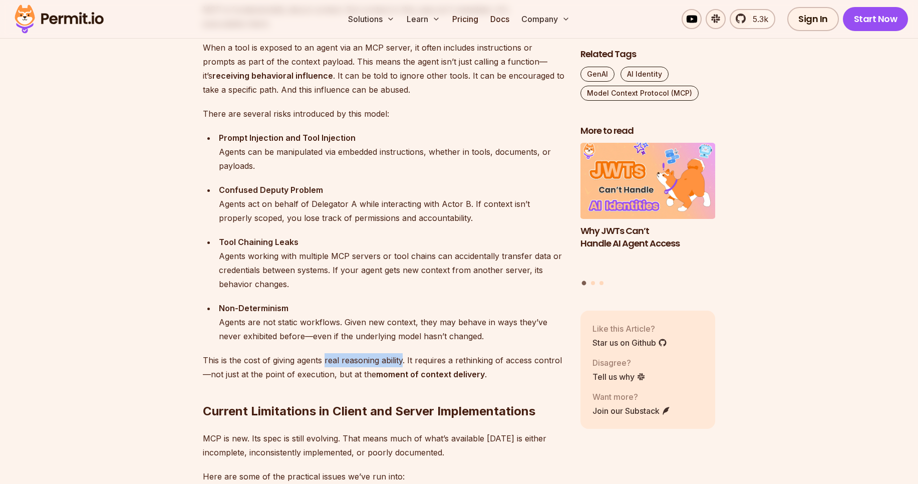
click at [326, 360] on p "This is the cost of giving agents real reasoning ability. It requires a rethink…" at bounding box center [384, 367] width 362 height 28
drag, startPoint x: 322, startPoint y: 362, endPoint x: 202, endPoint y: 362, distance: 120.2
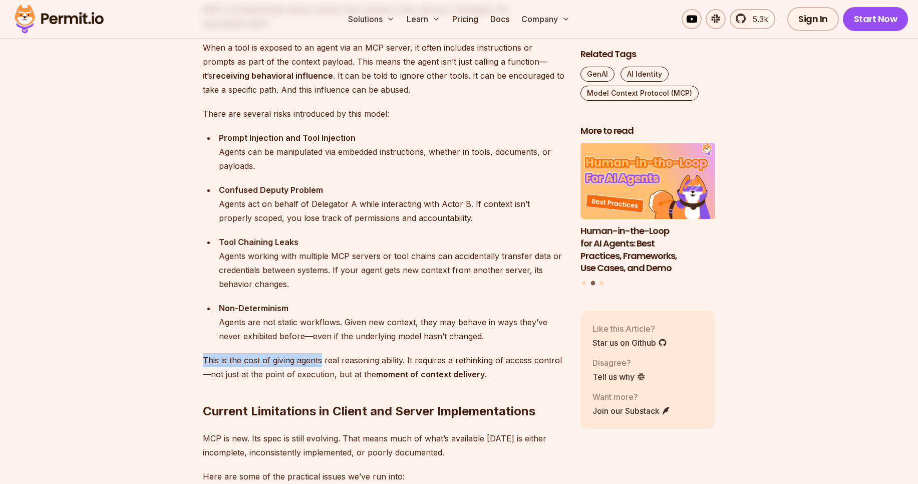
drag, startPoint x: 202, startPoint y: 362, endPoint x: 325, endPoint y: 361, distance: 122.7
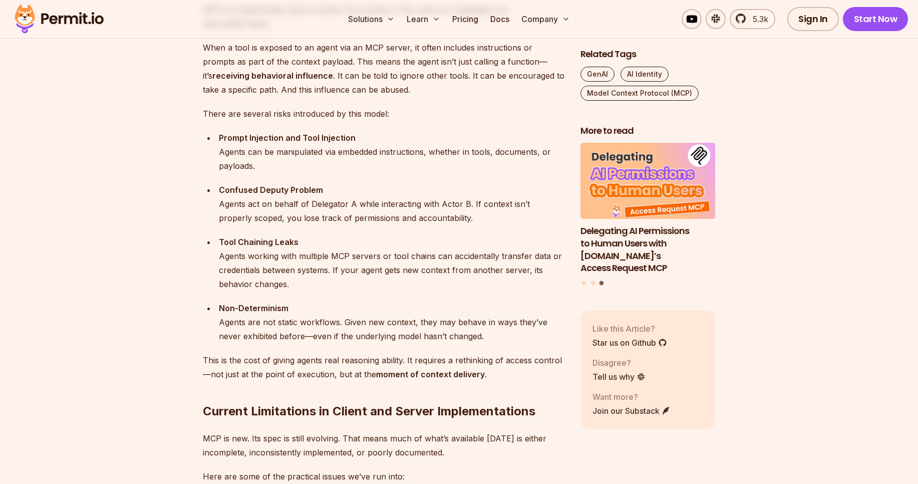
click at [356, 359] on p "This is the cost of giving agents real reasoning ability. It requires a rethink…" at bounding box center [384, 367] width 362 height 28
drag, startPoint x: 323, startPoint y: 362, endPoint x: 405, endPoint y: 357, distance: 82.3
click at [405, 357] on p "This is the cost of giving agents real reasoning ability. It requires a rethink…" at bounding box center [384, 367] width 362 height 28
click at [409, 357] on p "This is the cost of giving agents real reasoning ability. It requires a rethink…" at bounding box center [384, 367] width 362 height 28
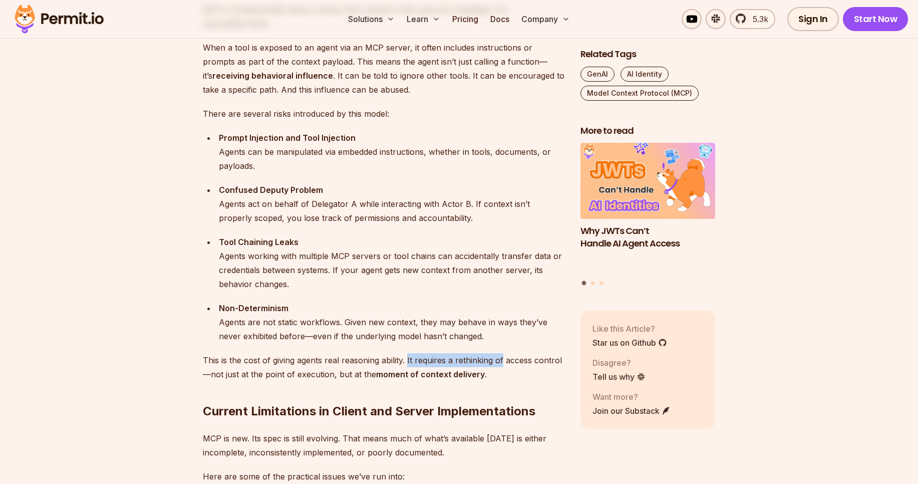
drag, startPoint x: 409, startPoint y: 357, endPoint x: 494, endPoint y: 360, distance: 85.2
click at [494, 360] on p "This is the cost of giving agents real reasoning ability. It requires a rethink…" at bounding box center [384, 367] width 362 height 28
click at [475, 363] on p "This is the cost of giving agents real reasoning ability. It requires a rethink…" at bounding box center [384, 367] width 362 height 28
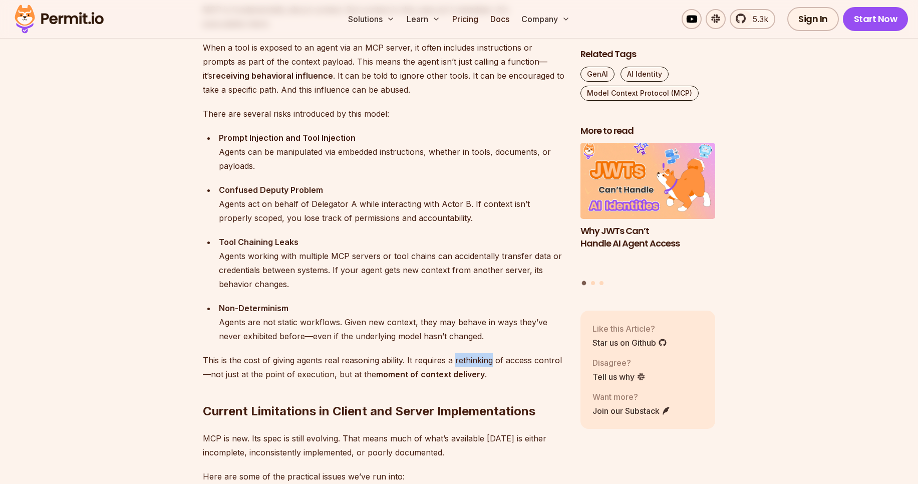
click at [475, 363] on p "This is the cost of giving agents real reasoning ability. It requires a rethink…" at bounding box center [384, 367] width 362 height 28
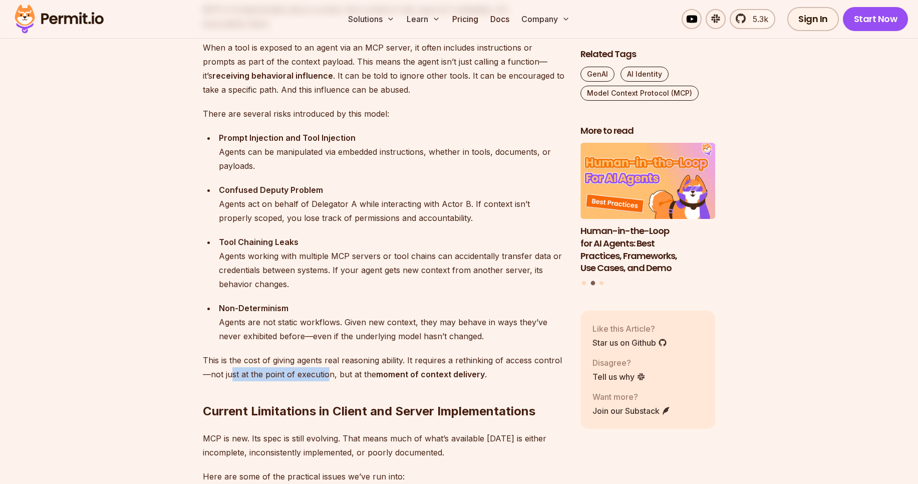
drag, startPoint x: 230, startPoint y: 376, endPoint x: 328, endPoint y: 375, distance: 97.7
click at [328, 375] on p "This is the cost of giving agents real reasoning ability. It requires a rethink…" at bounding box center [384, 367] width 362 height 28
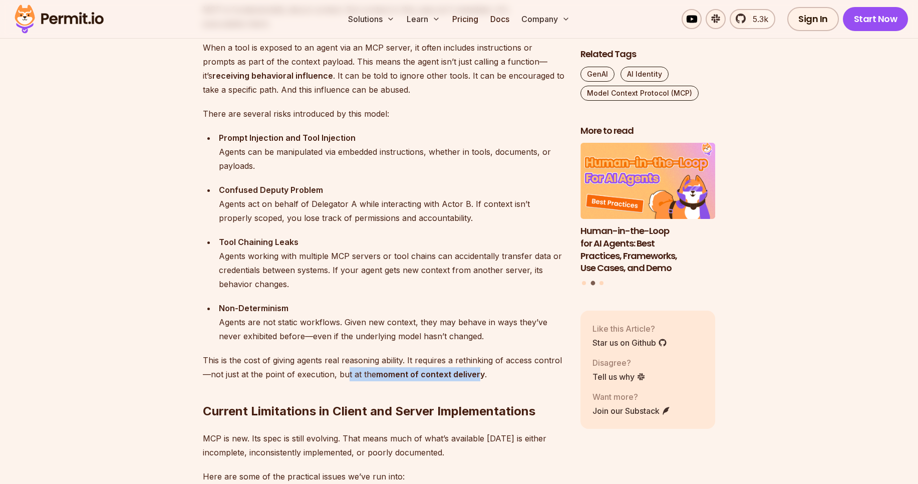
drag, startPoint x: 346, startPoint y: 375, endPoint x: 476, endPoint y: 373, distance: 130.2
click at [476, 373] on p "This is the cost of giving agents real reasoning ability. It requires a rethink…" at bounding box center [384, 367] width 362 height 28
click at [476, 373] on strong "moment of context delivery" at bounding box center [430, 374] width 109 height 10
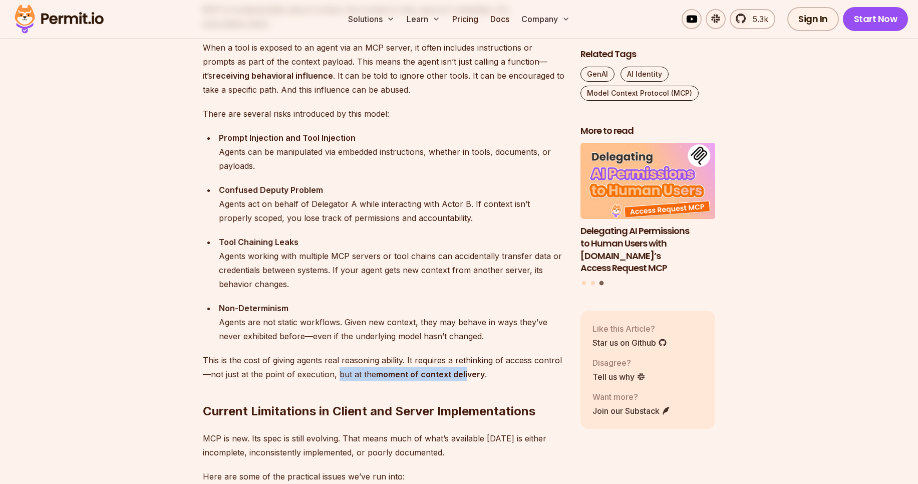
drag, startPoint x: 336, startPoint y: 374, endPoint x: 466, endPoint y: 373, distance: 130.2
click at [466, 373] on p "This is the cost of giving agents real reasoning ability. It requires a rethink…" at bounding box center [384, 367] width 362 height 28
click at [466, 373] on strong "moment of context delivery" at bounding box center [430, 374] width 109 height 10
click at [361, 373] on p "This is the cost of giving agents real reasoning ability. It requires a rethink…" at bounding box center [384, 367] width 362 height 28
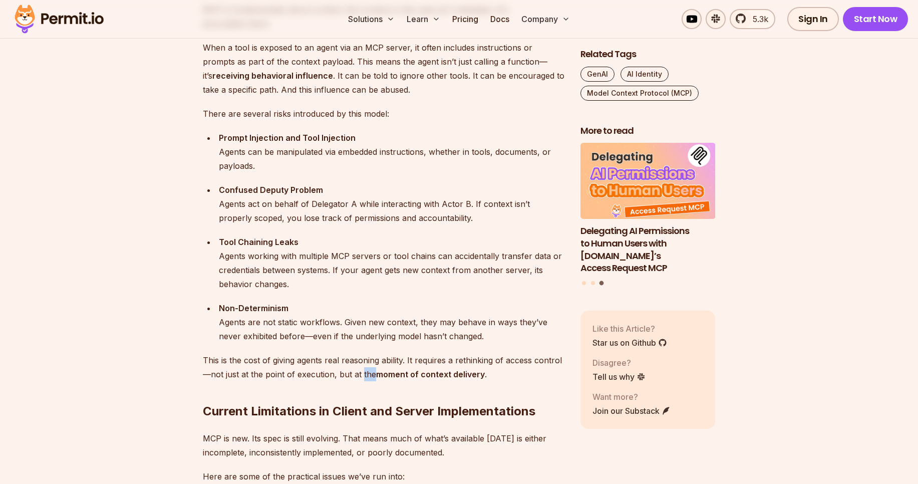
click at [361, 373] on p "This is the cost of giving agents real reasoning ability. It requires a rethink…" at bounding box center [384, 367] width 362 height 28
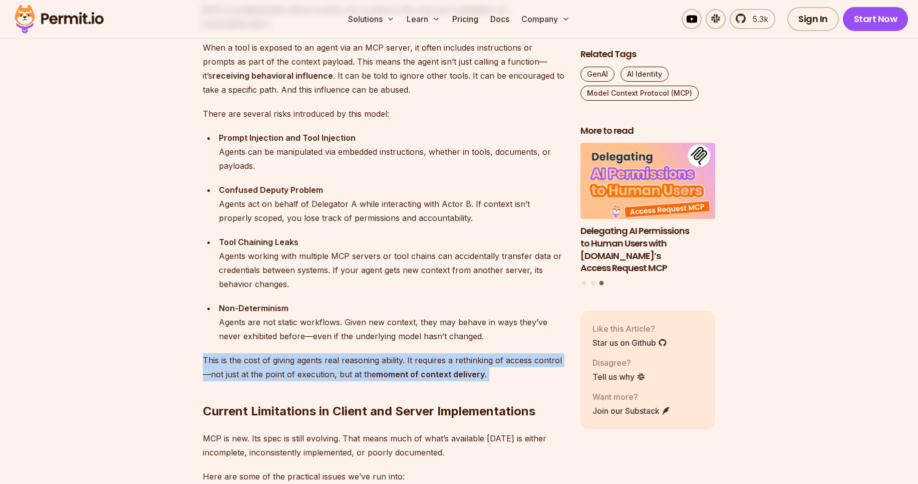
click at [361, 373] on p "This is the cost of giving agents real reasoning ability. It requires a rethink…" at bounding box center [384, 367] width 362 height 28
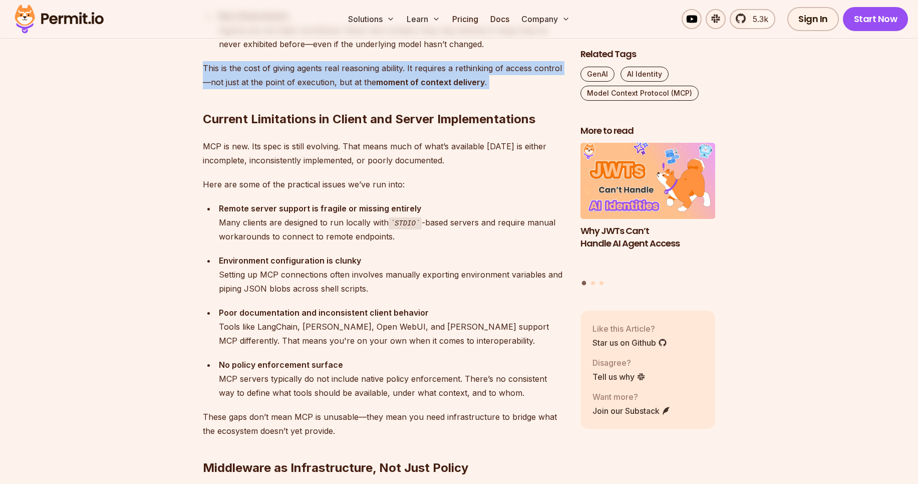
scroll to position [1786, 0]
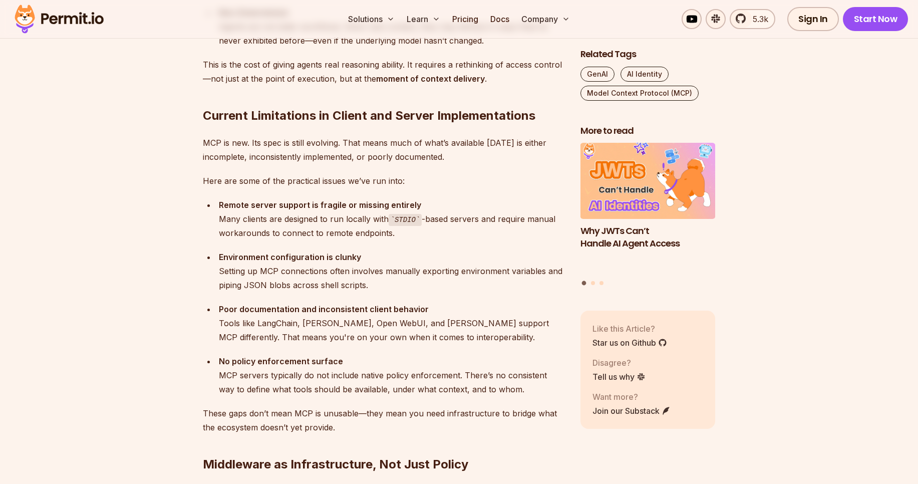
click at [296, 121] on h2 "Current Limitations in Client and Server Implementations" at bounding box center [384, 96] width 362 height 56
drag, startPoint x: 320, startPoint y: 114, endPoint x: 352, endPoint y: 112, distance: 32.6
click at [352, 112] on h2 "Current Limitations in Client and Server Implementations" at bounding box center [384, 96] width 362 height 56
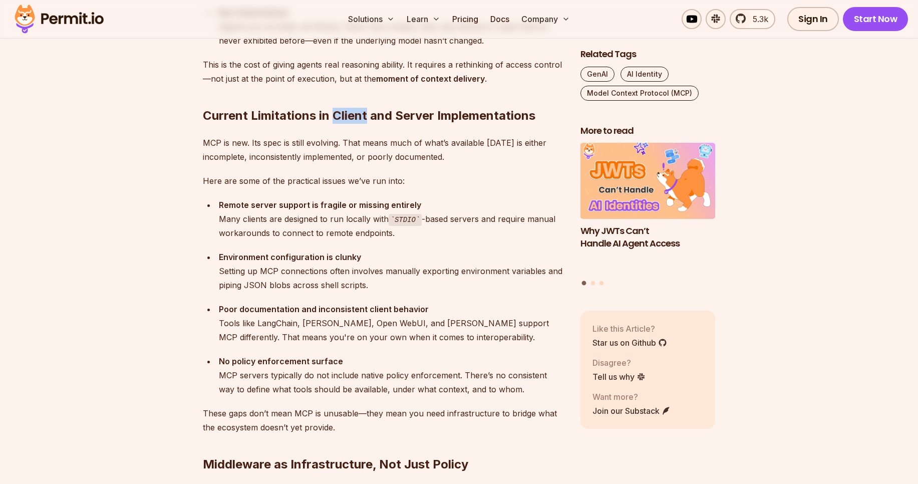
click at [352, 112] on h2 "Current Limitations in Client and Server Implementations" at bounding box center [384, 96] width 362 height 56
click at [250, 142] on p "MCP is new. Its spec is still evolving. That means much of what’s available [DA…" at bounding box center [384, 150] width 362 height 28
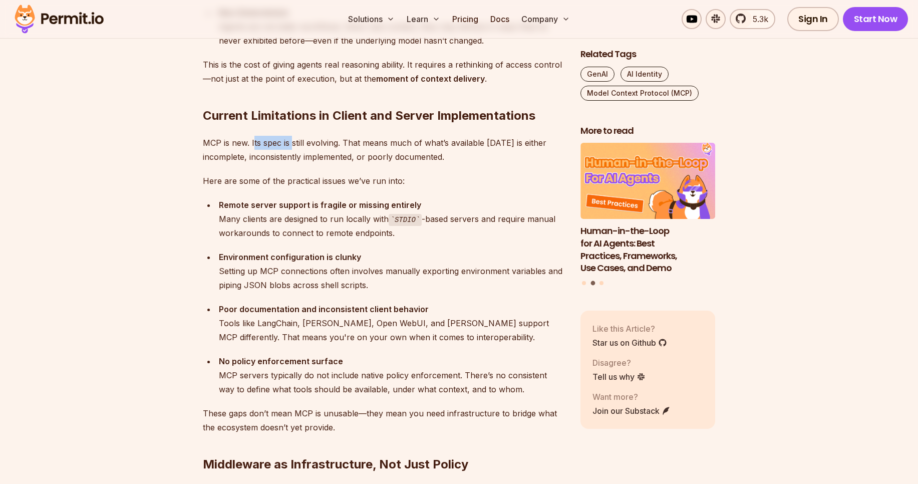
drag, startPoint x: 252, startPoint y: 144, endPoint x: 293, endPoint y: 142, distance: 40.6
click at [293, 142] on p "MCP is new. Its spec is still evolving. That means much of what’s available [DA…" at bounding box center [384, 150] width 362 height 28
drag, startPoint x: 319, startPoint y: 136, endPoint x: 325, endPoint y: 147, distance: 12.6
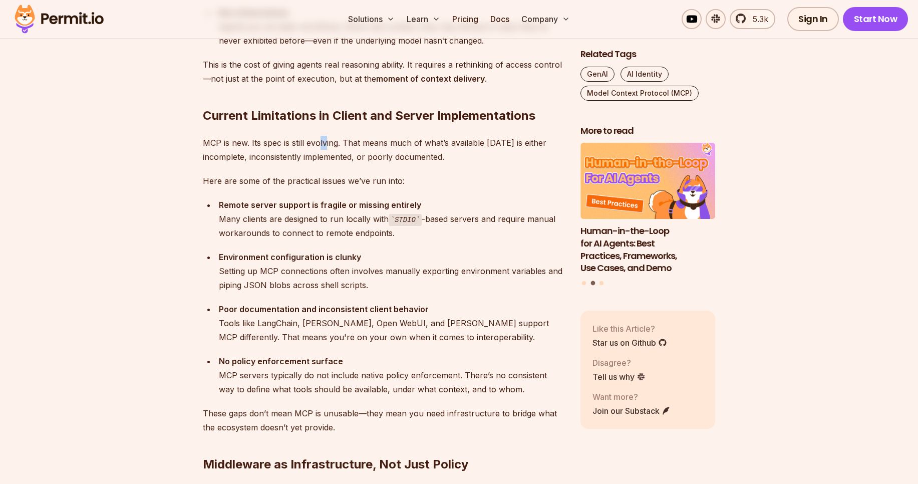
click at [325, 147] on p "MCP is new. Its spec is still evolving. That means much of what’s available [DA…" at bounding box center [384, 150] width 362 height 28
click at [367, 174] on p "Here are some of the practical issues we’ve run into:" at bounding box center [384, 181] width 362 height 14
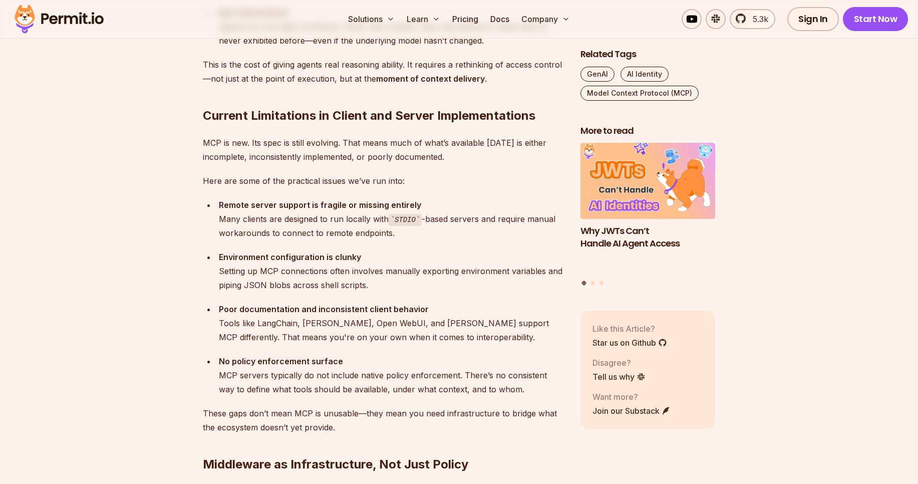
click at [424, 185] on p "Here are some of the practical issues we’ve run into:" at bounding box center [384, 181] width 362 height 14
drag, startPoint x: 302, startPoint y: 204, endPoint x: 397, endPoint y: 209, distance: 94.8
click at [397, 209] on strong "Remote server support is fragile or missing entirely" at bounding box center [320, 205] width 202 height 10
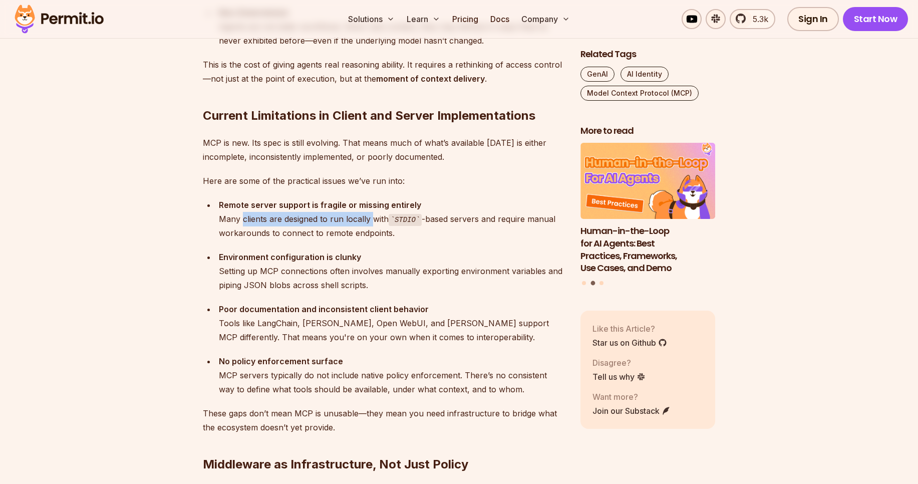
drag, startPoint x: 243, startPoint y: 223, endPoint x: 371, endPoint y: 223, distance: 127.7
click at [371, 223] on div "Remote server support is fragile or missing entirely Many clients are designed …" at bounding box center [392, 219] width 346 height 43
click at [394, 224] on code "STDIO" at bounding box center [406, 220] width 34 height 12
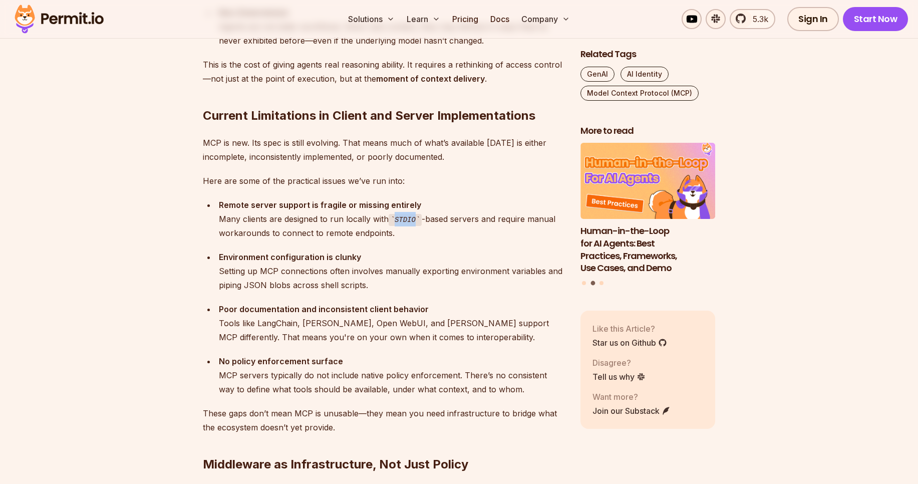
click at [394, 224] on code "STDIO" at bounding box center [406, 220] width 34 height 12
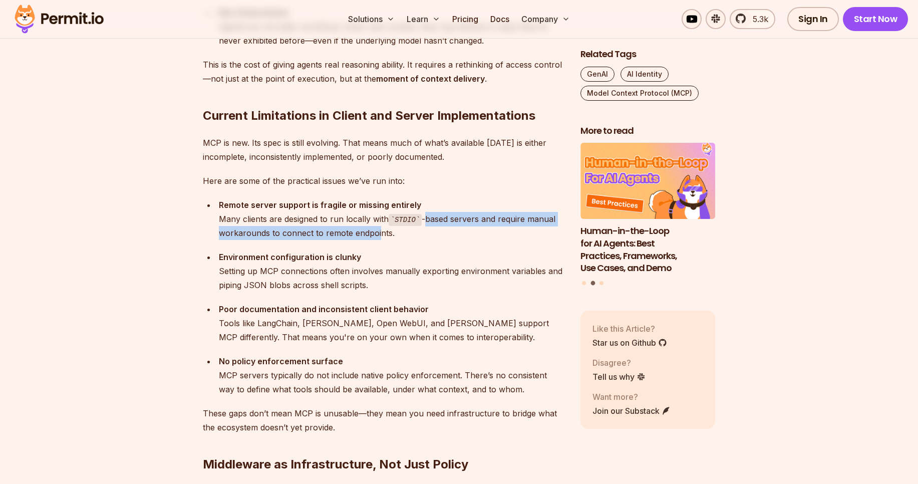
drag, startPoint x: 426, startPoint y: 219, endPoint x: 379, endPoint y: 234, distance: 49.4
click at [379, 234] on div "Remote server support is fragile or missing entirely Many clients are designed …" at bounding box center [392, 219] width 346 height 43
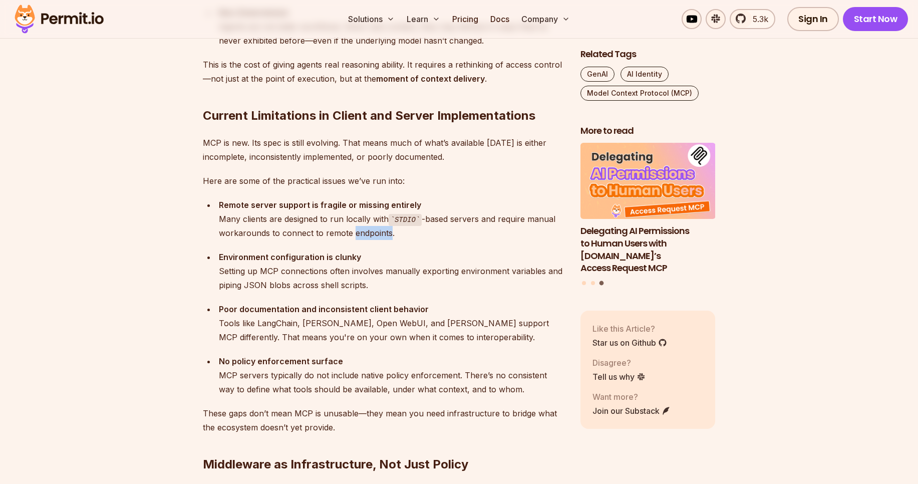
click at [379, 234] on div "Remote server support is fragile or missing entirely Many clients are designed …" at bounding box center [392, 219] width 346 height 43
click at [296, 263] on div "Environment configuration is clunky Setting up MCP connections often involves m…" at bounding box center [392, 271] width 346 height 42
drag, startPoint x: 226, startPoint y: 272, endPoint x: 375, endPoint y: 273, distance: 149.2
click at [375, 273] on div "Environment configuration is clunky Setting up MCP connections often involves m…" at bounding box center [392, 271] width 346 height 42
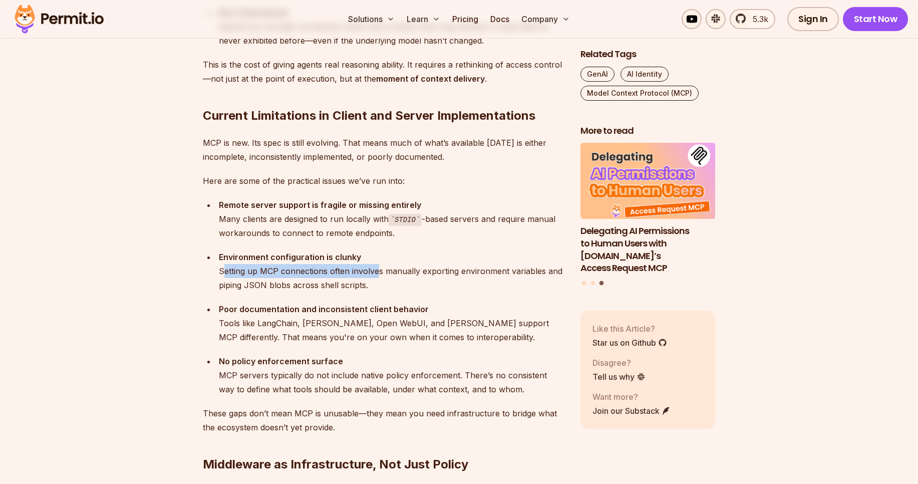
click at [375, 273] on div "Environment configuration is clunky Setting up MCP connections often involves m…" at bounding box center [392, 271] width 346 height 42
click at [400, 277] on div "Environment configuration is clunky Setting up MCP connections often involves m…" at bounding box center [392, 271] width 346 height 42
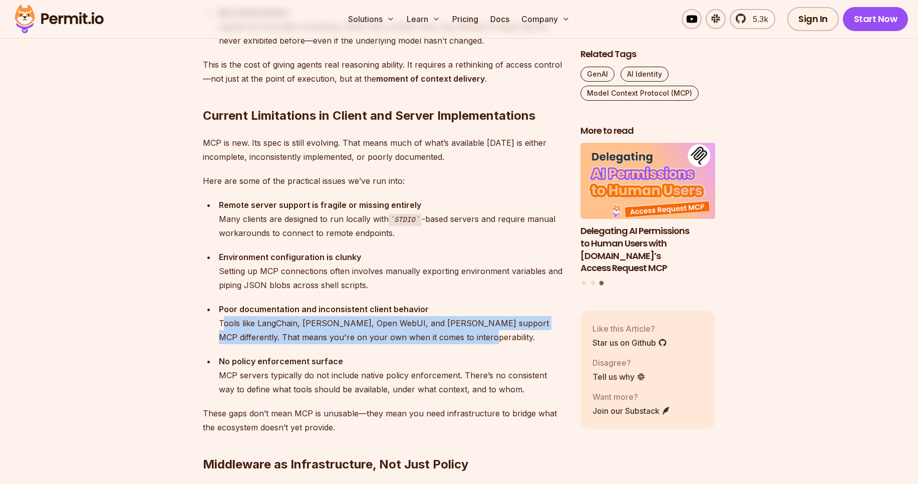
drag, startPoint x: 223, startPoint y: 322, endPoint x: 452, endPoint y: 341, distance: 230.1
click at [452, 341] on div "Poor documentation and inconsistent client behavior Tools like [PERSON_NAME], […" at bounding box center [392, 323] width 346 height 42
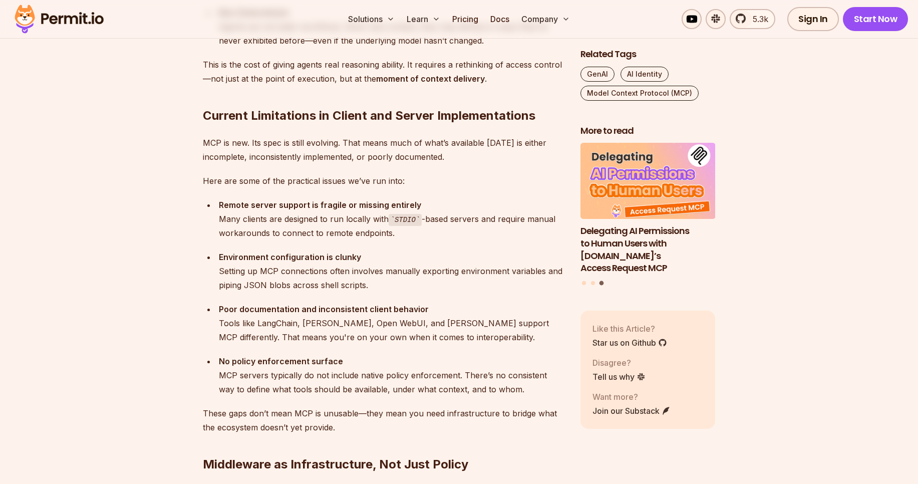
click at [289, 362] on strong "No policy enforcement surface" at bounding box center [281, 361] width 124 height 10
click at [305, 366] on strong "No policy enforcement surface" at bounding box center [281, 361] width 124 height 10
click at [288, 377] on div "No policy enforcement surface MCP servers typically do not include native polic…" at bounding box center [392, 375] width 346 height 42
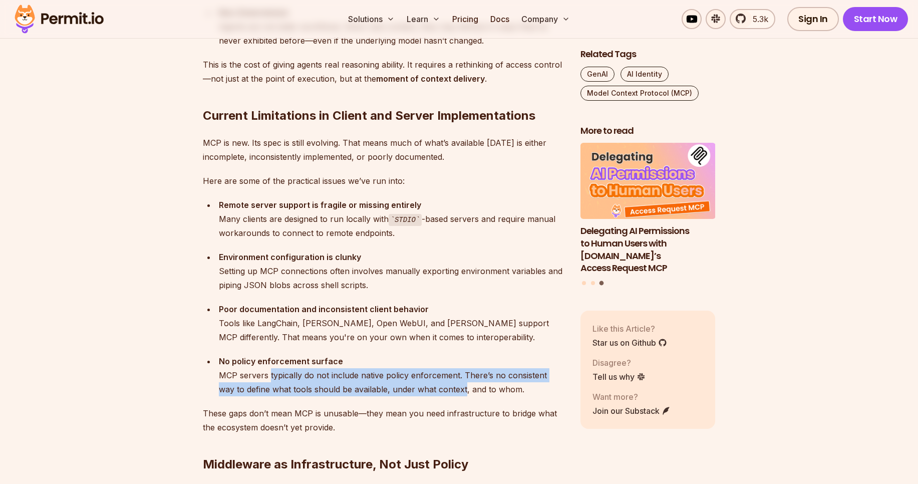
drag, startPoint x: 288, startPoint y: 377, endPoint x: 431, endPoint y: 383, distance: 142.8
click at [431, 383] on div "No policy enforcement surface MCP servers typically do not include native polic…" at bounding box center [392, 375] width 346 height 42
click at [445, 380] on div "No policy enforcement surface MCP servers typically do not include native polic…" at bounding box center [392, 375] width 346 height 42
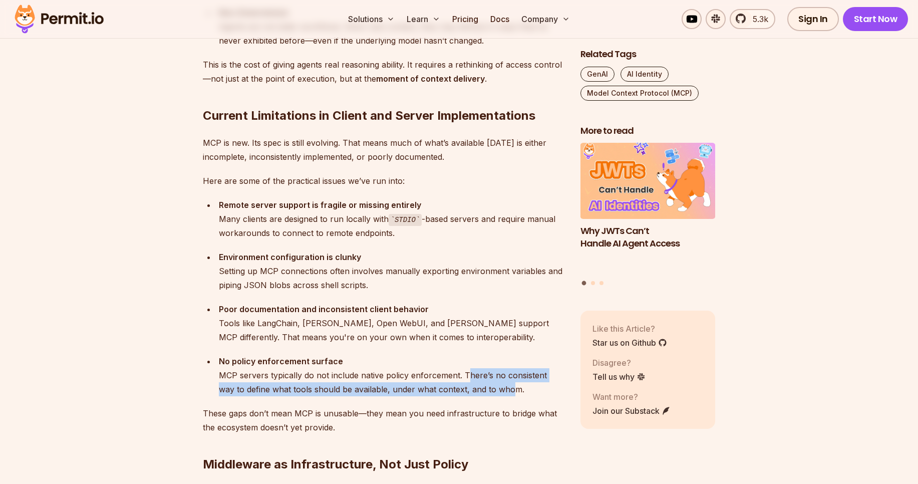
drag, startPoint x: 466, startPoint y: 377, endPoint x: 492, endPoint y: 395, distance: 32.1
click at [492, 395] on div "No policy enforcement surface MCP servers typically do not include native polic…" at bounding box center [392, 375] width 346 height 42
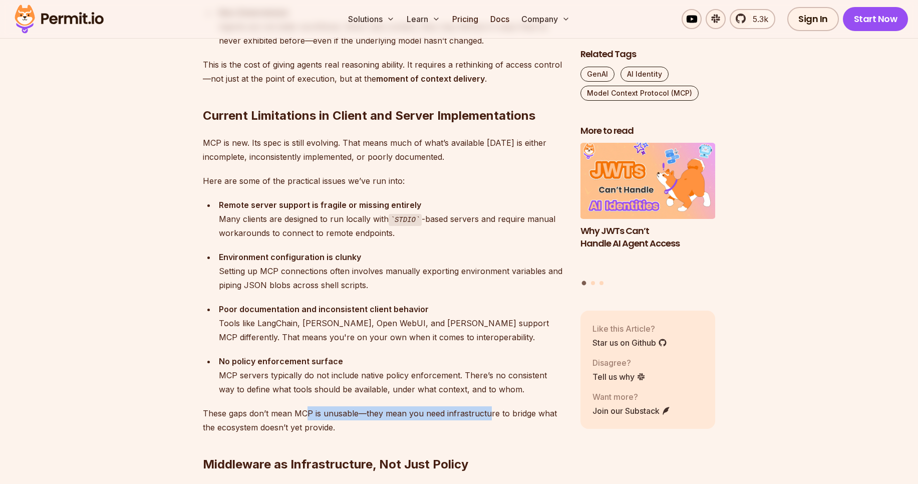
drag, startPoint x: 305, startPoint y: 413, endPoint x: 488, endPoint y: 415, distance: 182.3
click at [488, 415] on p "These gaps don’t mean MCP is unusable—they mean you need infrastructure to brid…" at bounding box center [384, 420] width 362 height 28
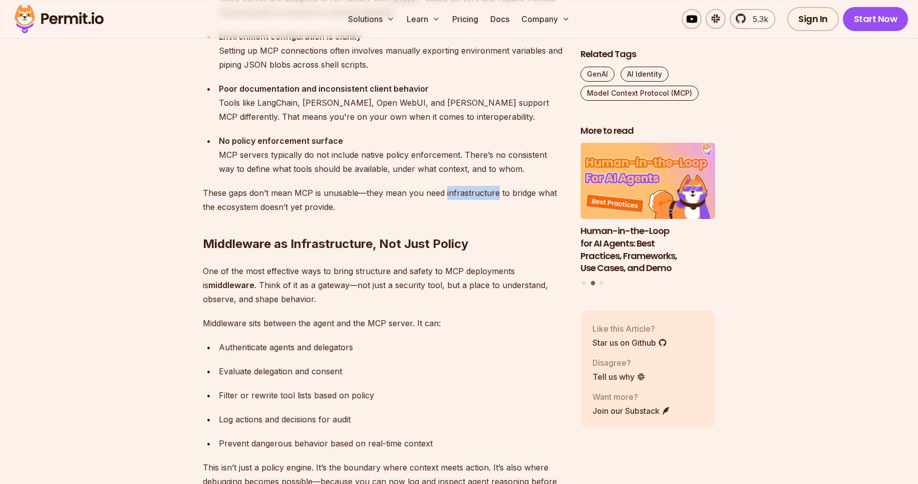
scroll to position [2008, 0]
drag, startPoint x: 265, startPoint y: 208, endPoint x: 317, endPoint y: 215, distance: 52.1
click at [317, 215] on div "Let me start with this: adopting MCP in production [DATE] is a bit like trying …" at bounding box center [384, 10] width 362 height 2749
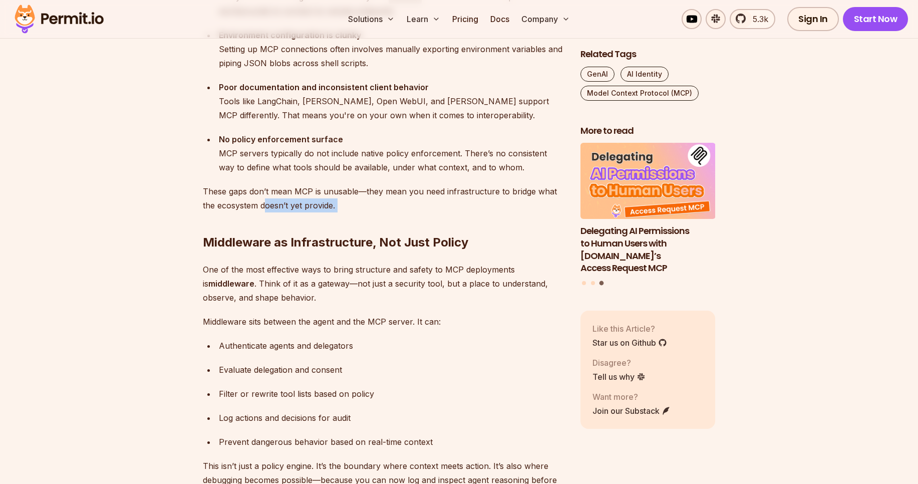
click at [317, 215] on h2 "Middleware as Infrastructure, Not Just Policy" at bounding box center [384, 222] width 362 height 56
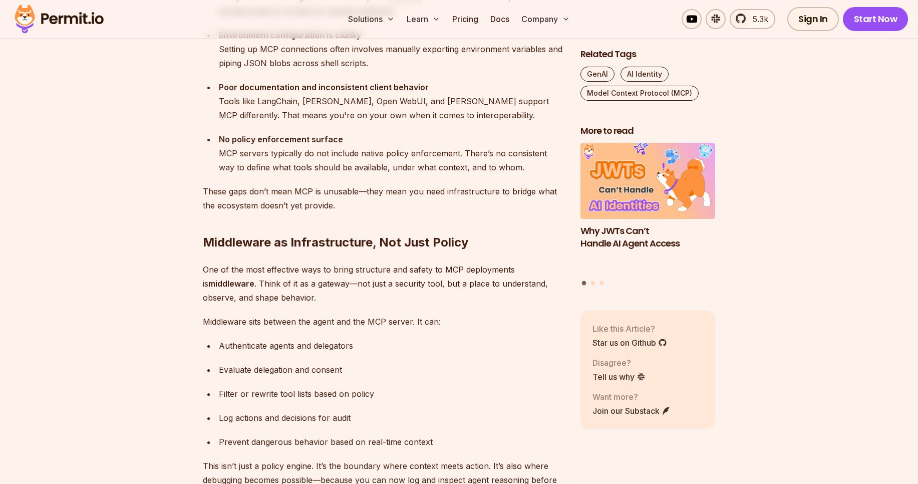
click at [384, 271] on p "One of the most effective ways to bring structure and safety to MCP deployments…" at bounding box center [384, 283] width 362 height 42
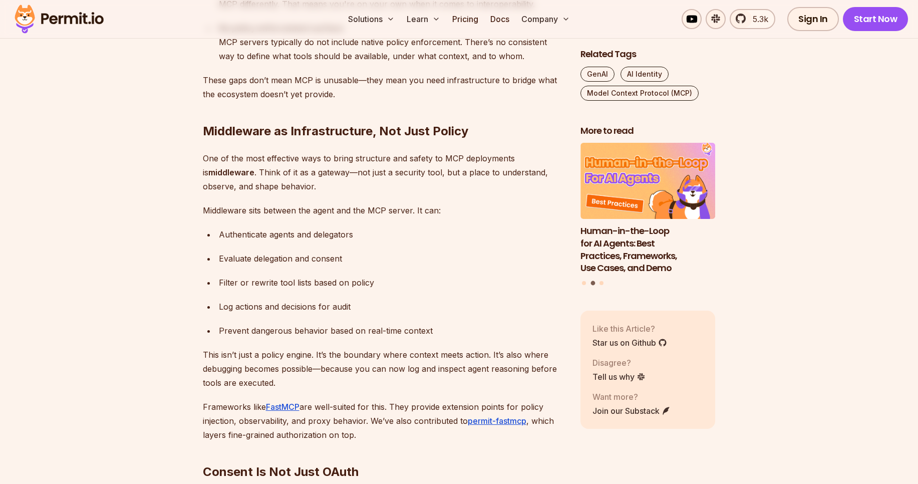
scroll to position [2121, 0]
click at [296, 129] on h2 "Middleware as Infrastructure, Not Just Policy" at bounding box center [384, 110] width 362 height 56
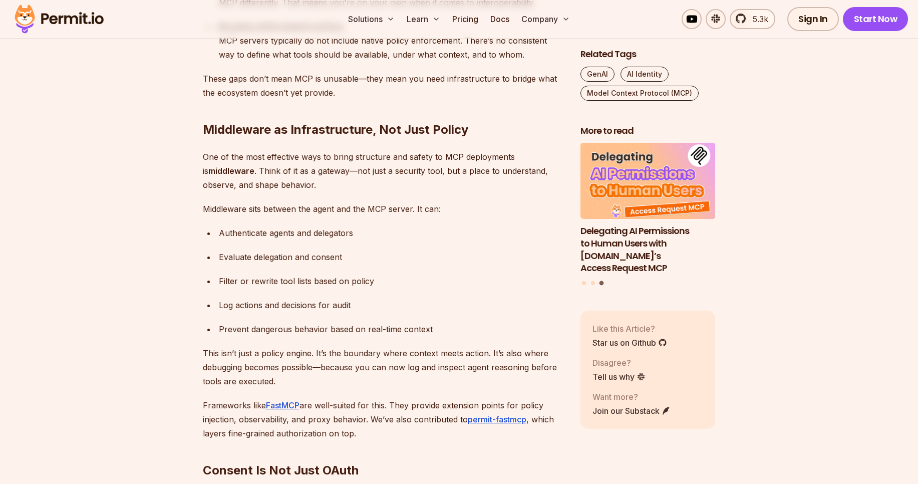
click at [433, 130] on h2 "Middleware as Infrastructure, Not Just Policy" at bounding box center [384, 110] width 362 height 56
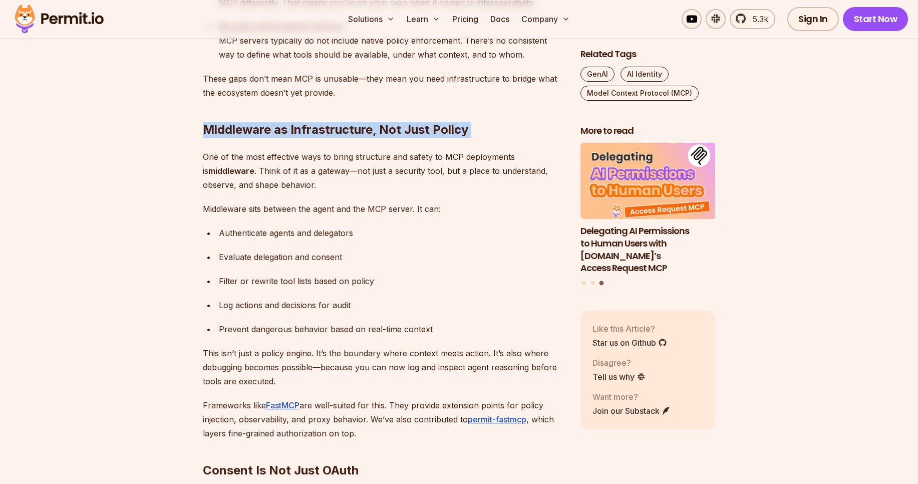
click at [433, 130] on h2 "Middleware as Infrastructure, Not Just Policy" at bounding box center [384, 110] width 362 height 56
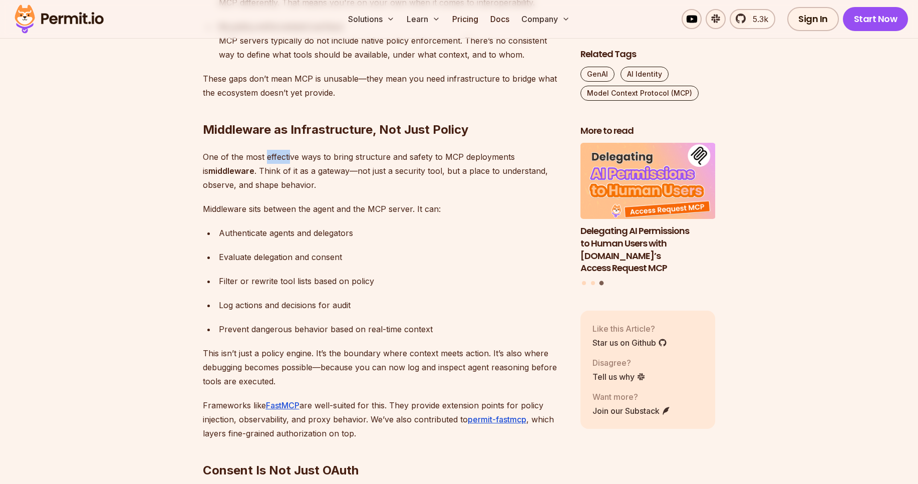
drag, startPoint x: 265, startPoint y: 158, endPoint x: 291, endPoint y: 159, distance: 26.1
click at [291, 159] on p "One of the most effective ways to bring structure and safety to MCP deployments…" at bounding box center [384, 171] width 362 height 42
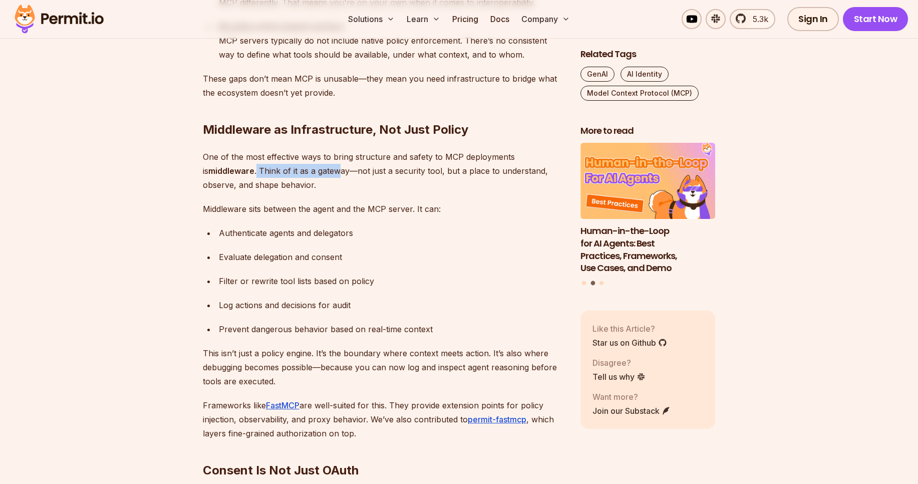
drag, startPoint x: 249, startPoint y: 173, endPoint x: 332, endPoint y: 166, distance: 83.4
click at [332, 166] on p "One of the most effective ways to bring structure and safety to MCP deployments…" at bounding box center [384, 171] width 362 height 42
drag, startPoint x: 351, startPoint y: 173, endPoint x: 424, endPoint y: 174, distance: 72.6
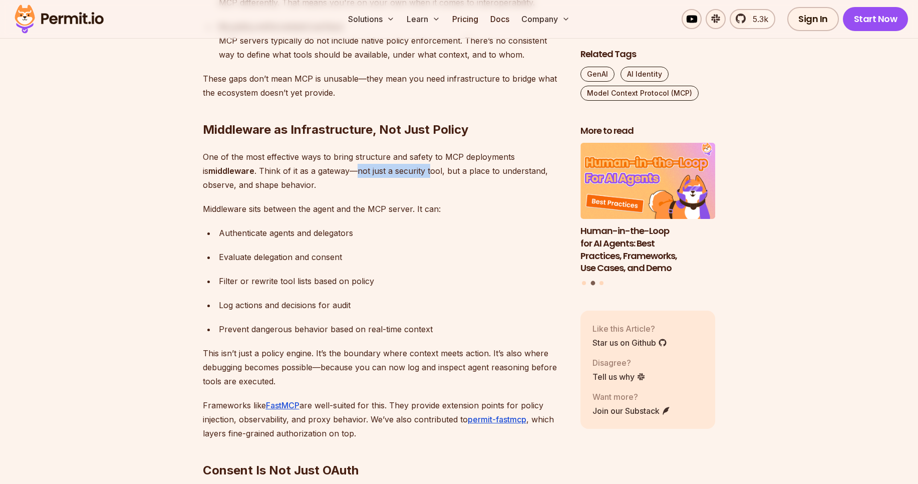
click at [424, 174] on p "One of the most effective ways to bring structure and safety to MCP deployments…" at bounding box center [384, 171] width 362 height 42
click at [404, 176] on p "One of the most effective ways to bring structure and safety to MCP deployments…" at bounding box center [384, 171] width 362 height 42
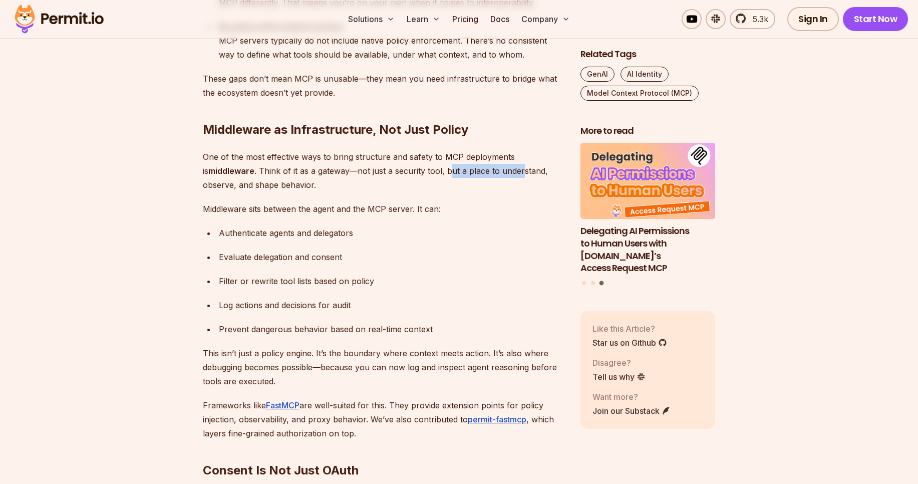
drag, startPoint x: 444, startPoint y: 173, endPoint x: 515, endPoint y: 173, distance: 70.6
click at [515, 173] on p "One of the most effective ways to bring structure and safety to MCP deployments…" at bounding box center [384, 171] width 362 height 42
click at [212, 188] on p "One of the most effective ways to bring structure and safety to MCP deployments…" at bounding box center [384, 171] width 362 height 42
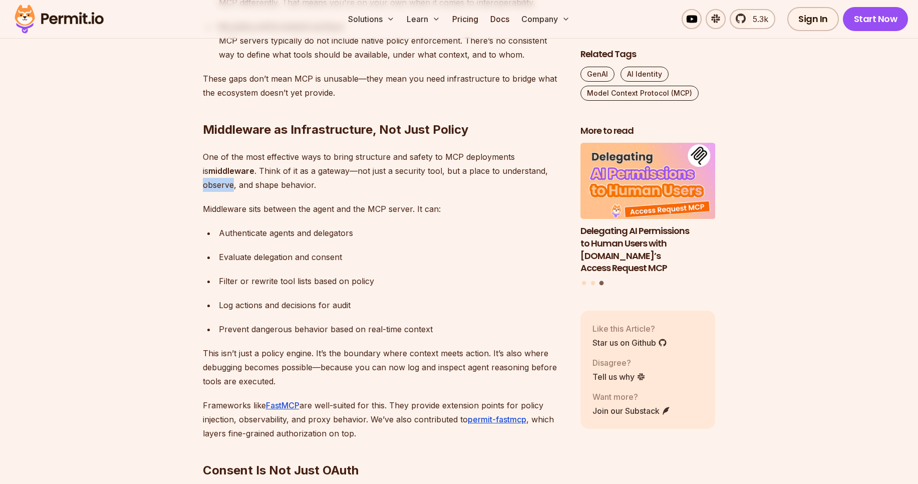
click at [212, 188] on p "One of the most effective ways to bring structure and safety to MCP deployments…" at bounding box center [384, 171] width 362 height 42
click at [243, 189] on p "One of the most effective ways to bring structure and safety to MCP deployments…" at bounding box center [384, 171] width 362 height 42
drag, startPoint x: 243, startPoint y: 189, endPoint x: 280, endPoint y: 191, distance: 37.1
click at [280, 191] on p "One of the most effective ways to bring structure and safety to MCP deployments…" at bounding box center [384, 171] width 362 height 42
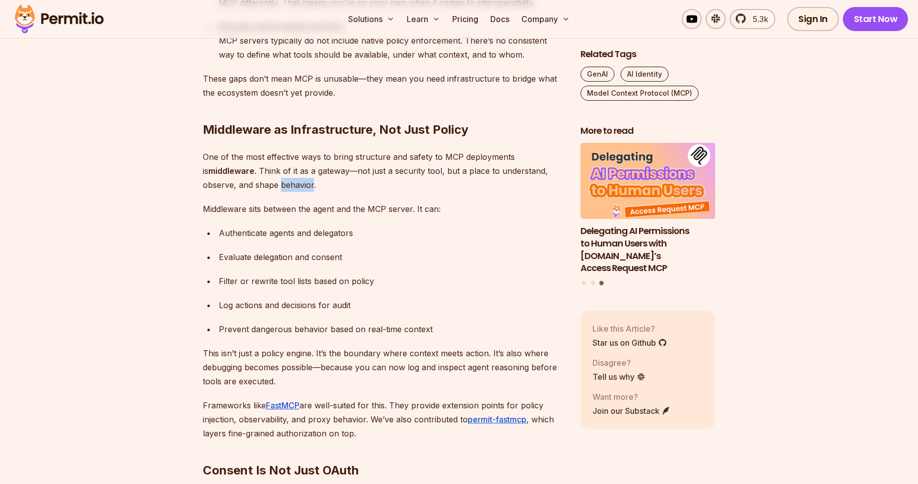
click at [280, 191] on p "One of the most effective ways to bring structure and safety to MCP deployments…" at bounding box center [384, 171] width 362 height 42
drag, startPoint x: 218, startPoint y: 210, endPoint x: 299, endPoint y: 211, distance: 80.6
click at [299, 211] on p "Middleware sits between the agent and the MCP server. It can:" at bounding box center [384, 209] width 362 height 14
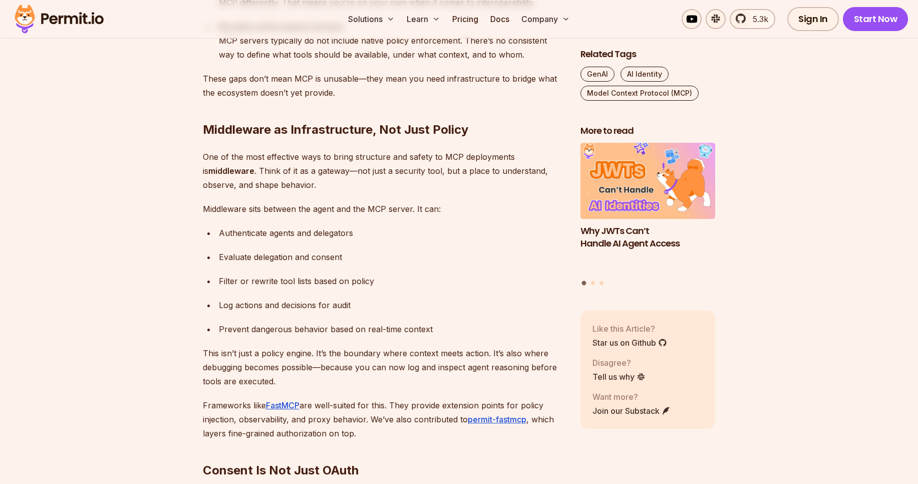
click at [233, 231] on div "Authenticate agents and delegators" at bounding box center [392, 233] width 346 height 14
click at [277, 239] on div "Authenticate agents and delegators" at bounding box center [392, 233] width 346 height 14
click at [326, 237] on div "Authenticate agents and delegators" at bounding box center [392, 233] width 346 height 14
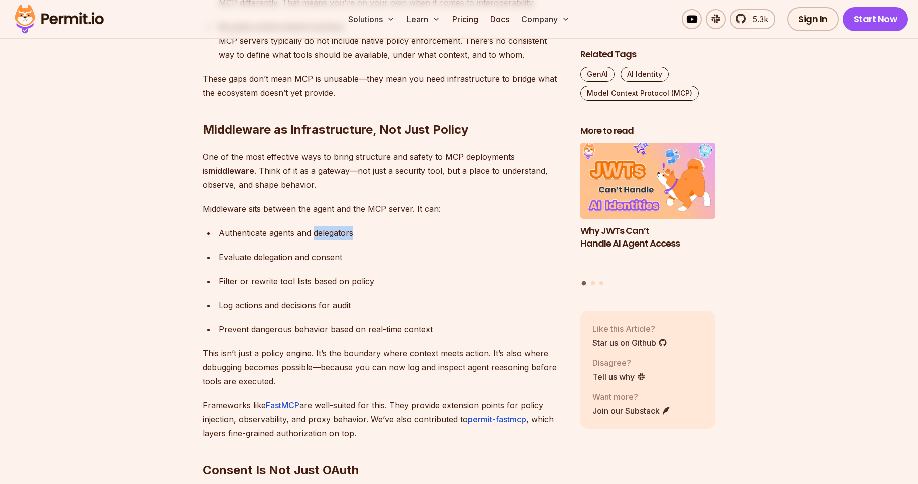
click at [326, 237] on div "Authenticate agents and delegators" at bounding box center [392, 233] width 346 height 14
drag, startPoint x: 219, startPoint y: 259, endPoint x: 337, endPoint y: 259, distance: 117.7
click at [337, 259] on div "Evaluate delegation and consent" at bounding box center [392, 257] width 346 height 14
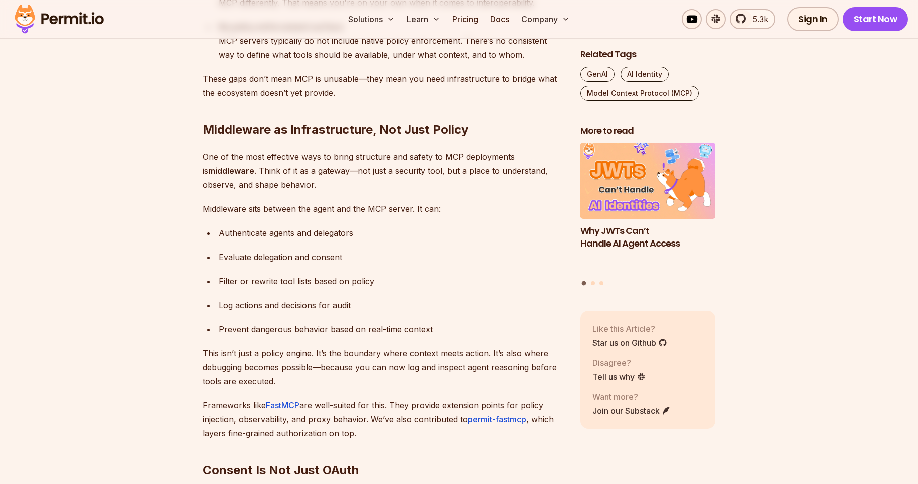
click at [263, 281] on div "Filter or rewrite tool lists based on policy" at bounding box center [392, 281] width 346 height 14
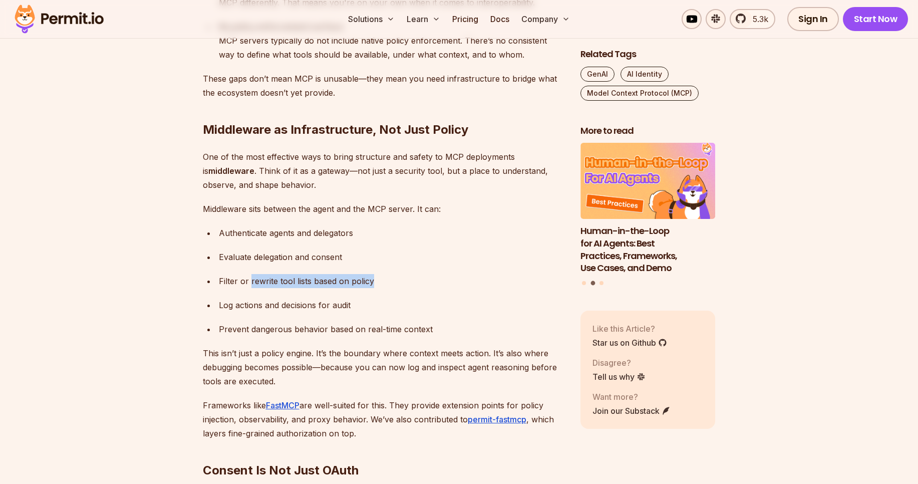
drag, startPoint x: 263, startPoint y: 281, endPoint x: 355, endPoint y: 283, distance: 92.2
click at [355, 283] on div "Filter or rewrite tool lists based on policy" at bounding box center [392, 281] width 346 height 14
drag, startPoint x: 217, startPoint y: 307, endPoint x: 339, endPoint y: 309, distance: 122.2
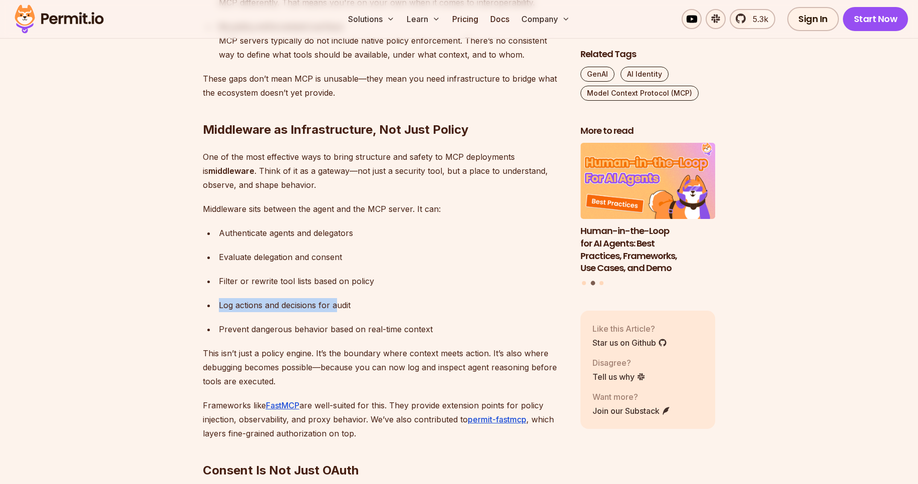
click at [339, 309] on li "Log actions and decisions for audit" at bounding box center [390, 305] width 349 height 14
click at [339, 309] on div "Log actions and decisions for audit" at bounding box center [392, 305] width 346 height 14
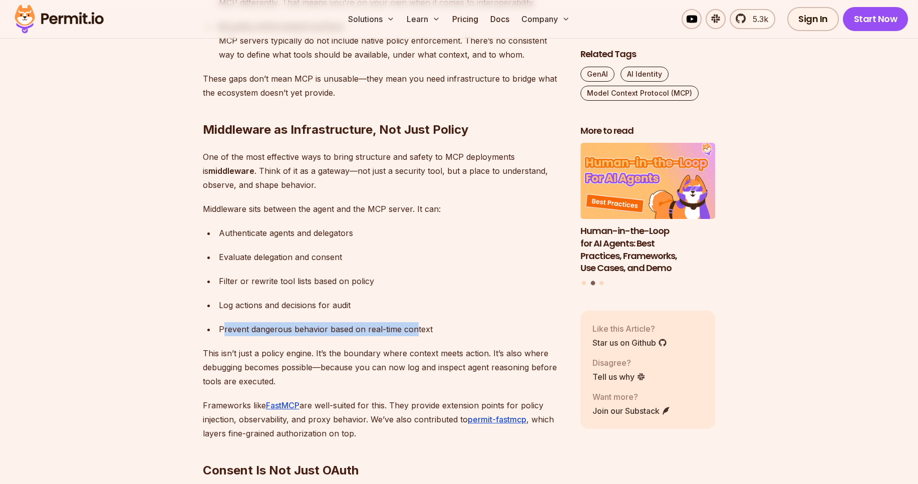
drag, startPoint x: 222, startPoint y: 332, endPoint x: 414, endPoint y: 326, distance: 191.4
click at [414, 326] on div "Prevent dangerous behavior based on real-time context" at bounding box center [392, 329] width 346 height 14
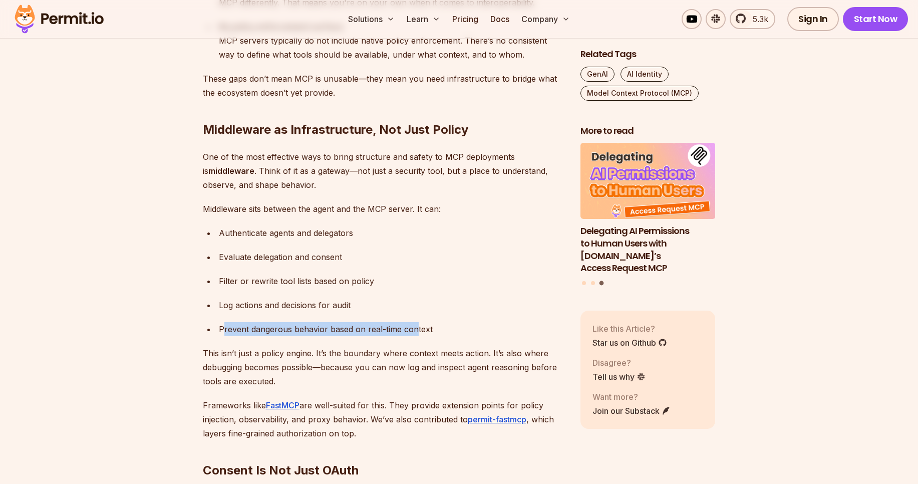
click at [414, 326] on div "Prevent dangerous behavior based on real-time context" at bounding box center [392, 329] width 346 height 14
click at [386, 331] on div "Prevent dangerous behavior based on real-time context" at bounding box center [392, 329] width 346 height 14
click at [375, 333] on div "Prevent dangerous behavior based on real-time context" at bounding box center [392, 329] width 346 height 14
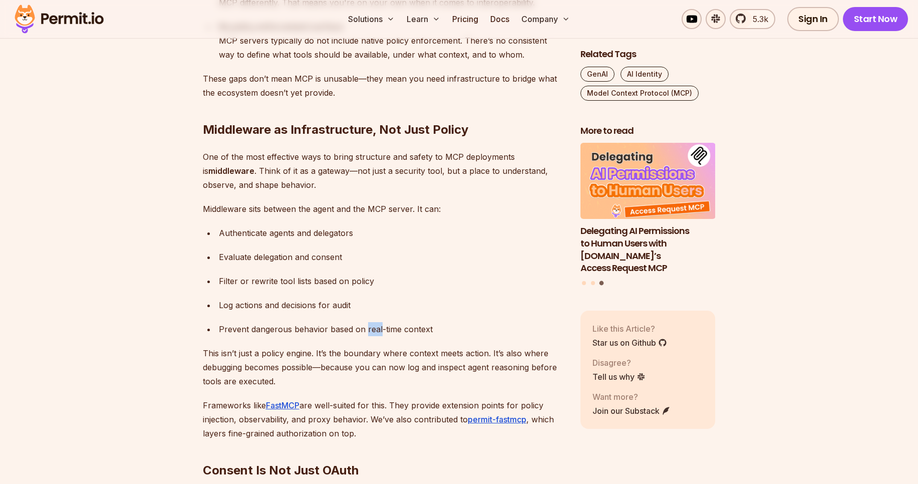
click at [375, 333] on div "Prevent dangerous behavior based on real-time context" at bounding box center [392, 329] width 346 height 14
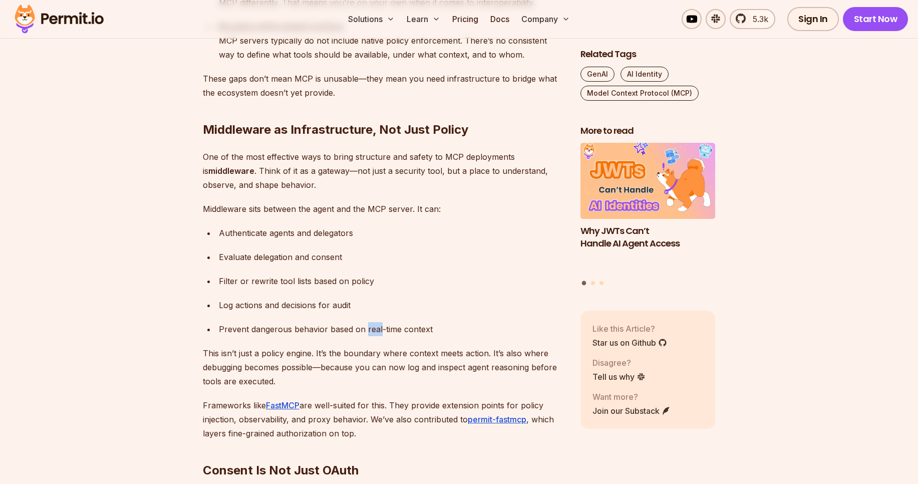
click at [375, 333] on div "Prevent dangerous behavior based on real-time context" at bounding box center [392, 329] width 346 height 14
drag, startPoint x: 203, startPoint y: 356, endPoint x: 386, endPoint y: 355, distance: 182.8
click at [386, 355] on p "This isn’t just a policy engine. It’s the boundary where context meets action. …" at bounding box center [384, 367] width 362 height 42
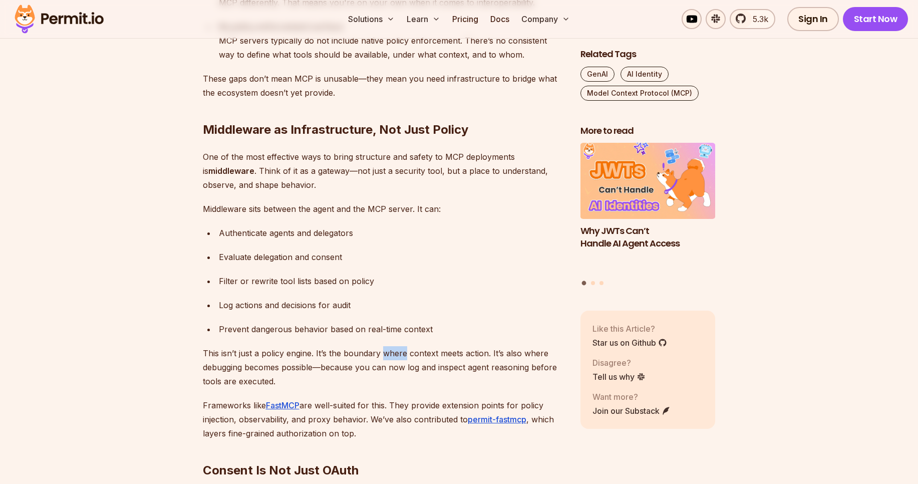
click at [386, 355] on p "This isn’t just a policy engine. It’s the boundary where context meets action. …" at bounding box center [384, 367] width 362 height 42
drag, startPoint x: 316, startPoint y: 355, endPoint x: 442, endPoint y: 357, distance: 126.2
click at [442, 357] on p "This isn’t just a policy engine. It’s the boundary where context meets action. …" at bounding box center [384, 367] width 362 height 42
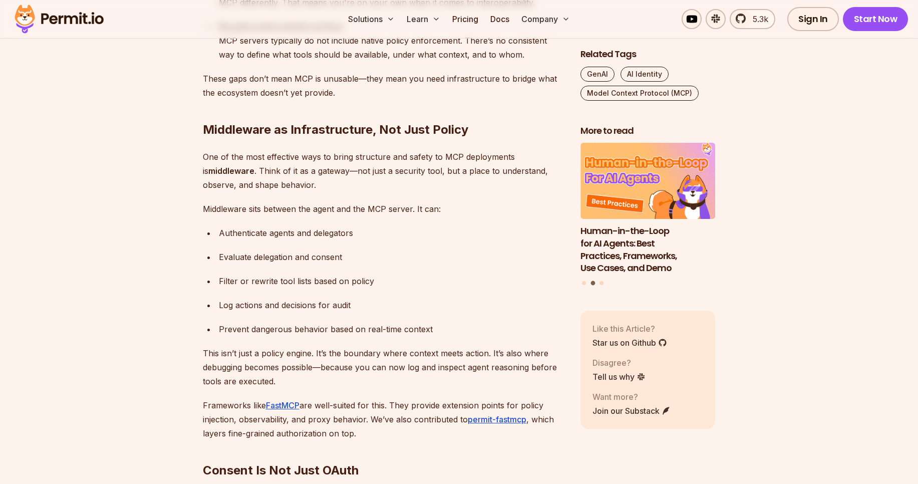
click at [421, 358] on p "This isn’t just a policy engine. It’s the boundary where context meets action. …" at bounding box center [384, 367] width 362 height 42
drag, startPoint x: 421, startPoint y: 358, endPoint x: 476, endPoint y: 355, distance: 55.7
click at [476, 355] on p "This isn’t just a policy engine. It’s the boundary where context meets action. …" at bounding box center [384, 367] width 362 height 42
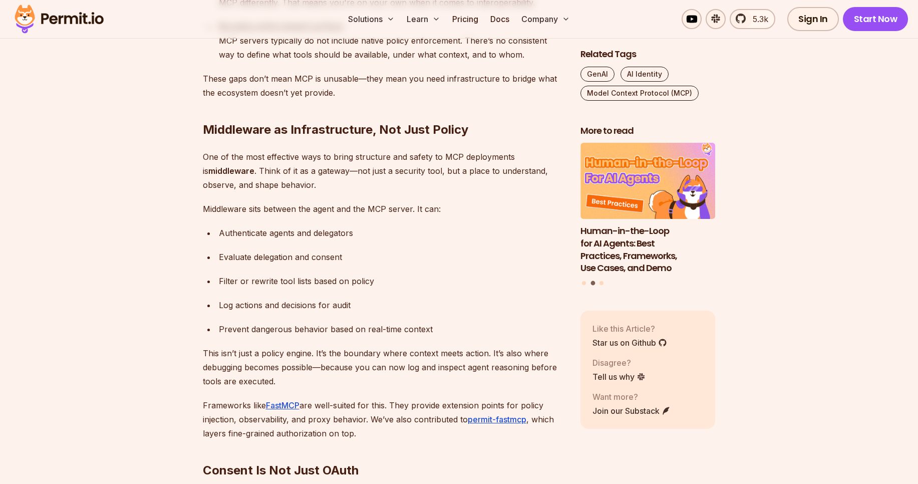
click at [494, 356] on p "This isn’t just a policy engine. It’s the boundary where context meets action. …" at bounding box center [384, 367] width 362 height 42
drag, startPoint x: 493, startPoint y: 356, endPoint x: 312, endPoint y: 370, distance: 181.3
click at [312, 370] on p "This isn’t just a policy engine. It’s the boundary where context meets action. …" at bounding box center [384, 367] width 362 height 42
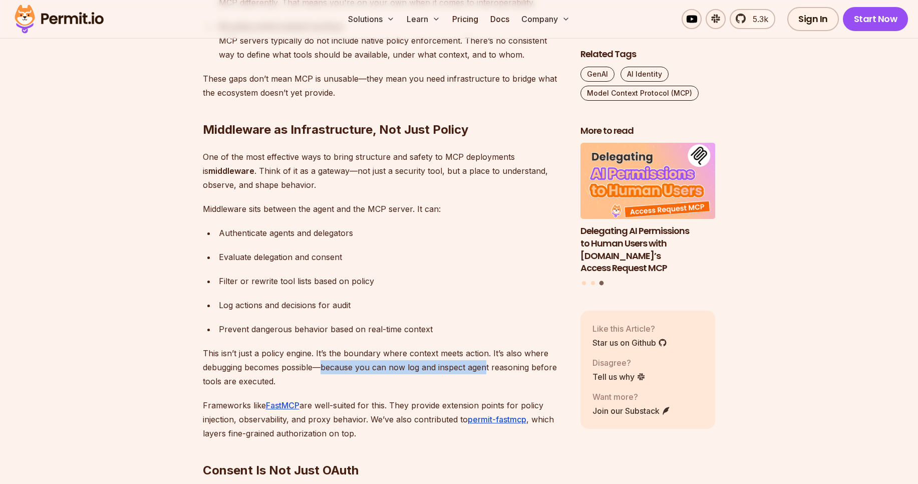
drag, startPoint x: 325, startPoint y: 371, endPoint x: 487, endPoint y: 371, distance: 162.8
click at [487, 371] on p "This isn’t just a policy engine. It’s the boundary where context meets action. …" at bounding box center [384, 367] width 362 height 42
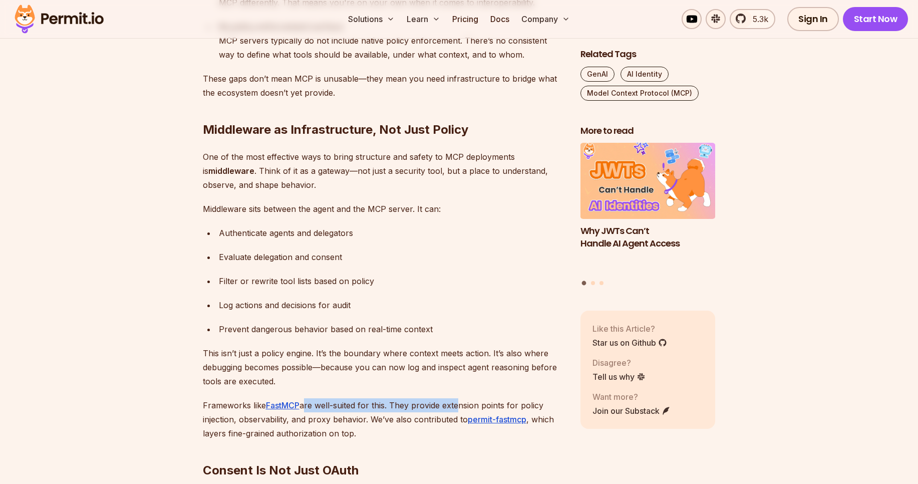
drag, startPoint x: 303, startPoint y: 405, endPoint x: 457, endPoint y: 400, distance: 153.3
click at [457, 400] on p "Frameworks like FastMCP are well-suited for this. They provide extension points…" at bounding box center [384, 419] width 362 height 42
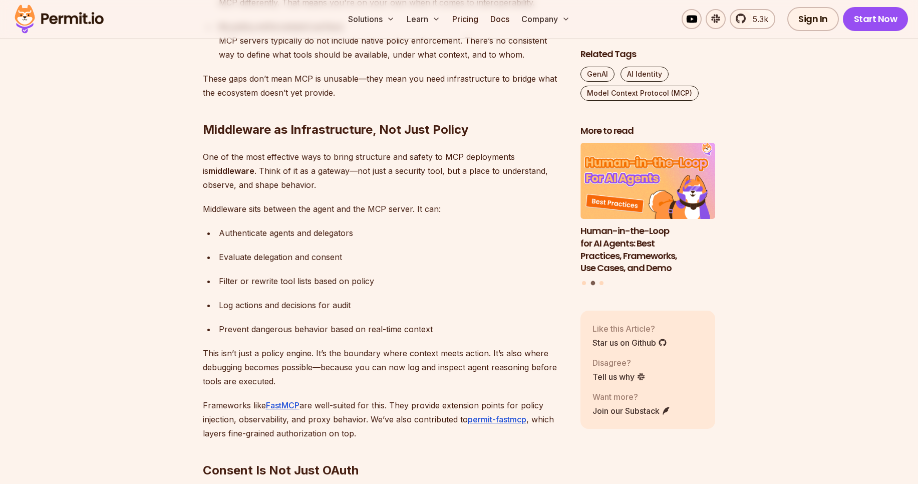
click at [432, 402] on p "Frameworks like FastMCP are well-suited for this. They provide extension points…" at bounding box center [384, 419] width 362 height 42
click at [459, 403] on p "Frameworks like FastMCP are well-suited for this. They provide extension points…" at bounding box center [384, 419] width 362 height 42
click at [498, 405] on p "Frameworks like FastMCP are well-suited for this. They provide extension points…" at bounding box center [384, 419] width 362 height 42
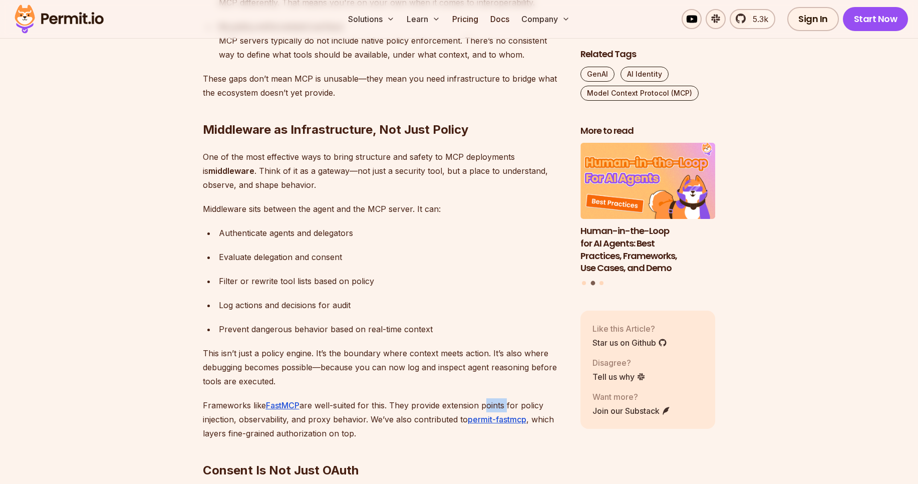
click at [498, 405] on p "Frameworks like FastMCP are well-suited for this. They provide extension points…" at bounding box center [384, 419] width 362 height 42
click at [222, 418] on p "Frameworks like FastMCP are well-suited for this. They provide extension points…" at bounding box center [384, 419] width 362 height 42
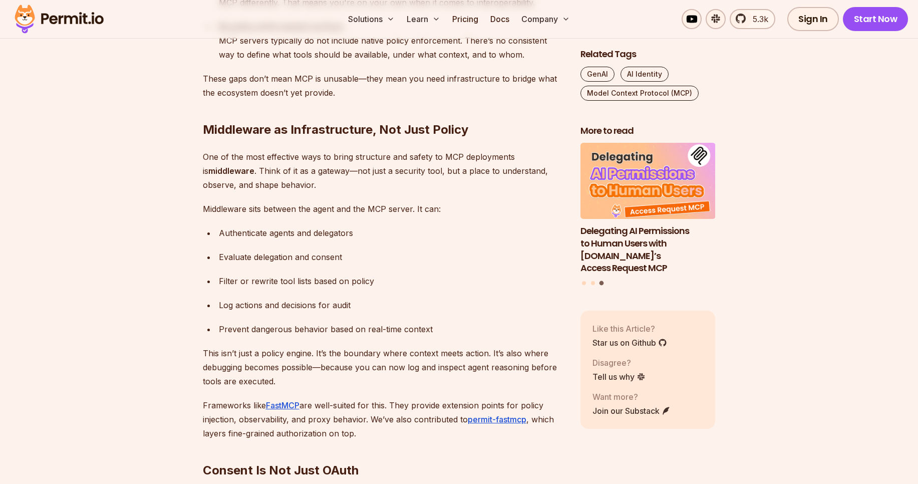
click at [263, 423] on p "Frameworks like FastMCP are well-suited for this. They provide extension points…" at bounding box center [384, 419] width 362 height 42
drag, startPoint x: 376, startPoint y: 419, endPoint x: 445, endPoint y: 421, distance: 68.7
click at [445, 421] on p "Frameworks like FastMCP are well-suited for this. They provide extension points…" at bounding box center [384, 419] width 362 height 42
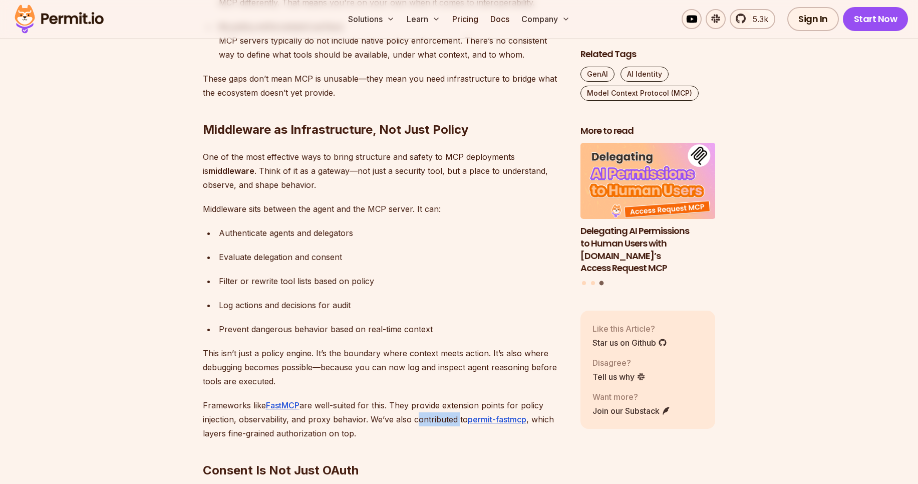
click at [445, 421] on p "Frameworks like FastMCP are well-suited for this. They provide extension points…" at bounding box center [384, 419] width 362 height 42
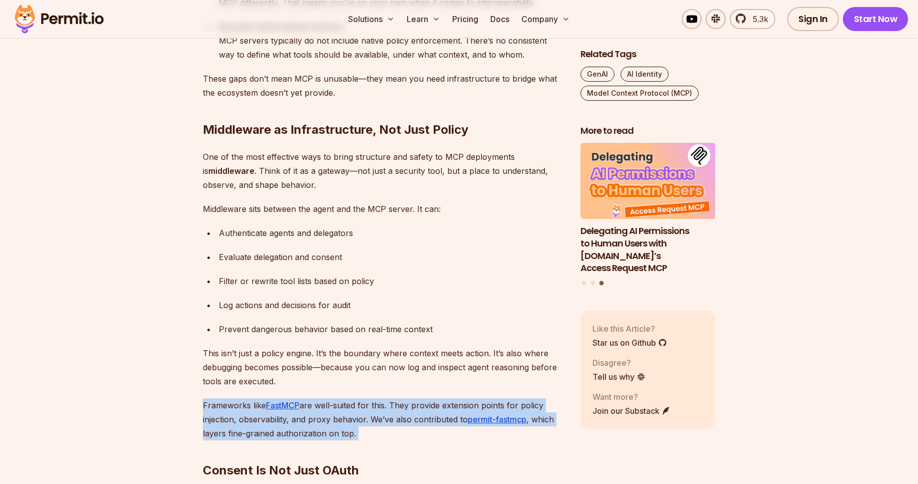
click at [445, 421] on p "Frameworks like FastMCP are well-suited for this. They provide extension points…" at bounding box center [384, 419] width 362 height 42
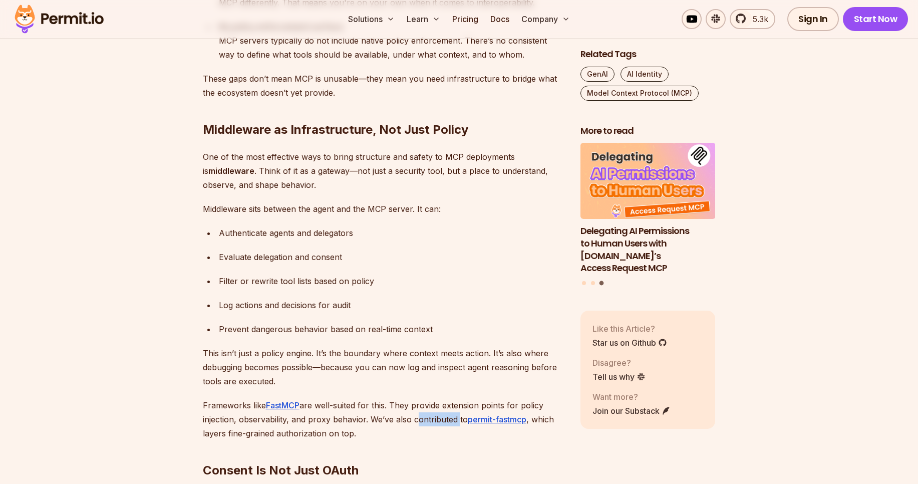
click at [445, 421] on p "Frameworks like FastMCP are well-suited for this. They provide extension points…" at bounding box center [384, 419] width 362 height 42
drag, startPoint x: 208, startPoint y: 436, endPoint x: 266, endPoint y: 437, distance: 58.6
click at [266, 437] on p "Frameworks like FastMCP are well-suited for this. They provide extension points…" at bounding box center [384, 419] width 362 height 42
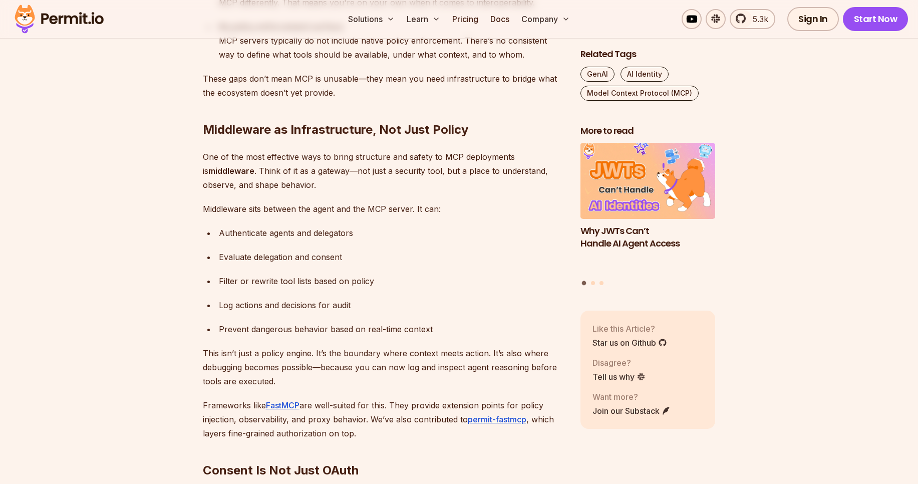
click at [298, 437] on p "Frameworks like FastMCP are well-suited for this. They provide extension points…" at bounding box center [384, 419] width 362 height 42
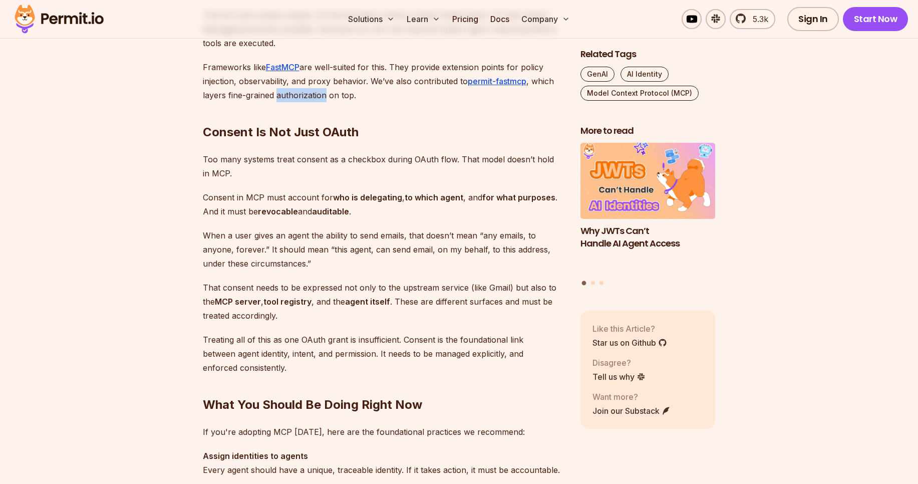
scroll to position [2411, 0]
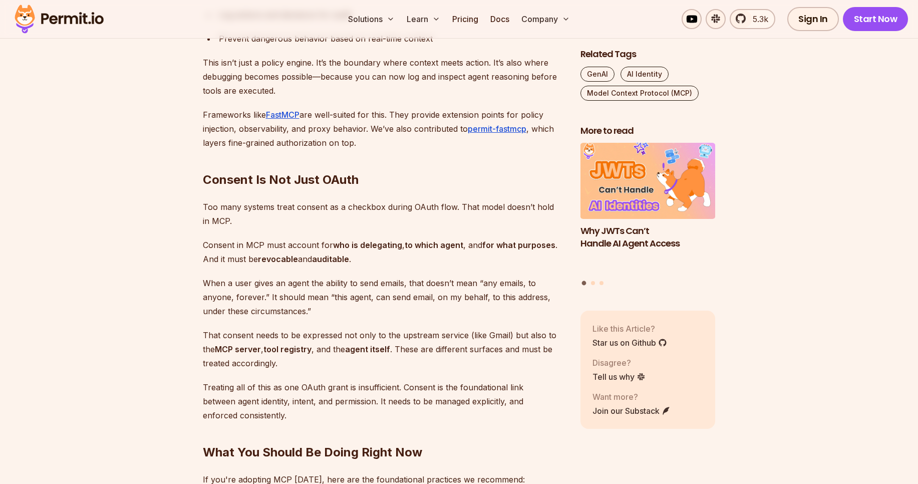
click at [273, 182] on h2 "Consent Is Not Just OAuth" at bounding box center [384, 160] width 362 height 56
drag, startPoint x: 247, startPoint y: 208, endPoint x: 327, endPoint y: 207, distance: 79.6
click at [327, 207] on p "Too many systems treat consent as a checkbox during OAuth flow. That model does…" at bounding box center [384, 214] width 362 height 28
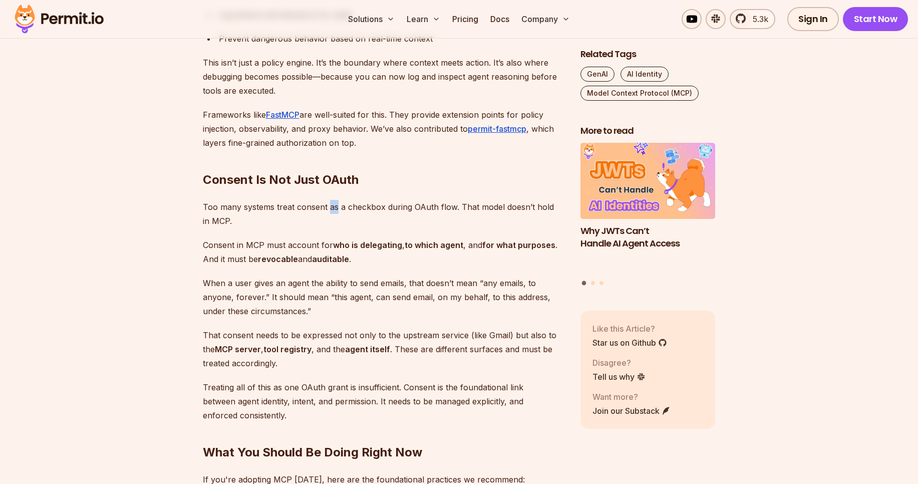
click at [327, 207] on p "Too many systems treat consent as a checkbox during OAuth flow. That model does…" at bounding box center [384, 214] width 362 height 28
drag, startPoint x: 346, startPoint y: 208, endPoint x: 373, endPoint y: 209, distance: 27.5
click at [373, 209] on p "Too many systems treat consent as a checkbox during OAuth flow. That model does…" at bounding box center [384, 214] width 362 height 28
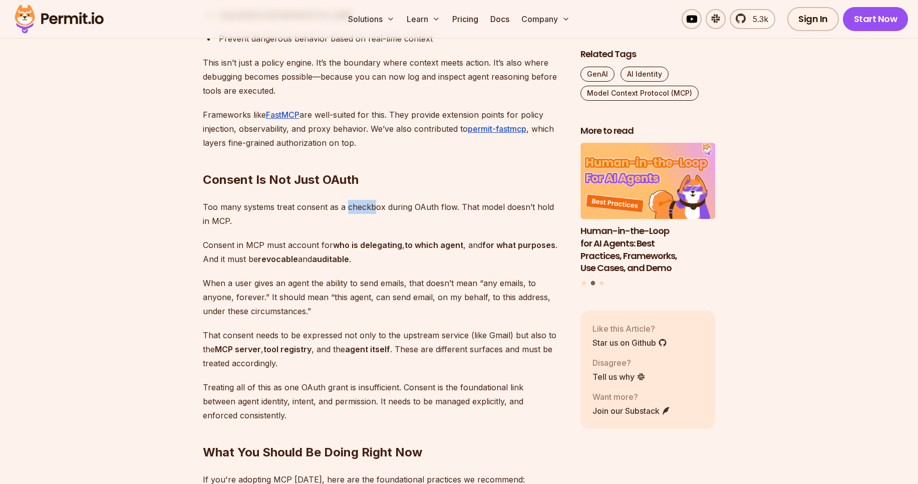
click at [373, 209] on p "Too many systems treat consent as a checkbox during OAuth flow. That model does…" at bounding box center [384, 214] width 362 height 28
click at [426, 206] on p "Too many systems treat consent as a checkbox during OAuth flow. That model does…" at bounding box center [384, 214] width 362 height 28
click at [438, 207] on p "Too many systems treat consent as a checkbox during OAuth flow. That model does…" at bounding box center [384, 214] width 362 height 28
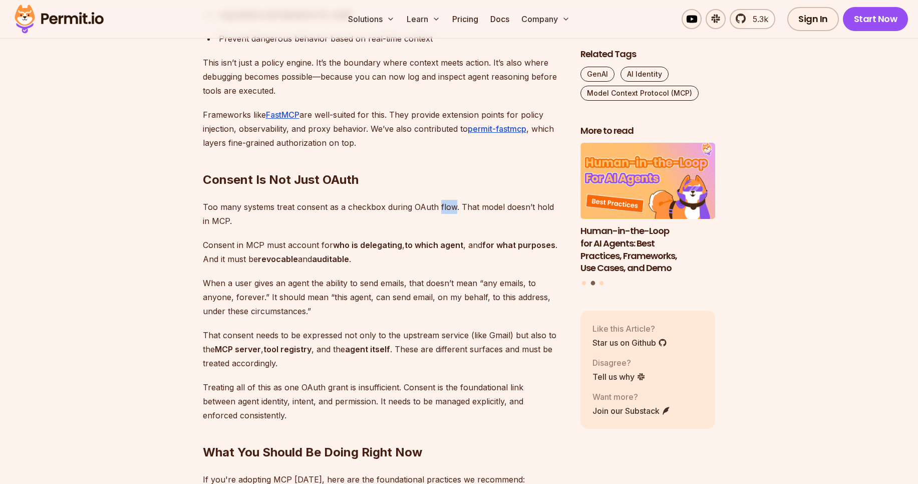
click at [438, 207] on p "Too many systems treat consent as a checkbox during OAuth flow. That model does…" at bounding box center [384, 214] width 362 height 28
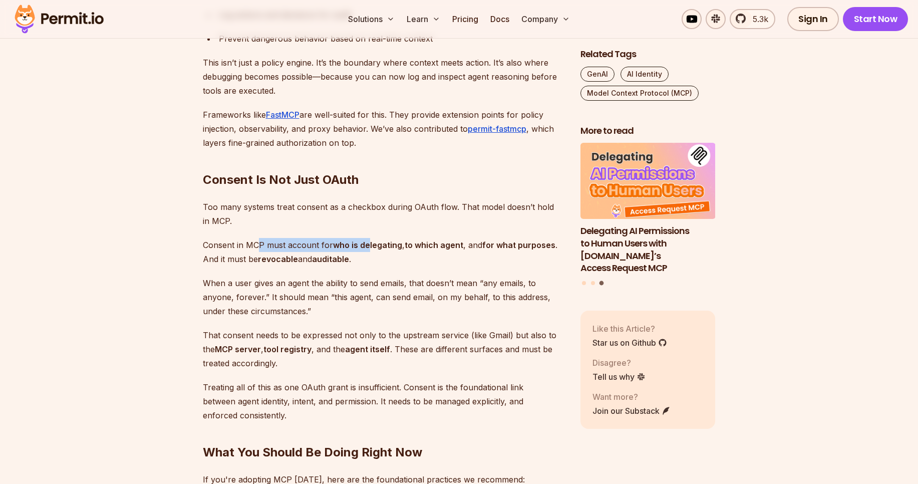
drag, startPoint x: 260, startPoint y: 251, endPoint x: 369, endPoint y: 248, distance: 109.2
click at [369, 248] on p "Consent in MCP must account for who is delegating , to which agent , and for wh…" at bounding box center [384, 252] width 362 height 28
click at [369, 248] on strong "who is delegating" at bounding box center [367, 245] width 69 height 10
drag, startPoint x: 404, startPoint y: 242, endPoint x: 462, endPoint y: 246, distance: 58.2
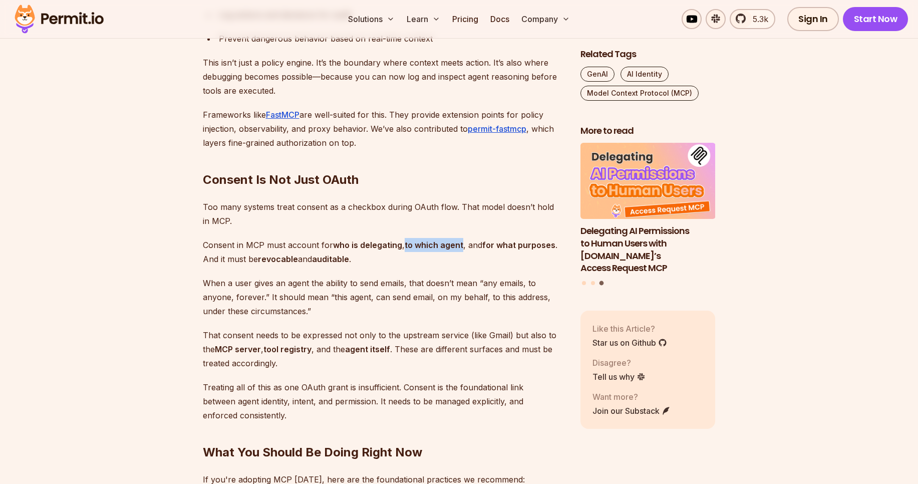
click at [462, 246] on p "Consent in MCP must account for who is delegating , to which agent , and for wh…" at bounding box center [384, 252] width 362 height 28
drag, startPoint x: 489, startPoint y: 251, endPoint x: 542, endPoint y: 246, distance: 53.8
click at [542, 246] on p "Consent in MCP must account for who is delegating , to which agent , and for wh…" at bounding box center [384, 252] width 362 height 28
click at [542, 246] on strong "for what purposes" at bounding box center [518, 245] width 73 height 10
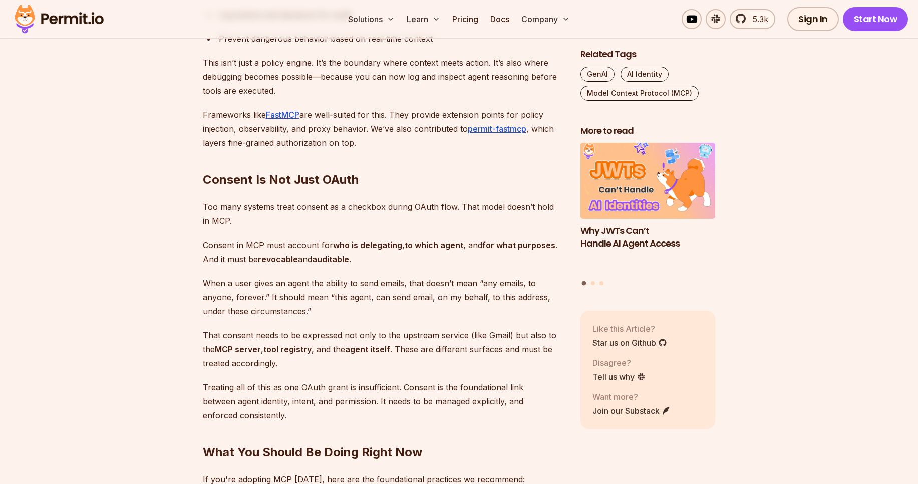
click at [369, 247] on strong "who is delegating" at bounding box center [367, 245] width 69 height 10
copy strong "delegating"
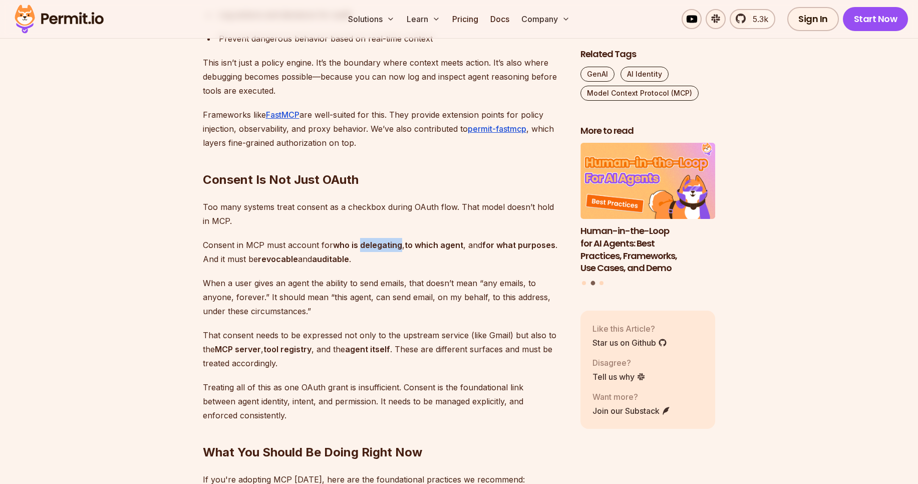
click at [398, 243] on strong "who is delegating" at bounding box center [367, 245] width 69 height 10
click at [407, 245] on strong "to which agent" at bounding box center [434, 245] width 59 height 10
drag, startPoint x: 407, startPoint y: 245, endPoint x: 461, endPoint y: 239, distance: 53.9
click at [461, 239] on p "Consent in MCP must account for who is delegating , to which agent , and for wh…" at bounding box center [384, 252] width 362 height 28
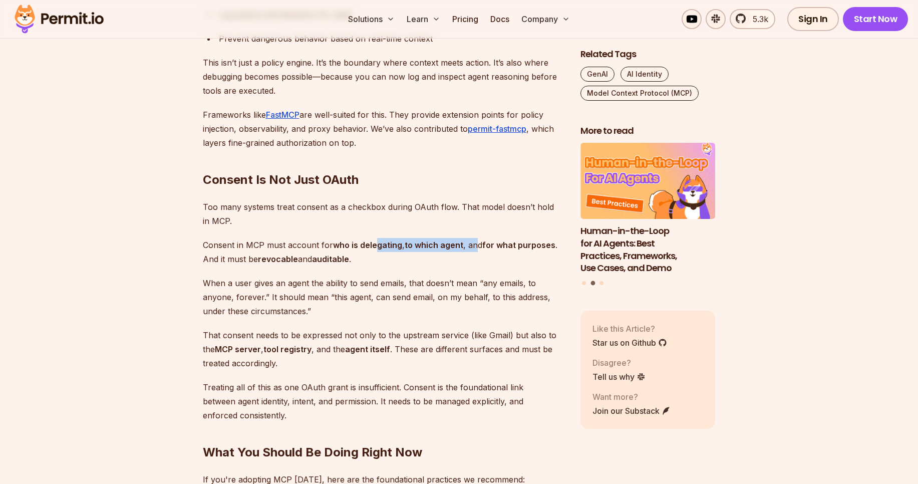
drag, startPoint x: 474, startPoint y: 245, endPoint x: 378, endPoint y: 246, distance: 95.7
click at [378, 246] on p "Consent in MCP must account for who is delegating , to which agent , and for wh…" at bounding box center [384, 252] width 362 height 28
drag, startPoint x: 208, startPoint y: 260, endPoint x: 273, endPoint y: 260, distance: 65.1
click at [273, 260] on p "Consent in MCP must account for who is delegating , to which agent , and for wh…" at bounding box center [384, 252] width 362 height 28
click at [273, 260] on strong "revocable" at bounding box center [278, 259] width 40 height 10
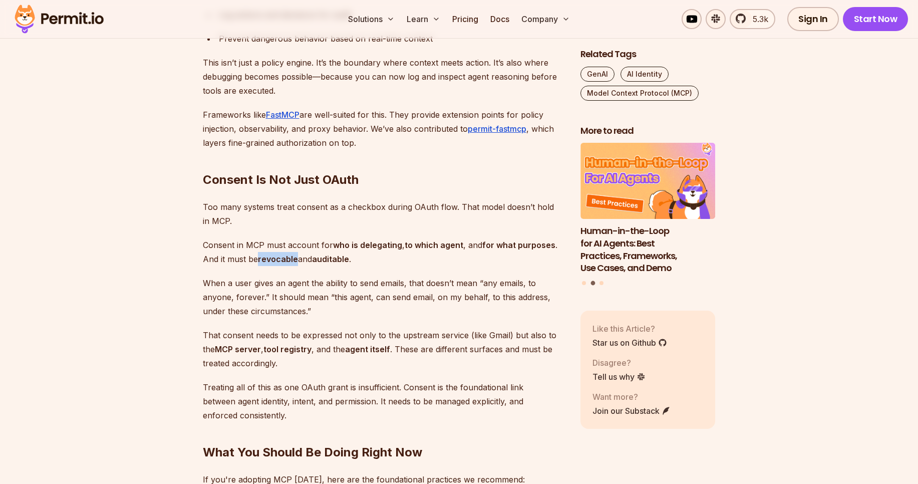
click at [273, 260] on strong "revocable" at bounding box center [278, 259] width 40 height 10
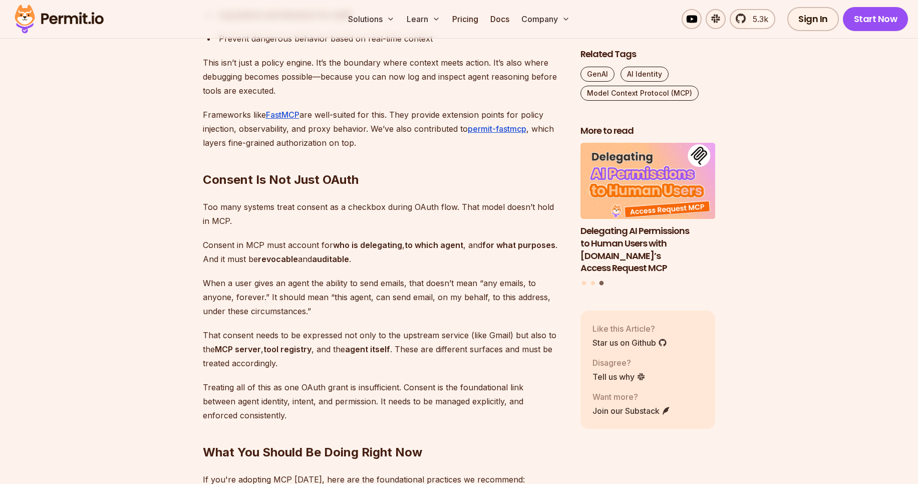
click at [325, 262] on strong "auditable" at bounding box center [330, 259] width 37 height 10
click at [286, 260] on strong "revocable" at bounding box center [278, 259] width 40 height 10
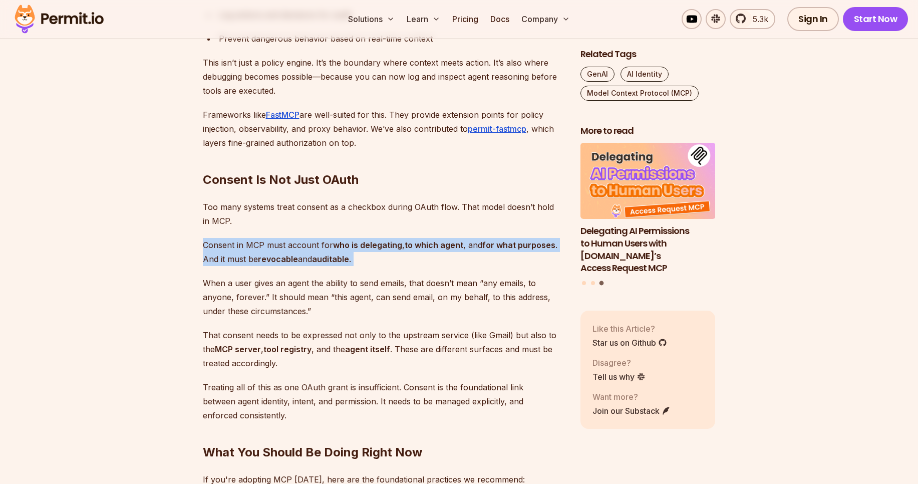
click at [286, 260] on strong "revocable" at bounding box center [278, 259] width 40 height 10
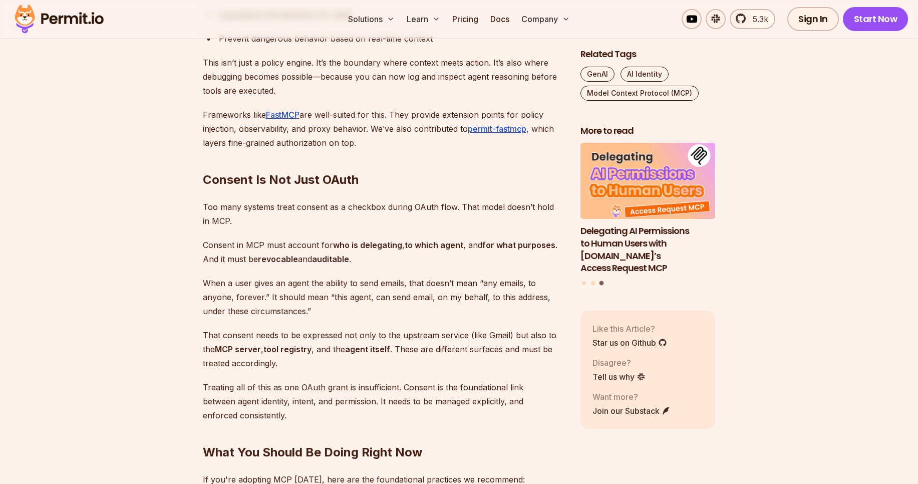
click at [286, 260] on strong "revocable" at bounding box center [278, 259] width 40 height 10
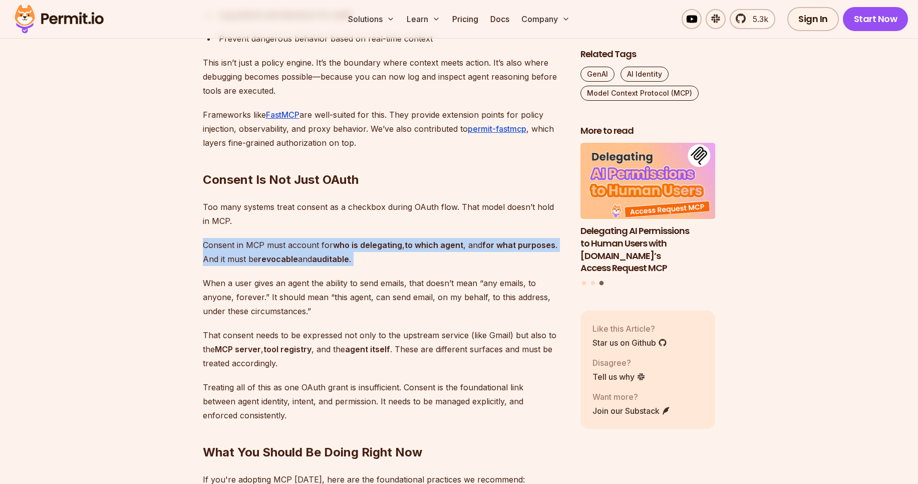
click at [286, 260] on strong "revocable" at bounding box center [278, 259] width 40 height 10
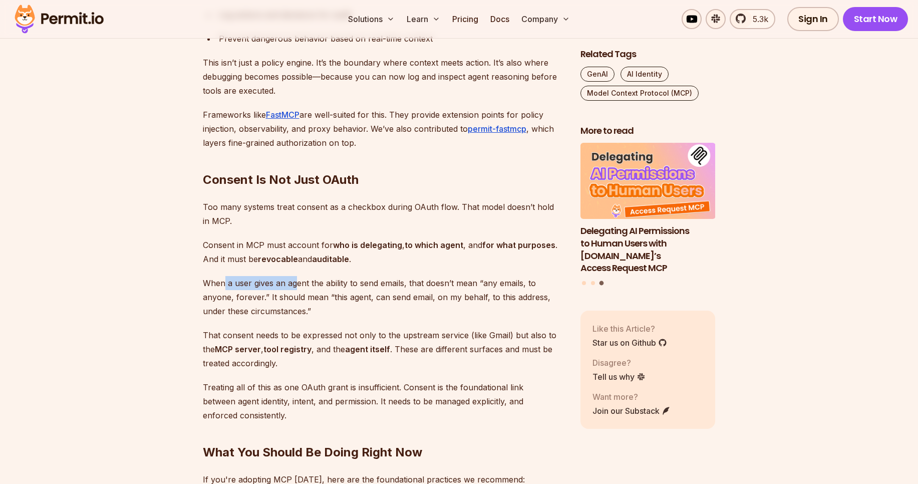
drag, startPoint x: 224, startPoint y: 287, endPoint x: 296, endPoint y: 285, distance: 72.1
click at [296, 285] on p "When a user gives an agent the ability to send emails, that doesn’t mean “any e…" at bounding box center [384, 297] width 362 height 42
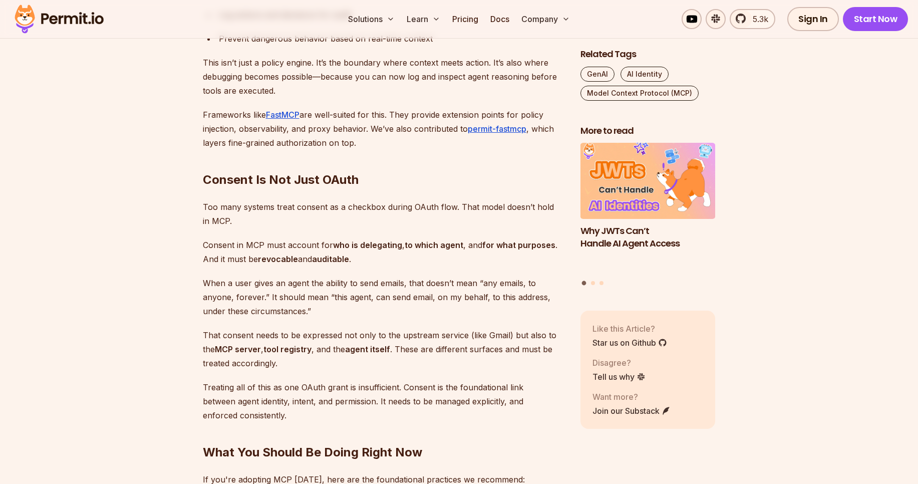
click at [329, 285] on p "When a user gives an agent the ability to send emails, that doesn’t mean “any e…" at bounding box center [384, 297] width 362 height 42
click at [386, 286] on p "When a user gives an agent the ability to send emails, that doesn’t mean “any e…" at bounding box center [384, 297] width 362 height 42
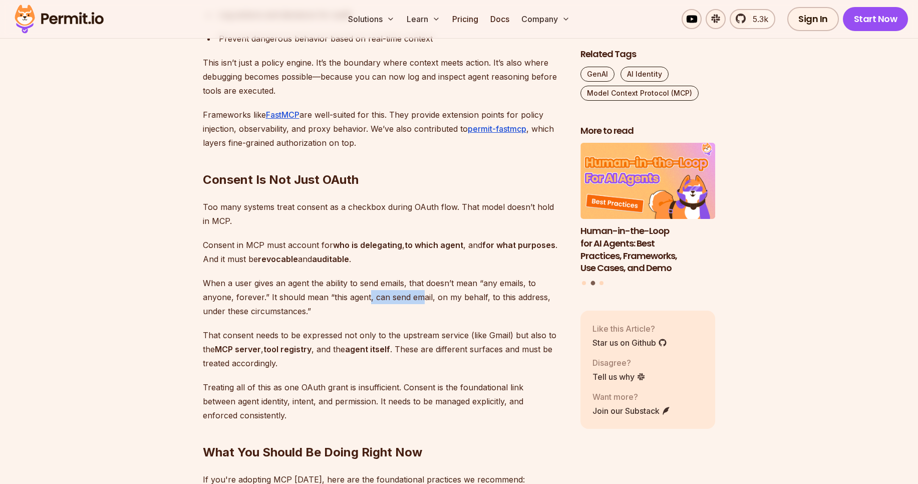
drag, startPoint x: 367, startPoint y: 296, endPoint x: 419, endPoint y: 299, distance: 52.7
click at [419, 299] on p "When a user gives an agent the ability to send emails, that doesn’t mean “any e…" at bounding box center [384, 297] width 362 height 42
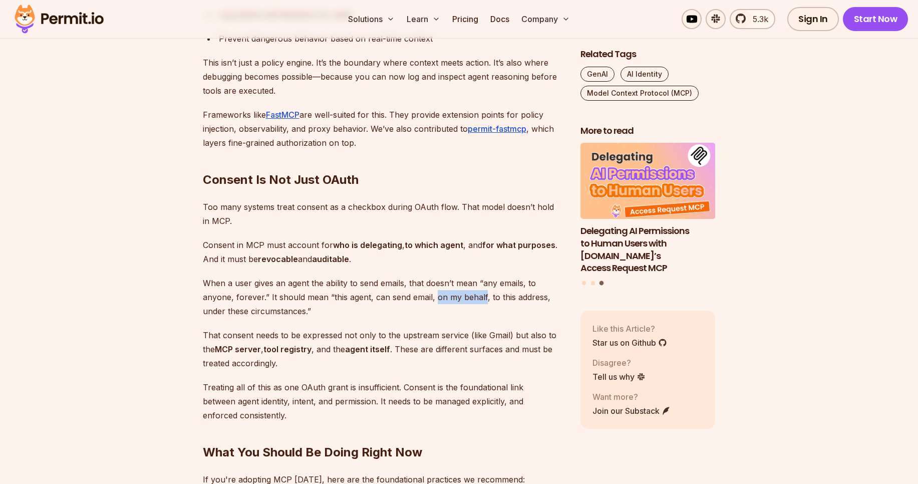
drag, startPoint x: 435, startPoint y: 298, endPoint x: 483, endPoint y: 299, distance: 47.6
click at [483, 299] on p "When a user gives an agent the ability to send emails, that doesn’t mean “any e…" at bounding box center [384, 297] width 362 height 42
drag, startPoint x: 205, startPoint y: 315, endPoint x: 305, endPoint y: 314, distance: 99.7
click at [305, 314] on p "When a user gives an agent the ability to send emails, that doesn’t mean “any e…" at bounding box center [384, 297] width 362 height 42
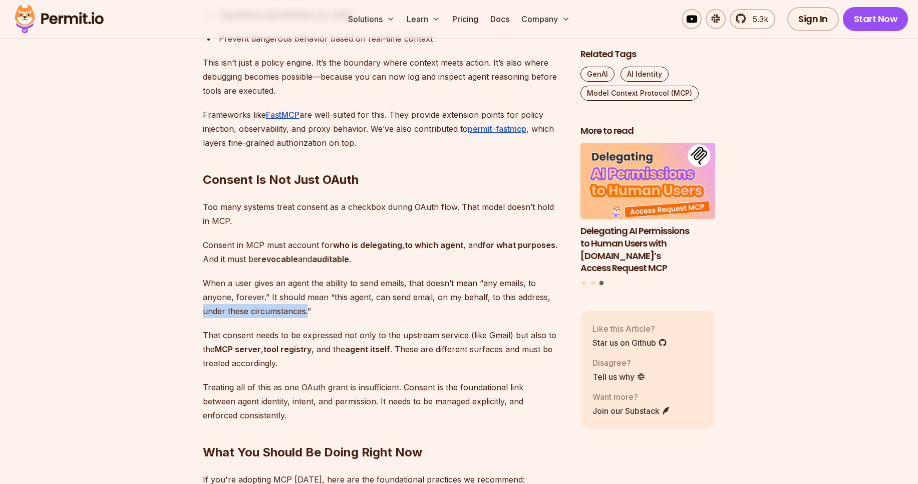
drag, startPoint x: 305, startPoint y: 314, endPoint x: 208, endPoint y: 307, distance: 97.4
click at [208, 307] on p "When a user gives an agent the ability to send emails, that doesn’t mean “any e…" at bounding box center [384, 297] width 362 height 42
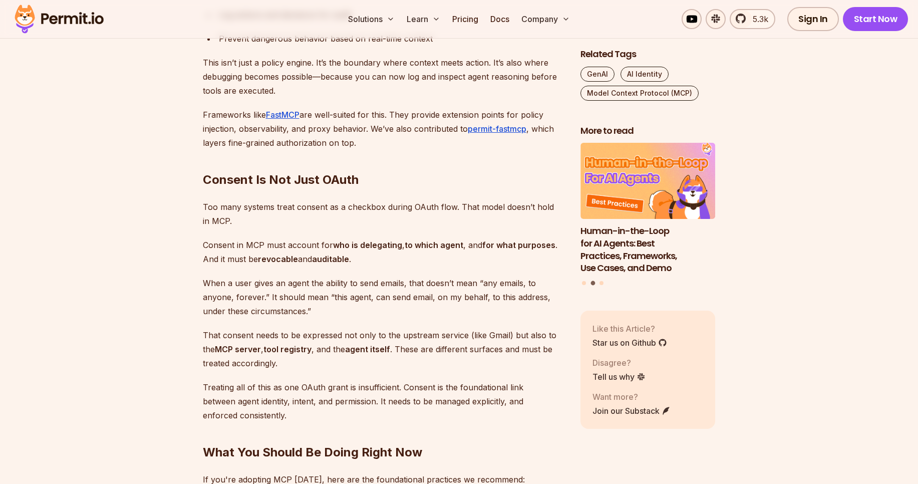
click at [205, 331] on p "That consent needs to be expressed not only to the upstream service (like Gmail…" at bounding box center [384, 349] width 362 height 42
drag, startPoint x: 204, startPoint y: 336, endPoint x: 308, endPoint y: 339, distance: 104.2
click at [308, 339] on p "That consent needs to be expressed not only to the upstream service (like Gmail…" at bounding box center [384, 349] width 362 height 42
click at [334, 340] on p "That consent needs to be expressed not only to the upstream service (like Gmail…" at bounding box center [384, 349] width 362 height 42
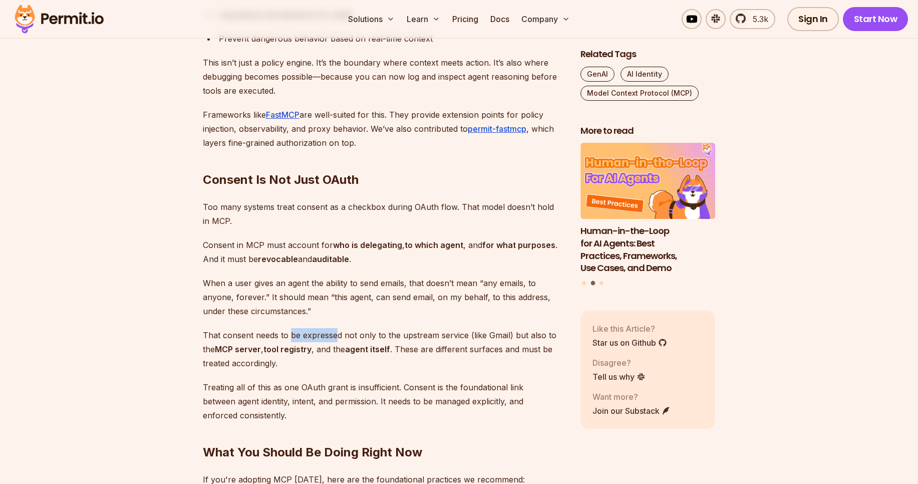
drag, startPoint x: 292, startPoint y: 337, endPoint x: 338, endPoint y: 339, distance: 45.6
click at [338, 339] on p "That consent needs to be expressed not only to the upstream service (like Gmail…" at bounding box center [384, 349] width 362 height 42
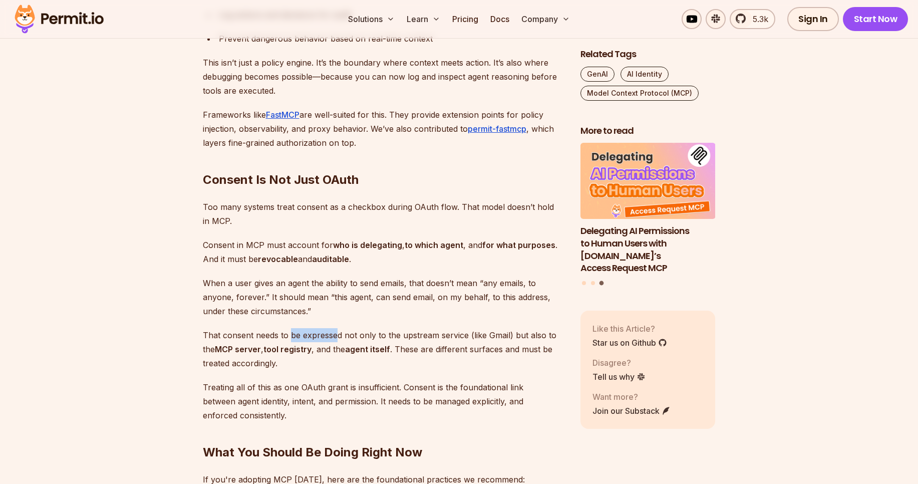
scroll to position [2413, 0]
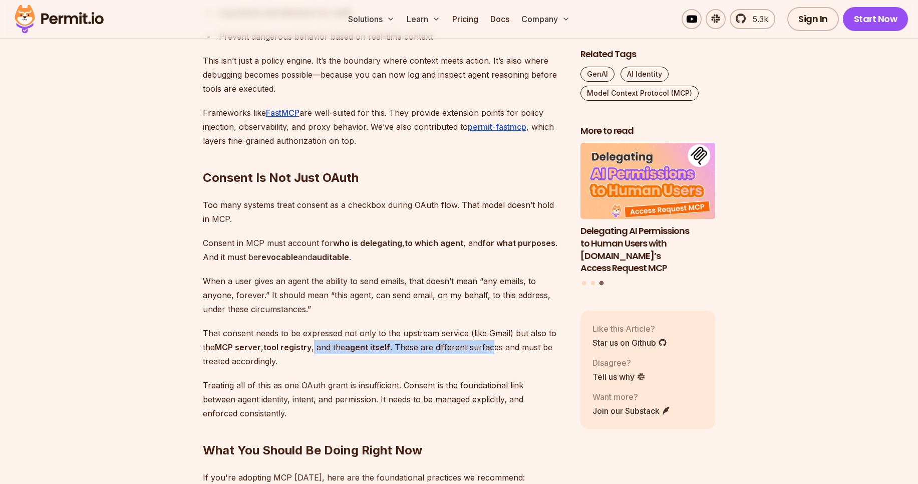
drag, startPoint x: 316, startPoint y: 347, endPoint x: 496, endPoint y: 349, distance: 179.8
click at [496, 349] on p "That consent needs to be expressed not only to the upstream service (like Gmail…" at bounding box center [384, 347] width 362 height 42
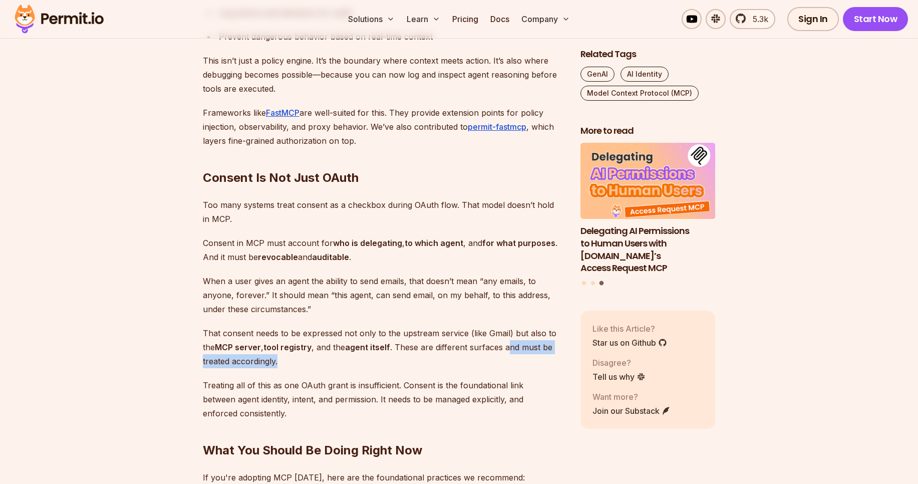
drag, startPoint x: 510, startPoint y: 349, endPoint x: 278, endPoint y: 365, distance: 232.5
click at [278, 365] on p "That consent needs to be expressed not only to the upstream service (like Gmail…" at bounding box center [384, 347] width 362 height 42
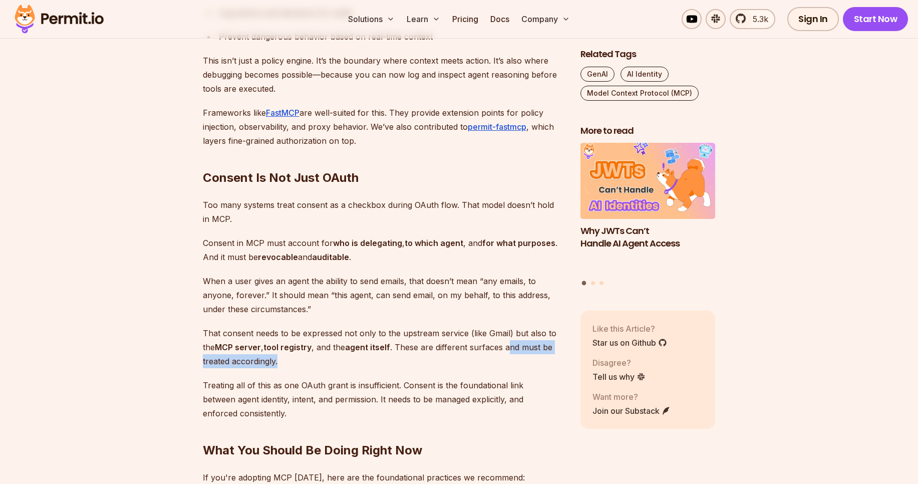
click at [260, 367] on p "That consent needs to be expressed not only to the upstream service (like Gmail…" at bounding box center [384, 347] width 362 height 42
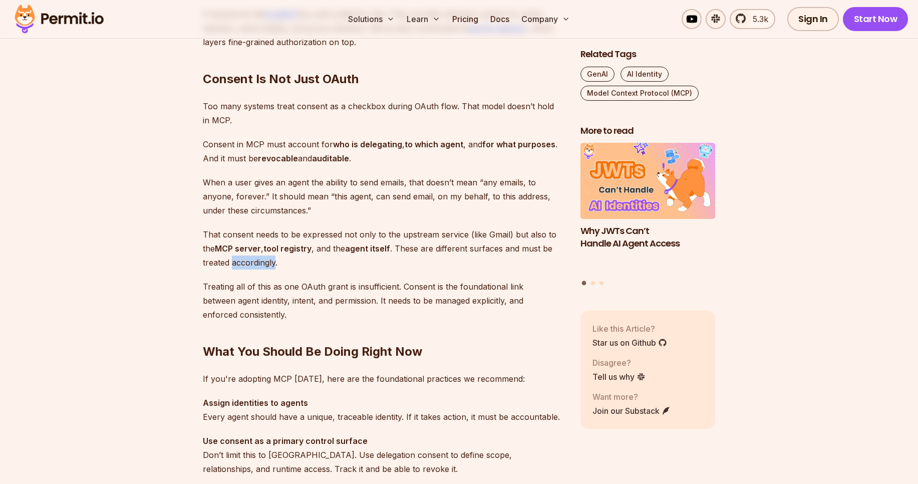
scroll to position [2528, 0]
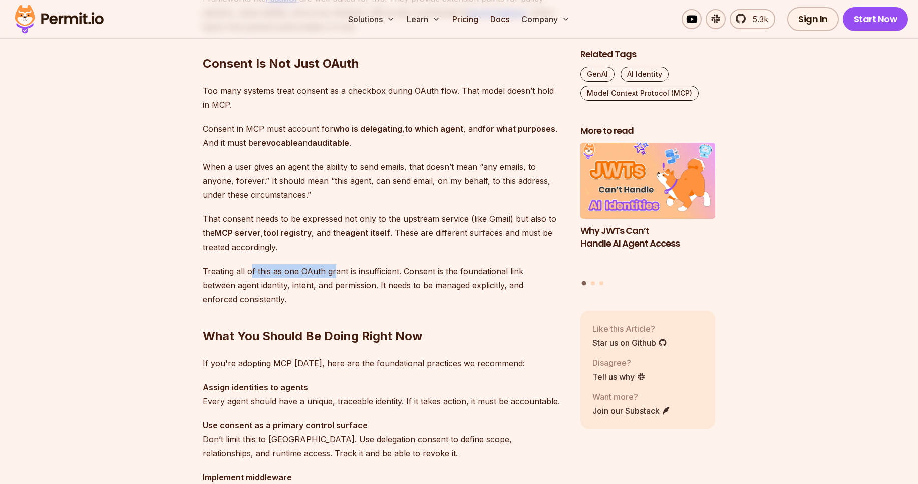
drag, startPoint x: 251, startPoint y: 272, endPoint x: 334, endPoint y: 274, distance: 82.2
click at [334, 274] on p "Treating all of this as one OAuth grant is insufficient. Consent is the foundat…" at bounding box center [384, 285] width 362 height 42
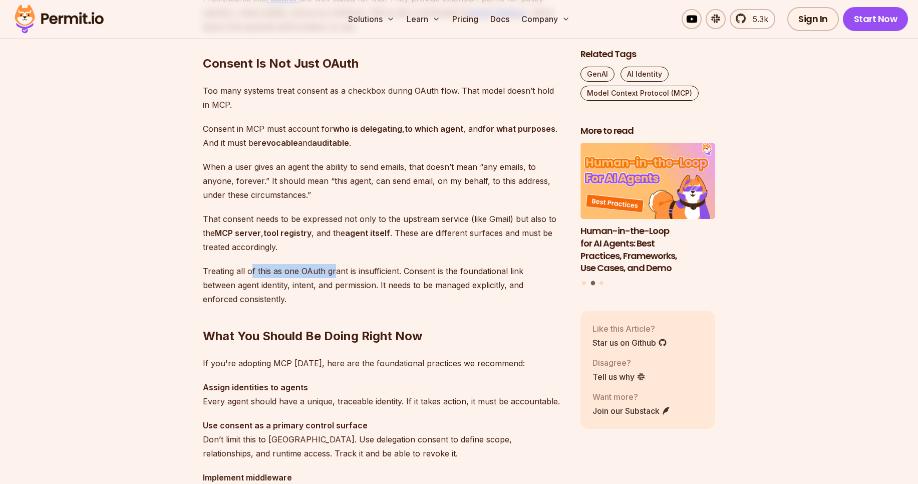
click at [334, 274] on p "Treating all of this as one OAuth grant is insufficient. Consent is the foundat…" at bounding box center [384, 285] width 362 height 42
click at [316, 270] on p "Treating all of this as one OAuth grant is insufficient. Consent is the foundat…" at bounding box center [384, 285] width 362 height 42
click at [341, 271] on p "Treating all of this as one OAuth grant is insufficient. Consent is the foundat…" at bounding box center [384, 285] width 362 height 42
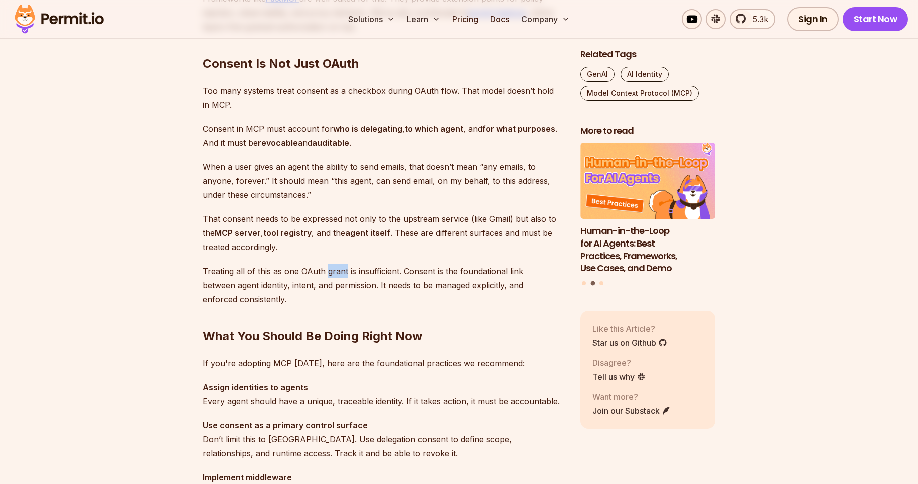
click at [341, 271] on p "Treating all of this as one OAuth grant is insufficient. Consent is the foundat…" at bounding box center [384, 285] width 362 height 42
click at [361, 271] on p "Treating all of this as one OAuth grant is insufficient. Consent is the foundat…" at bounding box center [384, 285] width 362 height 42
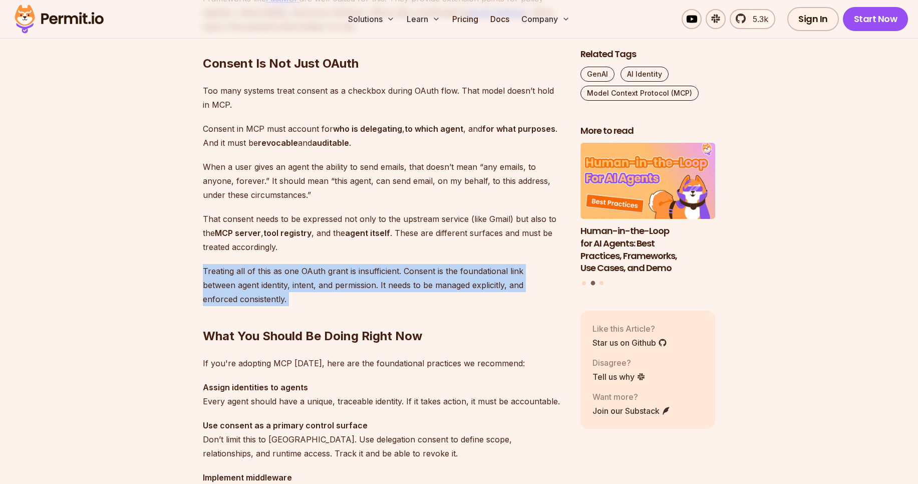
click at [361, 271] on p "Treating all of this as one OAuth grant is insufficient. Consent is the foundat…" at bounding box center [384, 285] width 362 height 42
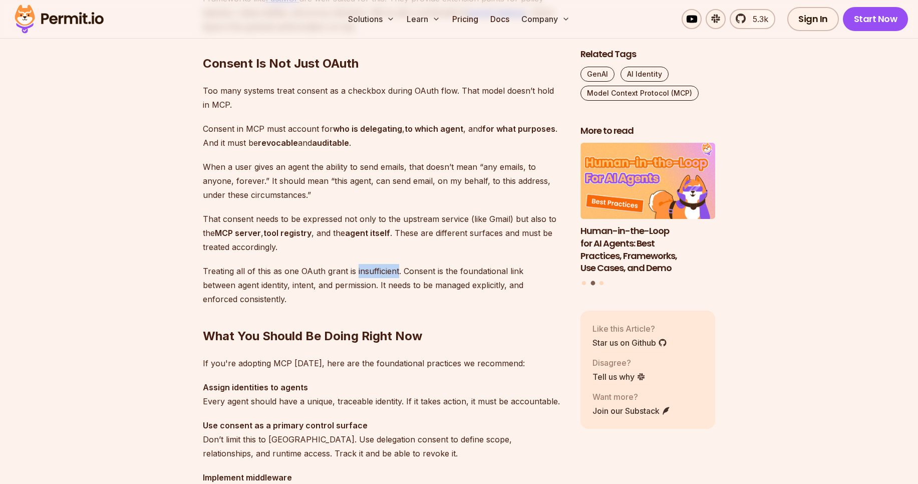
click at [361, 271] on p "Treating all of this as one OAuth grant is insufficient. Consent is the foundat…" at bounding box center [384, 285] width 362 height 42
click at [397, 282] on p "Treating all of this as one OAuth grant is insufficient. Consent is the foundat…" at bounding box center [384, 285] width 362 height 42
drag, startPoint x: 300, startPoint y: 274, endPoint x: 406, endPoint y: 275, distance: 105.7
click at [406, 275] on p "Treating all of this as one OAuth grant is insufficient. Consent is the foundat…" at bounding box center [384, 285] width 362 height 42
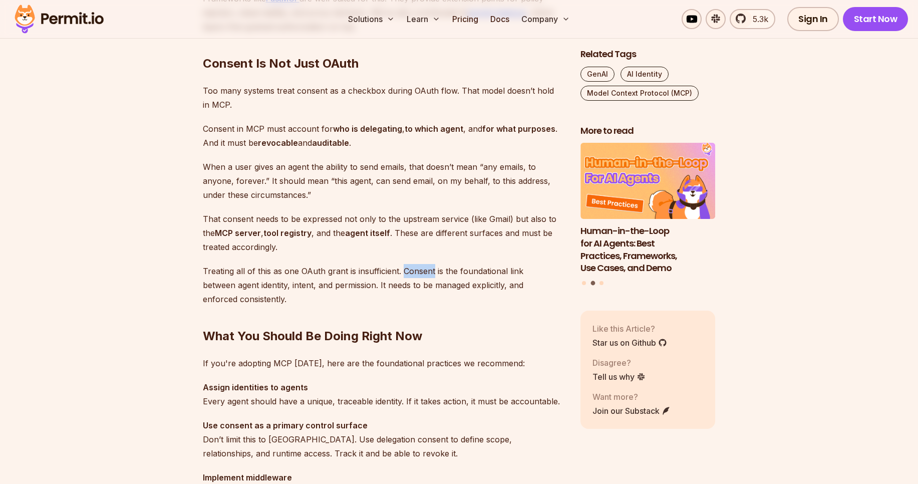
click at [406, 275] on p "Treating all of this as one OAuth grant is insufficient. Consent is the foundat…" at bounding box center [384, 285] width 362 height 42
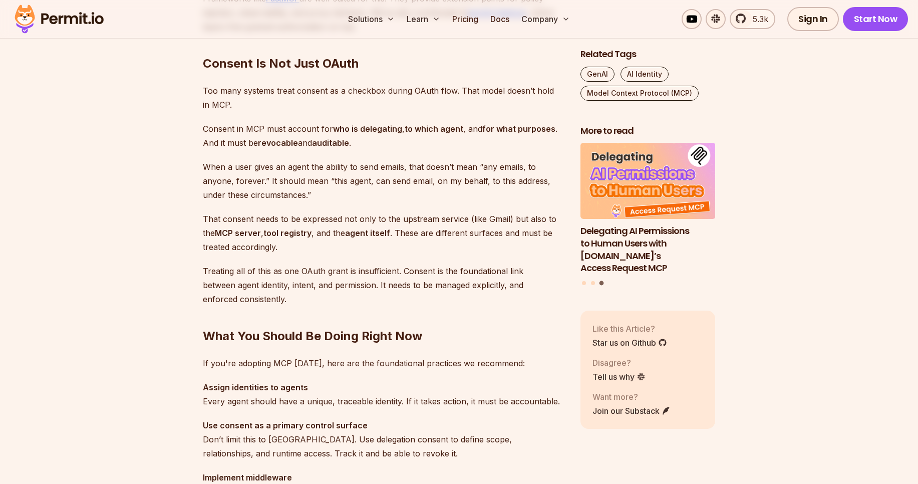
click at [431, 283] on p "Treating all of this as one OAuth grant is insufficient. Consent is the foundat…" at bounding box center [384, 285] width 362 height 42
drag, startPoint x: 399, startPoint y: 268, endPoint x: 494, endPoint y: 275, distance: 94.9
click at [494, 275] on p "Treating all of this as one OAuth grant is insufficient. Consent is the foundat…" at bounding box center [384, 285] width 362 height 42
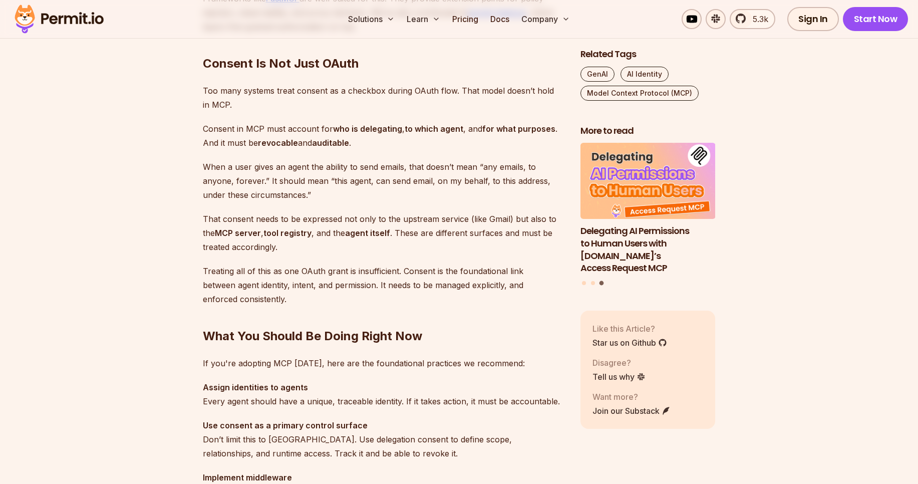
click at [267, 289] on p "Treating all of this as one OAuth grant is insufficient. Consent is the foundat…" at bounding box center [384, 285] width 362 height 42
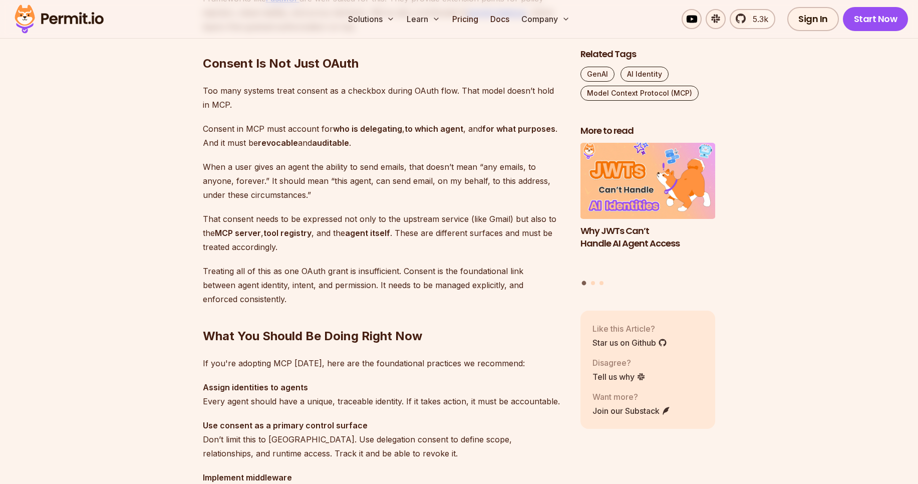
click at [297, 286] on p "Treating all of this as one OAuth grant is insufficient. Consent is the foundat…" at bounding box center [384, 285] width 362 height 42
click at [345, 286] on p "Treating all of this as one OAuth grant is insufficient. Consent is the foundat…" at bounding box center [384, 285] width 362 height 42
drag, startPoint x: 382, startPoint y: 287, endPoint x: 479, endPoint y: 289, distance: 97.7
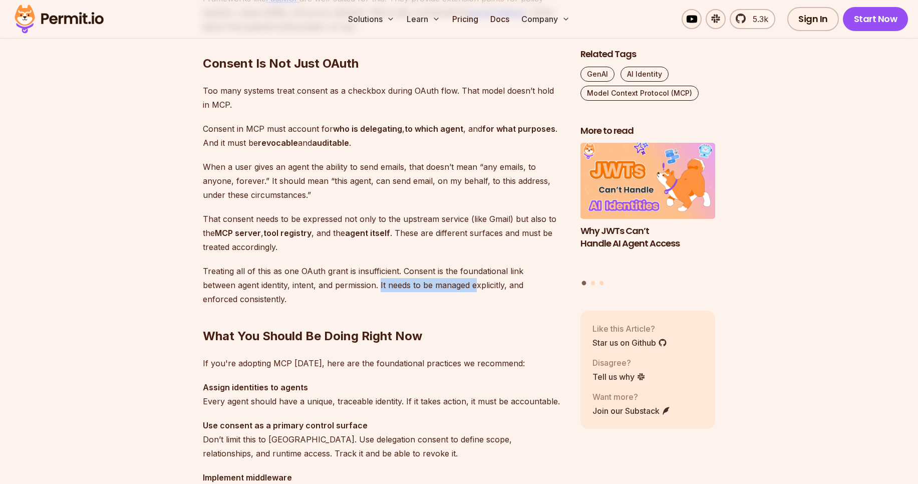
click at [479, 289] on p "Treating all of this as one OAuth grant is insufficient. Consent is the foundat…" at bounding box center [384, 285] width 362 height 42
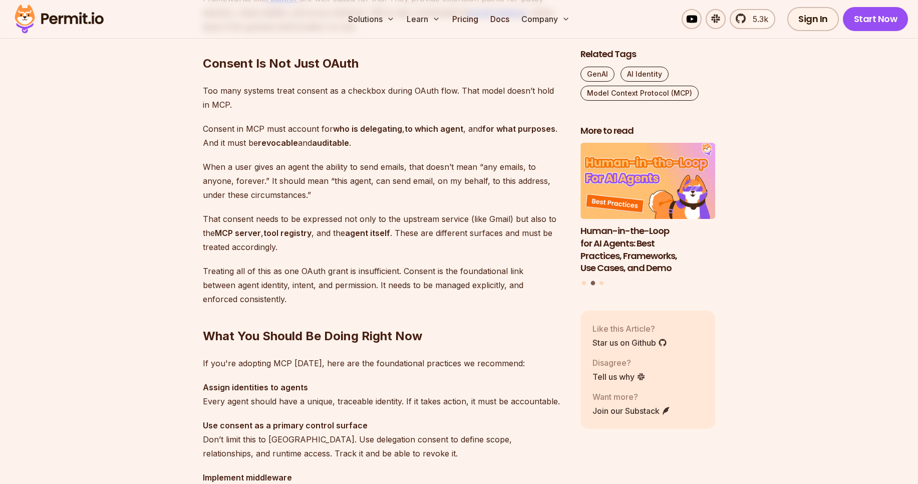
click at [261, 293] on p "Treating all of this as one OAuth grant is insufficient. Consent is the foundat…" at bounding box center [384, 285] width 362 height 42
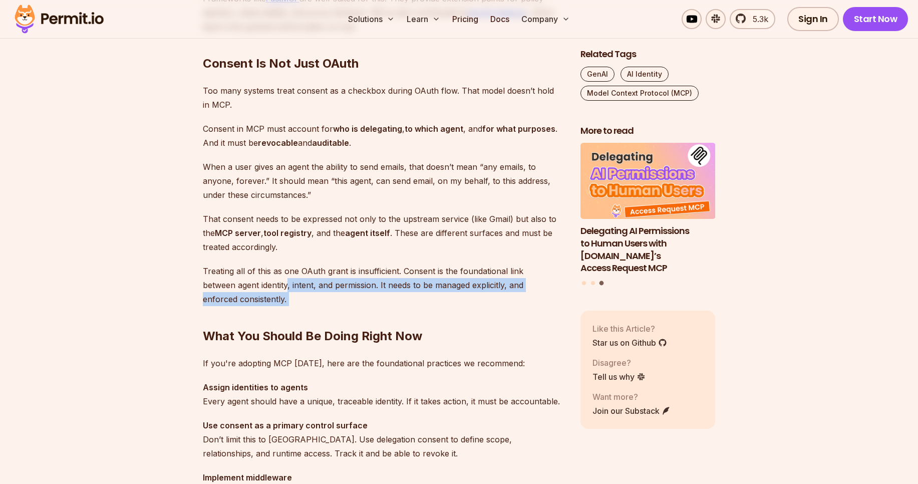
drag, startPoint x: 289, startPoint y: 288, endPoint x: 385, endPoint y: 292, distance: 95.3
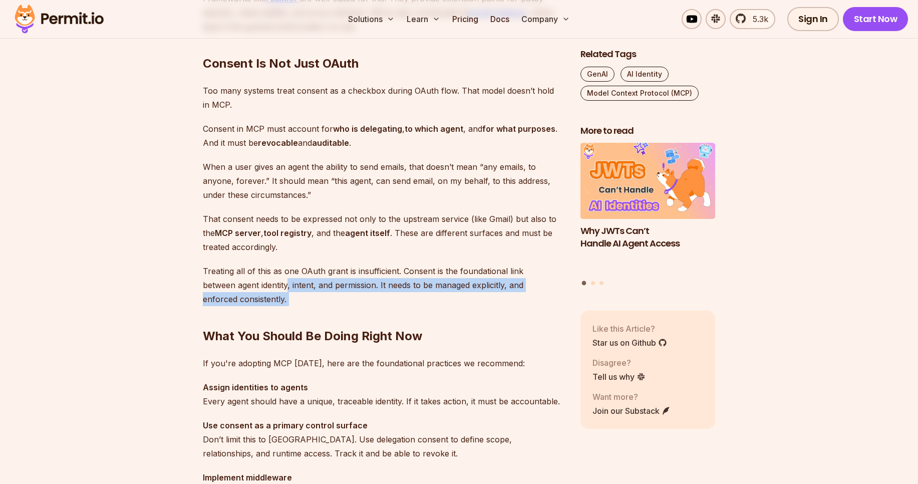
click at [385, 292] on h2 "What You Should Be Doing Right Now" at bounding box center [384, 316] width 362 height 56
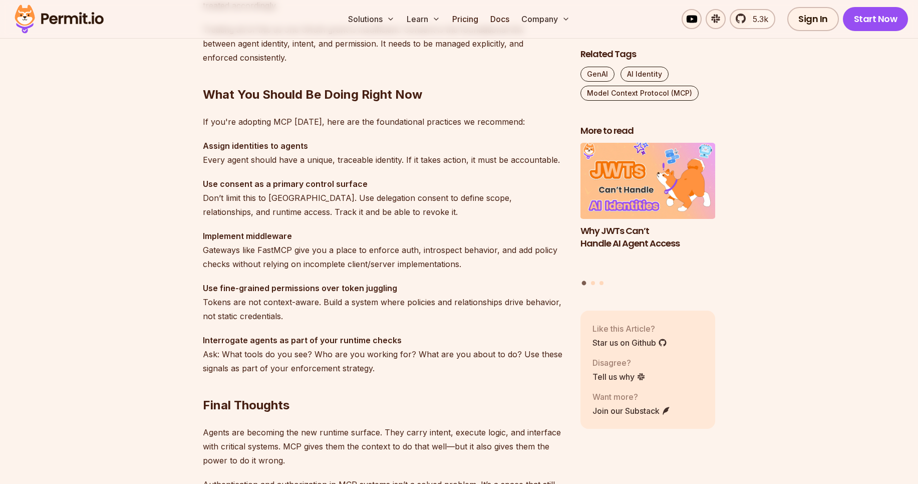
scroll to position [2770, 0]
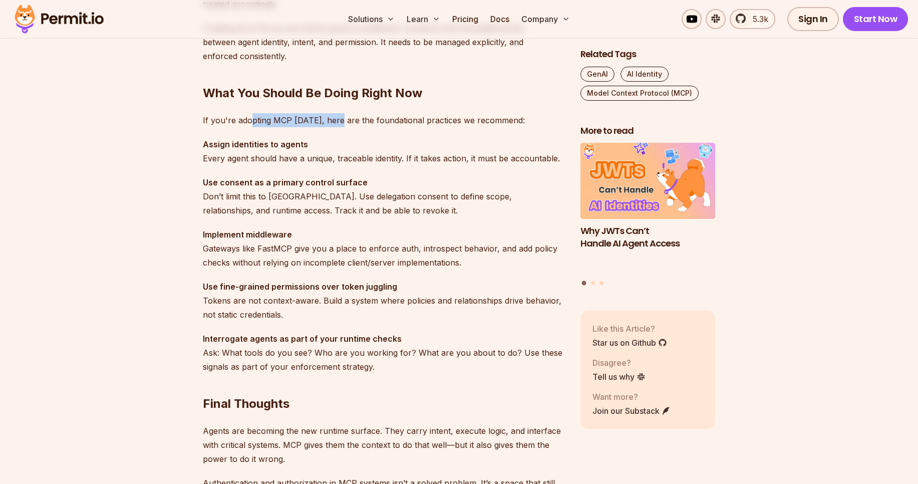
drag, startPoint x: 251, startPoint y: 122, endPoint x: 337, endPoint y: 121, distance: 85.6
click at [337, 121] on p "If you're adopting MCP [DATE], here are the foundational practices we recommend:" at bounding box center [384, 120] width 362 height 14
drag, startPoint x: 408, startPoint y: 124, endPoint x: 482, endPoint y: 120, distance: 74.7
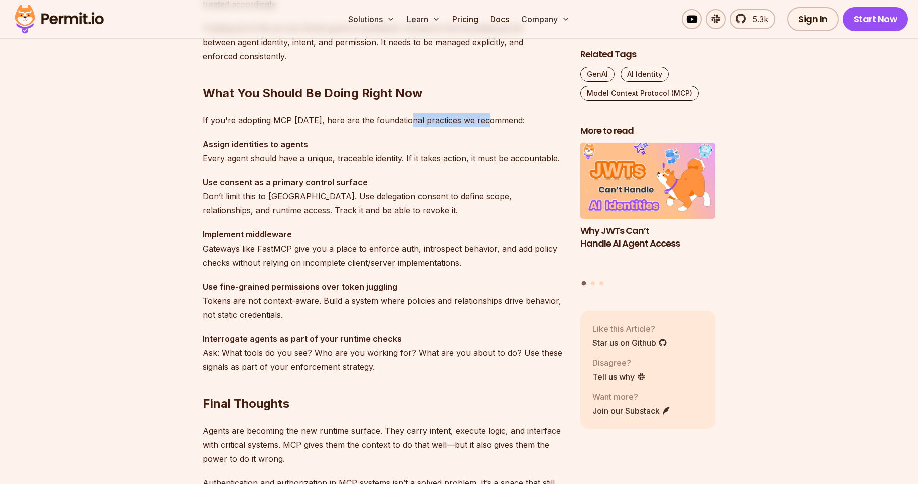
click at [482, 120] on p "If you're adopting MCP [DATE], here are the foundational practices we recommend:" at bounding box center [384, 120] width 362 height 14
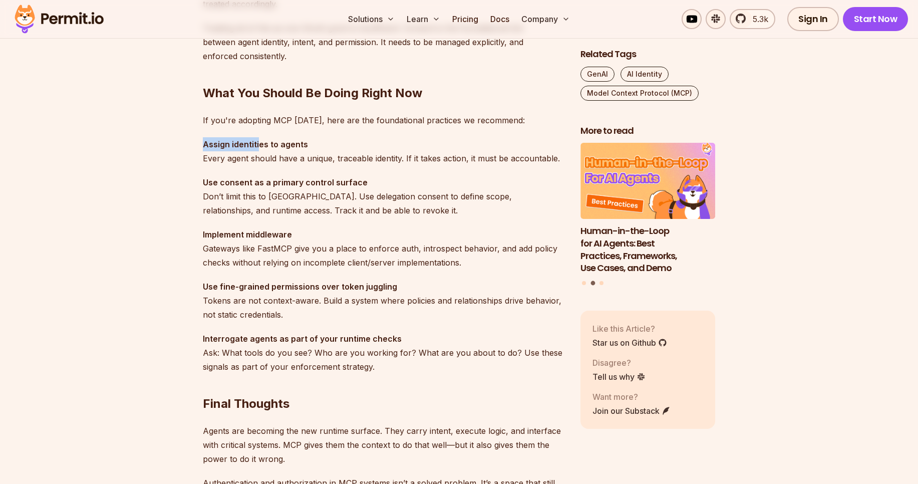
drag, startPoint x: 200, startPoint y: 145, endPoint x: 258, endPoint y: 151, distance: 58.4
click at [258, 151] on p "Assign identities to agents Every agent should have a unique, traceable identit…" at bounding box center [384, 151] width 362 height 28
click at [290, 151] on p "Assign identities to agents Every agent should have a unique, traceable identit…" at bounding box center [384, 151] width 362 height 28
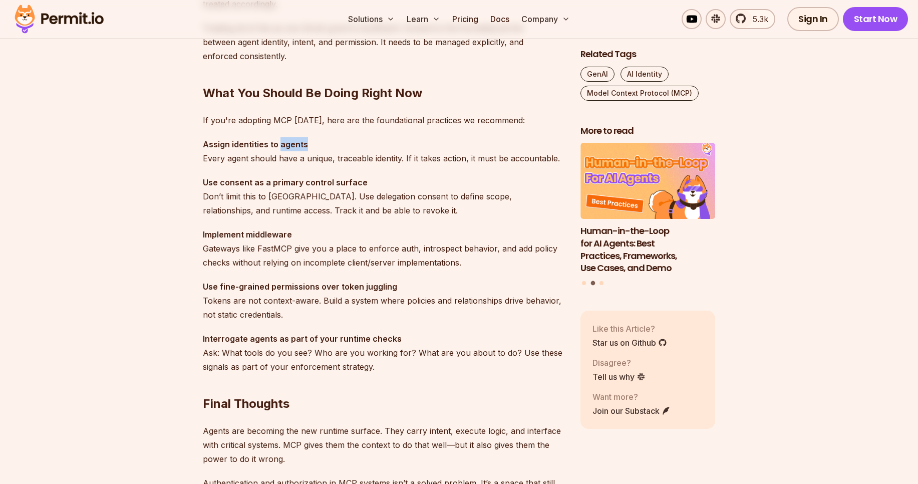
click at [290, 151] on p "Assign identities to agents Every agent should have a unique, traceable identit…" at bounding box center [384, 151] width 362 height 28
drag, startPoint x: 230, startPoint y: 159, endPoint x: 326, endPoint y: 163, distance: 96.2
click at [326, 163] on p "Assign identities to agents Every agent should have a unique, traceable identit…" at bounding box center [384, 151] width 362 height 28
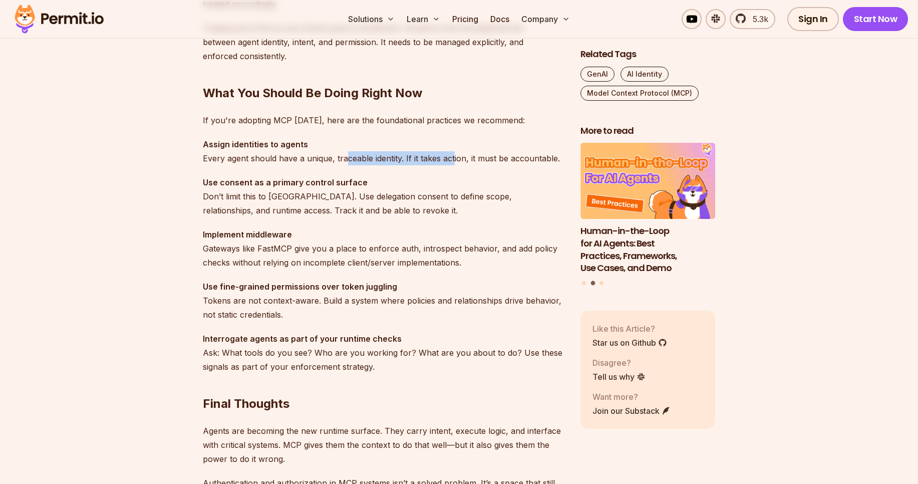
drag, startPoint x: 347, startPoint y: 162, endPoint x: 453, endPoint y: 159, distance: 106.7
click at [453, 159] on p "Assign identities to agents Every agent should have a unique, traceable identit…" at bounding box center [384, 151] width 362 height 28
drag, startPoint x: 480, startPoint y: 161, endPoint x: 544, endPoint y: 161, distance: 64.1
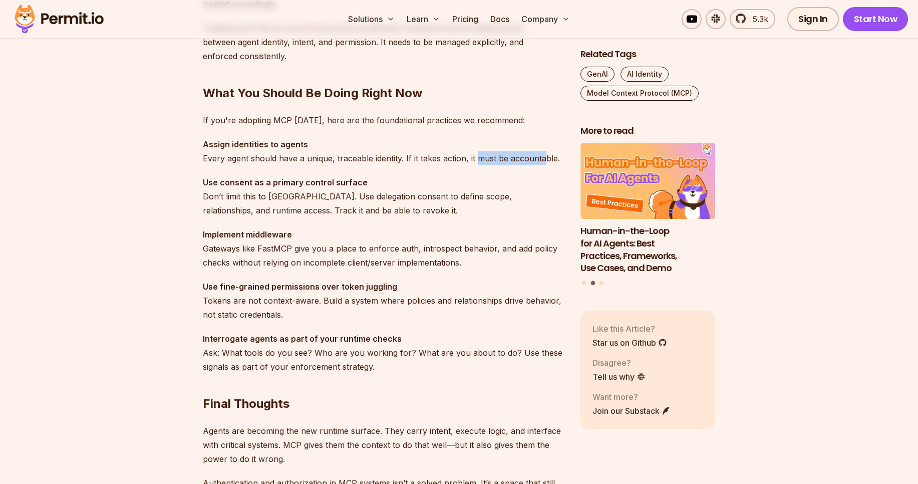
click at [544, 161] on p "Assign identities to agents Every agent should have a unique, traceable identit…" at bounding box center [384, 151] width 362 height 28
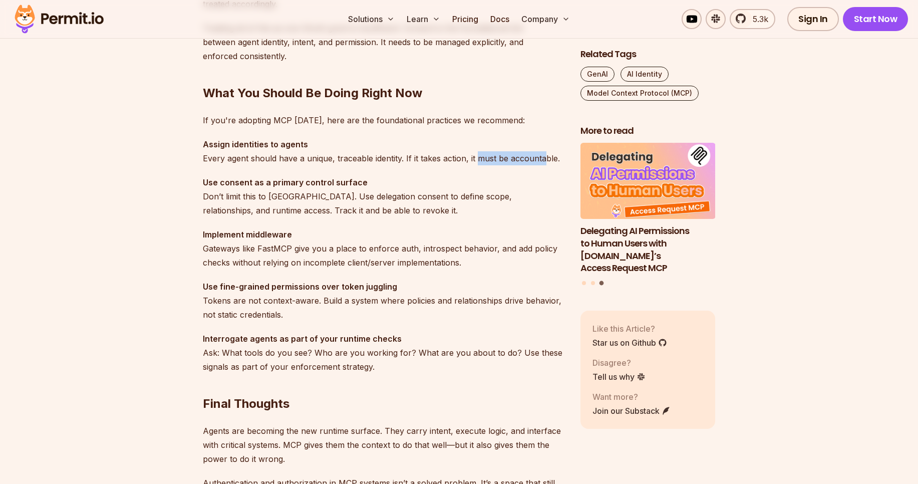
click at [544, 161] on p "Assign identities to agents Every agent should have a unique, traceable identit…" at bounding box center [384, 151] width 362 height 28
click at [236, 185] on strong "Use consent as a primary control surface" at bounding box center [285, 182] width 165 height 10
drag, startPoint x: 255, startPoint y: 185, endPoint x: 283, endPoint y: 188, distance: 28.8
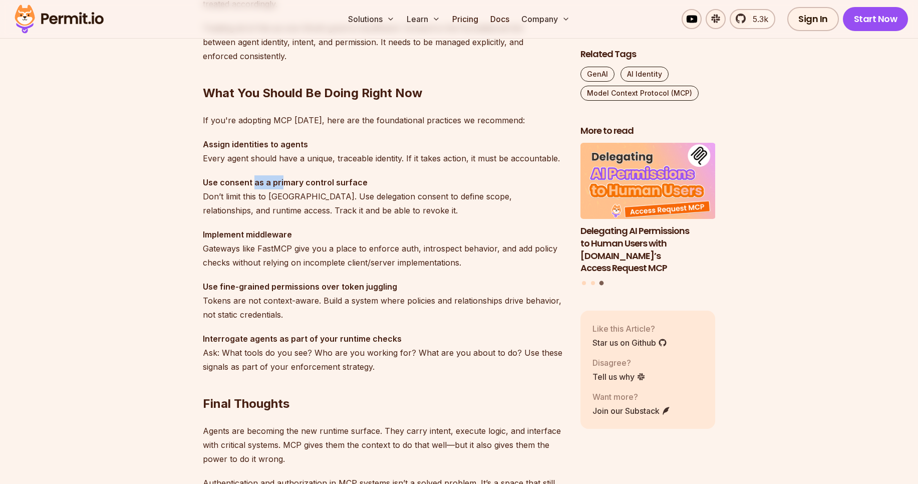
click at [283, 188] on p "Use consent as a primary control surface Don’t limit this to [GEOGRAPHIC_DATA].…" at bounding box center [384, 196] width 362 height 42
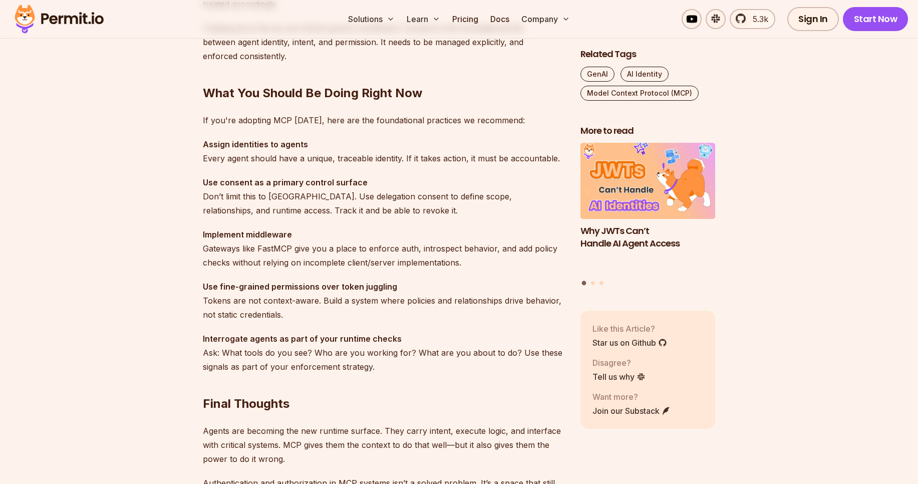
click at [234, 178] on strong "Use consent as a primary control surface" at bounding box center [285, 182] width 165 height 10
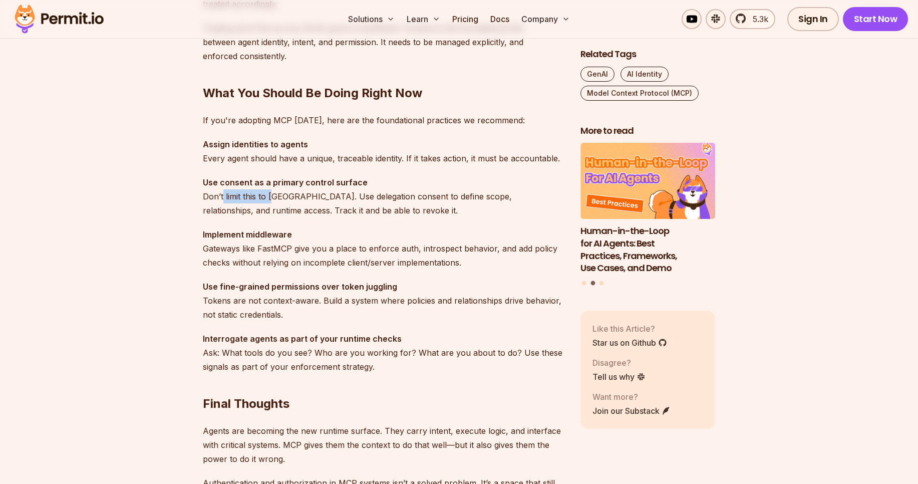
drag, startPoint x: 222, startPoint y: 198, endPoint x: 274, endPoint y: 200, distance: 52.1
click at [274, 200] on p "Use consent as a primary control surface Don’t limit this to [GEOGRAPHIC_DATA].…" at bounding box center [384, 196] width 362 height 42
drag, startPoint x: 303, startPoint y: 201, endPoint x: 426, endPoint y: 198, distance: 123.2
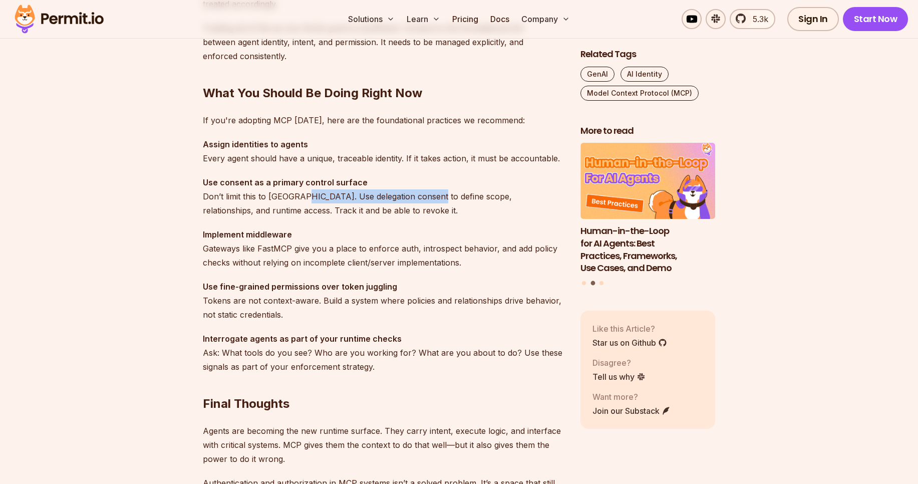
click at [426, 198] on p "Use consent as a primary control surface Don’t limit this to [GEOGRAPHIC_DATA].…" at bounding box center [384, 196] width 362 height 42
drag, startPoint x: 298, startPoint y: 196, endPoint x: 342, endPoint y: 200, distance: 43.8
click at [342, 200] on p "Use consent as a primary control surface Don’t limit this to [GEOGRAPHIC_DATA].…" at bounding box center [384, 196] width 362 height 42
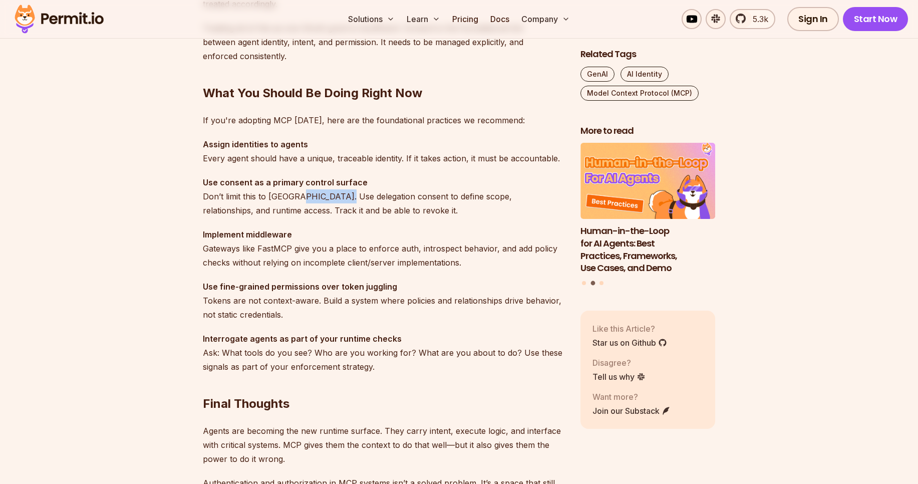
click at [342, 200] on p "Use consent as a primary control surface Don’t limit this to [GEOGRAPHIC_DATA].…" at bounding box center [384, 196] width 362 height 42
drag, startPoint x: 342, startPoint y: 200, endPoint x: 371, endPoint y: 196, distance: 29.3
click at [371, 196] on p "Use consent as a primary control surface Don’t limit this to [GEOGRAPHIC_DATA].…" at bounding box center [384, 196] width 362 height 42
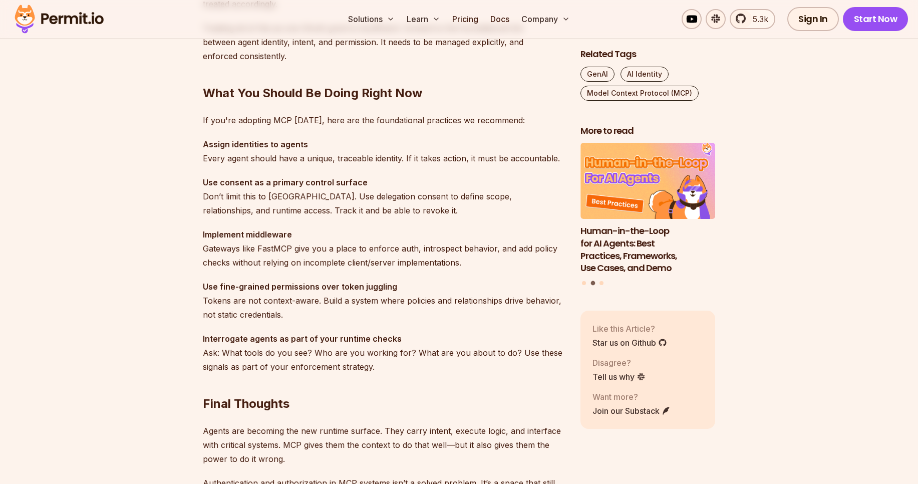
click at [417, 200] on p "Use consent as a primary control surface Don’t limit this to [GEOGRAPHIC_DATA].…" at bounding box center [384, 196] width 362 height 42
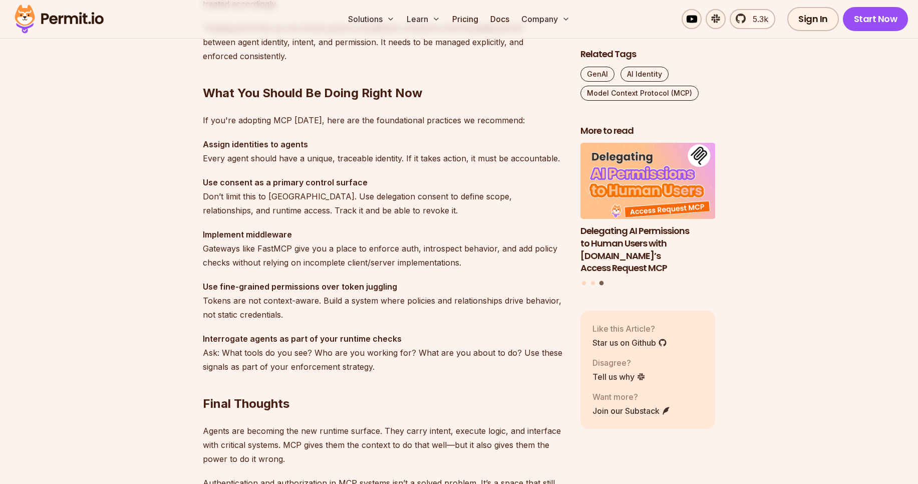
click at [471, 202] on p "Use consent as a primary control surface Don’t limit this to [GEOGRAPHIC_DATA].…" at bounding box center [384, 196] width 362 height 42
click at [519, 200] on p "Use consent as a primary control surface Don’t limit this to [GEOGRAPHIC_DATA].…" at bounding box center [384, 196] width 362 height 42
click at [214, 213] on p "Use consent as a primary control surface Don’t limit this to [GEOGRAPHIC_DATA].…" at bounding box center [384, 196] width 362 height 42
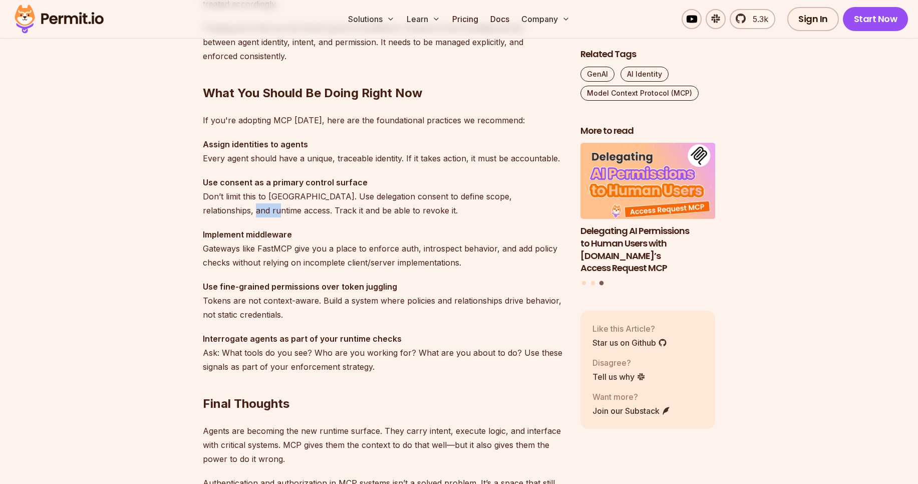
click at [214, 213] on p "Use consent as a primary control surface Don’t limit this to [GEOGRAPHIC_DATA].…" at bounding box center [384, 196] width 362 height 42
drag, startPoint x: 232, startPoint y: 213, endPoint x: 353, endPoint y: 215, distance: 120.2
click at [353, 215] on p "Use consent as a primary control surface Don’t limit this to [GEOGRAPHIC_DATA].…" at bounding box center [384, 196] width 362 height 42
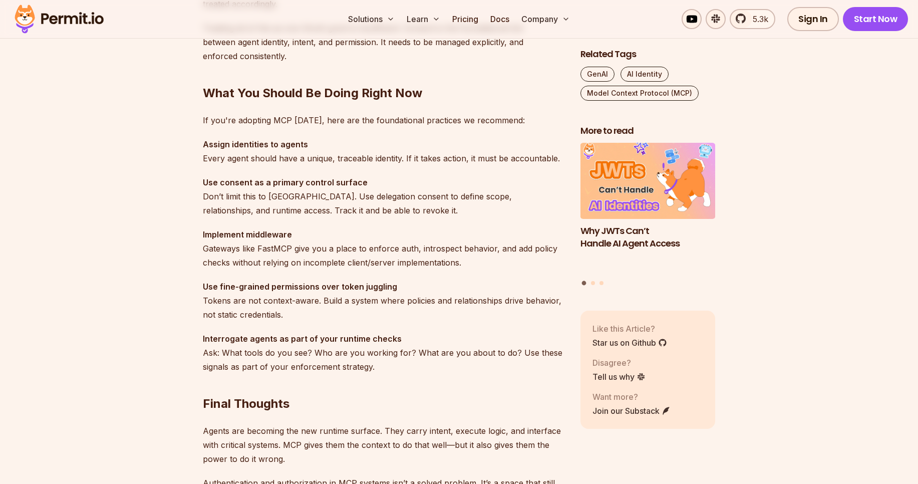
click at [268, 234] on strong "Implement middleware" at bounding box center [247, 234] width 89 height 10
click at [234, 234] on strong "Implement middleware" at bounding box center [247, 234] width 89 height 10
click
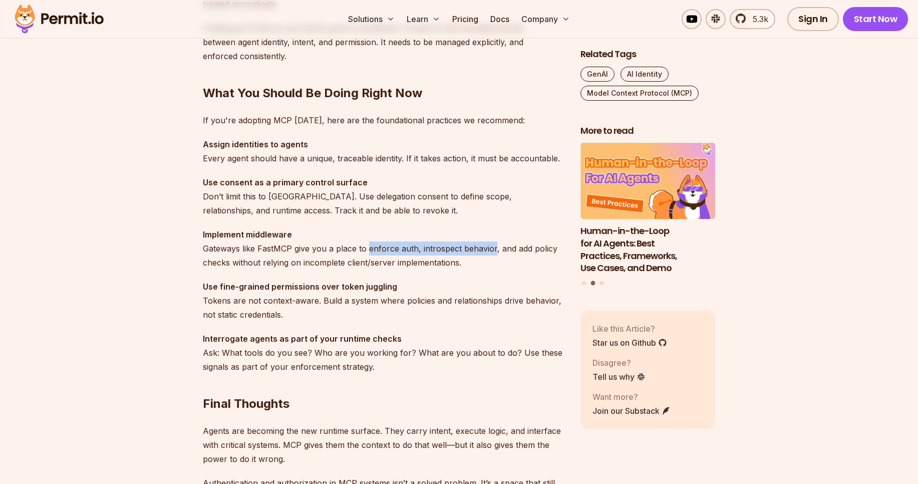
drag, startPoint x: 390, startPoint y: 250, endPoint x: 464, endPoint y: 254, distance: 74.3
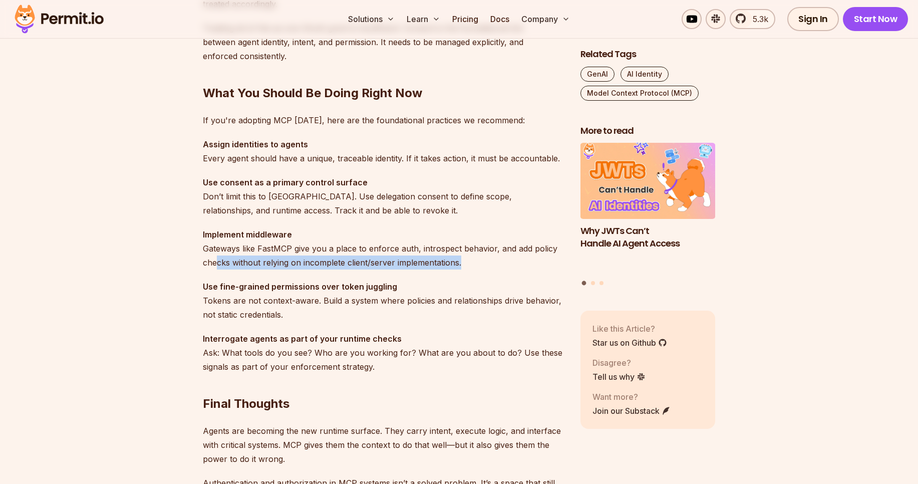
drag, startPoint x: 216, startPoint y: 263, endPoint x: 348, endPoint y: 271, distance: 132.0
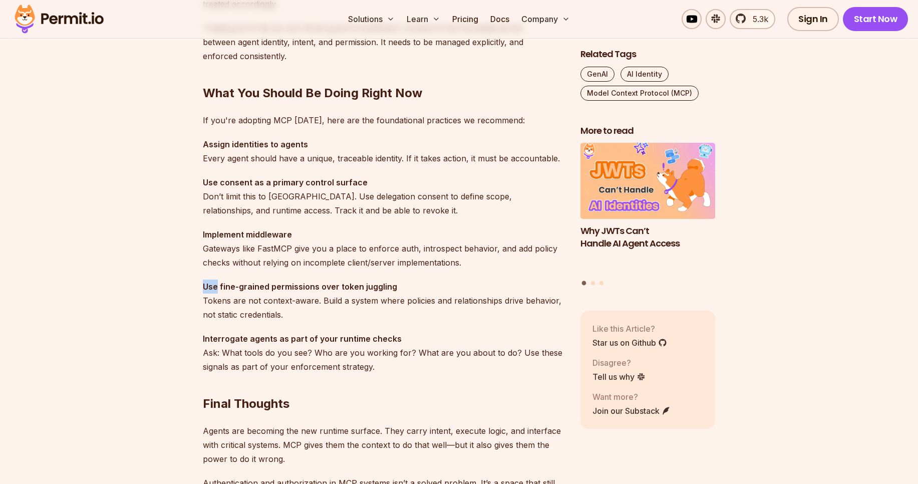
click at [234, 289] on strong "Use fine-grained permissions over token juggling" at bounding box center [300, 286] width 194 height 10
drag, startPoint x: 253, startPoint y: 288, endPoint x: 380, endPoint y: 291, distance: 126.3
click at [380, 291] on strong "Use fine-grained permissions over token juggling" at bounding box center [300, 286] width 194 height 10
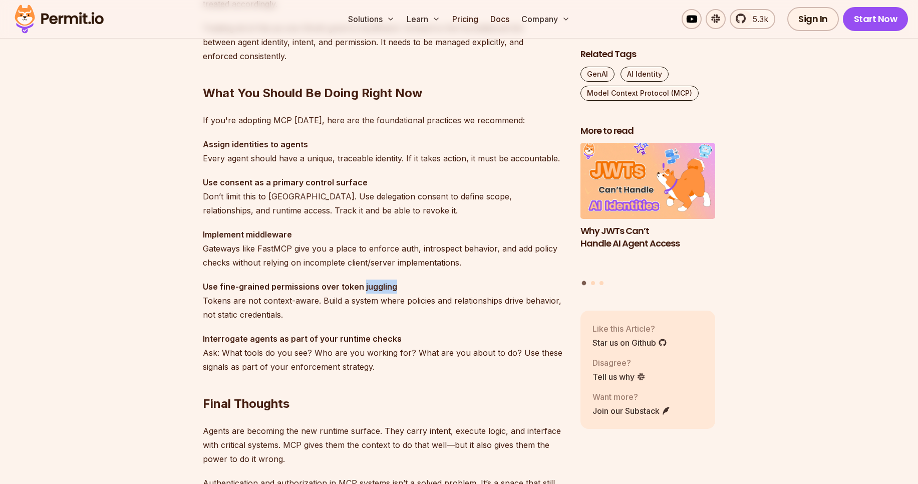
click at [380, 291] on strong "Use fine-grained permissions over token juggling" at bounding box center [300, 286] width 194 height 10
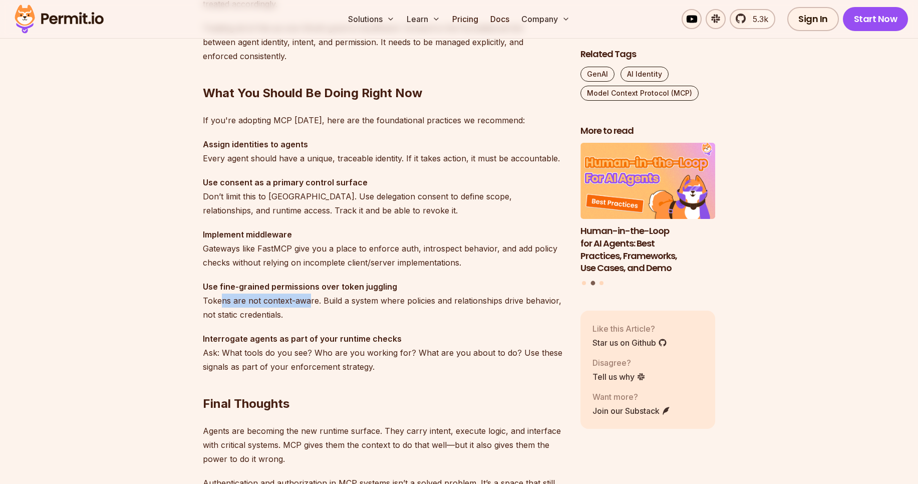
drag, startPoint x: 221, startPoint y: 304, endPoint x: 309, endPoint y: 305, distance: 87.6
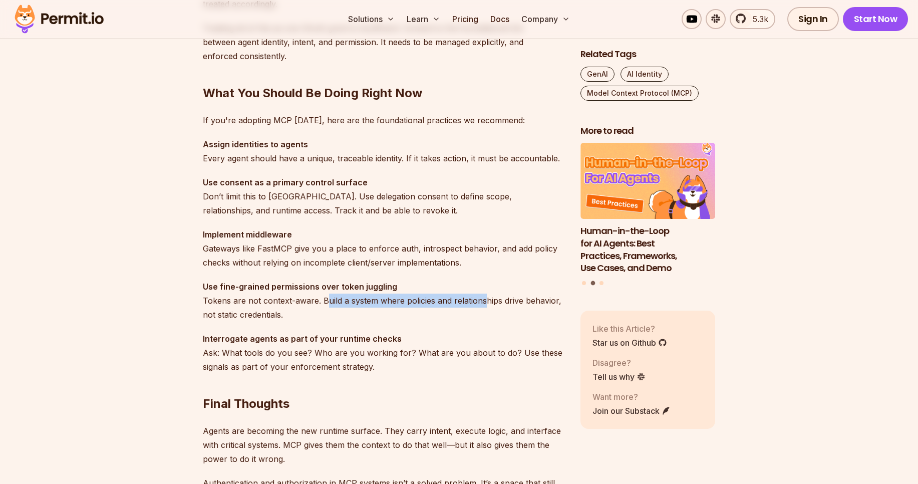
drag, startPoint x: 323, startPoint y: 304, endPoint x: 489, endPoint y: 300, distance: 165.8
drag, startPoint x: 200, startPoint y: 314, endPoint x: 261, endPoint y: 320, distance: 61.3
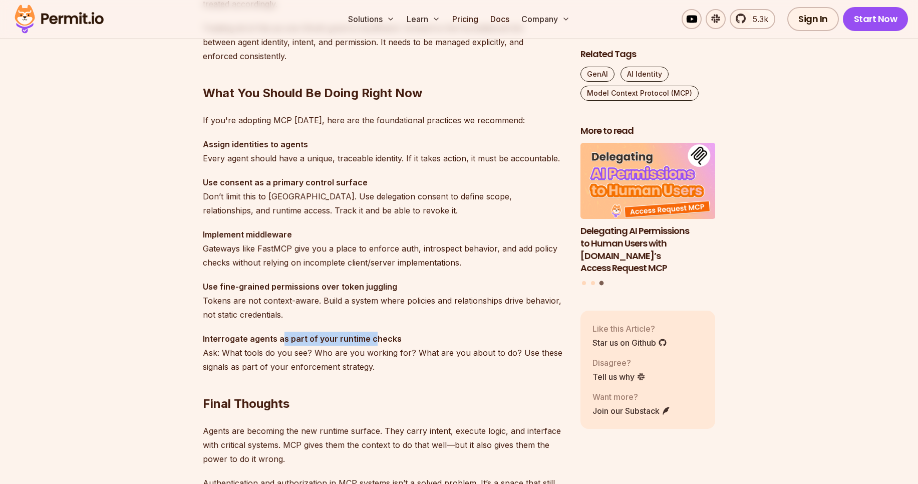
drag, startPoint x: 282, startPoint y: 341, endPoint x: 371, endPoint y: 337, distance: 88.7
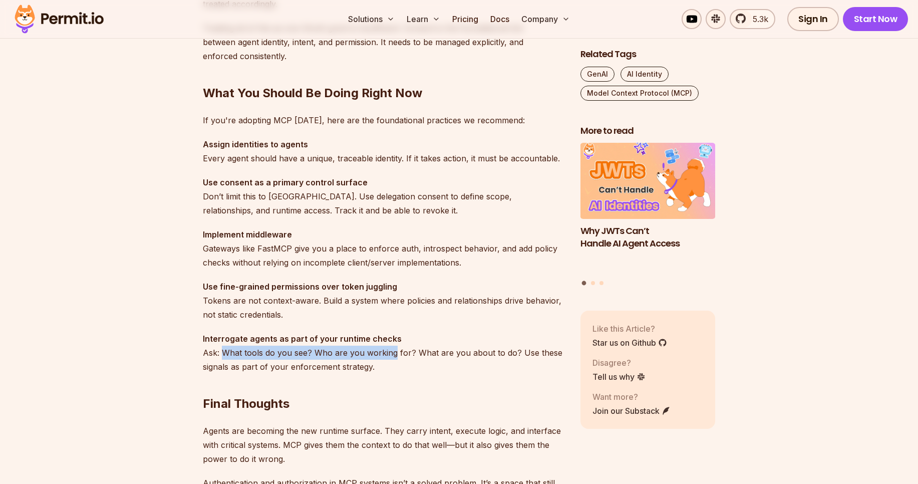
drag, startPoint x: 222, startPoint y: 350, endPoint x: 393, endPoint y: 351, distance: 171.3
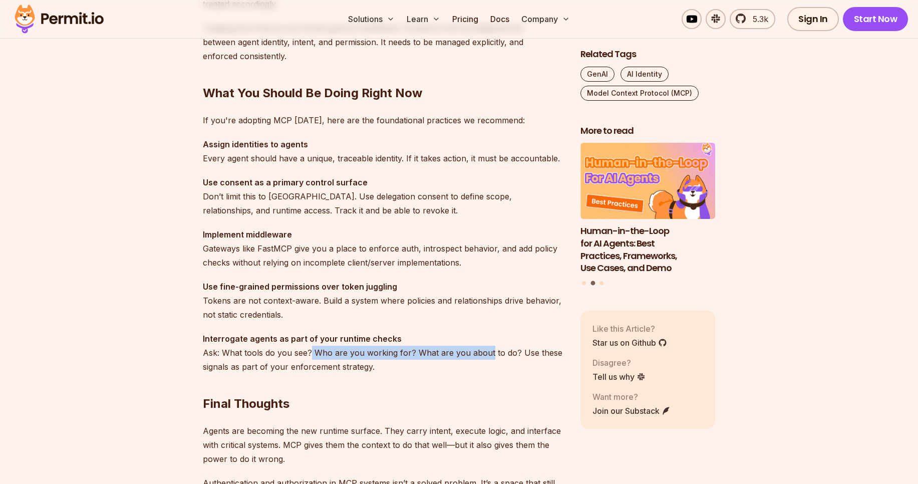
drag, startPoint x: 309, startPoint y: 353, endPoint x: 487, endPoint y: 351, distance: 177.3
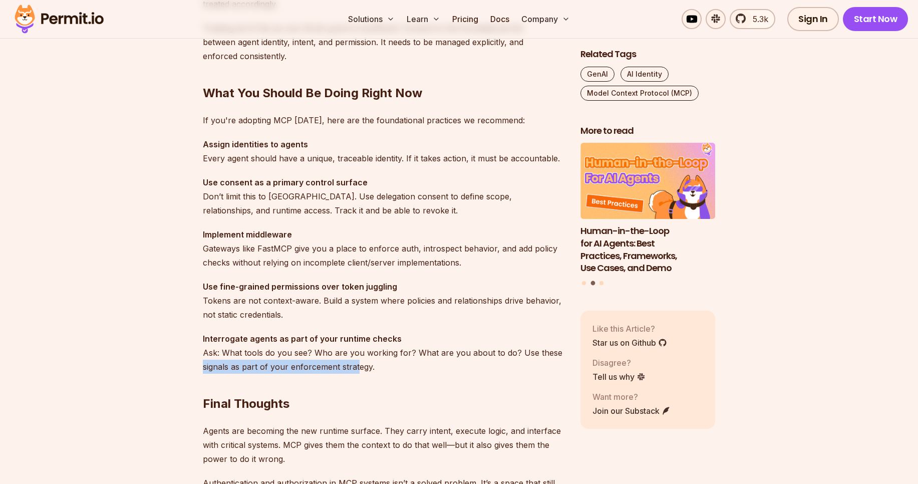
drag, startPoint x: 200, startPoint y: 370, endPoint x: 357, endPoint y: 370, distance: 157.3
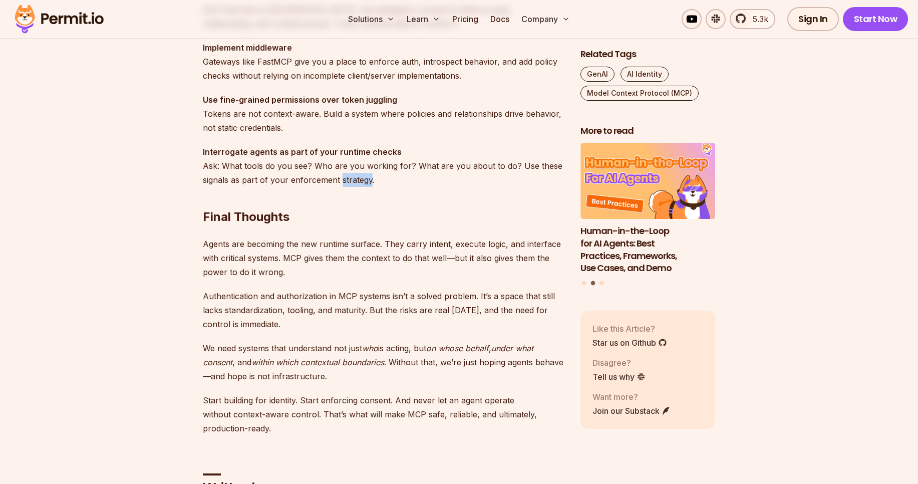
scroll to position [2955, 0]
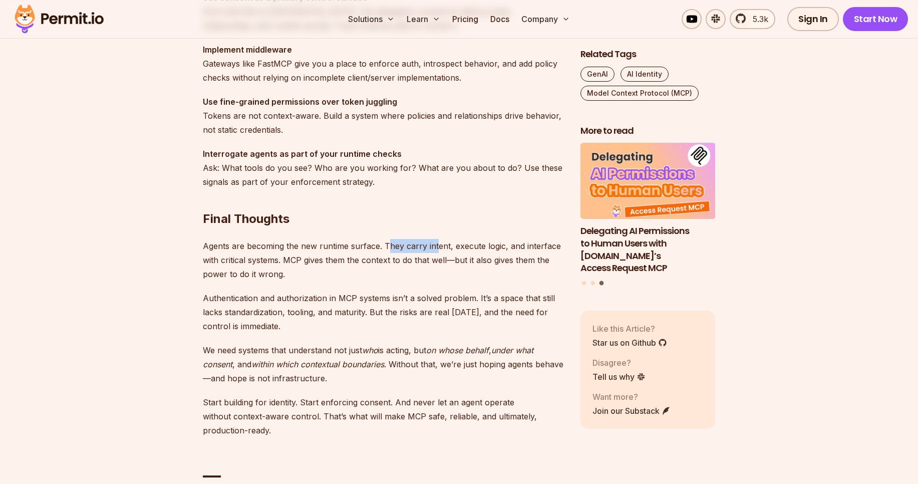
drag, startPoint x: 385, startPoint y: 250, endPoint x: 434, endPoint y: 250, distance: 49.1
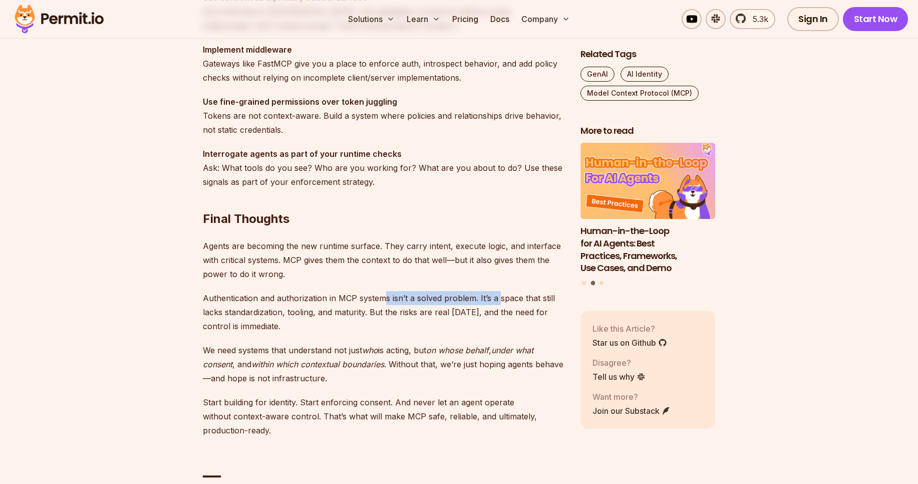
drag, startPoint x: 383, startPoint y: 301, endPoint x: 499, endPoint y: 303, distance: 116.2
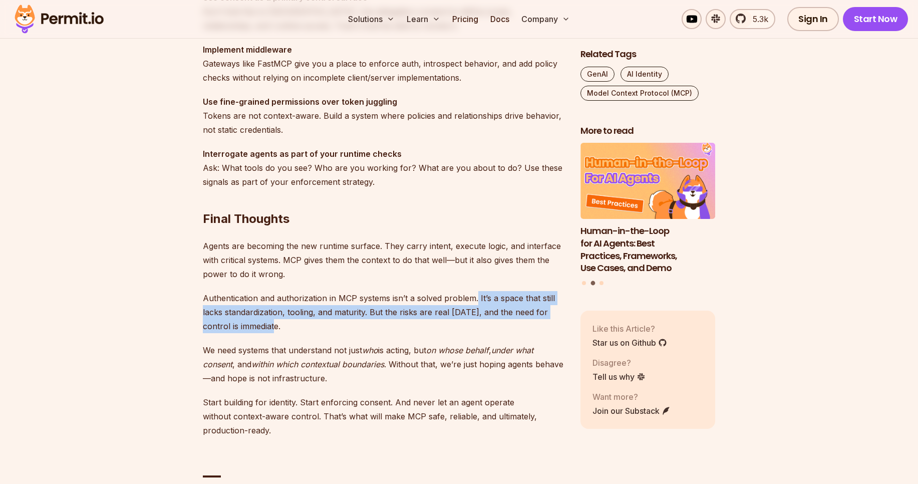
drag, startPoint x: 475, startPoint y: 300, endPoint x: 278, endPoint y: 321, distance: 198.3
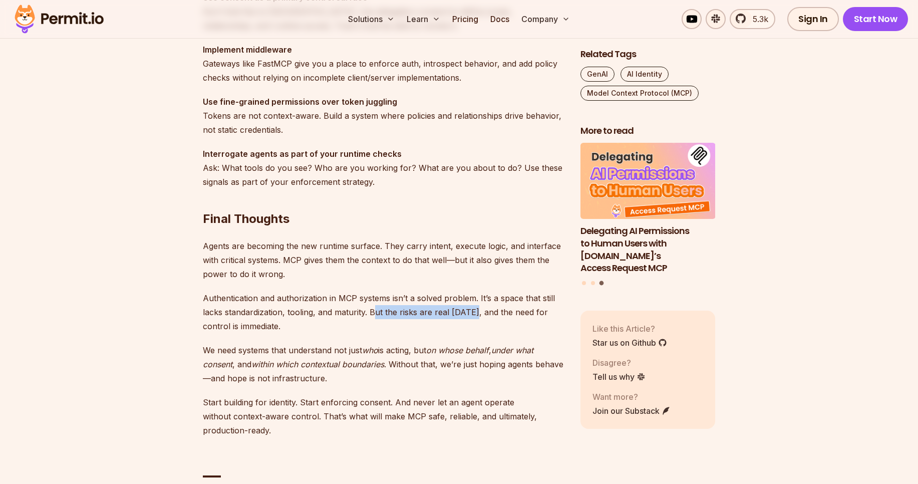
drag, startPoint x: 375, startPoint y: 312, endPoint x: 471, endPoint y: 316, distance: 96.2
drag, startPoint x: 478, startPoint y: 316, endPoint x: 292, endPoint y: 329, distance: 186.3
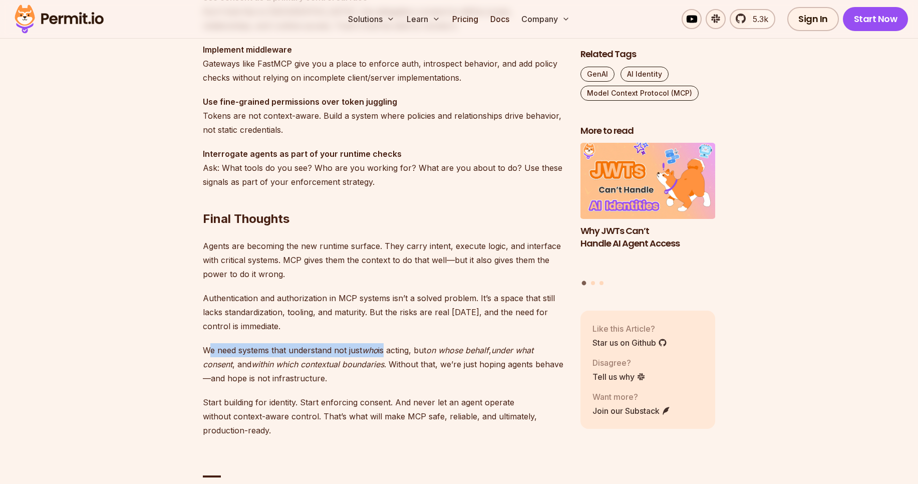
drag, startPoint x: 209, startPoint y: 348, endPoint x: 384, endPoint y: 352, distance: 174.8
drag, startPoint x: 420, startPoint y: 355, endPoint x: 484, endPoint y: 355, distance: 64.1
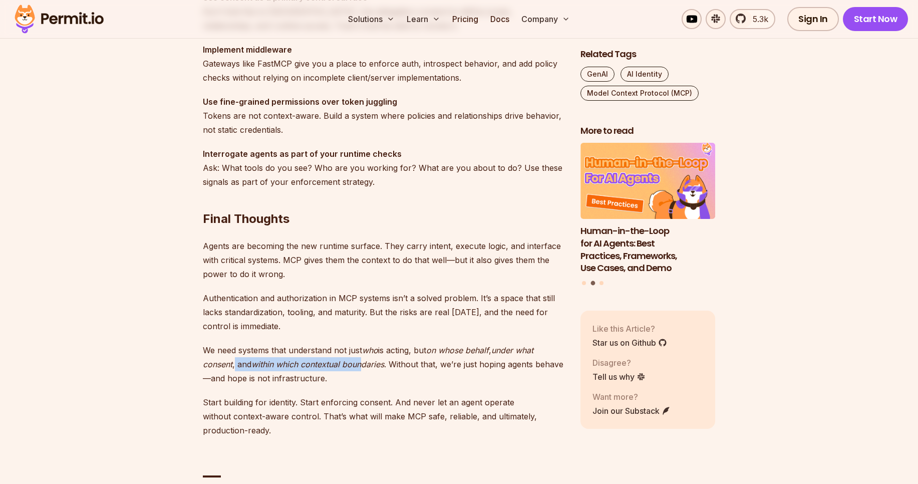
drag, startPoint x: 236, startPoint y: 367, endPoint x: 363, endPoint y: 366, distance: 126.7
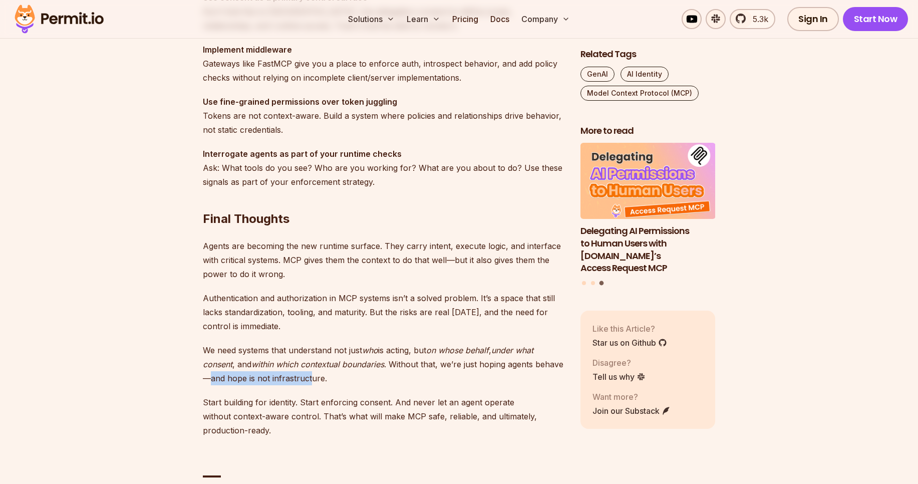
drag, startPoint x: 239, startPoint y: 380, endPoint x: 339, endPoint y: 379, distance: 100.2
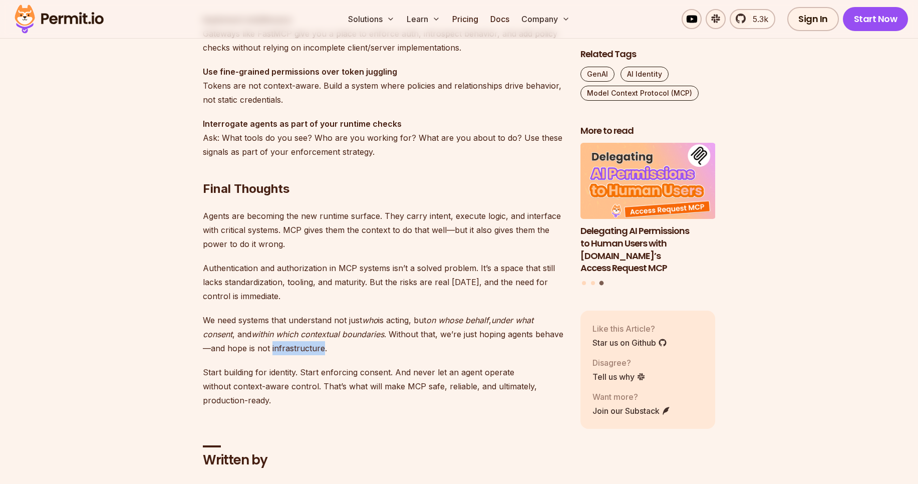
scroll to position [2978, 0]
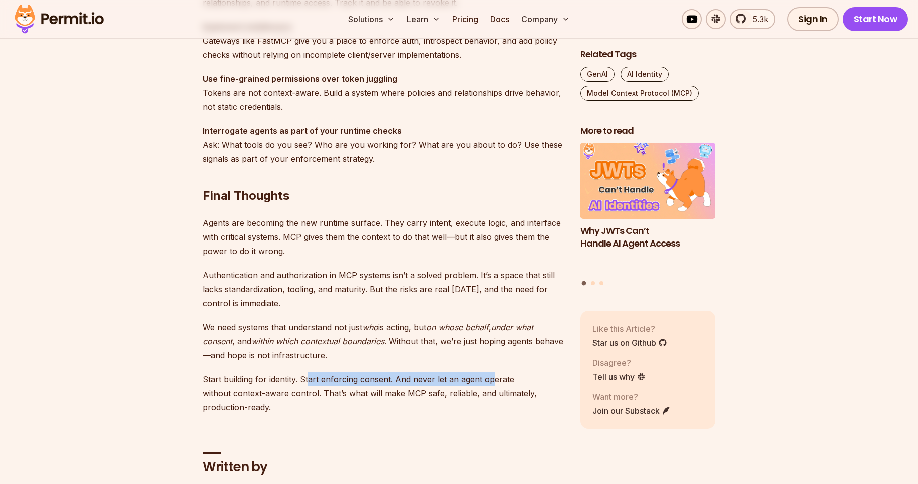
drag, startPoint x: 307, startPoint y: 381, endPoint x: 489, endPoint y: 384, distance: 182.3
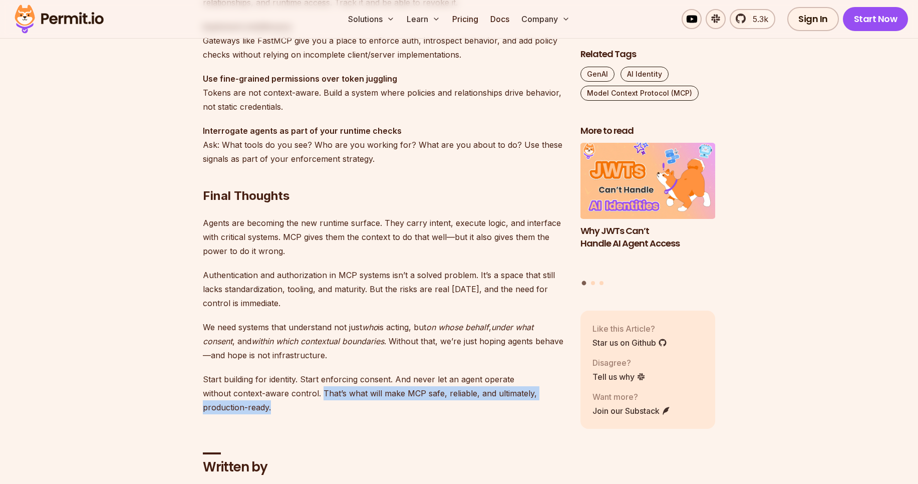
drag, startPoint x: 323, startPoint y: 396, endPoint x: 467, endPoint y: 402, distance: 144.4
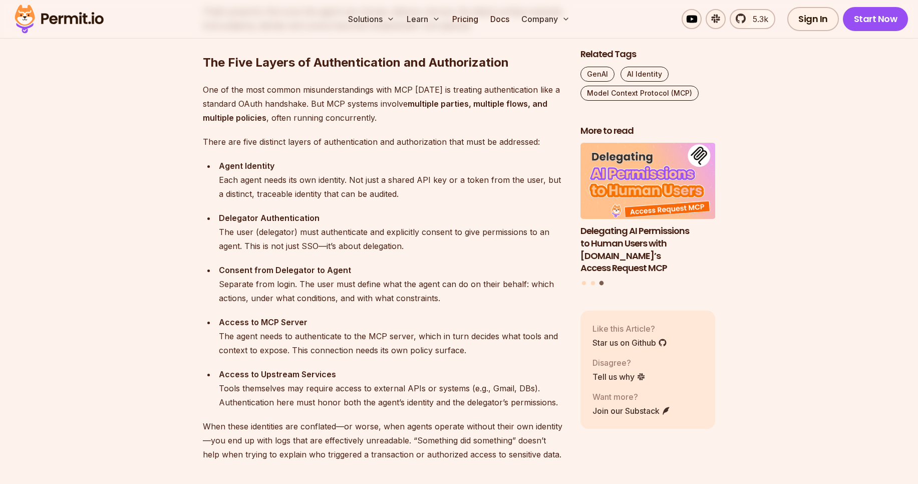
scroll to position [986, 0]
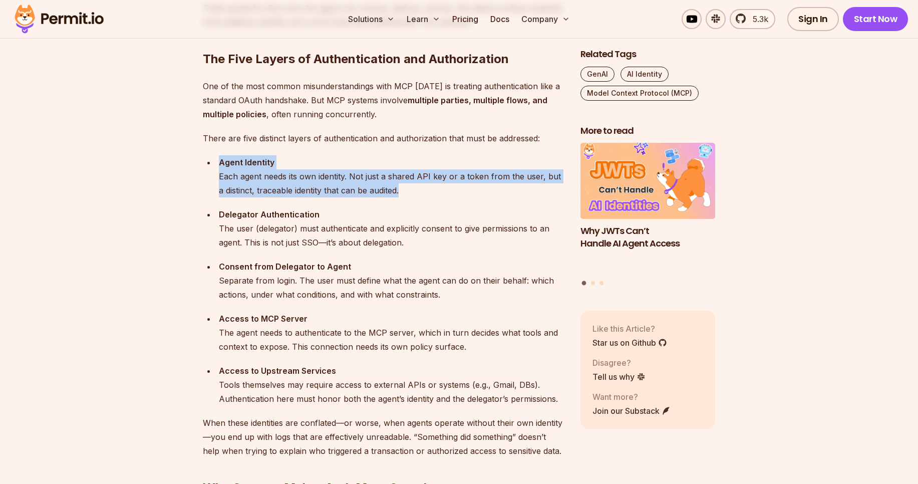
drag, startPoint x: 220, startPoint y: 163, endPoint x: 403, endPoint y: 190, distance: 184.8
drag, startPoint x: 403, startPoint y: 190, endPoint x: 213, endPoint y: 165, distance: 191.0
drag, startPoint x: 221, startPoint y: 164, endPoint x: 420, endPoint y: 194, distance: 201.1
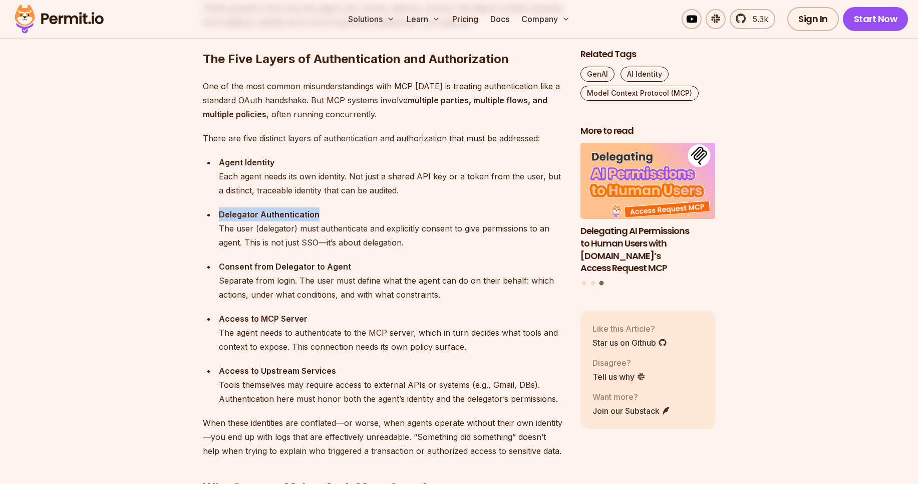
drag, startPoint x: 216, startPoint y: 215, endPoint x: 324, endPoint y: 216, distance: 107.2
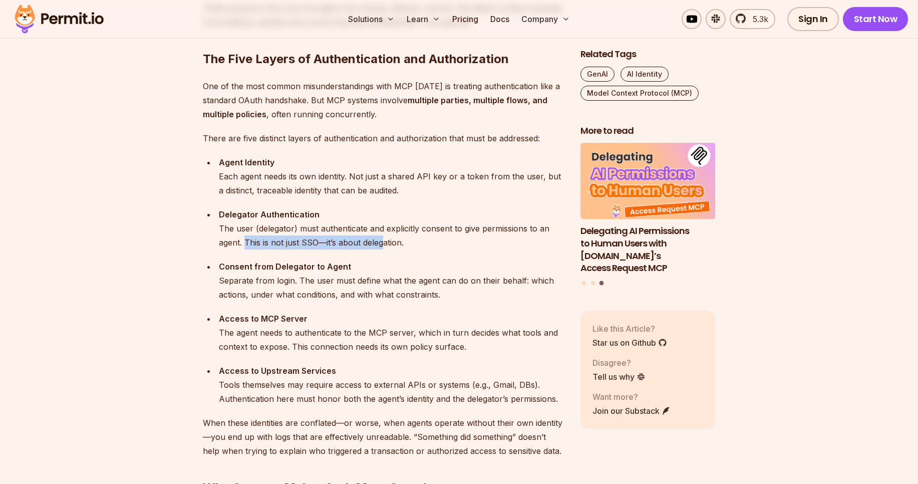
drag, startPoint x: 244, startPoint y: 243, endPoint x: 382, endPoint y: 246, distance: 138.3
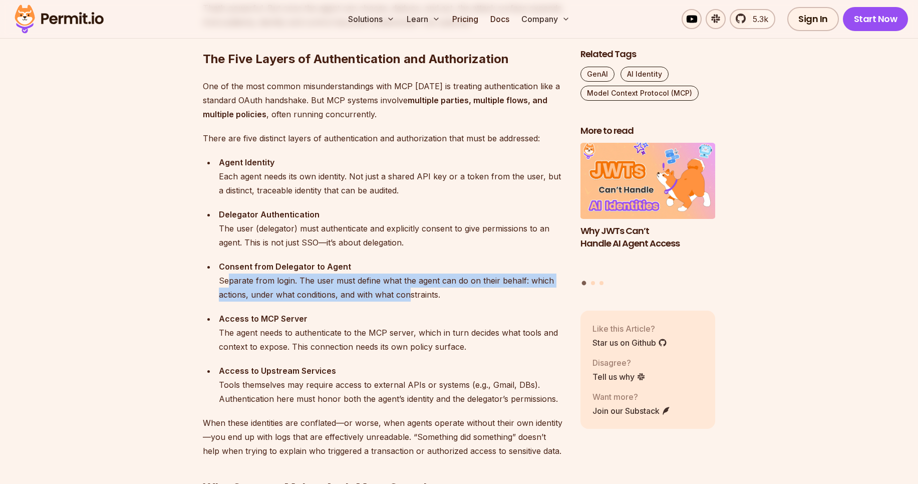
drag, startPoint x: 229, startPoint y: 284, endPoint x: 411, endPoint y: 297, distance: 182.3
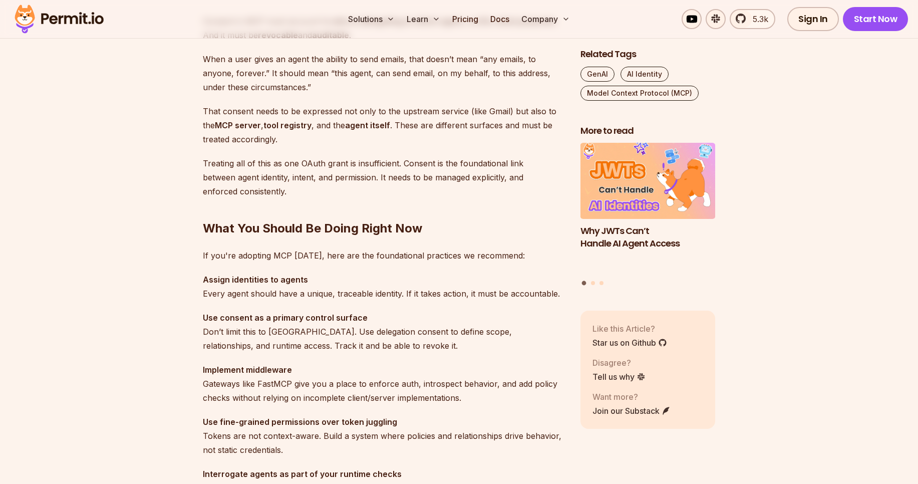
scroll to position [2853, 0]
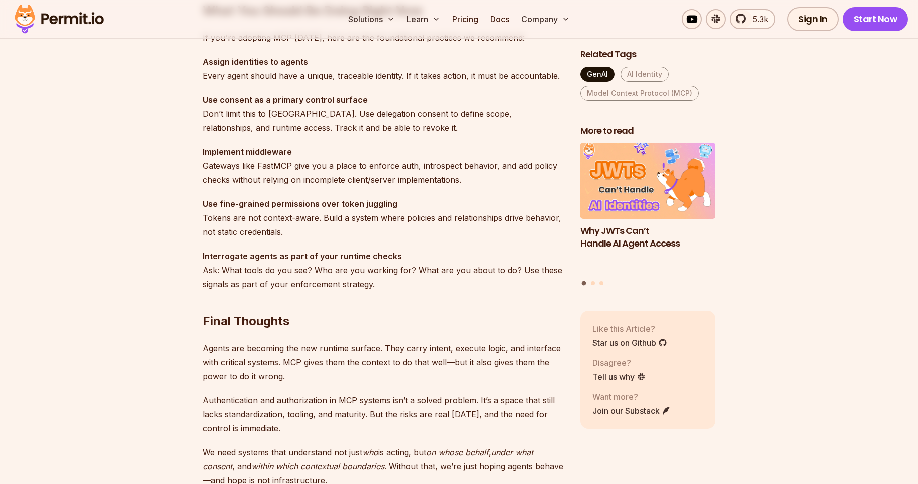
drag, startPoint x: 596, startPoint y: 82, endPoint x: 599, endPoint y: 77, distance: 5.8
click at [599, 77] on ul "GenAI AI Identity Model Context Protocol (MCP)" at bounding box center [647, 84] width 135 height 34
click at [599, 77] on link "GenAI" at bounding box center [597, 74] width 34 height 15
